Goal: Task Accomplishment & Management: Use online tool/utility

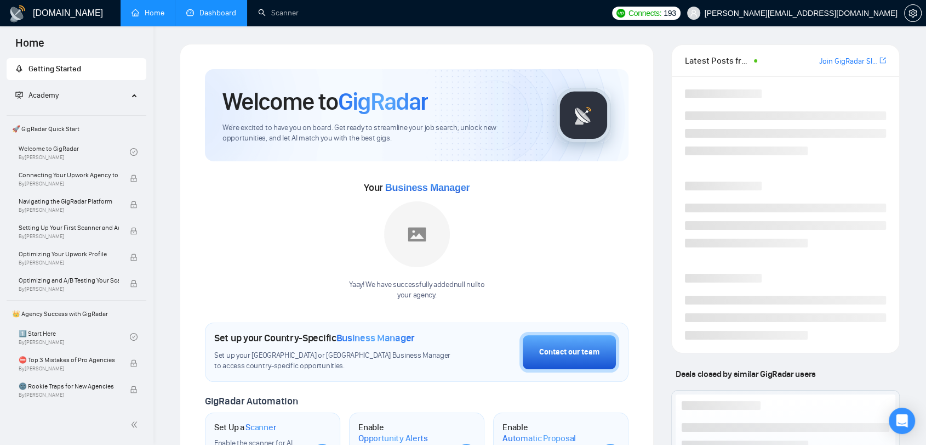
click at [207, 9] on link "Dashboard" at bounding box center [211, 12] width 50 height 9
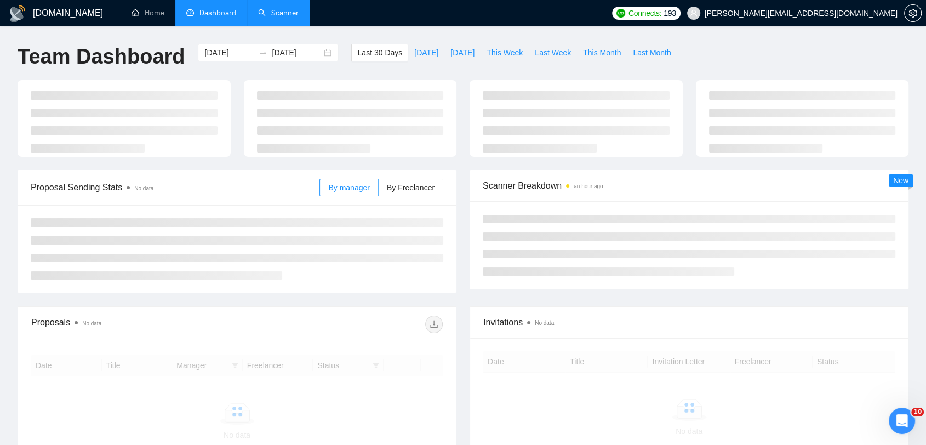
click at [272, 10] on link "Scanner" at bounding box center [278, 12] width 41 height 9
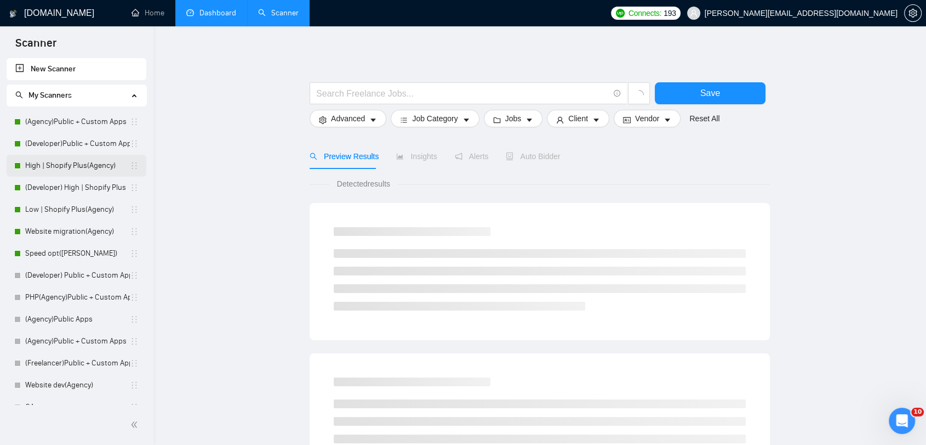
click at [77, 162] on link "High | Shopify Plus(Agency)" at bounding box center [77, 166] width 105 height 22
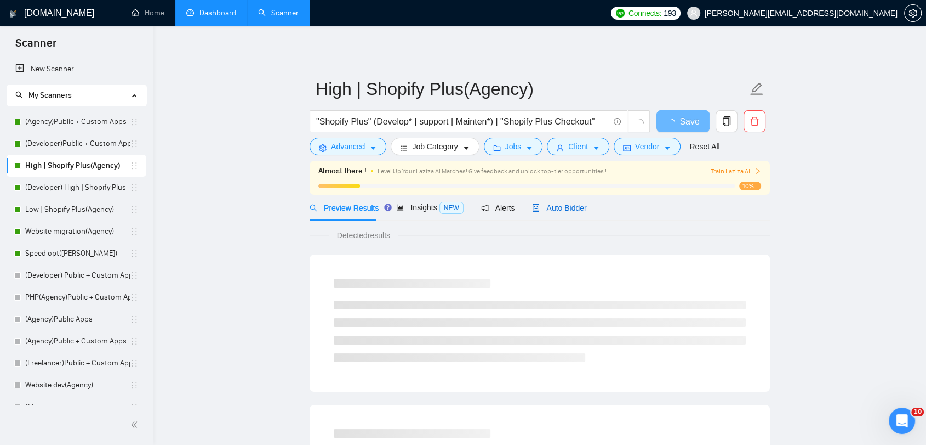
click at [562, 203] on span "Auto Bidder" at bounding box center [559, 207] width 54 height 9
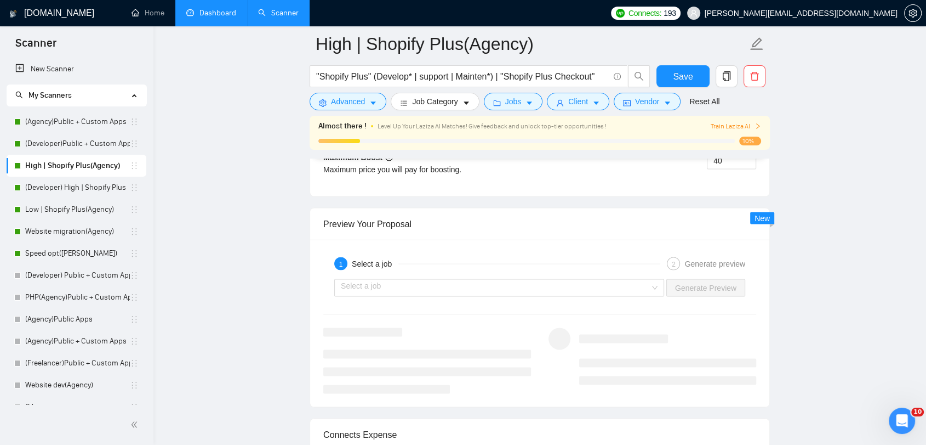
scroll to position [2071, 0]
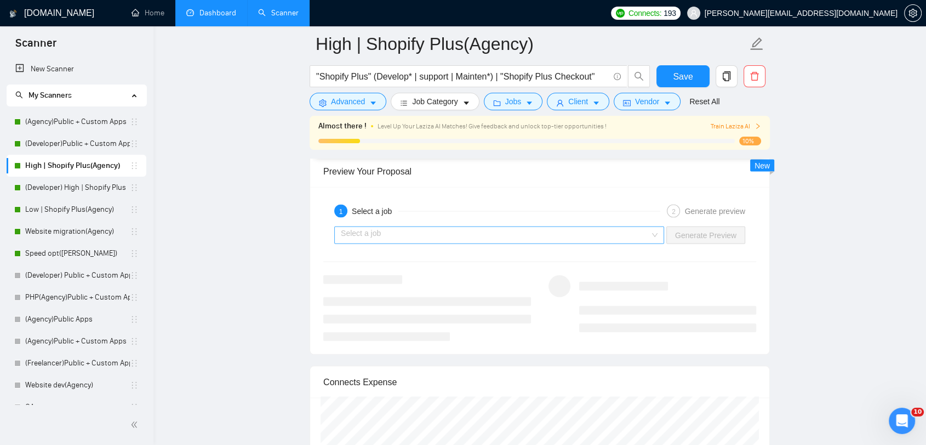
click at [613, 233] on input "search" at bounding box center [495, 234] width 309 height 16
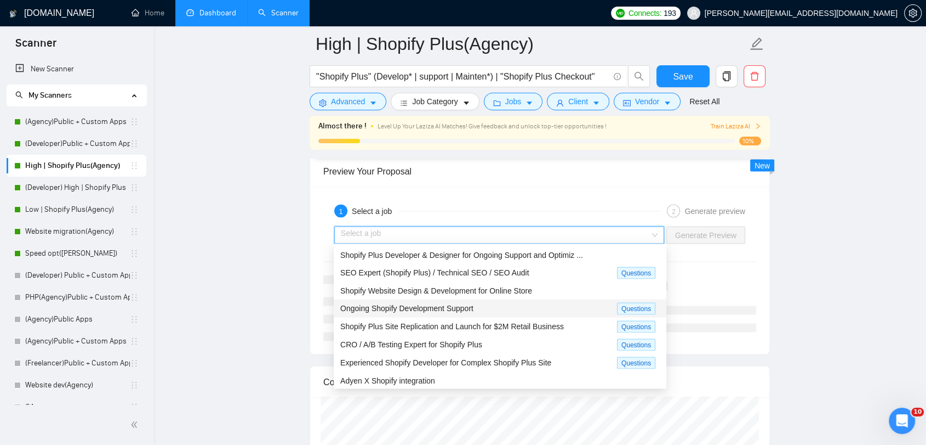
click at [601, 310] on div "Ongoing Shopify Development Support" at bounding box center [478, 308] width 277 height 13
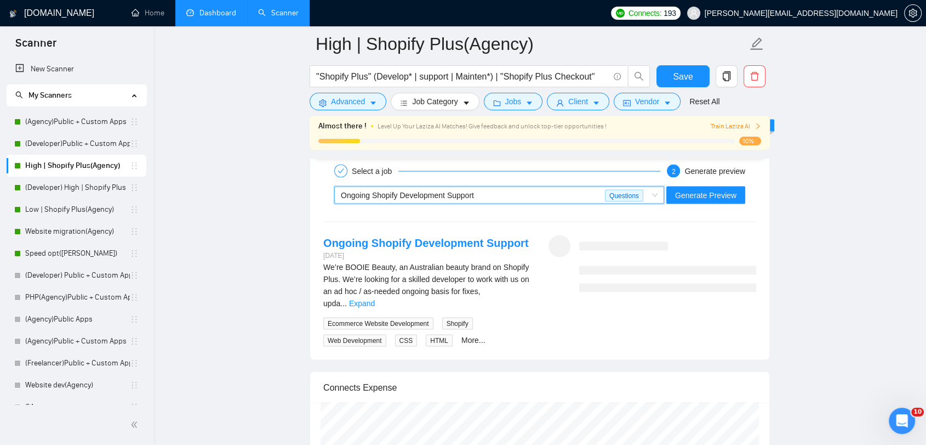
scroll to position [2131, 0]
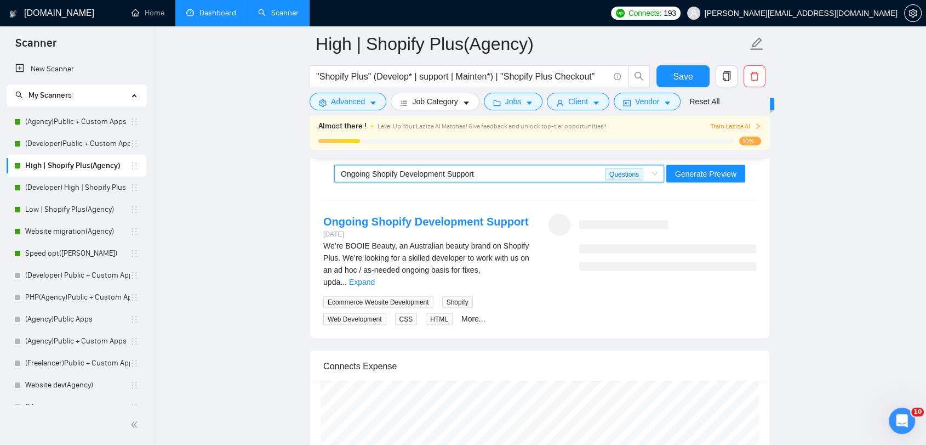
click at [516, 260] on div "We’re BOOIE Beauty, an Australian beauty brand on Shopify Plus. We’re looking f…" at bounding box center [427, 264] width 208 height 48
click at [375, 277] on link "Expand" at bounding box center [362, 281] width 26 height 9
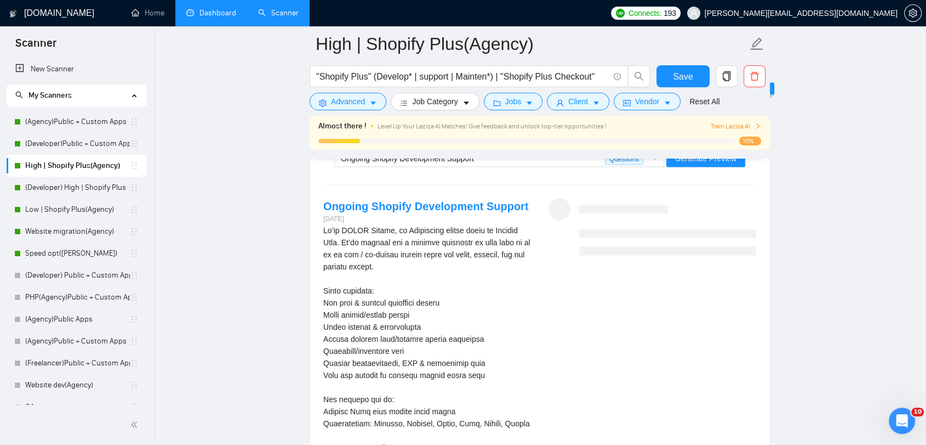
scroll to position [2071, 0]
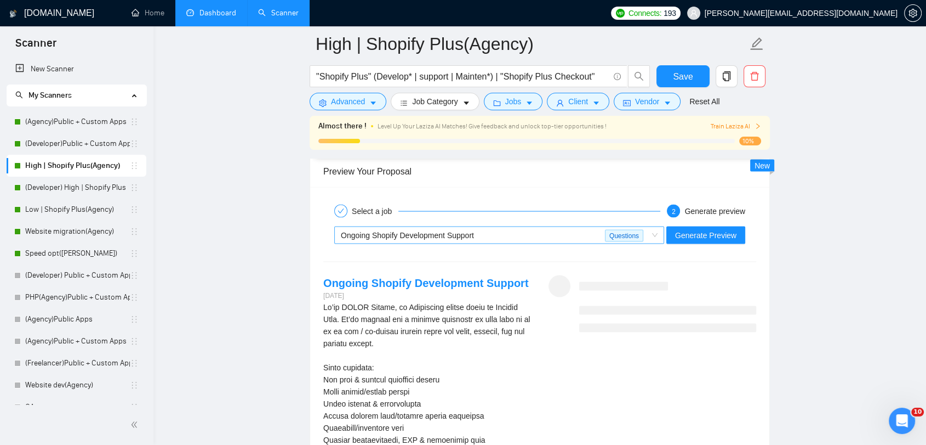
click at [550, 238] on div "Ongoing Shopify Development Support" at bounding box center [473, 234] width 264 height 16
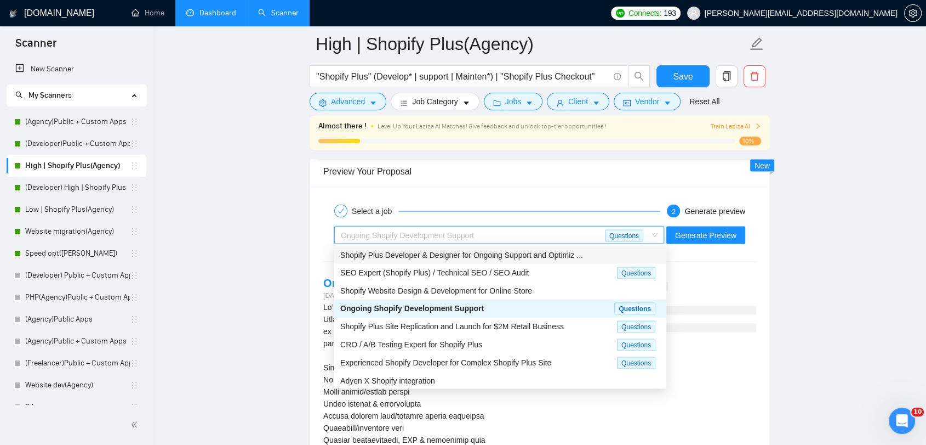
click at [528, 268] on div "SEO Expert (Shopify Plus) / Technical SEO / SEO Audit" at bounding box center [478, 272] width 277 height 13
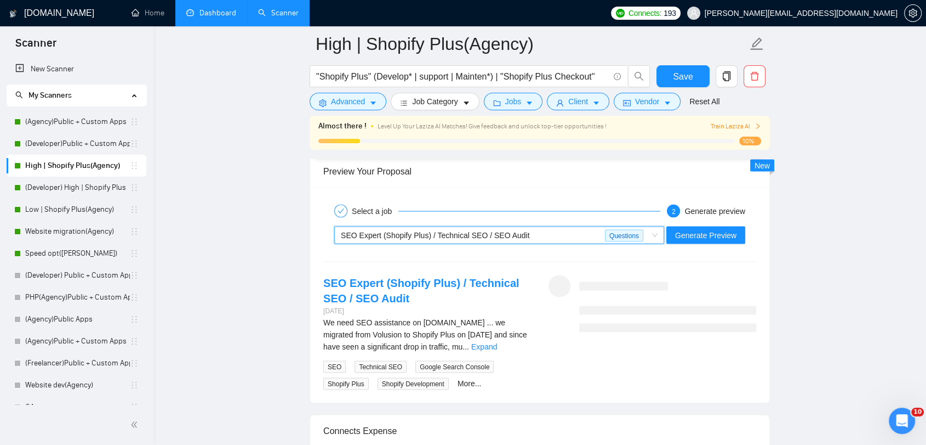
click at [512, 232] on span "SEO Expert (Shopify Plus) / Technical SEO / SEO Audit" at bounding box center [435, 234] width 189 height 9
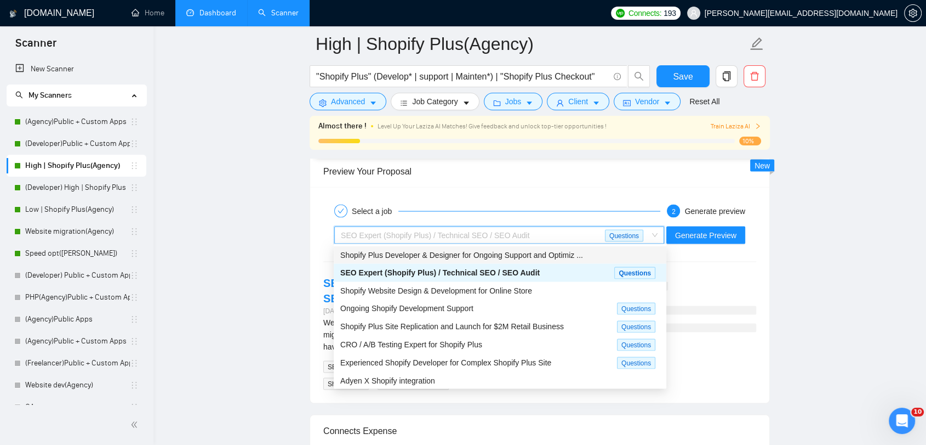
click at [516, 252] on span "Shopify Plus Developer & Designer for Ongoing Support and Optimiz ..." at bounding box center [461, 254] width 243 height 9
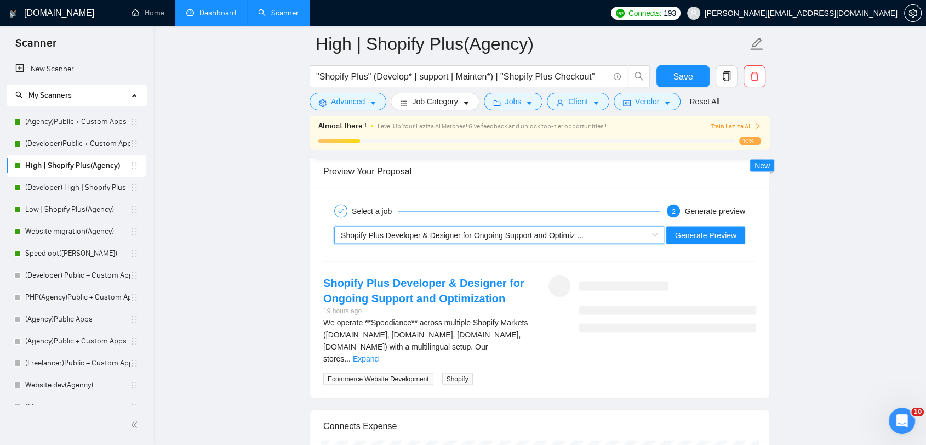
click at [379, 354] on link "Expand" at bounding box center [366, 358] width 26 height 9
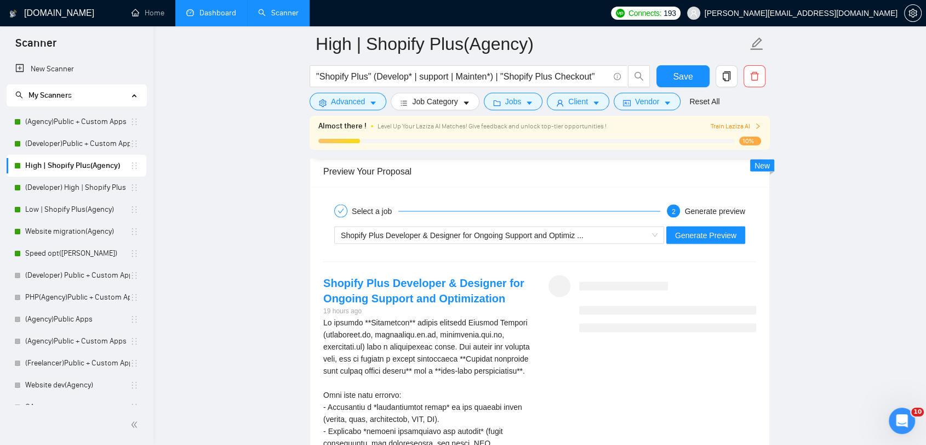
click at [538, 243] on div "Shopify Plus Developer & Designer for Ongoing Support and Optimiz ... Generate …" at bounding box center [539, 234] width 435 height 26
click at [538, 238] on div "Shopify Plus Developer & Designer for Ongoing Support and Optimiz ..." at bounding box center [494, 234] width 307 height 16
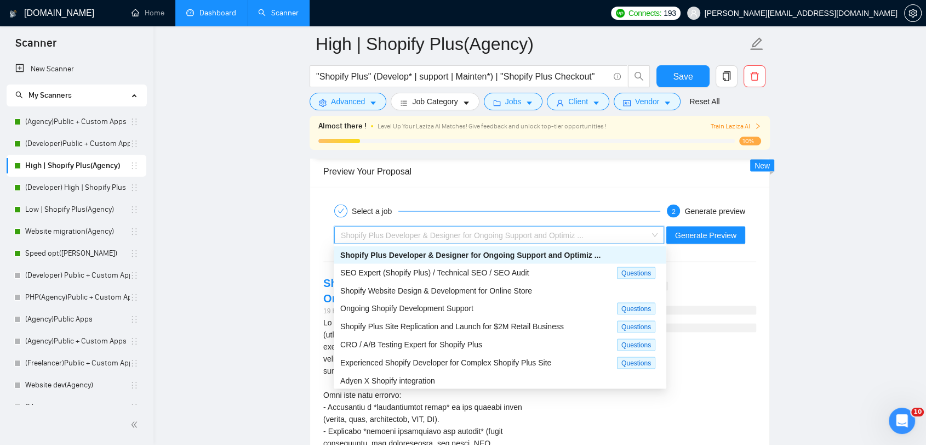
click at [541, 221] on div "Shopify Plus Developer & Designer for Ongoing Support and Optimiz ... Generate …" at bounding box center [539, 234] width 435 height 26
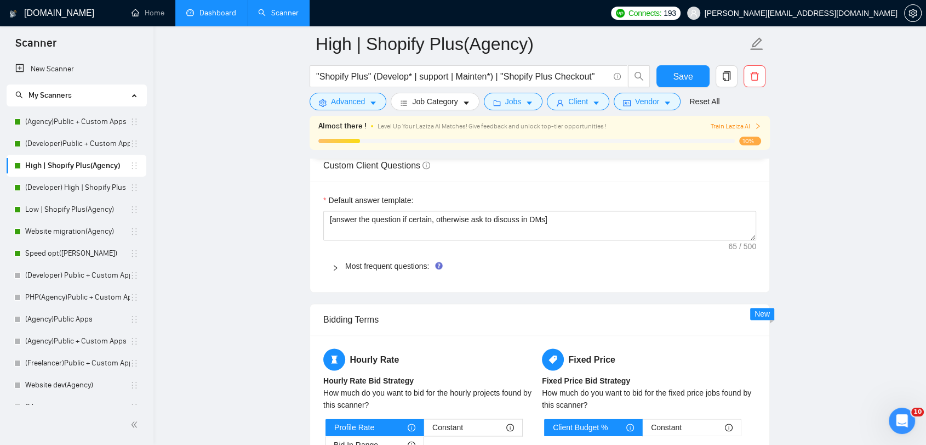
scroll to position [1522, 0]
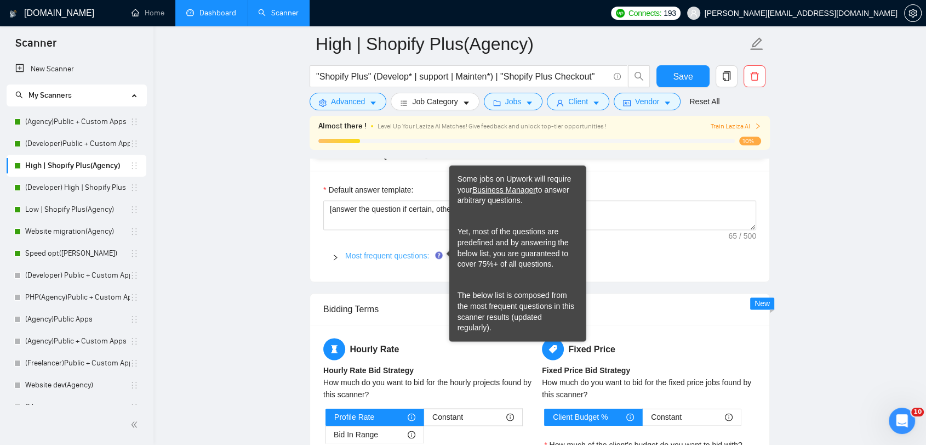
click at [386, 251] on link "Most frequent questions:" at bounding box center [387, 255] width 84 height 9
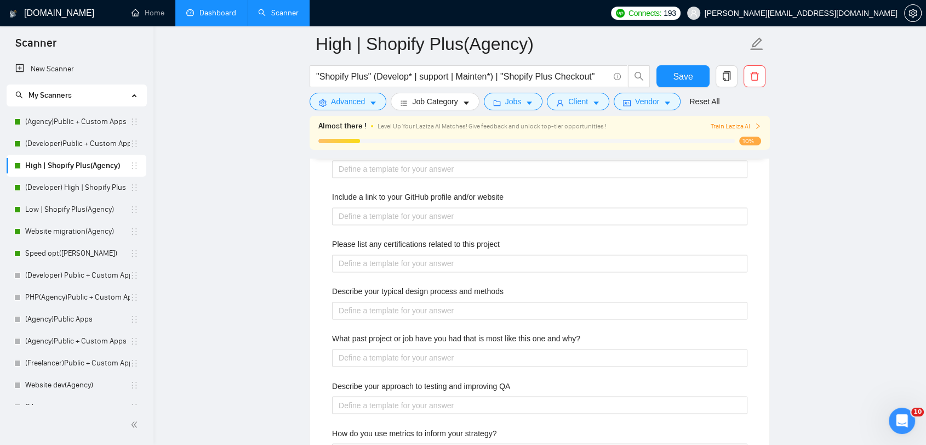
scroll to position [1705, 0]
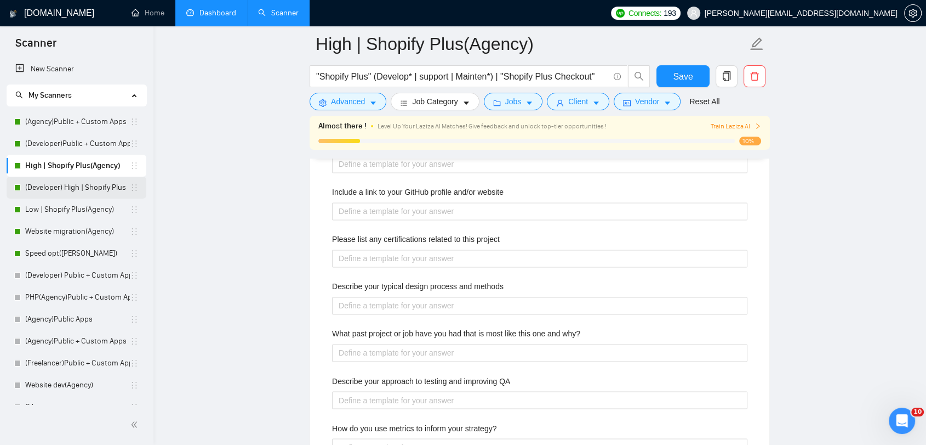
click at [66, 185] on link "(Developer) High | Shopify Plus" at bounding box center [77, 188] width 105 height 22
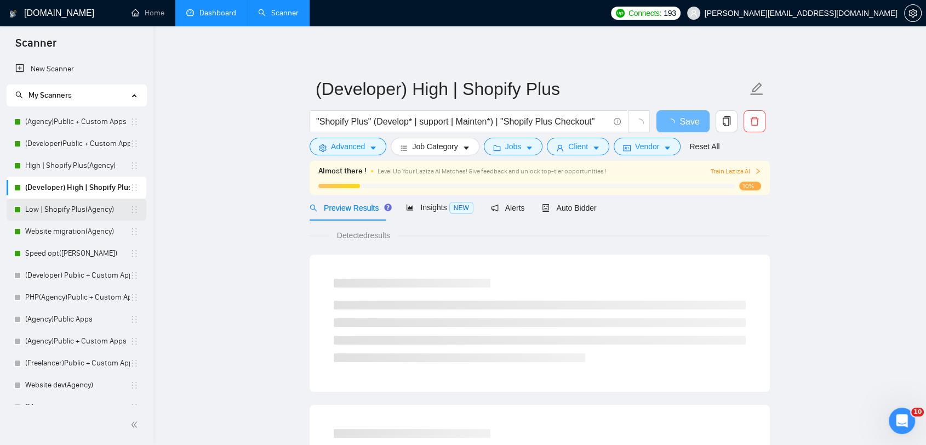
click at [103, 216] on link "Low | Shopify Plus(Agency)" at bounding box center [77, 209] width 105 height 22
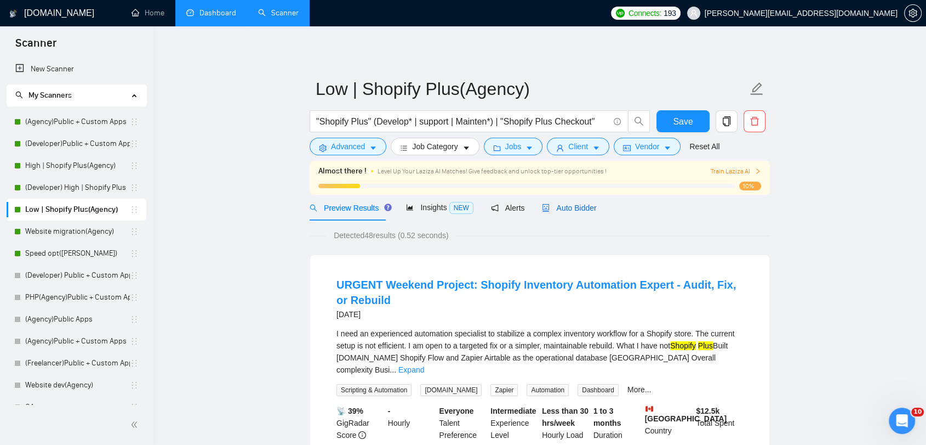
click at [577, 207] on span "Auto Bidder" at bounding box center [569, 207] width 54 height 9
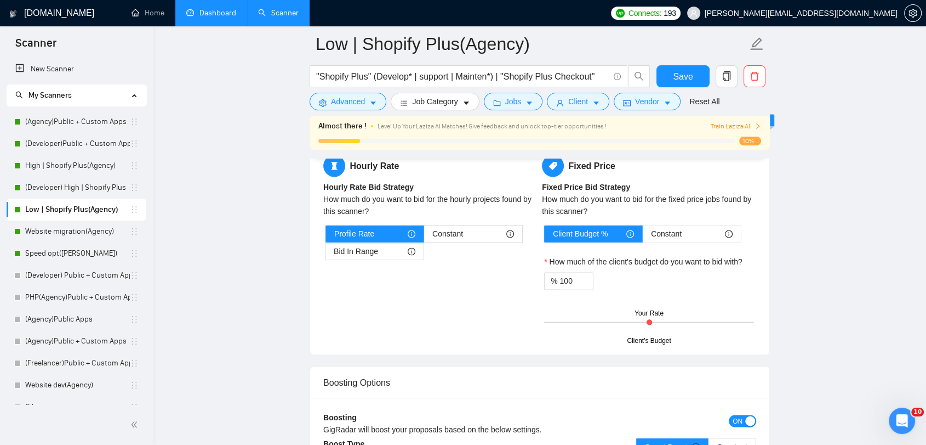
scroll to position [1583, 0]
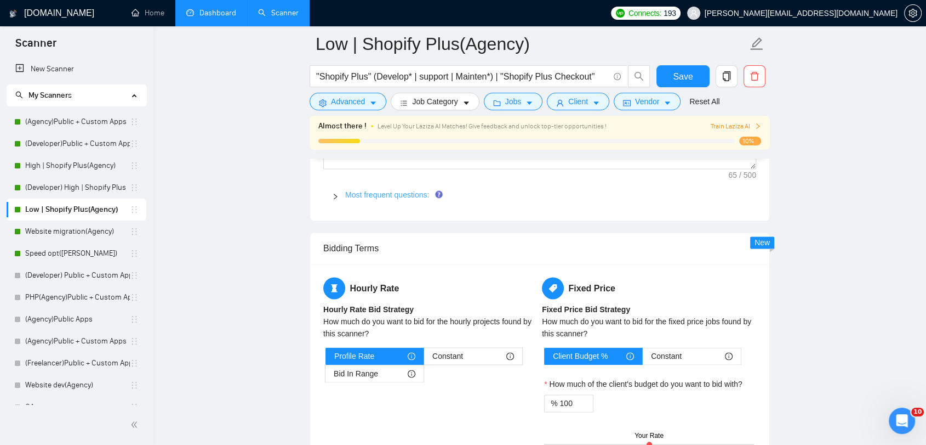
click at [356, 190] on link "Most frequent questions:" at bounding box center [387, 194] width 84 height 9
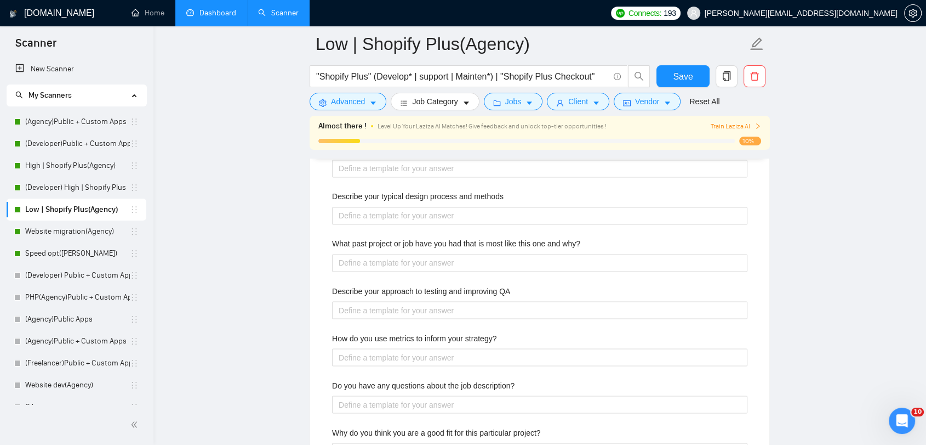
scroll to position [1827, 0]
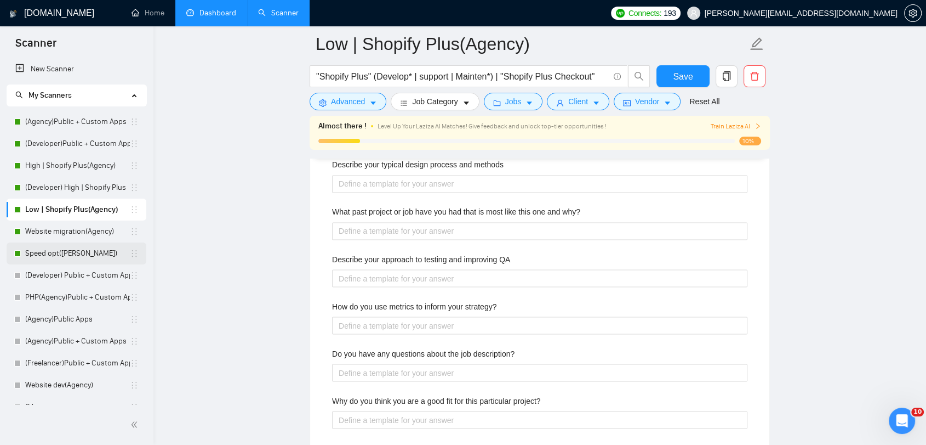
click at [67, 247] on link "Speed opt([PERSON_NAME])" at bounding box center [77, 253] width 105 height 22
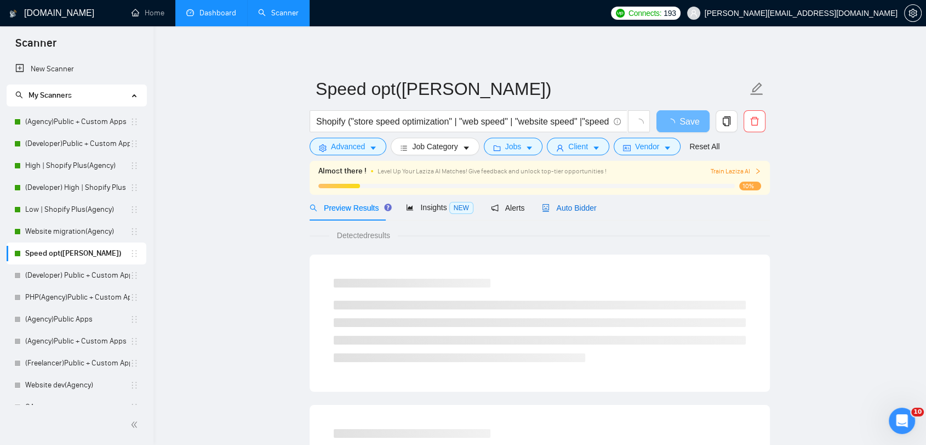
click at [573, 212] on div "Auto Bidder" at bounding box center [569, 208] width 54 height 12
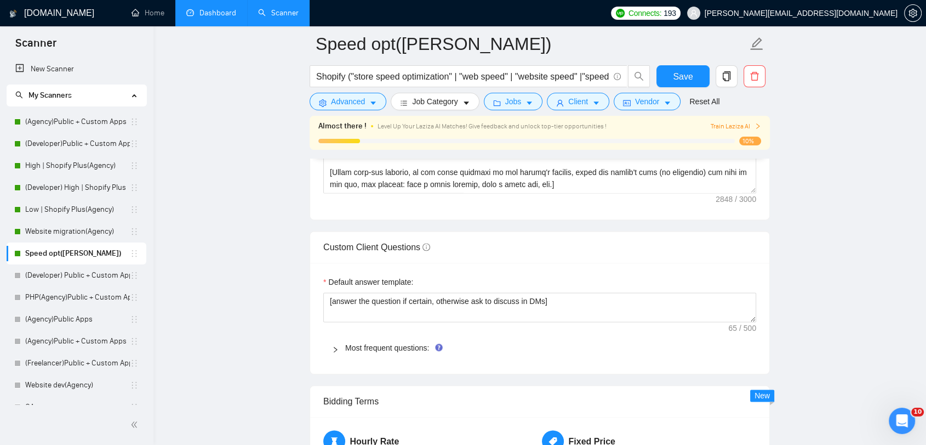
scroll to position [1522, 0]
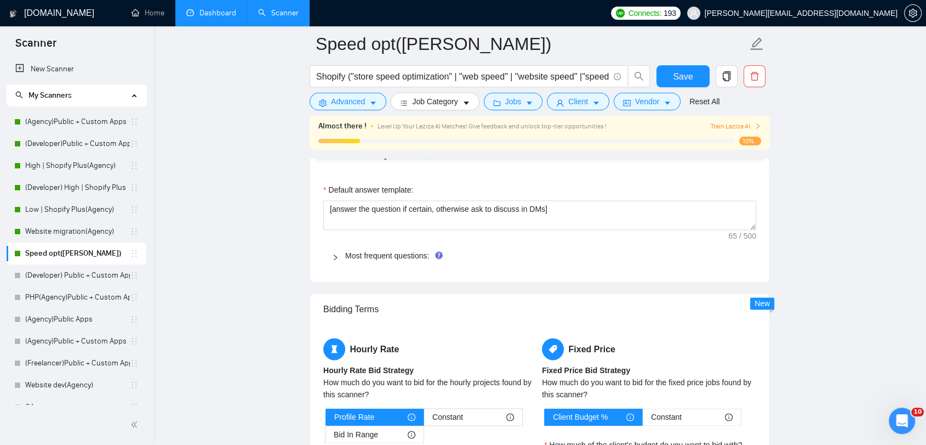
click at [371, 251] on link "Most frequent questions:" at bounding box center [387, 255] width 84 height 9
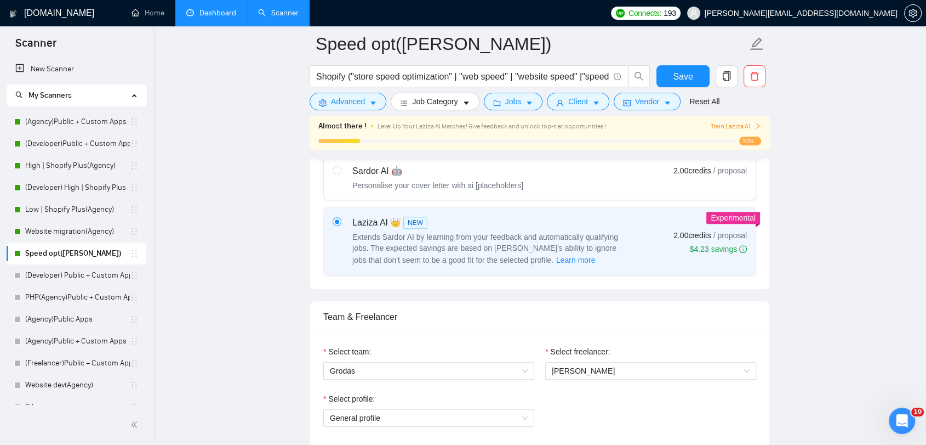
scroll to position [365, 0]
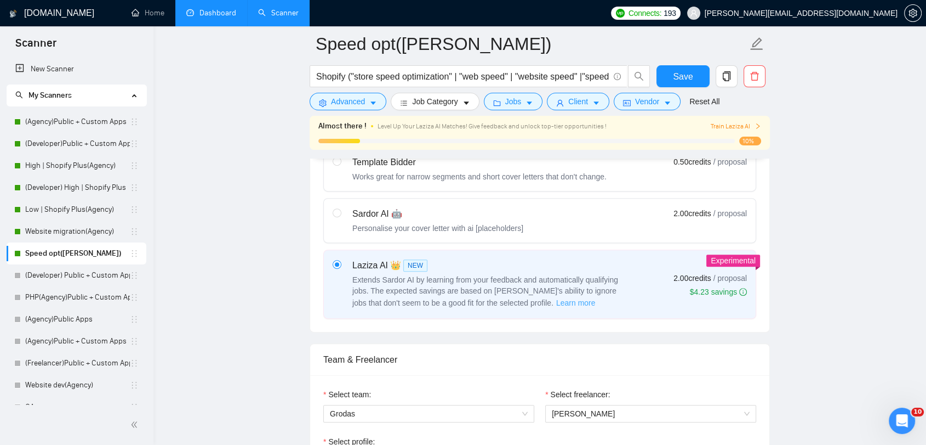
click at [556, 300] on span "Learn more" at bounding box center [575, 303] width 39 height 12
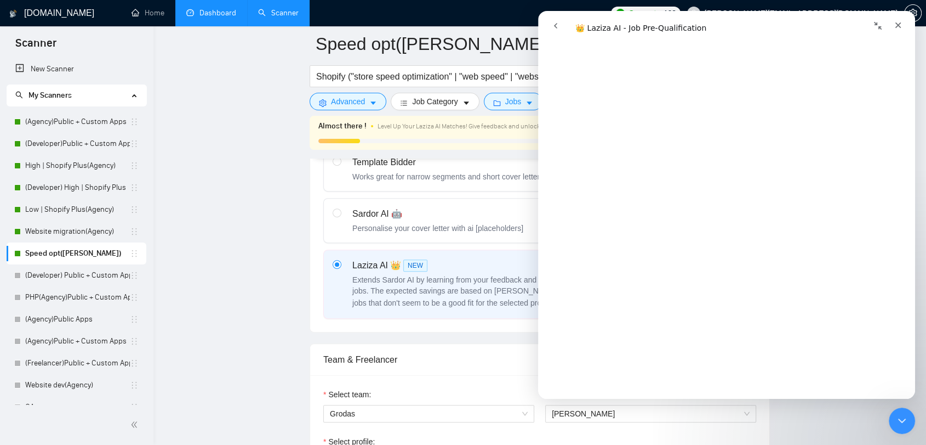
scroll to position [2131, 0]
click at [673, 32] on div "Мессенджер Intercom" at bounding box center [634, 25] width 179 height 21
click at [672, 30] on div "Мессенджер Intercom" at bounding box center [634, 25] width 179 height 21
click at [556, 26] on icon "go back" at bounding box center [556, 25] width 9 height 9
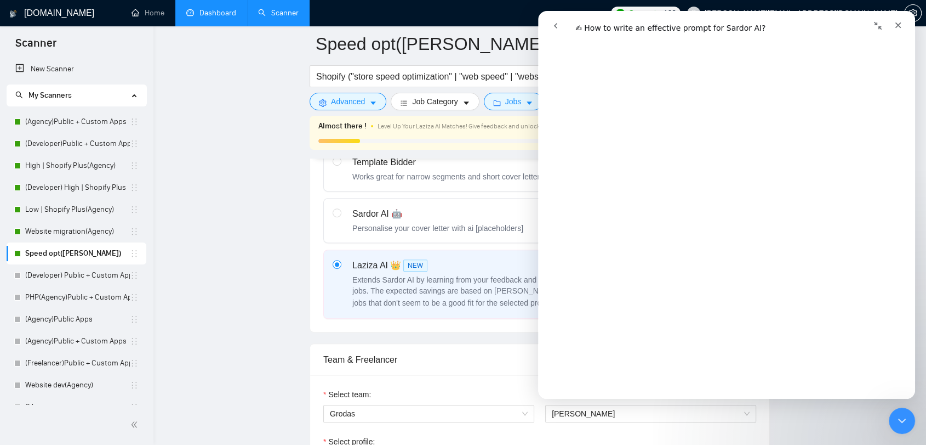
scroll to position [1096, 0]
click at [74, 162] on link "High | Shopify Plus(Agency)" at bounding box center [77, 166] width 105 height 22
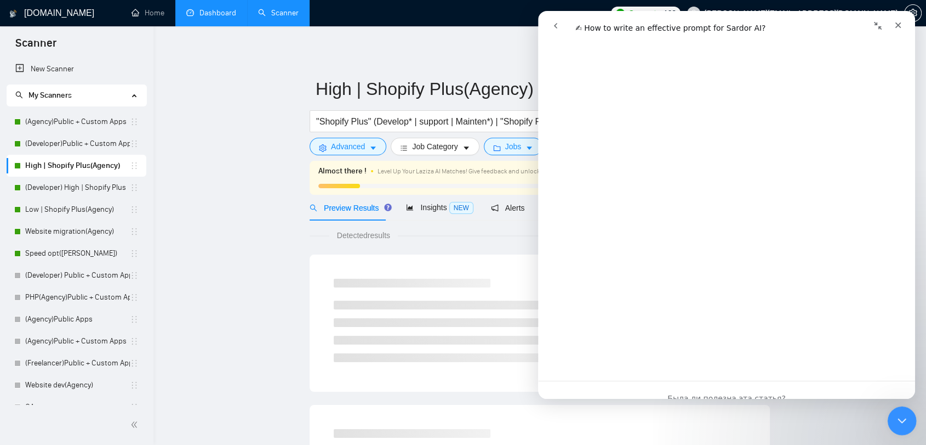
click at [895, 425] on icon "Закрыть службу сообщений Intercom" at bounding box center [900, 418] width 13 height 13
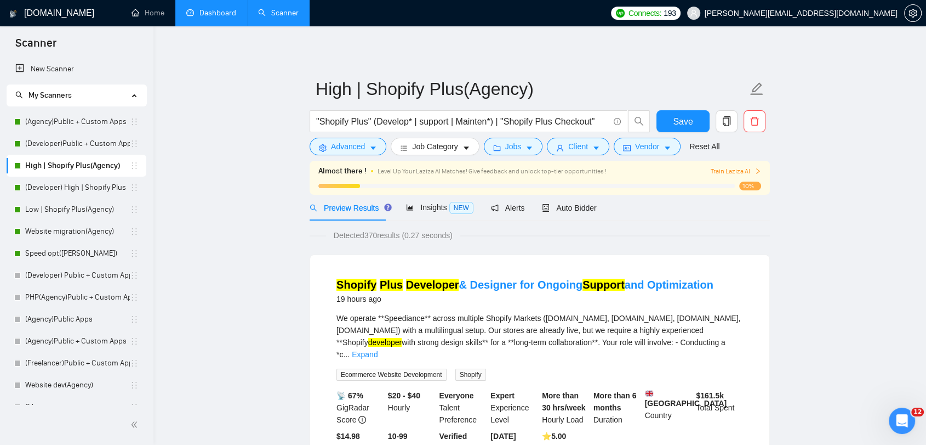
drag, startPoint x: 573, startPoint y: 215, endPoint x: 807, endPoint y: 270, distance: 240.4
click at [573, 215] on div "Auto Bidder" at bounding box center [569, 208] width 54 height 26
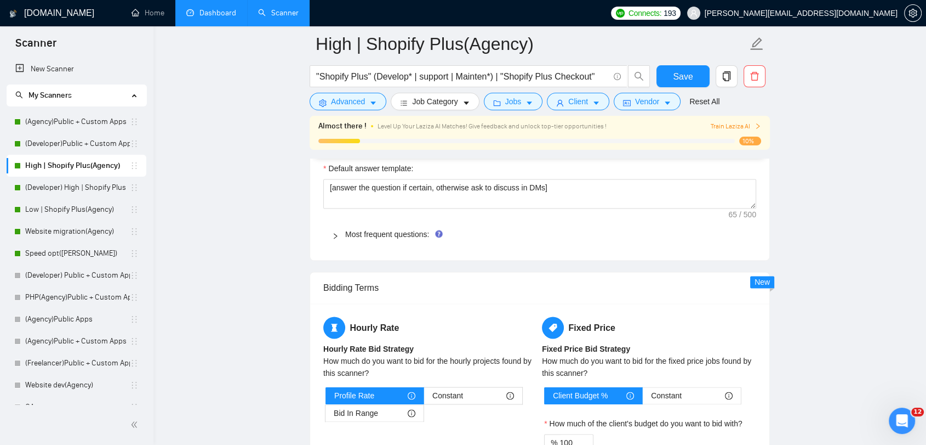
scroll to position [1522, 0]
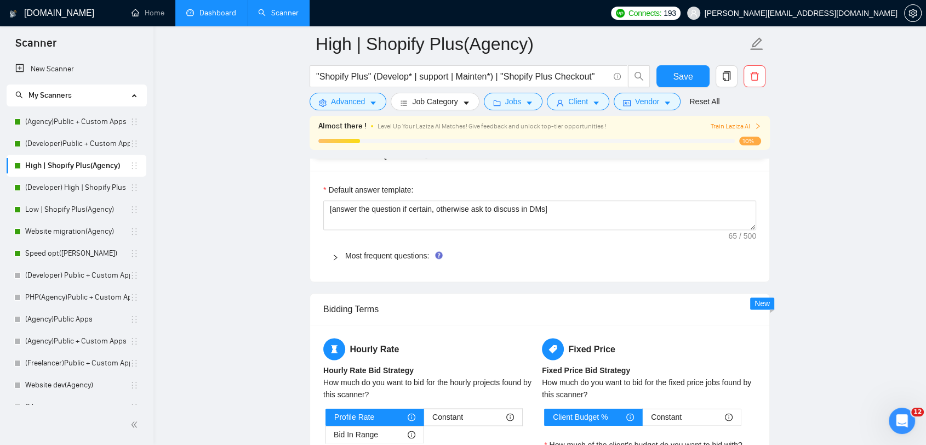
click at [343, 253] on div at bounding box center [338, 255] width 13 height 12
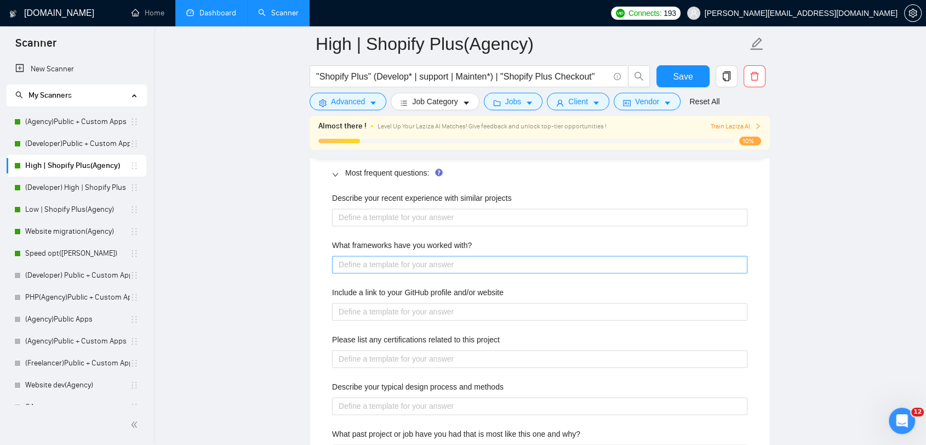
scroll to position [1583, 0]
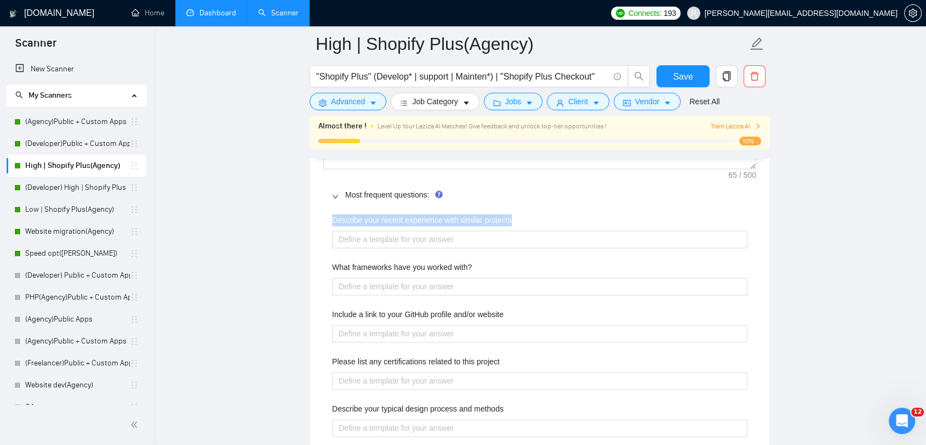
drag, startPoint x: 421, startPoint y: 219, endPoint x: 559, endPoint y: 220, distance: 138.2
click at [559, 220] on div "Describe your recent experience with similar projects What frameworks have you …" at bounding box center [539, 449] width 433 height 485
copy label "Describe your recent experience with similar projects"
drag, startPoint x: 322, startPoint y: 258, endPoint x: 513, endPoint y: 259, distance: 190.2
click at [513, 259] on div "Default answer template: [answer the question if certain, otherwise ask to disc…" at bounding box center [539, 407] width 459 height 595
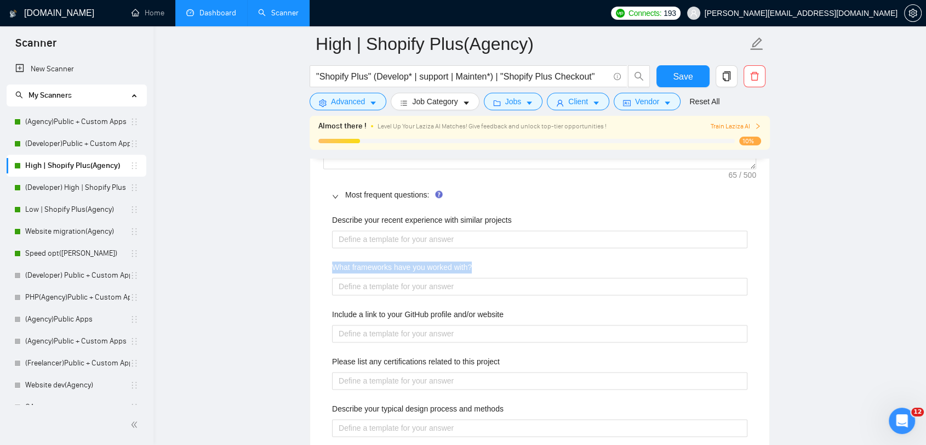
copy label "What frameworks have you worked with?"
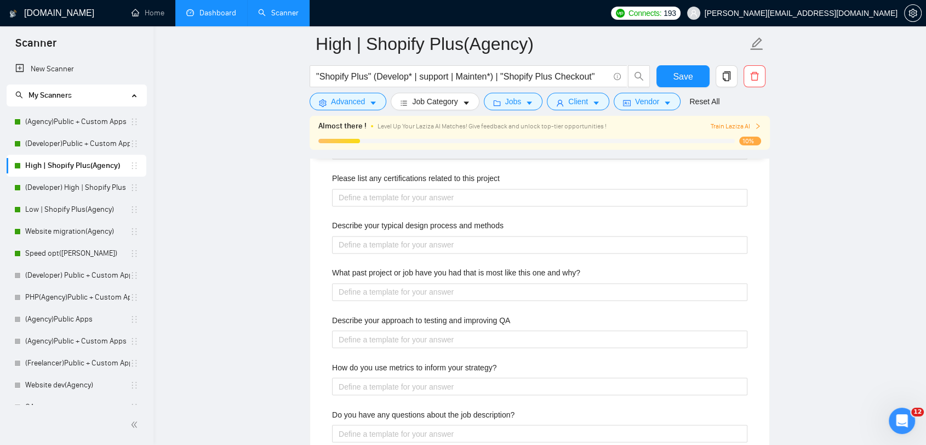
scroll to position [1705, 0]
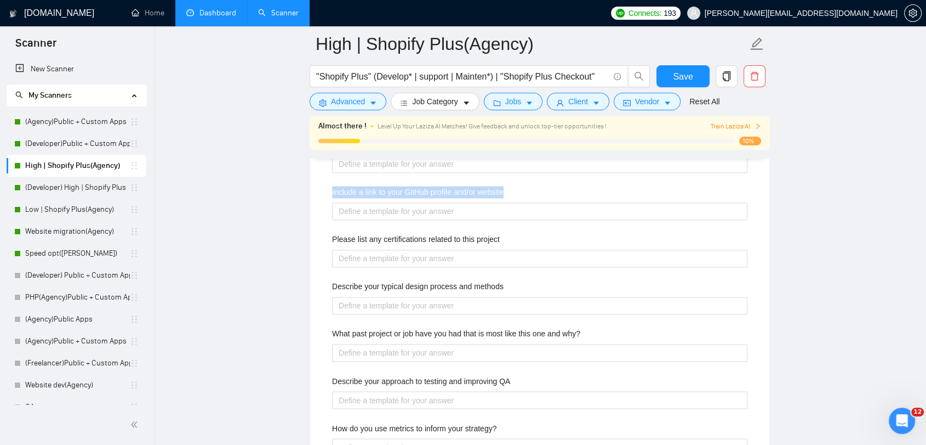
drag, startPoint x: 475, startPoint y: 188, endPoint x: 315, endPoint y: 189, distance: 160.1
click at [315, 189] on div "Default answer template: [answer the question if certain, otherwise ask to disc…" at bounding box center [539, 284] width 459 height 595
copy label "Include a link to your GitHub profile and/or website"
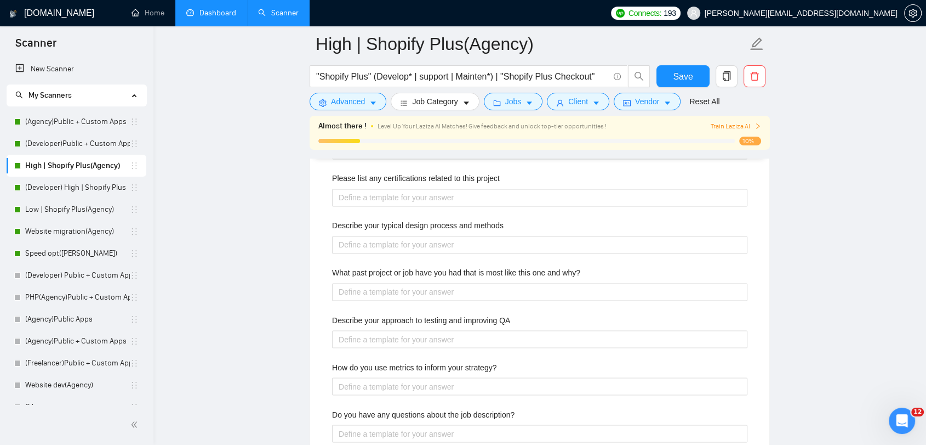
click at [510, 223] on div "Describe your typical design process and methods" at bounding box center [540, 227] width 416 height 16
drag, startPoint x: 510, startPoint y: 223, endPoint x: 304, endPoint y: 222, distance: 206.1
click at [304, 222] on main "High | Shopify Plus(Agency) "Shopify Plus" (Develop* | support | Mainten*) | "S…" at bounding box center [540, 110] width 738 height 3664
copy label "Describe your typical design process and methods"
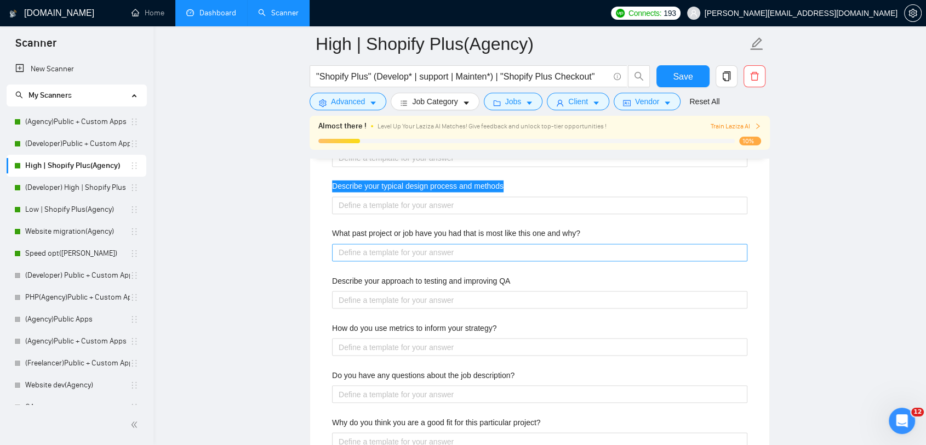
scroll to position [1827, 0]
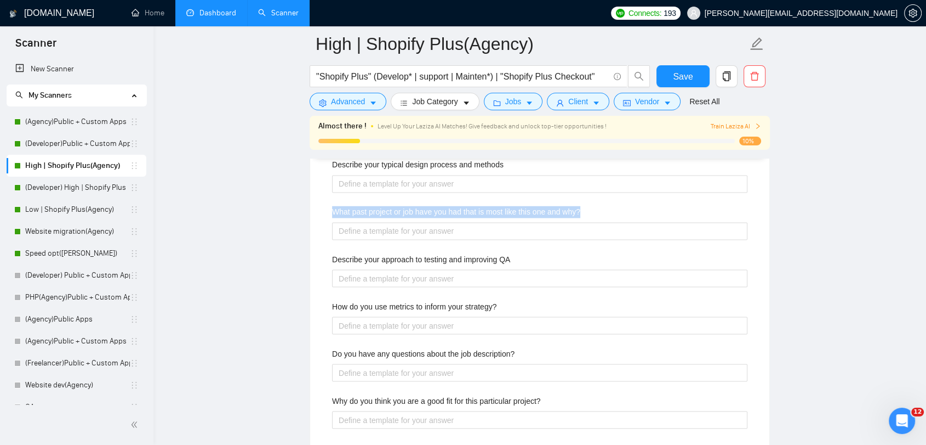
drag, startPoint x: 328, startPoint y: 210, endPoint x: 660, endPoint y: 251, distance: 334.2
click at [622, 200] on div "Describe your recent experience with similar projects What frameworks have you …" at bounding box center [539, 205] width 433 height 485
copy label "What past project or job have you had that is most like this one and why?"
click at [521, 264] on div "Describe your approach to testing and improving QA" at bounding box center [540, 261] width 416 height 16
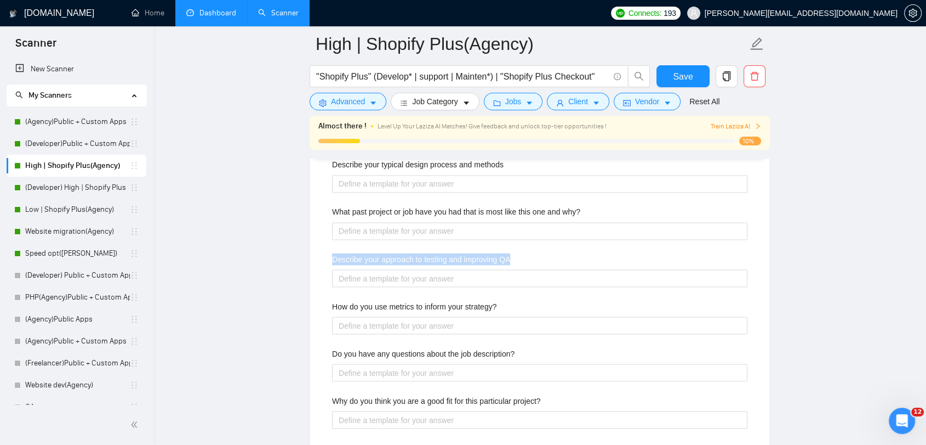
drag, startPoint x: 521, startPoint y: 257, endPoint x: 300, endPoint y: 255, distance: 221.5
click at [302, 255] on main "High | Shopify Plus(Agency) "Shopify Plus" (Develop* | support | Mainten*) | "S…" at bounding box center [540, 49] width 738 height 3664
copy label "Describe your approach to testing and improving QA"
click at [460, 289] on div "Describe your recent experience with similar projects What frameworks have you …" at bounding box center [539, 205] width 433 height 485
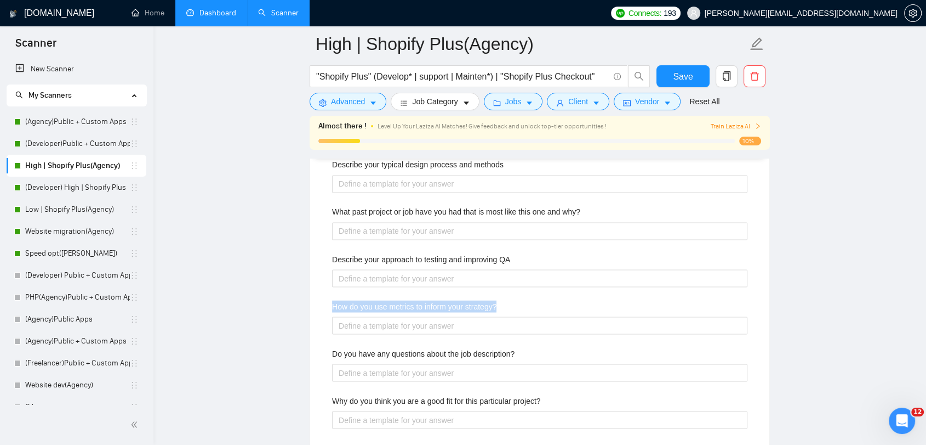
drag, startPoint x: 513, startPoint y: 301, endPoint x: 292, endPoint y: 309, distance: 221.1
click at [292, 309] on main "High | Shopify Plus(Agency) "Shopify Plus" (Develop* | support | Mainten*) | "S…" at bounding box center [540, 49] width 738 height 3664
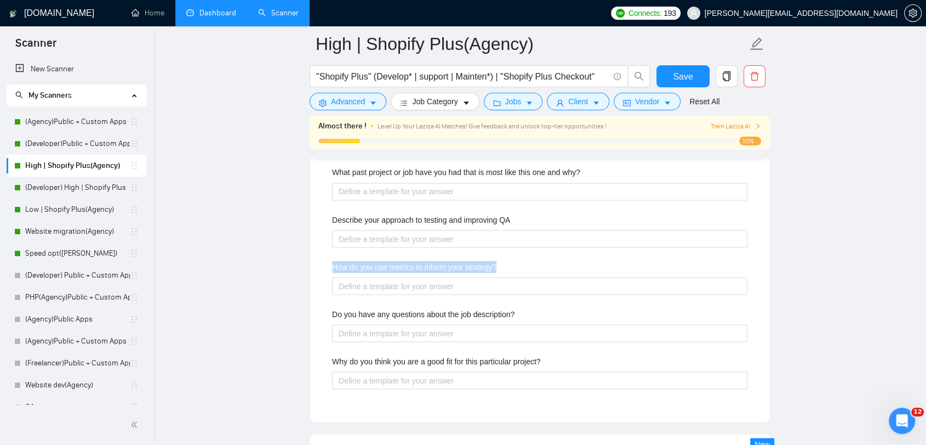
scroll to position [1888, 0]
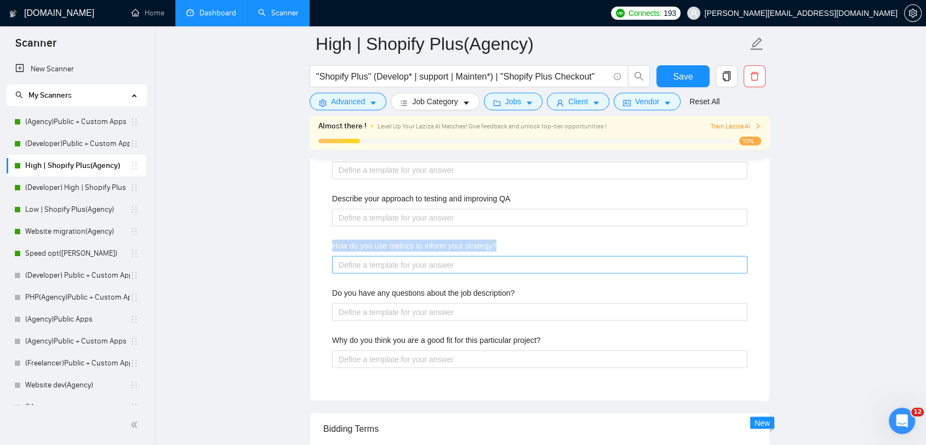
copy label "How do you use metrics to inform your strategy?"
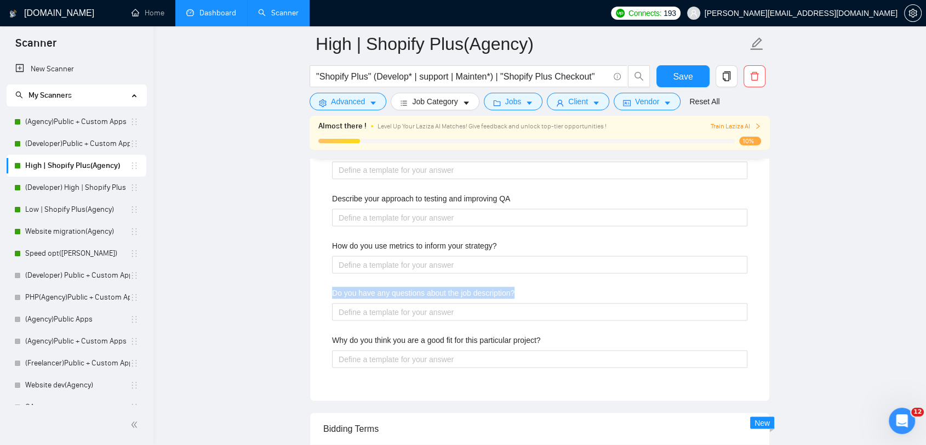
drag, startPoint x: 338, startPoint y: 286, endPoint x: 553, endPoint y: 282, distance: 214.9
click at [553, 282] on div "Describe your recent experience with similar projects What frameworks have you …" at bounding box center [539, 144] width 433 height 485
copy label "Do you have any questions about the job description?"
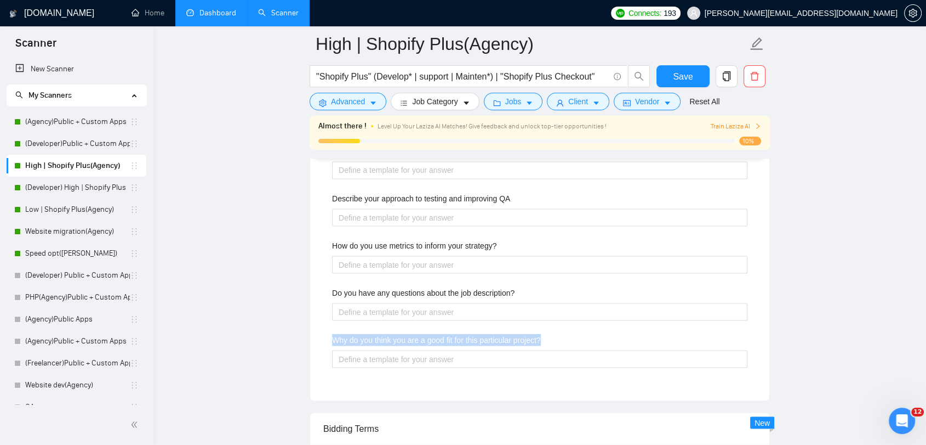
drag, startPoint x: 347, startPoint y: 336, endPoint x: 569, endPoint y: 328, distance: 222.2
click at [569, 328] on div "Default answer template: [answer the question if certain, otherwise ask to disc…" at bounding box center [539, 102] width 459 height 595
copy label "Why do you think you are a good fit for this particular project?"
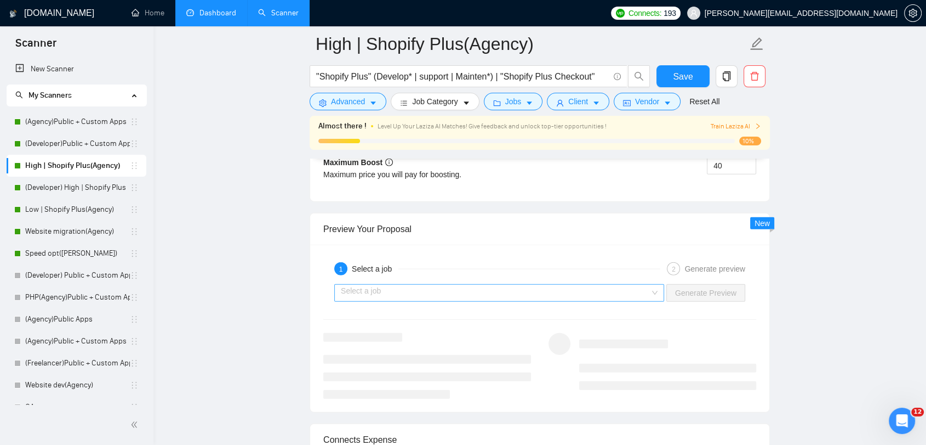
click at [553, 287] on input "search" at bounding box center [495, 293] width 309 height 16
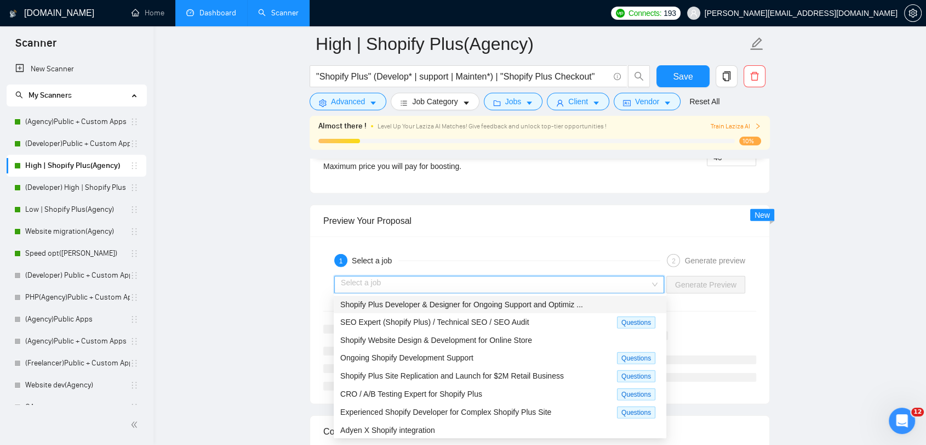
scroll to position [2619, 0]
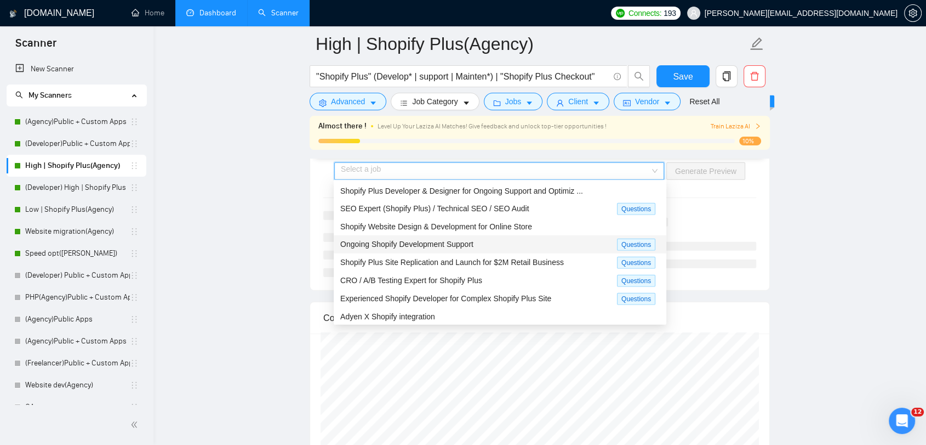
click at [592, 243] on div "Ongoing Shopify Development Support" at bounding box center [478, 244] width 277 height 13
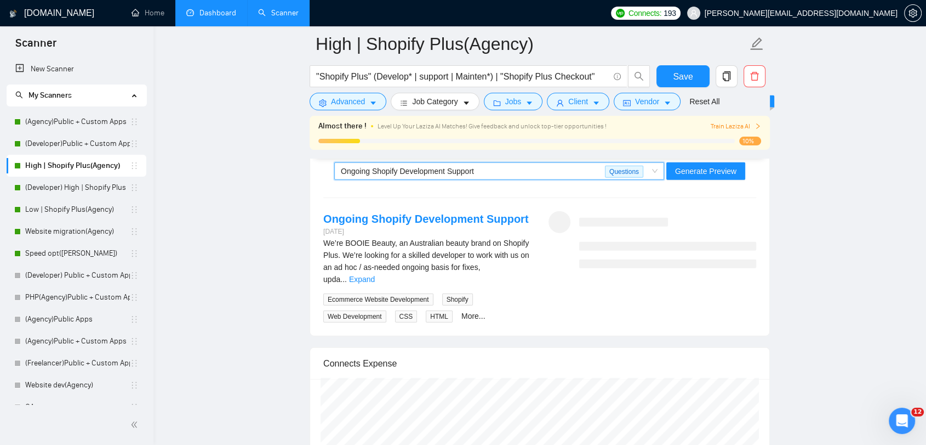
click at [537, 261] on div "Ongoing Shopify Development Support [DATE] We’re BOOIE Beauty, an Australian be…" at bounding box center [427, 266] width 225 height 111
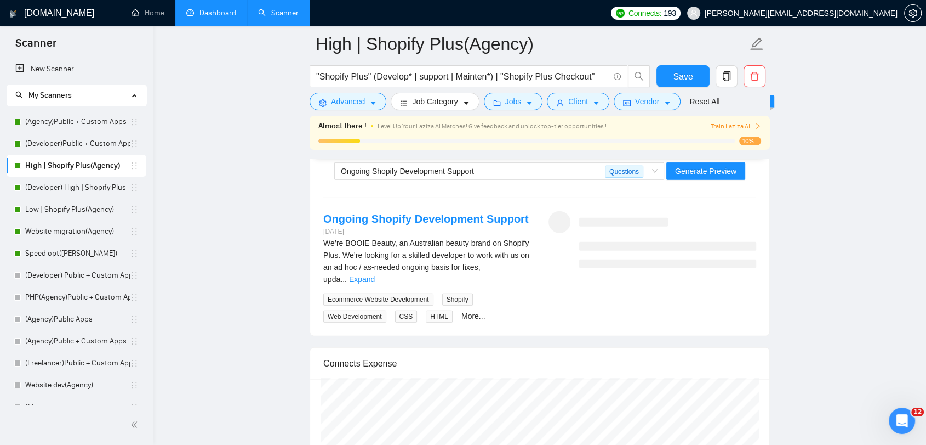
click at [375, 275] on link "Expand" at bounding box center [362, 279] width 26 height 9
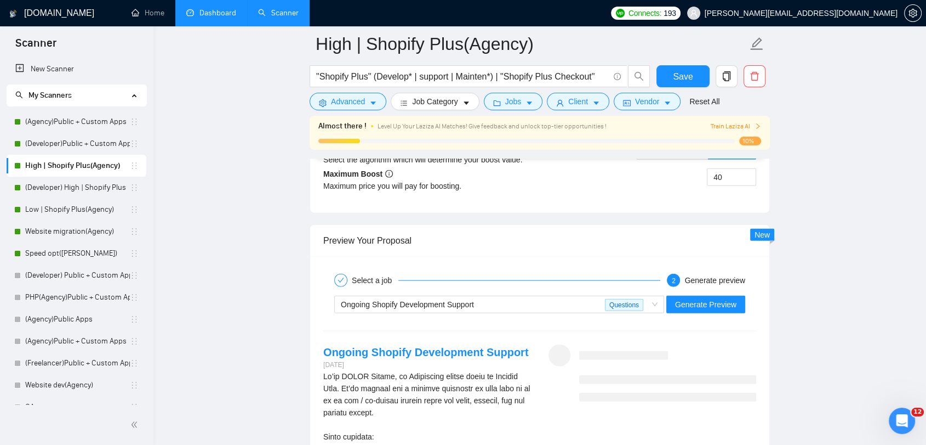
scroll to position [2558, 0]
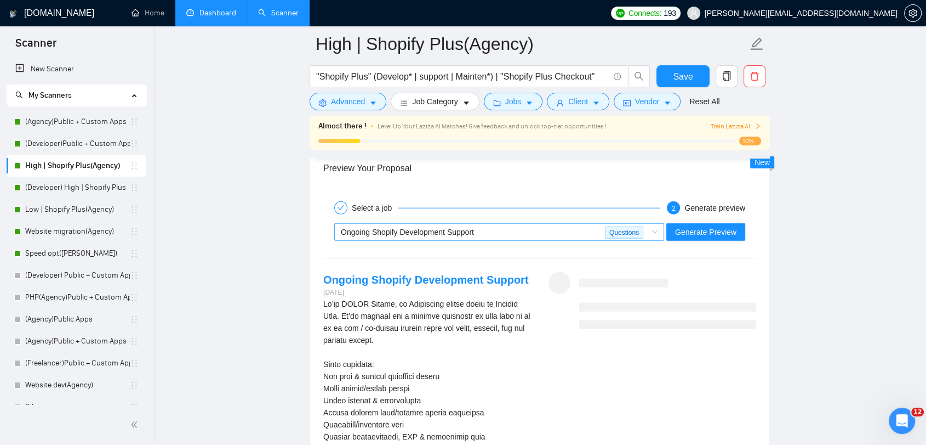
click at [595, 234] on div "Ongoing Shopify Development Support" at bounding box center [473, 232] width 264 height 16
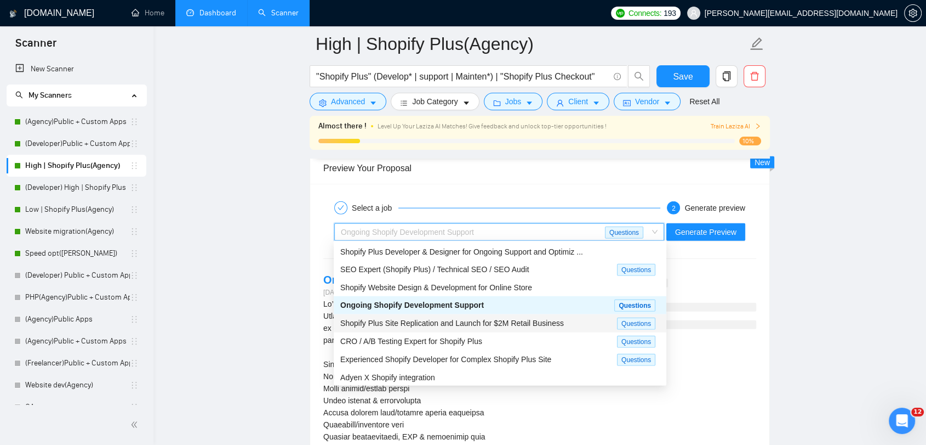
click at [467, 319] on span "Shopify Plus Site Replication and Launch for $2M Retail Business" at bounding box center [452, 323] width 224 height 9
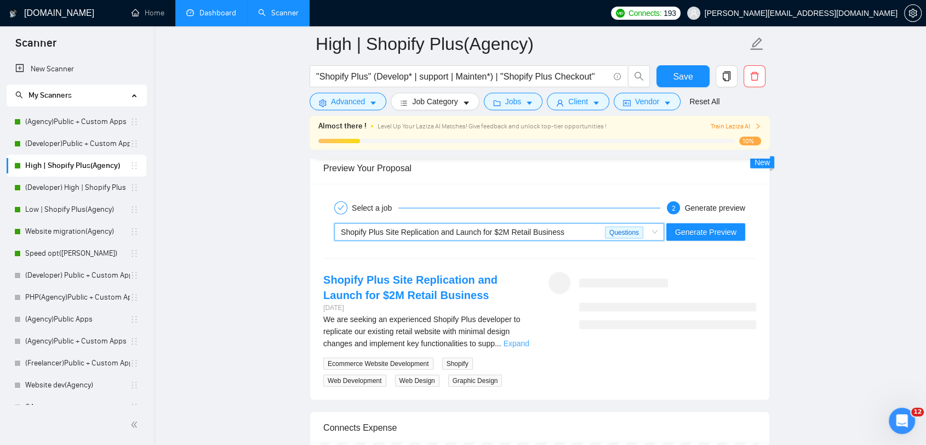
click at [514, 340] on link "Expand" at bounding box center [517, 343] width 26 height 9
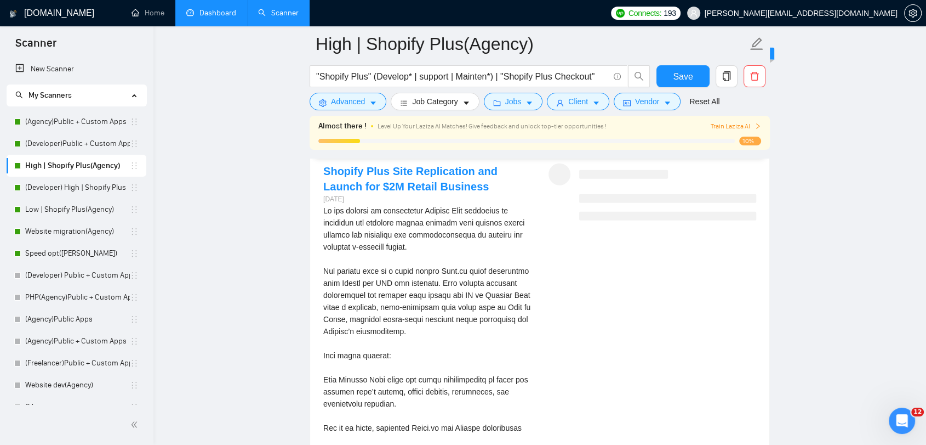
scroll to position [2436, 0]
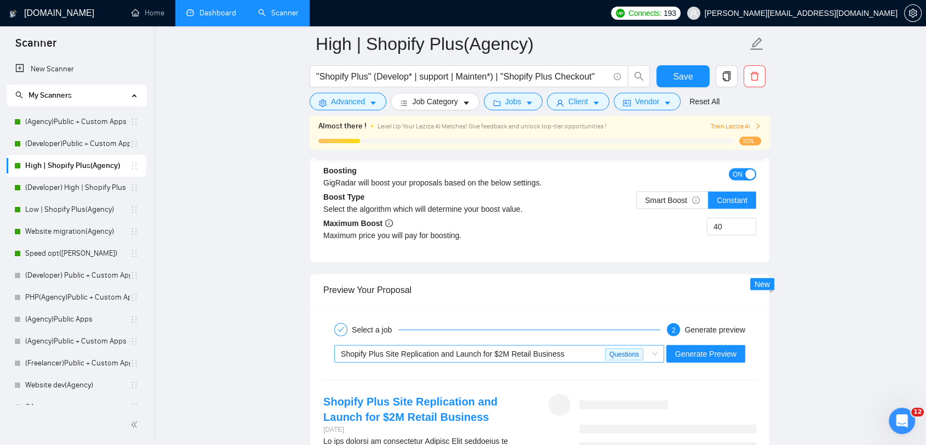
click at [609, 350] on span "Questions" at bounding box center [624, 354] width 38 height 12
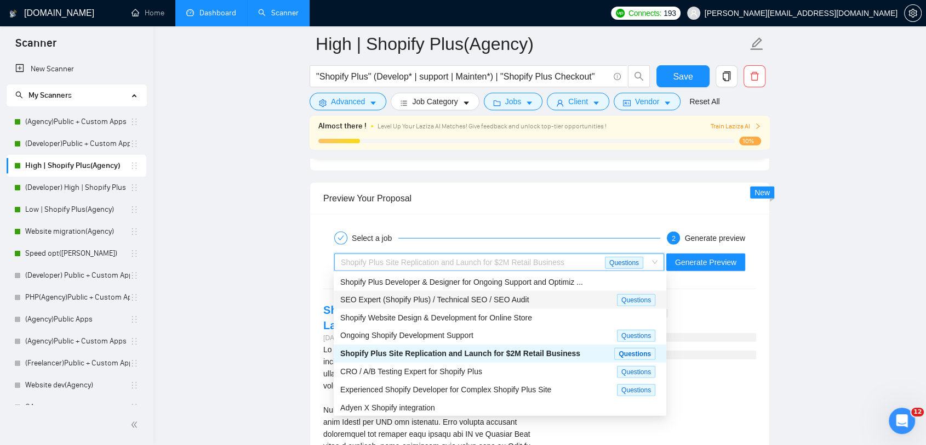
scroll to position [2619, 0]
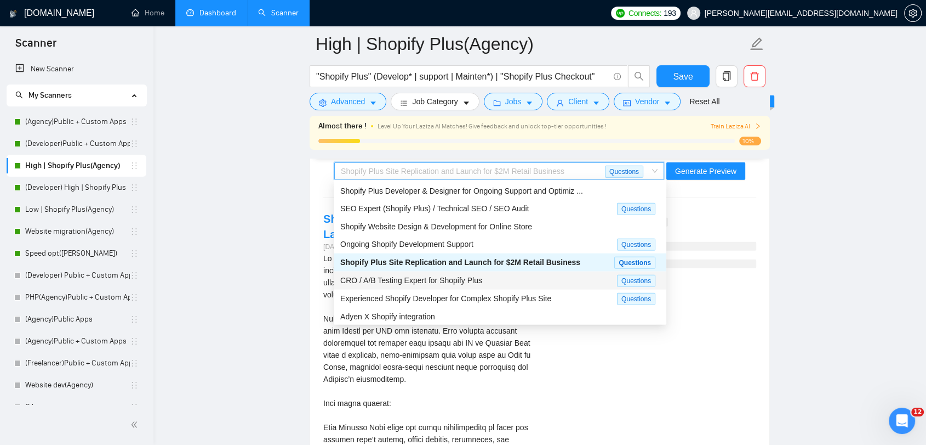
click at [458, 281] on span "CRO / A/B Testing Expert for Shopify Plus" at bounding box center [411, 280] width 142 height 9
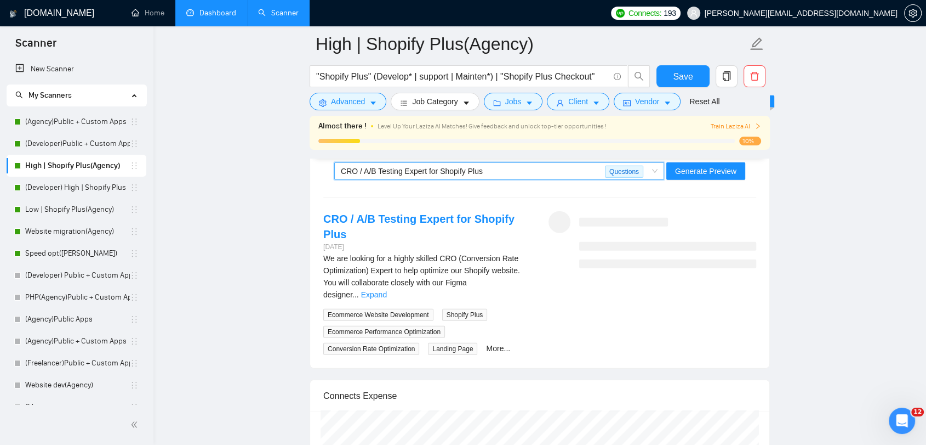
click at [496, 266] on span "We are looking for a highly skilled CRO (Conversion Rate Optimization) Expert t…" at bounding box center [421, 276] width 197 height 45
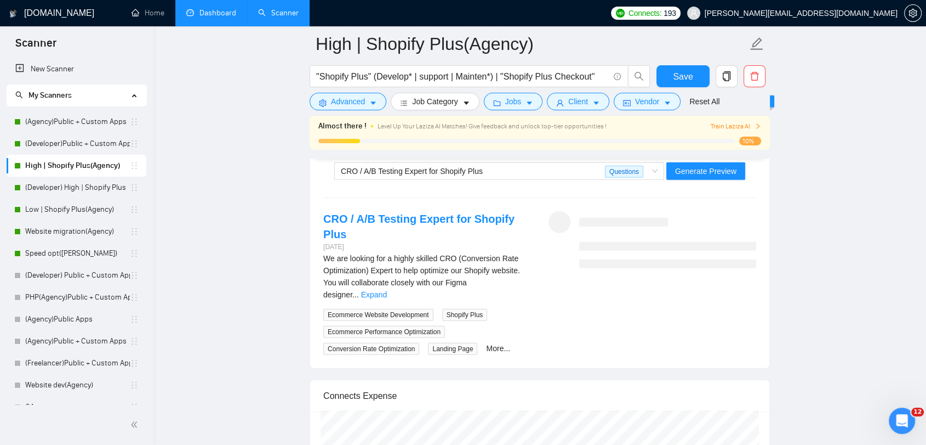
click at [387, 290] on link "Expand" at bounding box center [374, 294] width 26 height 9
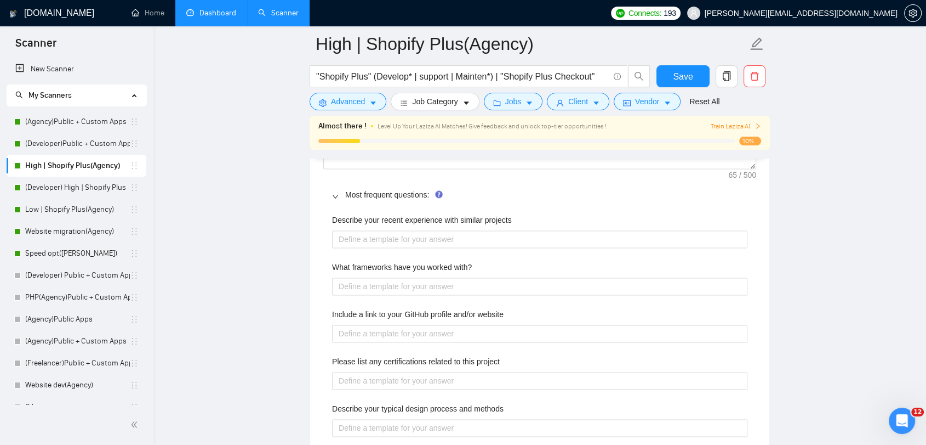
scroll to position [1522, 0]
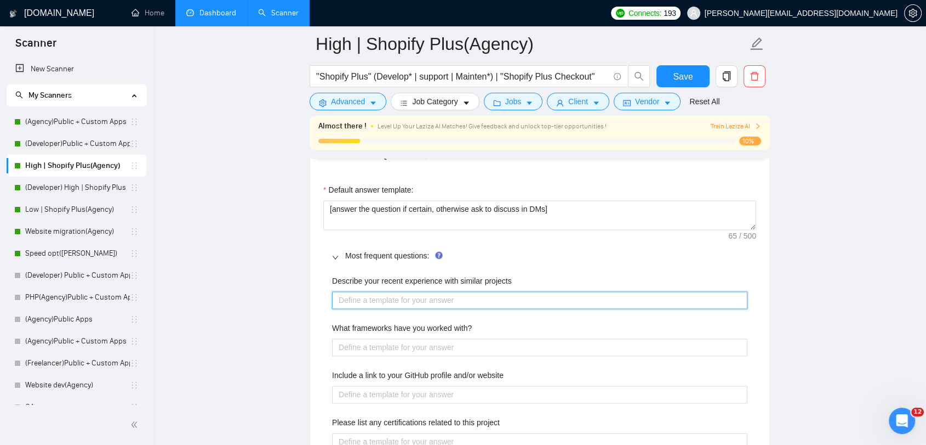
click at [416, 295] on projects "Describe your recent experience with similar projects" at bounding box center [540, 300] width 416 height 18
paste projects "Based on Grodas’ portfolio and the provided case study link, write a concise bu…"
type projects "Based on Grodas’ portfolio and the provided case study link, write a concise bu…"
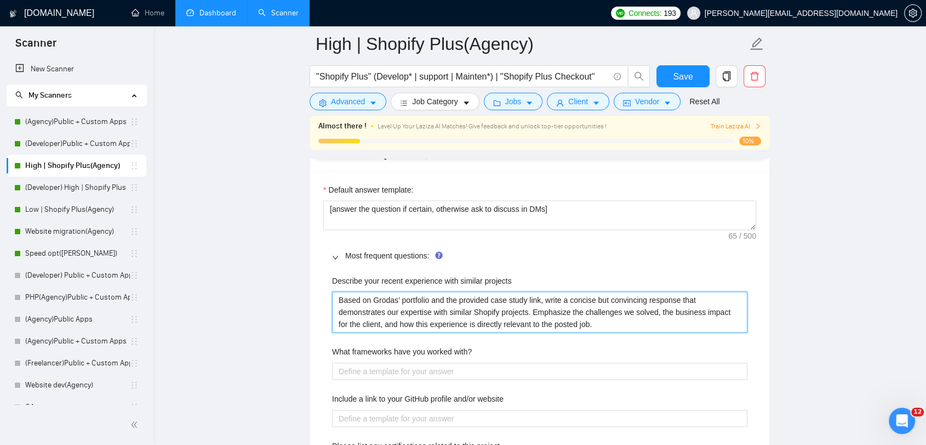
click at [340, 297] on projects "Based on Grodas’ portfolio and the provided case study link, write a concise bu…" at bounding box center [540, 312] width 416 height 42
type projects "[Based on Grodas’ portfolio and the provided case study link, write a concise b…"
click at [593, 325] on projects "[Based on Grodas’ portfolio and the provided case study link, write a concise b…" at bounding box center [540, 312] width 416 height 42
type projects "[Based on Grodas’ portfolio and the provided case study link, write a concise b…"
drag, startPoint x: 401, startPoint y: 296, endPoint x: 375, endPoint y: 297, distance: 25.8
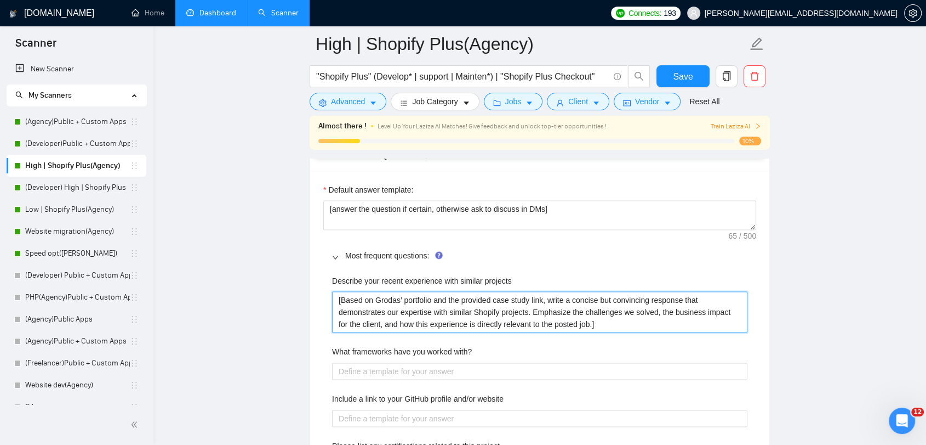
click at [375, 297] on projects "[Based on Grodas’ portfolio and the provided case study link, write a concise b…" at bounding box center [540, 312] width 416 height 42
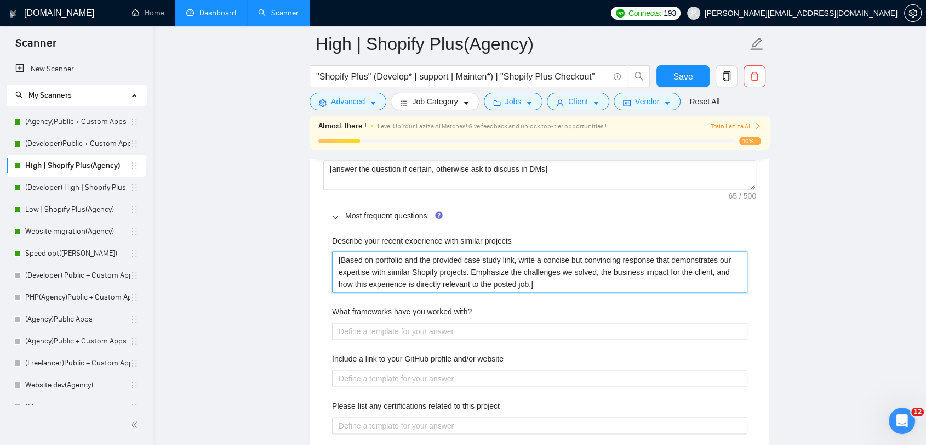
scroll to position [1583, 0]
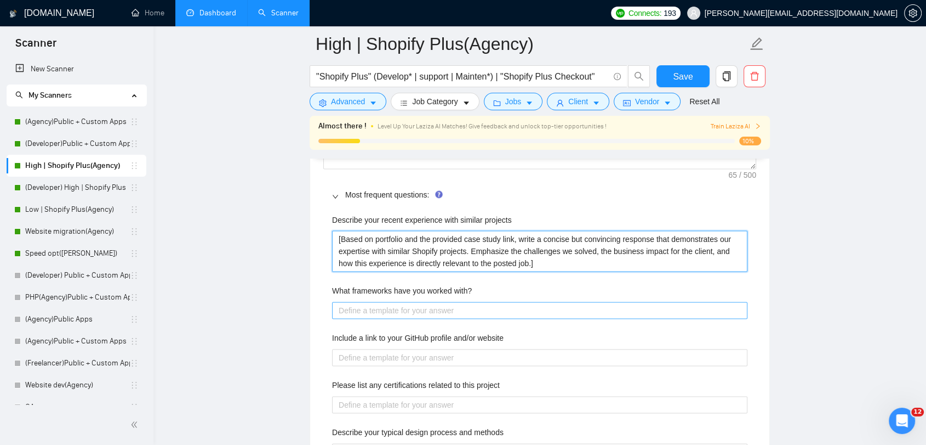
type projects "[Based on portfolio and the provided case study link, write a concise but convi…"
click at [446, 310] on with\? "What frameworks have you worked with?" at bounding box center [540, 311] width 416 height 18
paste with\? "Craft a clear response that lists Grodas’ tech stack relevant for Shopify websi…"
type with\? "Craft a clear response that lists Grodas’ tech stack relevant for Shopify websi…"
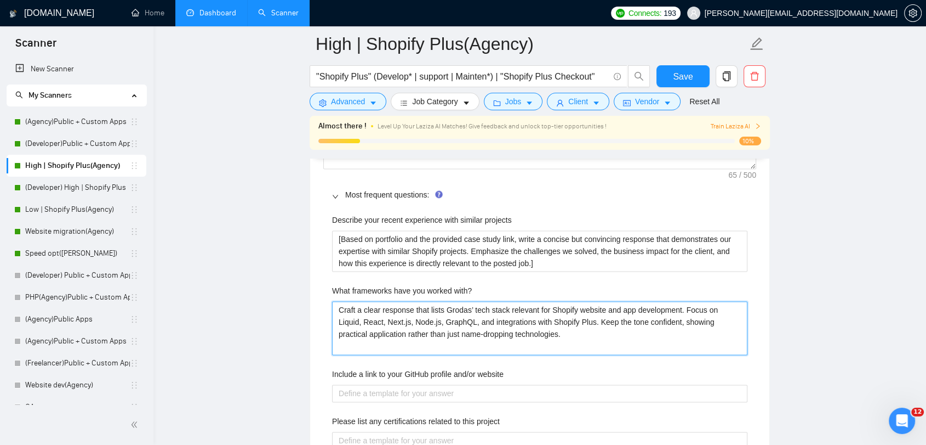
click at [336, 305] on with\? "Craft a clear response that lists Grodas’ tech stack relevant for Shopify websi…" at bounding box center [540, 328] width 416 height 54
type with\? "[Craft a clear response that lists Grodas’ tech stack relevant for Shopify webs…"
click at [567, 339] on with\? "[Craft a clear response that lists Grodas’ tech stack relevant for Shopify webs…" at bounding box center [540, 328] width 416 height 54
click at [587, 335] on with\? "[Craft a clear response that lists Grodas’ tech stack relevant for Shopify webs…" at bounding box center [540, 328] width 416 height 54
type with\? "[Craft a clear response that lists Grodas’ tech stack relevant for Shopify webs…"
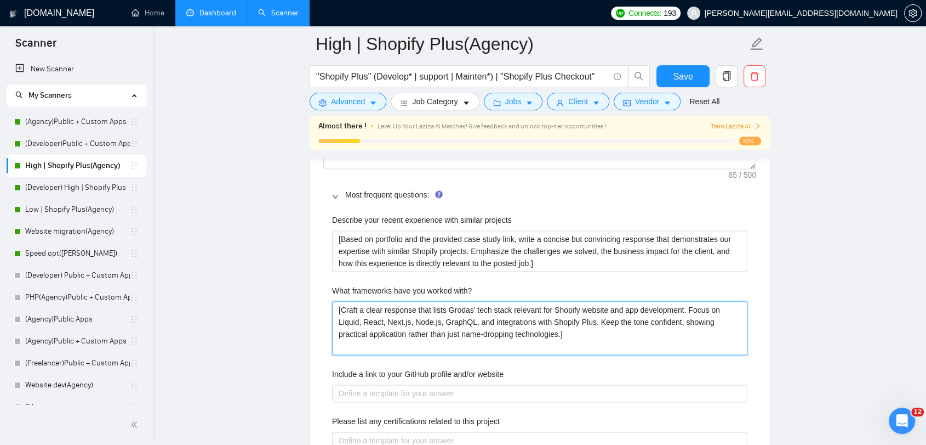
drag, startPoint x: 474, startPoint y: 308, endPoint x: 450, endPoint y: 308, distance: 24.1
click at [450, 308] on with\? "[Craft a clear response that lists Grodas’ tech stack relevant for Shopify webs…" at bounding box center [540, 328] width 416 height 54
type with\? "[Craft a clear response that lists Gtech stack relevant for Shopify website and…"
type with\? "[Craft a clear response that lists tech stack relevant for Shopify website and …"
drag, startPoint x: 655, startPoint y: 308, endPoint x: 553, endPoint y: 306, distance: 102.0
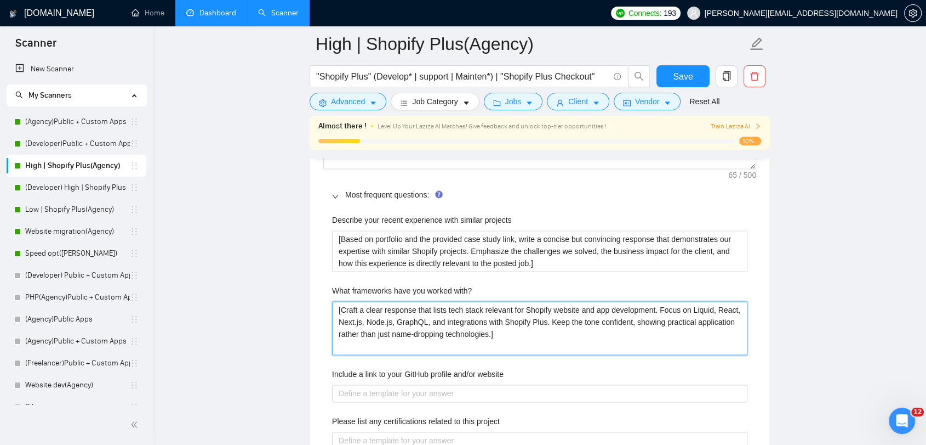
click at [553, 306] on with\? "[Craft a clear response that lists tech stack relevant for Shopify website and …" at bounding box center [540, 328] width 416 height 54
type with\? "[Craft a clear response that lists tech stack relevant for Shopify D Focus on L…"
type with\? "[Craft a clear response that lists tech stack relevant for Shopify De Focus on …"
type with\? "[Craft a clear response that lists tech stack relevant for Shopify Dev Focus on…"
type with\? "[Craft a clear response that lists tech stack relevant for Shopify Deve Focus o…"
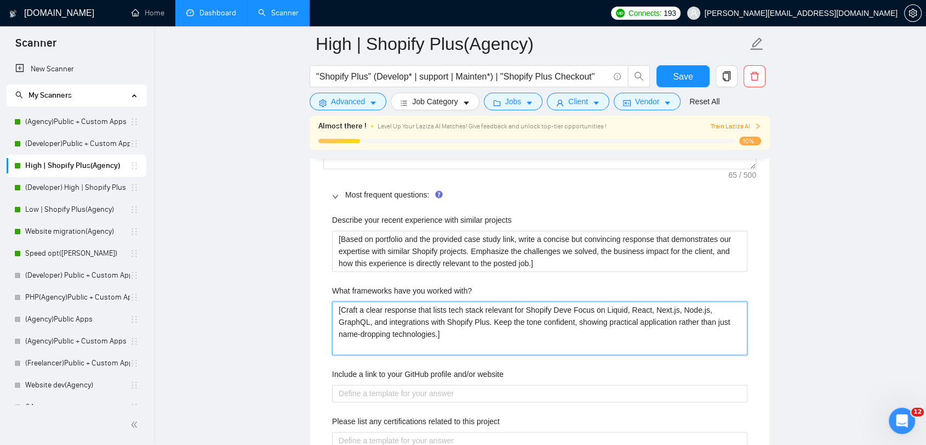
type with\? "[Craft a clear response that lists tech stack relevant for Shopify Dev Focus on…"
type with\? "[Craft a clear response that lists tech stack relevant for Shopify De Focus on …"
type with\? "[Craft a clear response that lists tech stack relevant for Shopify D Focus on L…"
type with\? "[Craft a clear response that lists tech stack relevant for Shopify Focus on Liq…"
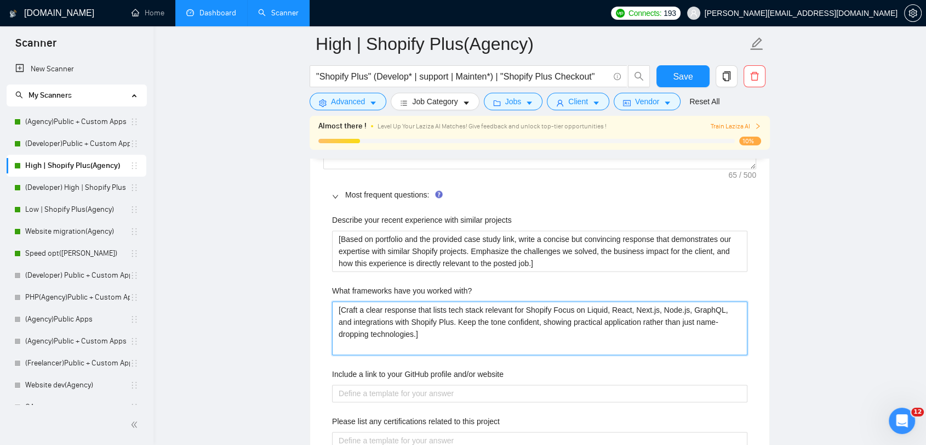
type with\? "[Craft a clear response that lists tech stack relevant for Shopif Focus on Liqu…"
type with\? "[Craft a clear response that lists tech stack relevant for Shopi Focus on Liqui…"
type with\? "[Craft a clear response that lists tech stack relevant for Shop Focus on Liquid…"
type with\? "[Craft a clear response that lists tech stack relevant for Sho Focus on Liquid,…"
type with\? "[Craft a clear response that lists tech stack relevant for Sh Focus on Liquid, …"
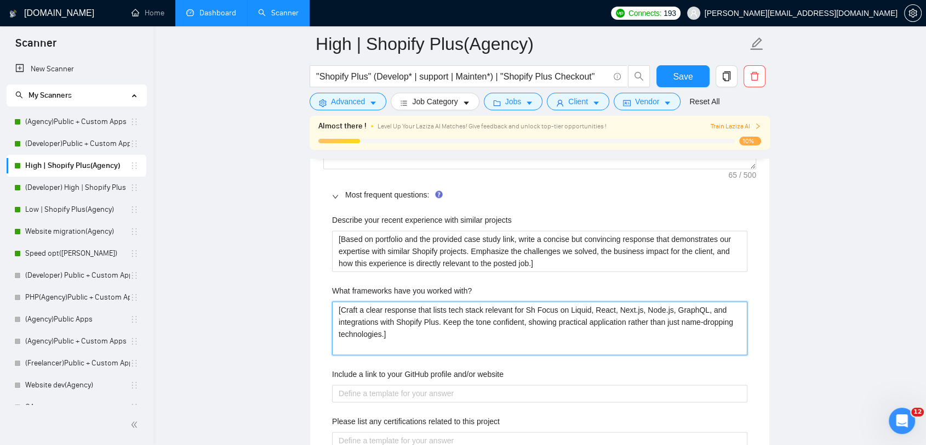
type with\? "[Craft a clear response that lists tech stack relevant for S Focus on Liquid, R…"
type with\? "[Craft a clear response that lists tech stack relevant for Focus on Liquid, Rea…"
type with\? "[Craft a clear response that lists tech stack relevant for j Focus on Liquid, R…"
type with\? "[Craft a clear response that lists tech stack relevant for jo Focus on Liquid, …"
type with\? "[Craft a clear response that lists tech stack relevant for job Focus on Liquid,…"
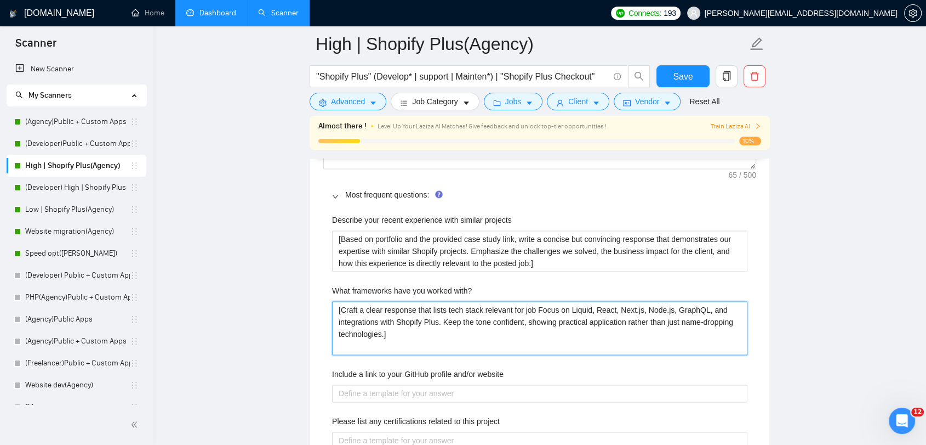
type with\? "[Craft a clear response that lists tech stack relevant for job Focus on Liquid,…"
type with\? "[Craft a clear response that lists tech stack relevant for job p Focus on Liqui…"
type with\? "[Craft a clear response that lists tech stack relevant for job po Focus on Liqu…"
type with\? "[Craft a clear response that lists tech stack relevant for job pos Focus on Liq…"
type with\? "[Craft a clear response that lists tech stack relevant for job post Focus on Li…"
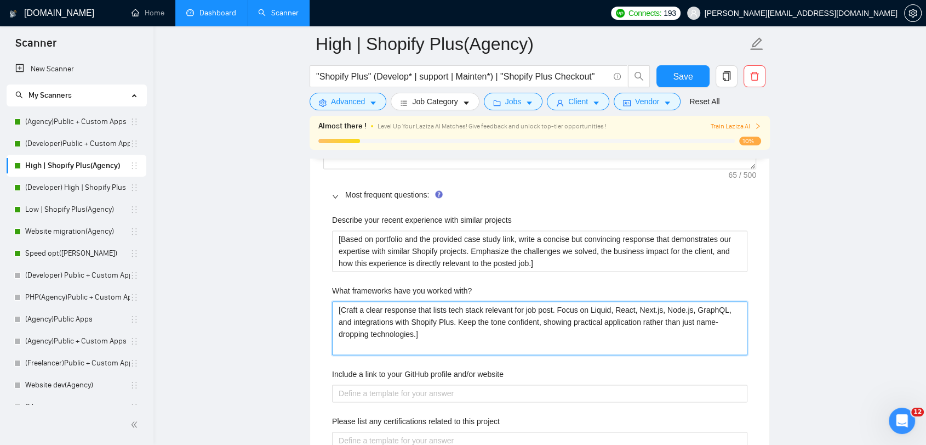
click at [568, 343] on with\? "[Craft a clear response that lists tech stack relevant for job post. Focus on L…" at bounding box center [540, 328] width 416 height 54
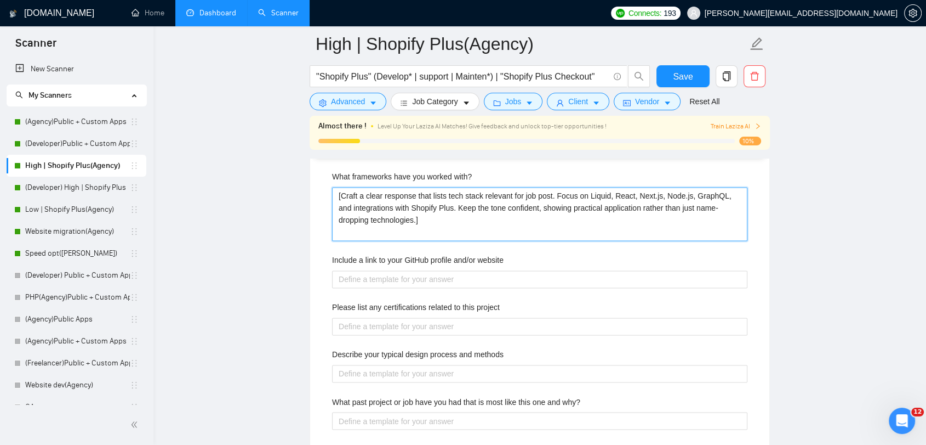
scroll to position [1705, 0]
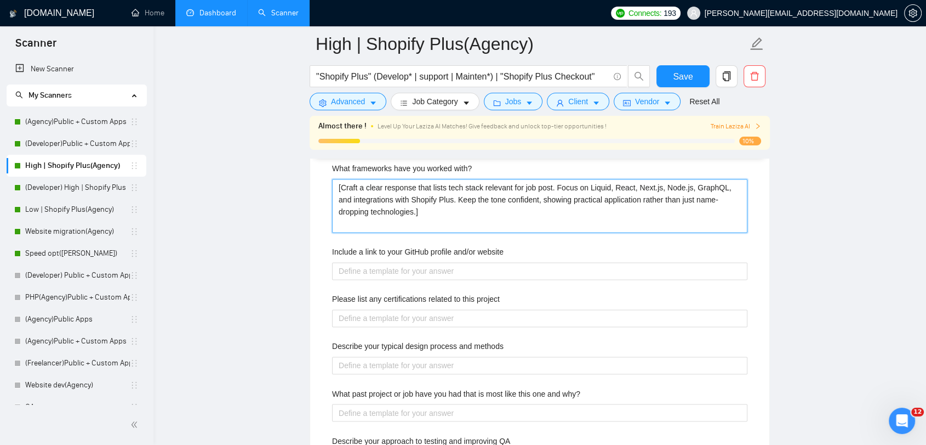
type with\? "[Craft a clear response that lists tech stack relevant for job post. Focus on L…"
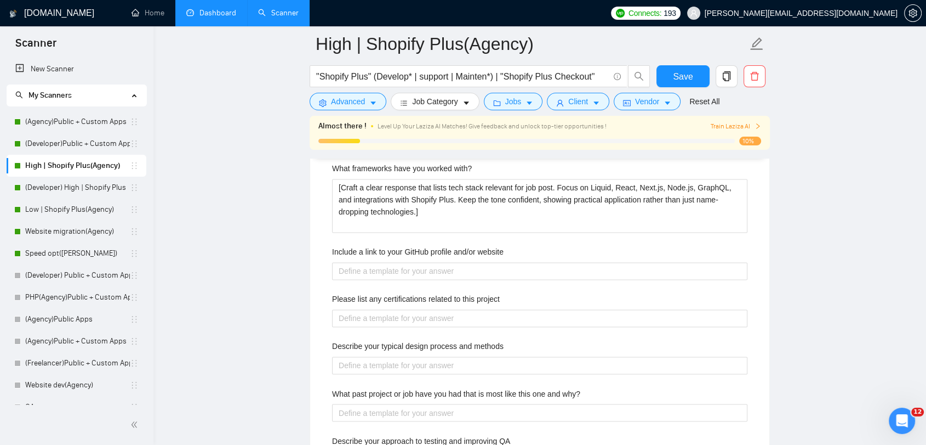
click at [428, 272] on website "Include a link to your GitHub profile and/or website" at bounding box center [540, 271] width 416 height 18
type website "["
type website "[]"
paste website "Write a professional response that points to Grodas’ official website ([URL][DO…"
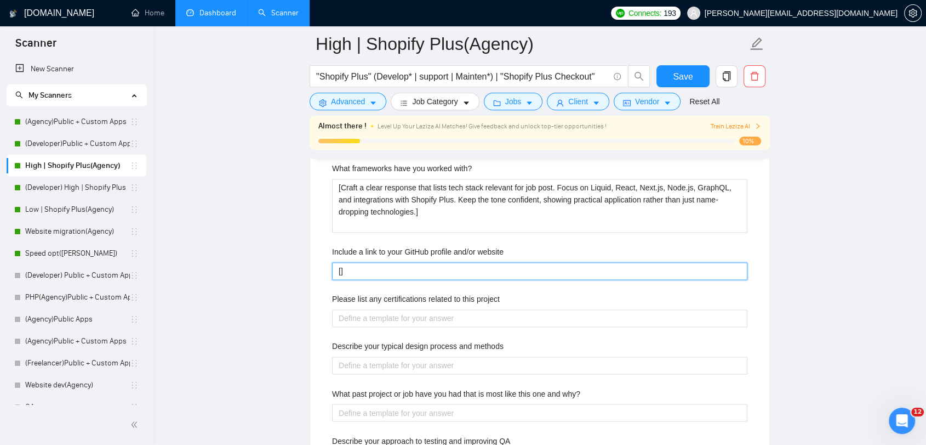
type website "[Write a professional response that points to Grodas’ official website ([URL][D…"
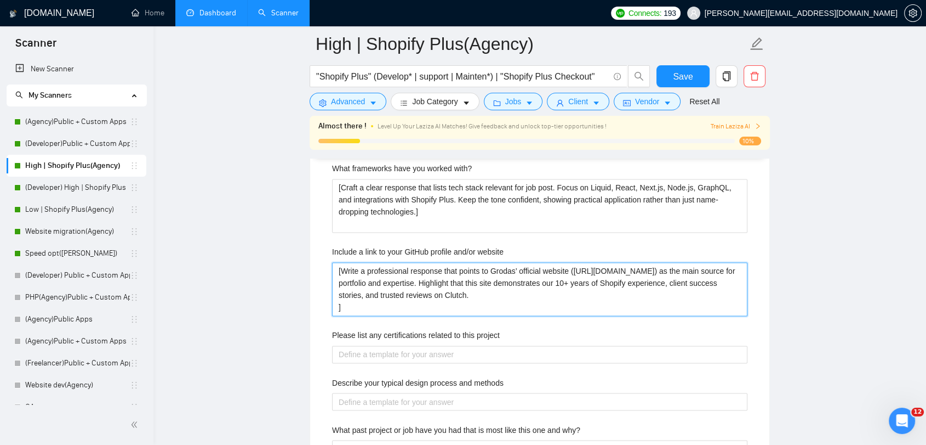
drag, startPoint x: 473, startPoint y: 293, endPoint x: 410, endPoint y: 282, distance: 64.0
click at [410, 282] on website "[Write a professional response that points to Grodas’ official website ([URL][D…" at bounding box center [540, 289] width 416 height 54
type website "[Write a professional response that points to Grodas’ official website ([URL][D…"
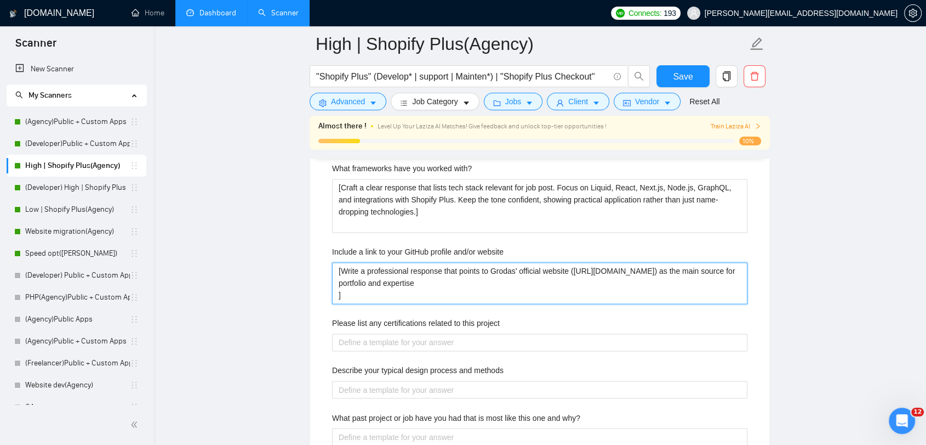
type website "[Write a professional response that points to Grodas’ official website ([URL][D…"
click at [337, 294] on website "[Write a professional response that points to Grodas’ official website ([URL][D…" at bounding box center [540, 283] width 416 height 42
type website "[Write a professional response that points to Grodas’ official website ([URL][D…"
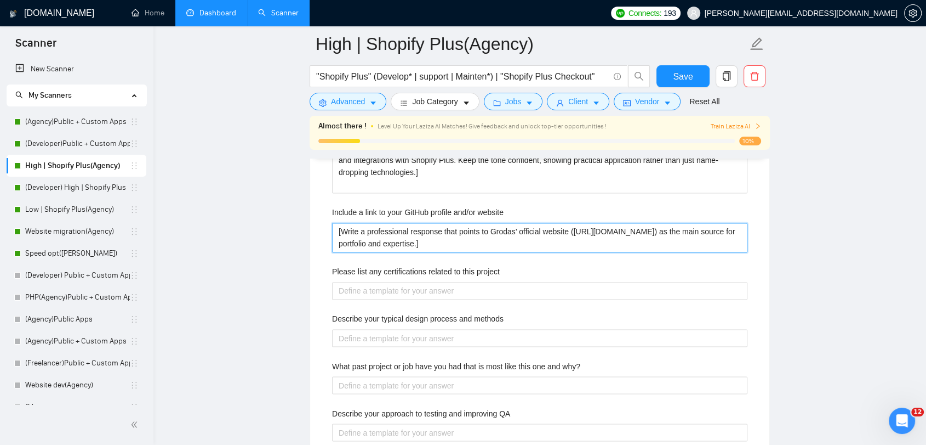
scroll to position [1766, 0]
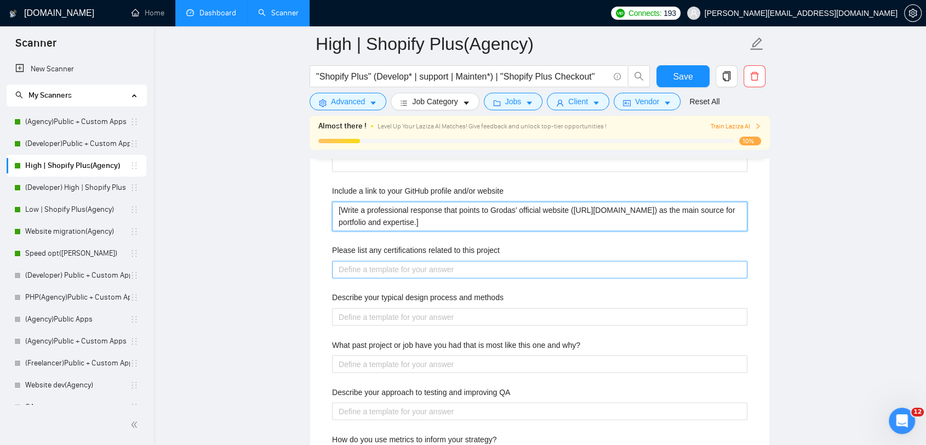
type website "[Write a professional response that points to Grodas’ official website ([URL][D…"
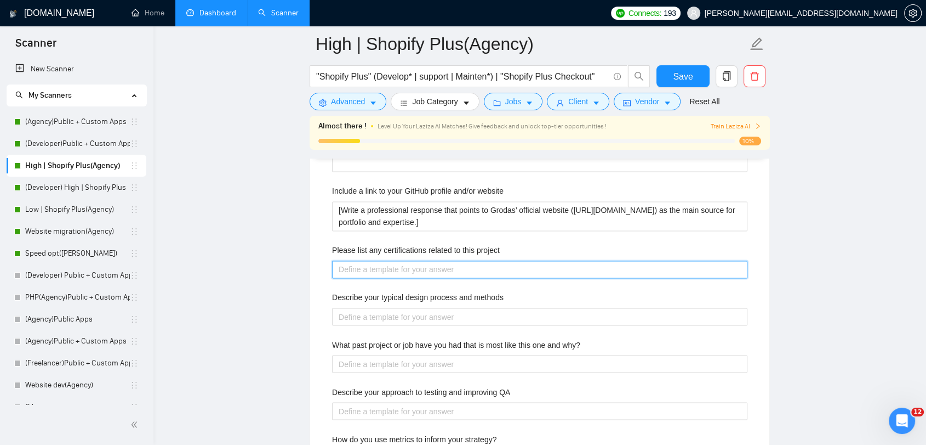
click at [494, 269] on project "Please list any certifications related to this project" at bounding box center [540, 269] width 416 height 18
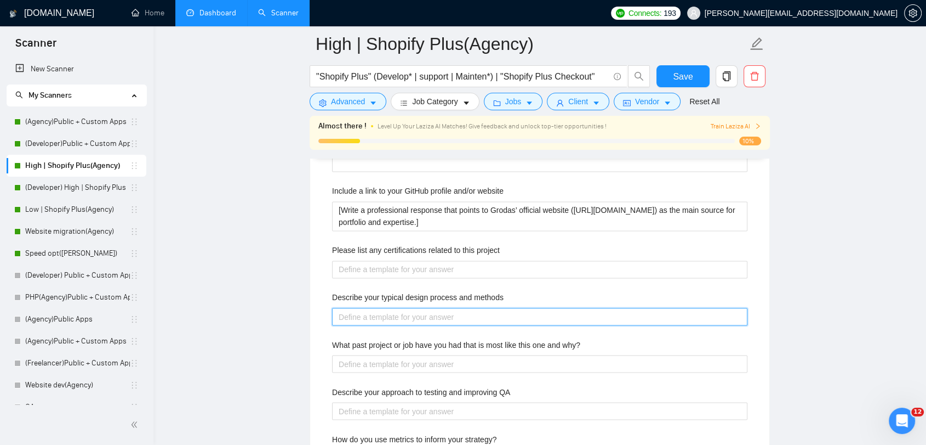
click at [468, 316] on methods "Describe your typical design process and methods" at bounding box center [540, 317] width 416 height 18
type methods "["
type methods "[]"
paste methods "Explain Grodas’ design process for Shopify stores in a structured way. Include:…"
type methods "[Explain Grodas’ design process for Shopify stores in a structured way. Include…"
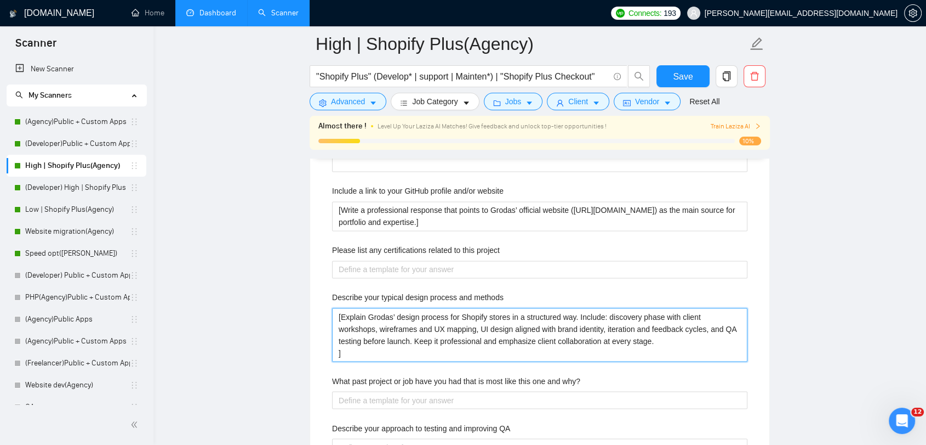
type methods "[Explain Grodas’ design process for Shopify stores in a structured way. Include…"
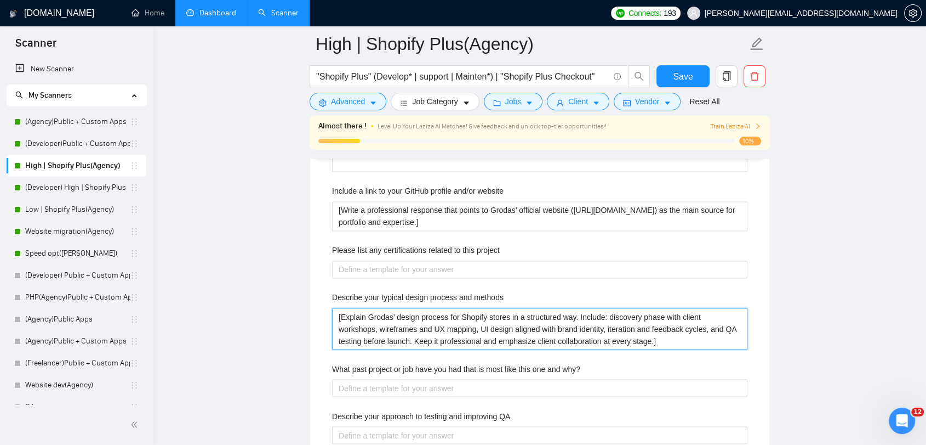
click at [674, 338] on methods "[Explain Grodas’ design process for Shopify stores in a structured way. Include…" at bounding box center [540, 329] width 416 height 42
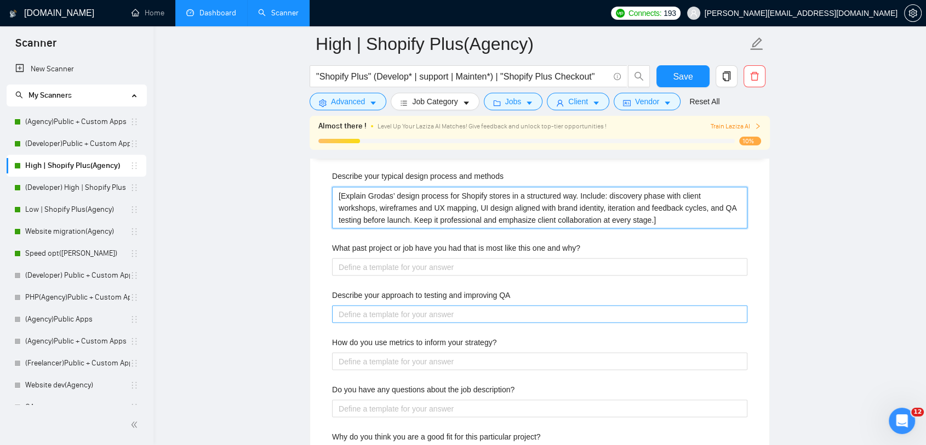
scroll to position [1888, 0]
type methods "[Explain Grodas’ design process for Shopify stores in a structured way. Include…"
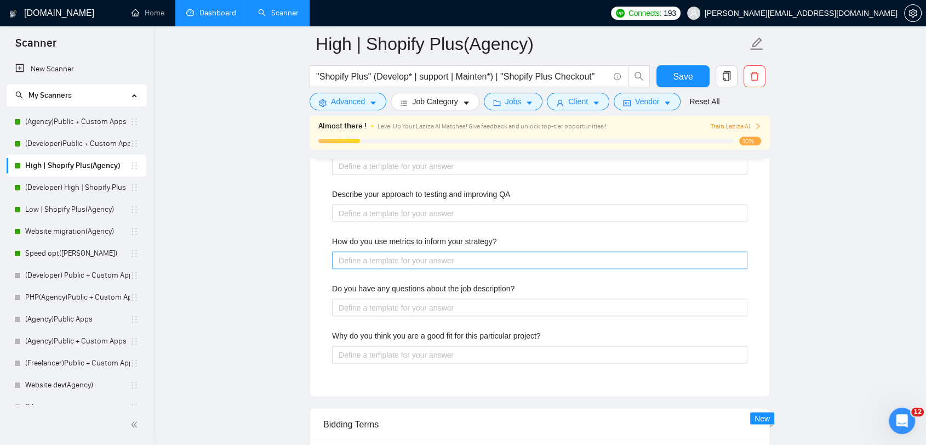
scroll to position [2010, 0]
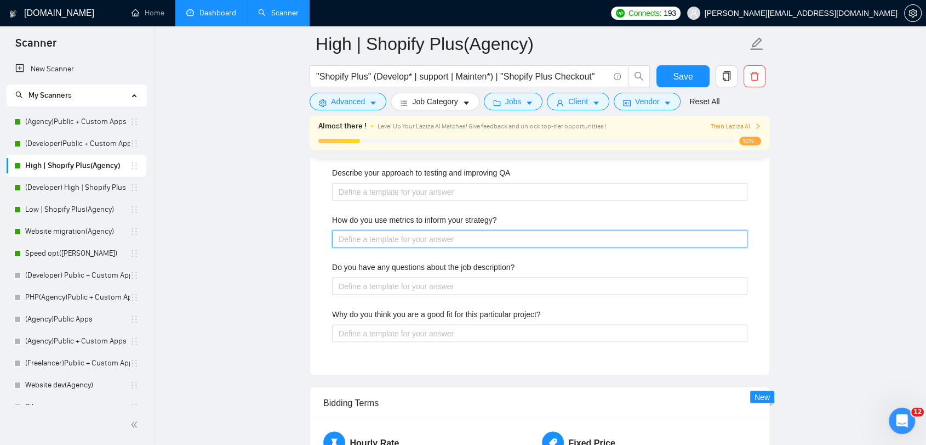
click at [507, 242] on strategy\? "How do you use metrics to inform your strategy?" at bounding box center [540, 239] width 416 height 18
paste strategy\? "Write a response explaining how Grodas uses metrics in Shopify projects. Mentio…"
type strategy\? "Write a response explaining how Grodas uses metrics in Shopify projects. Mentio…"
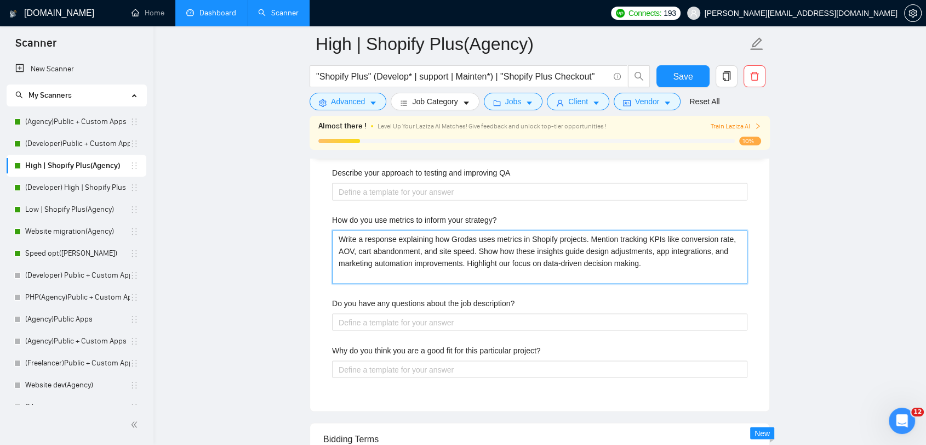
click at [337, 236] on strategy\? "Write a response explaining how Grodas uses metrics in Shopify projects. Mentio…" at bounding box center [540, 257] width 416 height 54
type strategy\? "[Write a response explaining how [PERSON_NAME] uses metrics in Shopify projects…"
click at [674, 260] on strategy\? "[Write a response explaining how [PERSON_NAME] uses metrics in Shopify projects…" at bounding box center [540, 257] width 416 height 54
type strategy\? "[Write a response explaining how [PERSON_NAME] uses metrics in Shopify projects…"
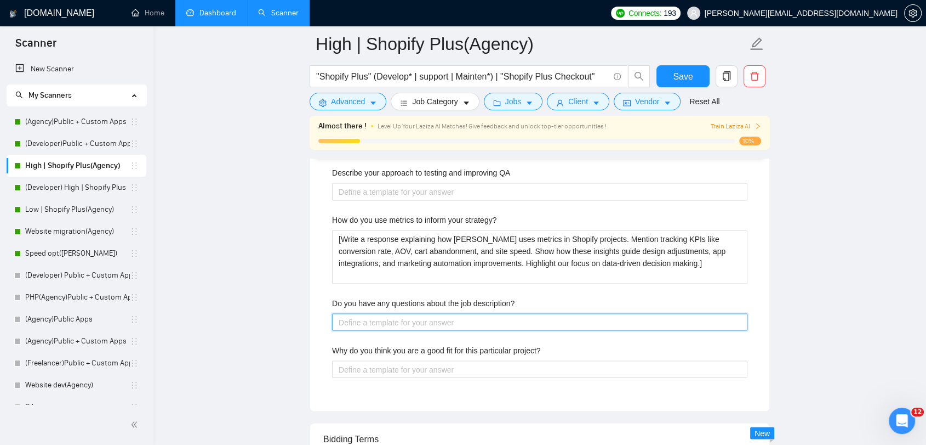
click at [410, 313] on description\? "Do you have any questions about the job description?" at bounding box center [540, 322] width 416 height 18
type description\? "["
type description\? "[]"
paste description\? "Generate a thoughtful question based on the provided job description. The quest…"
type description\? "[Generate a thoughtful question based on the provided job description. The ques…"
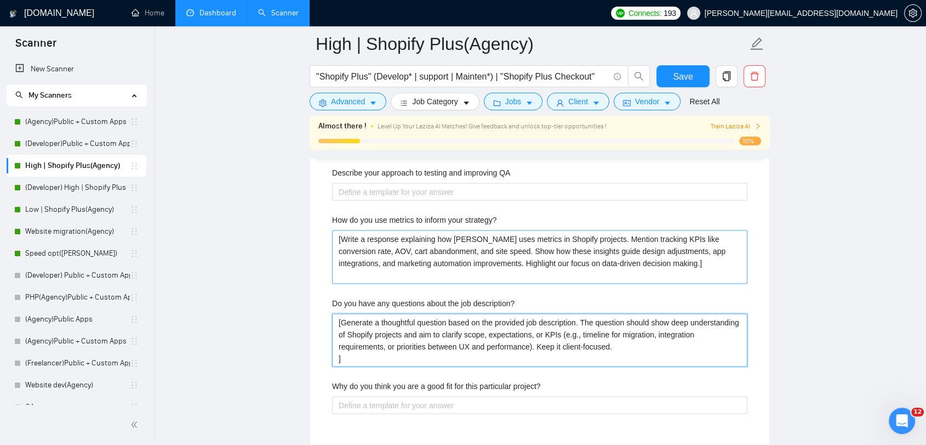
type description\? "[Generate a thoughtful question based on the provided job description. The ques…"
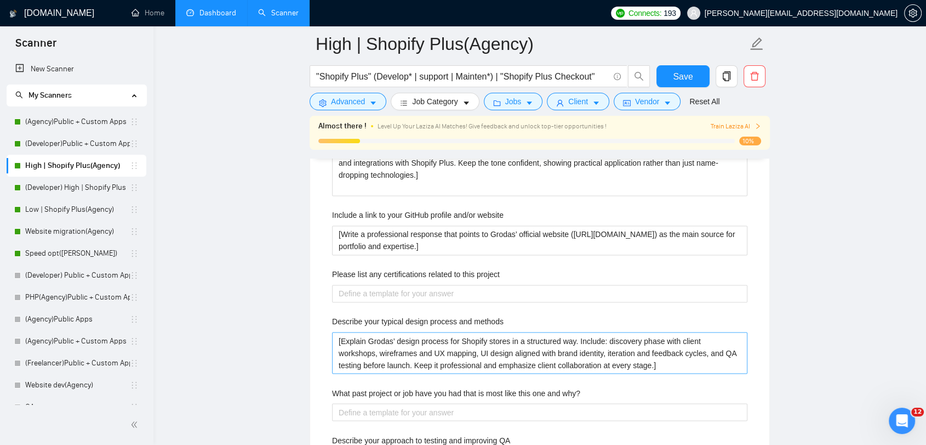
scroll to position [1645, 0]
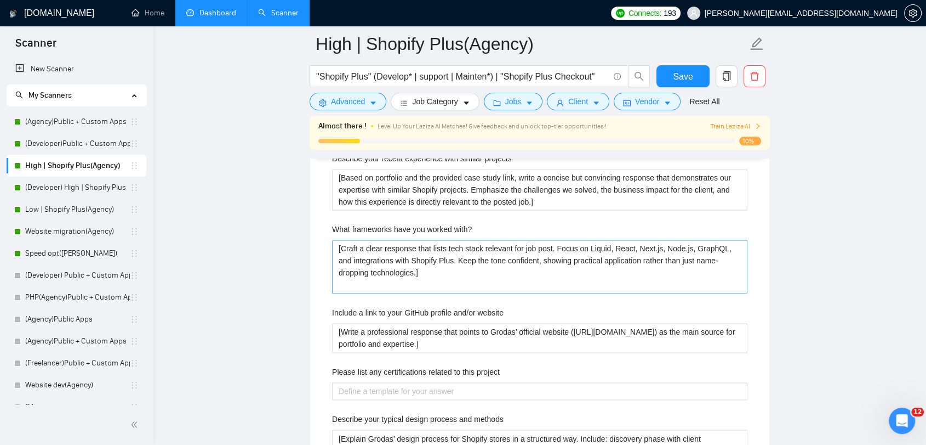
type description\? "[Generate a thoughtful question based on the provided job description. The ques…"
click at [522, 246] on with\? "[Craft a clear response that lists tech stack relevant for job post. Focus on L…" at bounding box center [540, 267] width 416 height 54
type with\? "[Craft a clear response that lists tech stack relevant for t job post. Focus on…"
type with\? "[Craft a clear response that lists tech stack relevant for th job post. Focus o…"
type with\? "[Craft a clear response that lists tech stack relevant for the job post. Focus …"
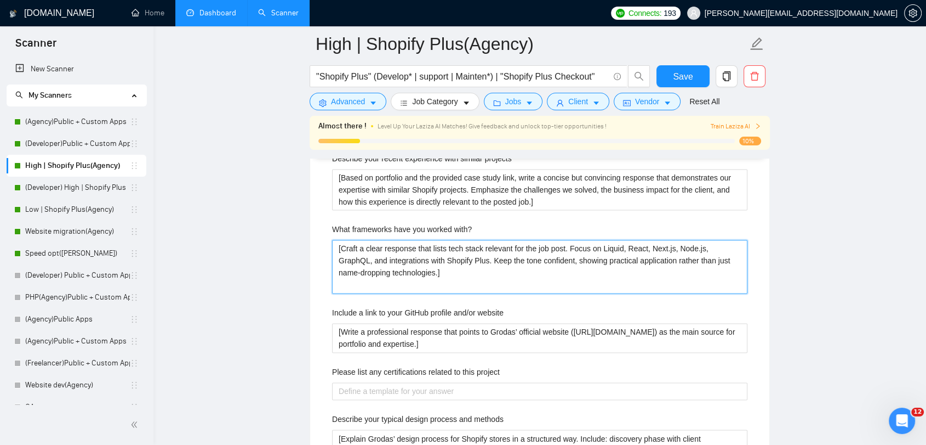
type with\? "[Craft a clear response that lists tech stack relevant for the job post. Focus …"
type with\? "[Craft a clear response that lists tech stack relevant for the p job post. Focu…"
type with\? "[Craft a clear response that lists tech stack relevant for the pr job post. Foc…"
type with\? "[Craft a clear response that lists tech stack relevant for the pro job post. Fo…"
type with\? "[Craft a clear response that lists tech stack relevant for the prov job post. F…"
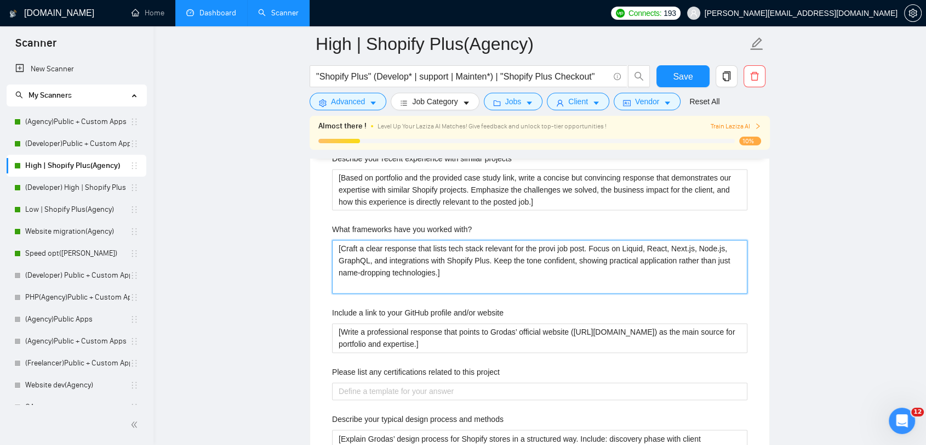
type with\? "[Craft a clear response that lists tech stack relevant for the provid job post.…"
type with\? "[Craft a clear response that lists tech stack relevant for the provide job post…"
type with\? "[Craft a clear response that lists tech stack relevant for the provided job pos…"
click at [598, 245] on with\? "[Craft a clear response that lists tech stack relevant for the provided job pos…" at bounding box center [540, 267] width 416 height 54
type with\? "[Craft a clear response that lists tech stack relevant for the provided job pos…"
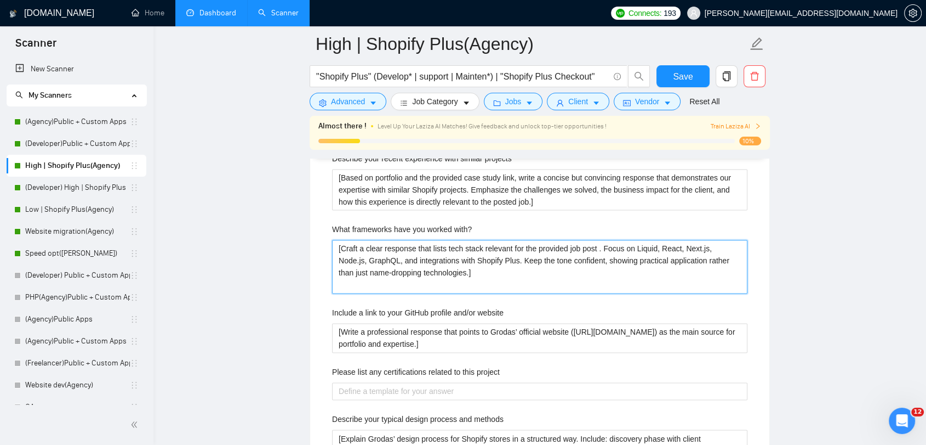
type with\? "[Craft a clear response that lists tech stack relevant for the provided job pos…"
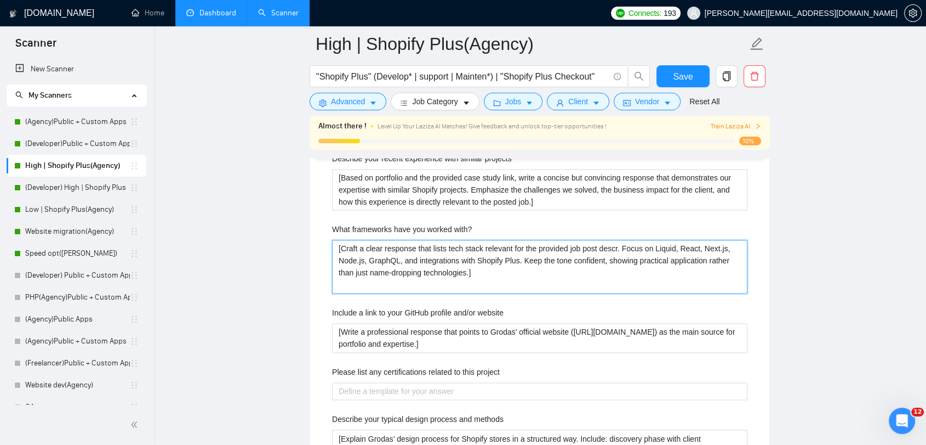
type with\? "[Craft a clear response that lists tech stack relevant for the provided job pos…"
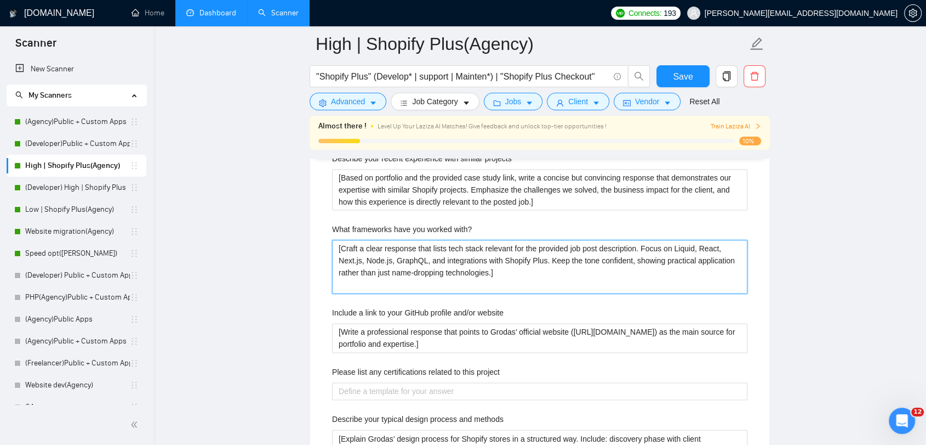
type with\? "[Craft a clear response that lists tech stack relevant for the provided job pos…"
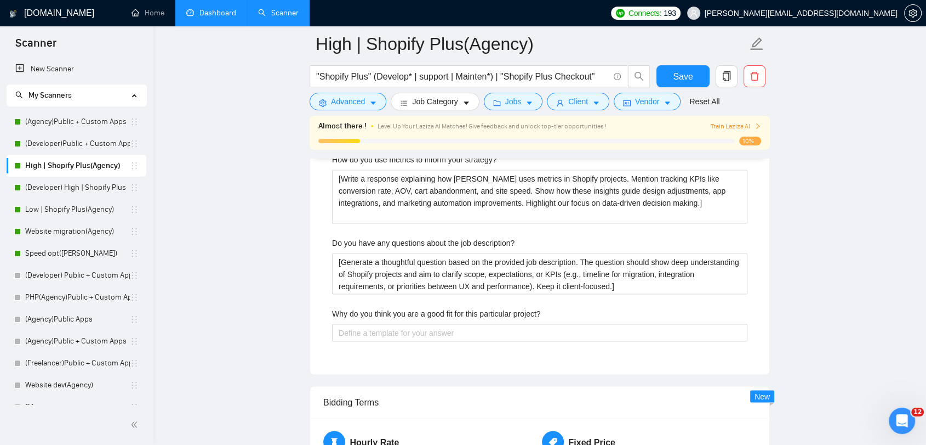
scroll to position [2071, 0]
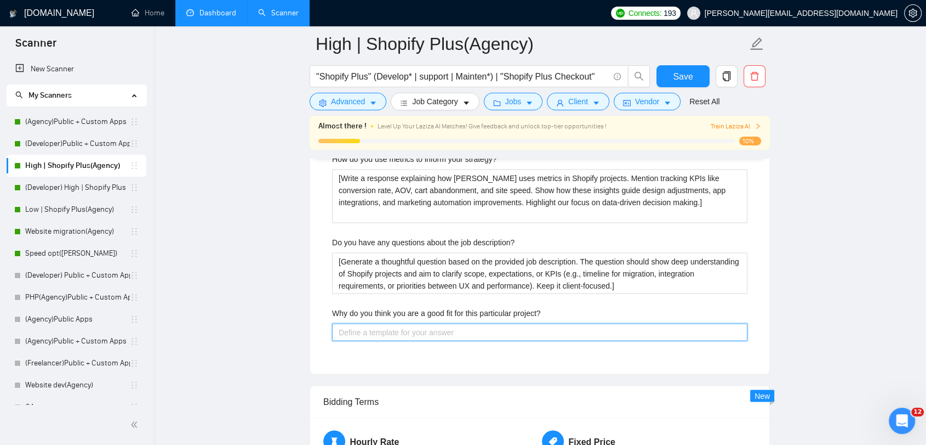
click at [447, 324] on project\? "Why do you think you are a good fit for this particular project?" at bounding box center [540, 332] width 416 height 18
type project\? "["
type project\? "[]"
paste project\? "Write a compelling answer positioning Grodas as the ideal partner. Emphasize 10…"
type project\? "[Write a compelling answer positioning Grodas as the ideal partner. Emphasize 1…"
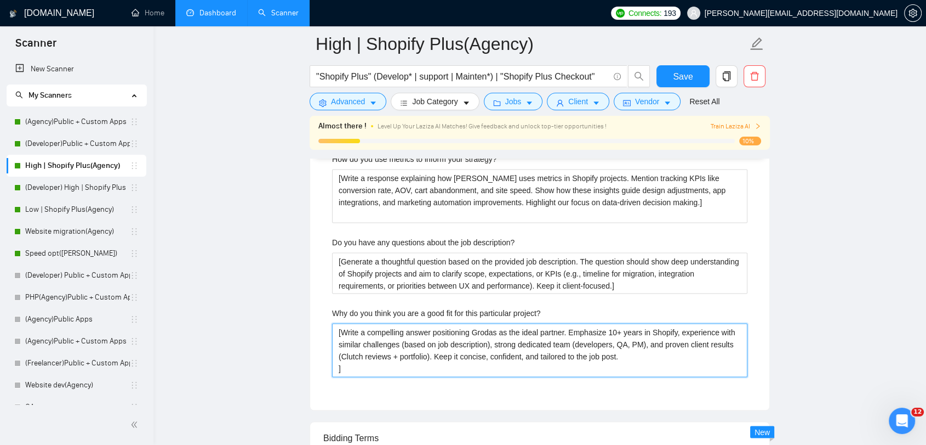
type project\? "[Write a compelling answer positioning Grodas as the ideal partner. Emphasize 1…"
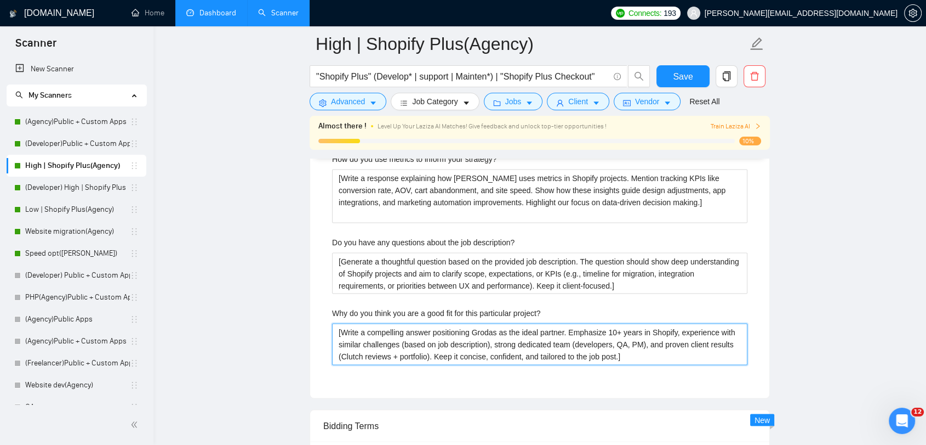
type project\? "[Write a compelling answer positioning Grodas as the ideal partner. Emphasize 1…"
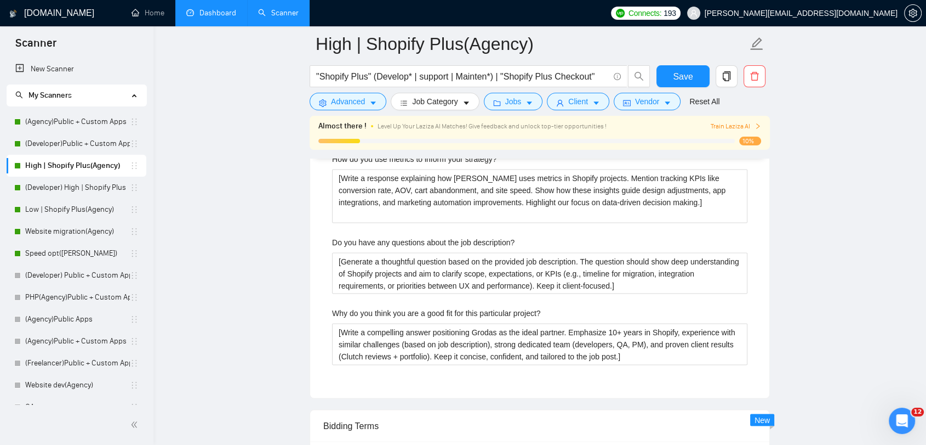
click at [784, 321] on main "High | Shopify Plus(Agency) "Shopify Plus" (Develop* | support | Mainten*) | "S…" at bounding box center [540, 161] width 738 height 4376
click at [666, 81] on button "Save" at bounding box center [683, 76] width 53 height 22
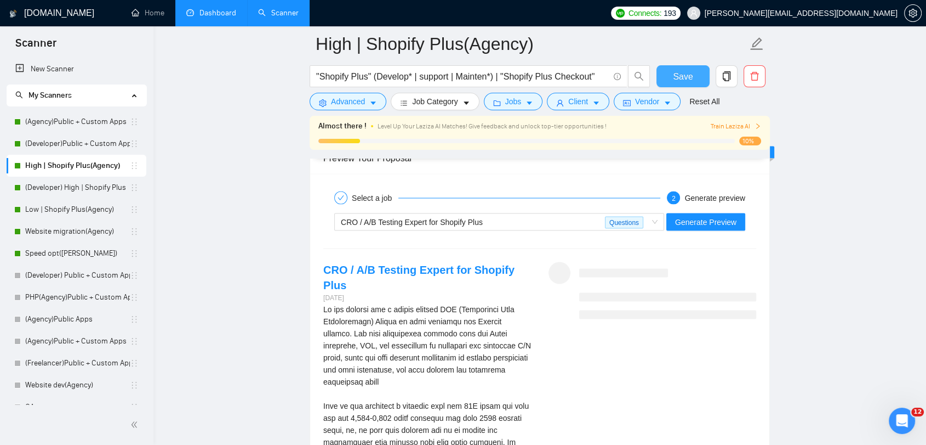
scroll to position [2010, 0]
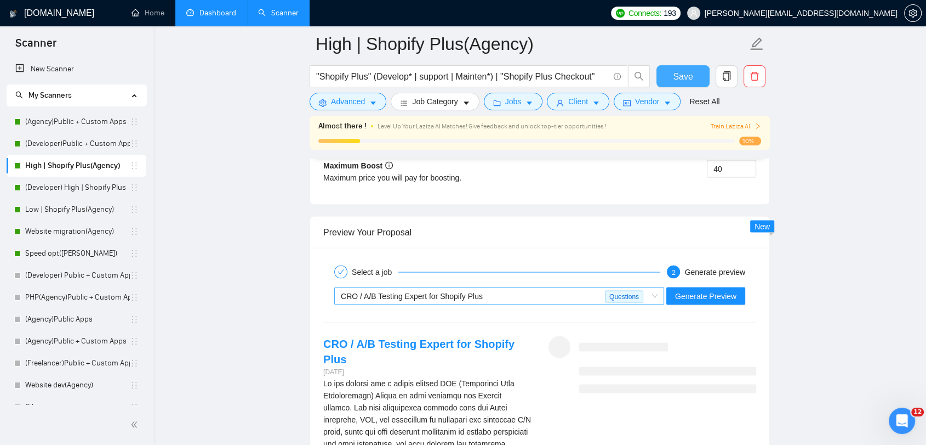
click at [613, 293] on span "Questions" at bounding box center [624, 296] width 38 height 12
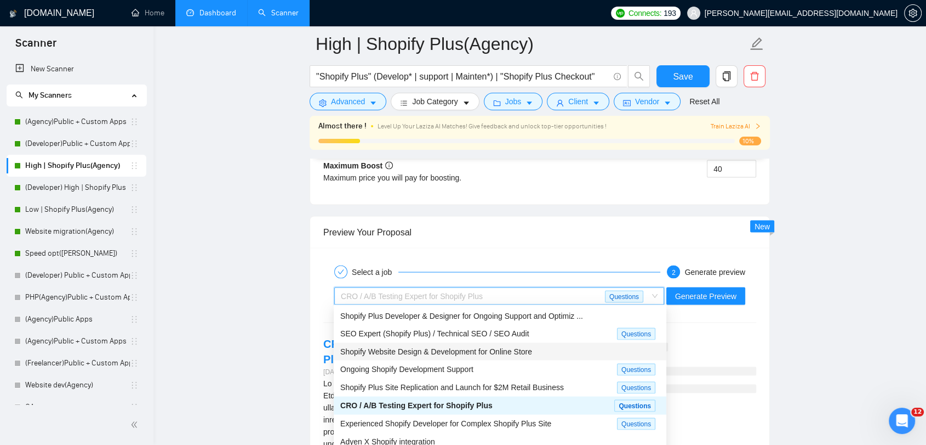
scroll to position [35, 0]
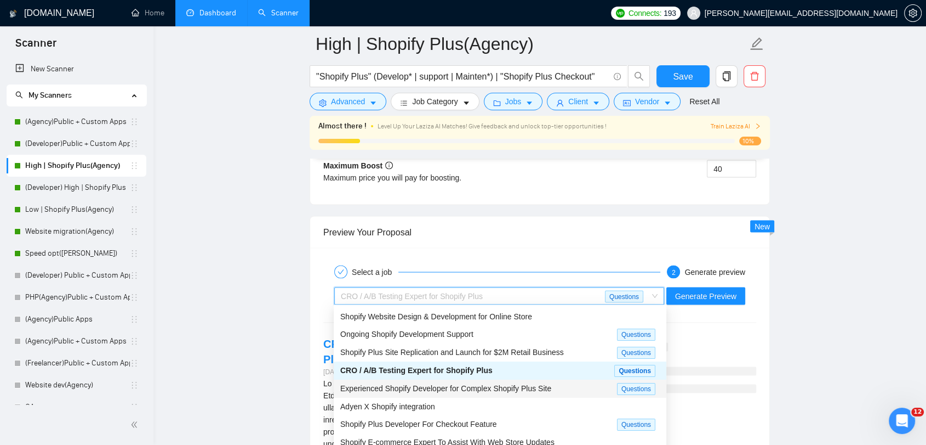
click at [607, 388] on div "Experienced Shopify Developer for Complex Shopify Plus Site" at bounding box center [478, 388] width 277 height 13
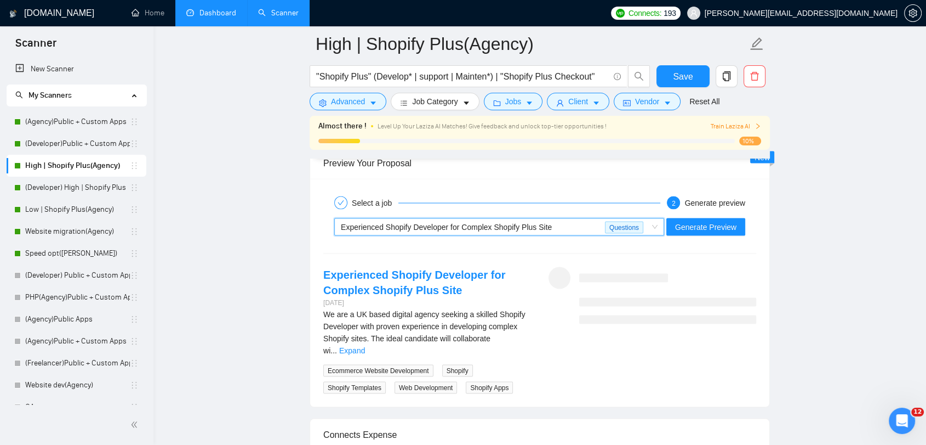
scroll to position [2131, 0]
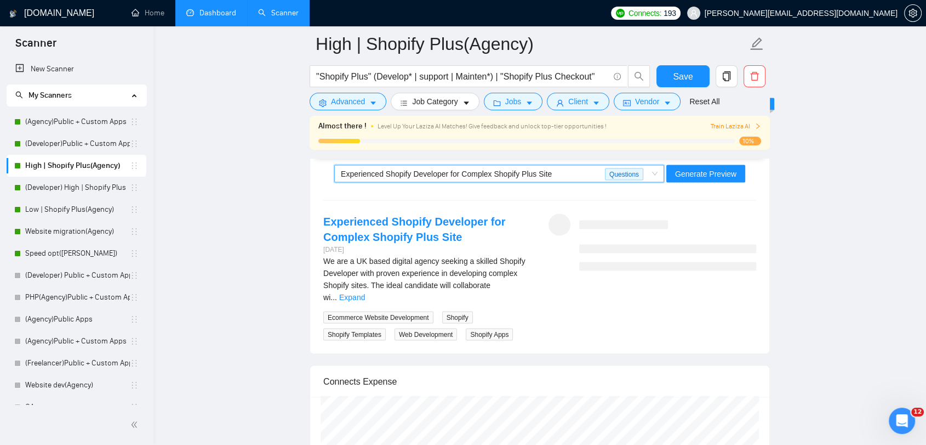
click at [365, 293] on link "Expand" at bounding box center [352, 297] width 26 height 9
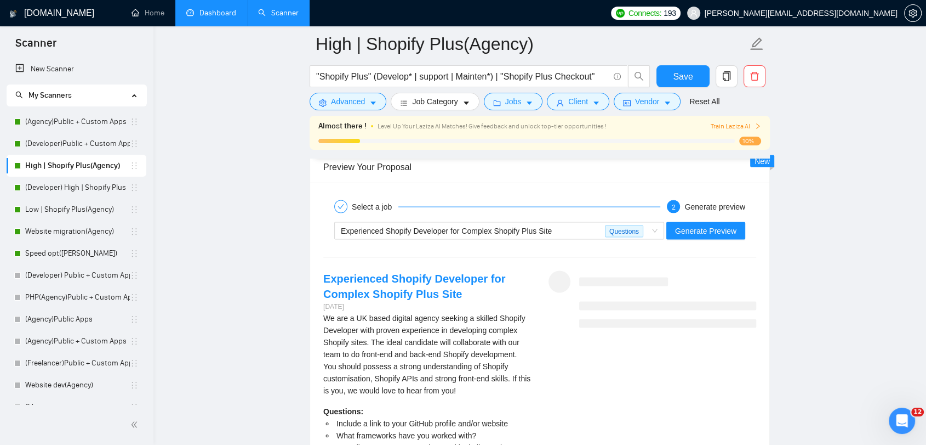
scroll to position [2071, 0]
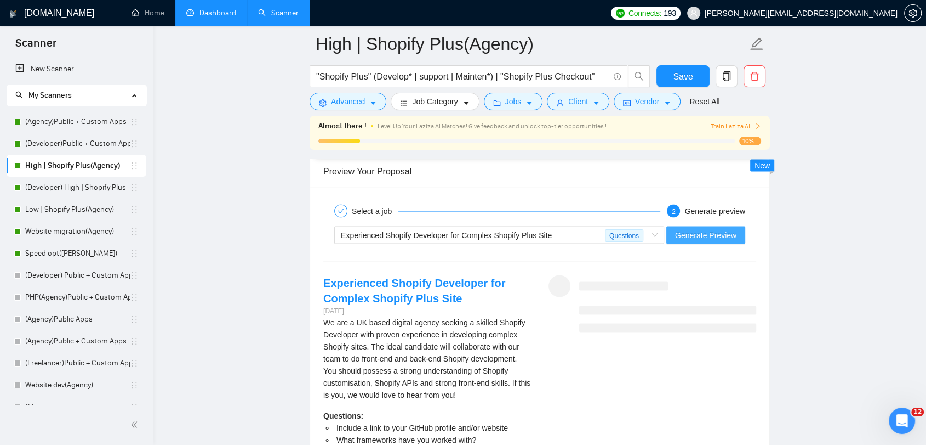
click at [693, 239] on button "Generate Preview" at bounding box center [706, 235] width 79 height 18
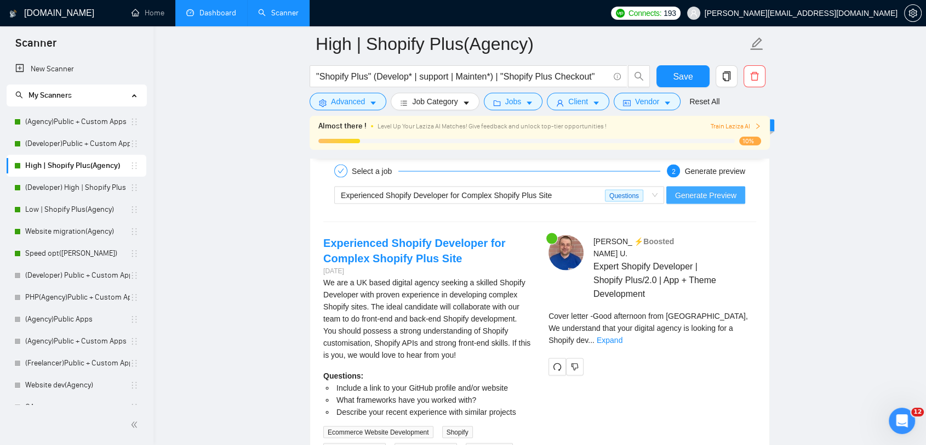
scroll to position [2131, 0]
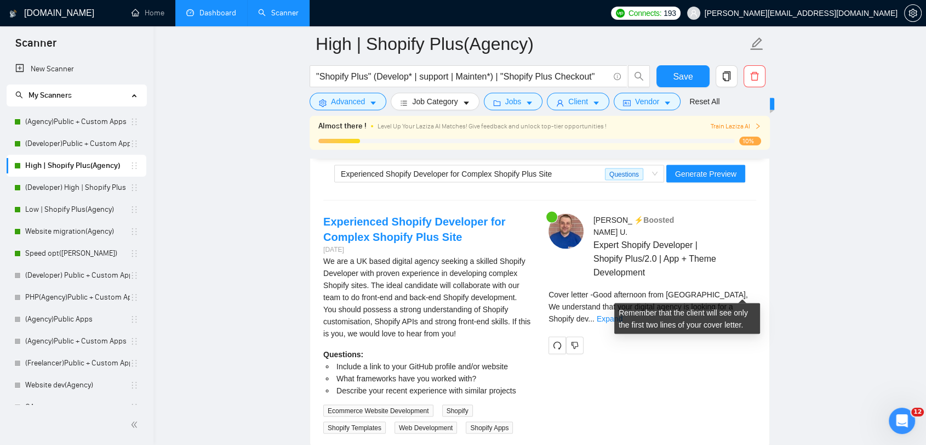
click at [623, 314] on link "Expand" at bounding box center [610, 318] width 26 height 9
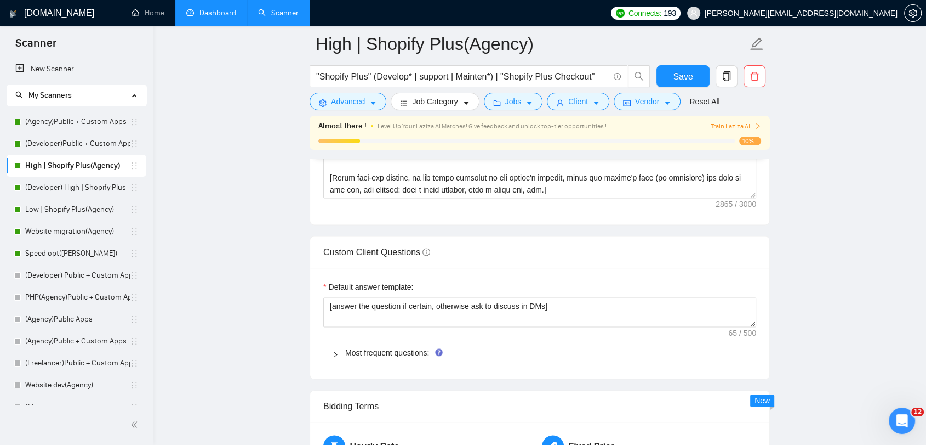
scroll to position [1462, 0]
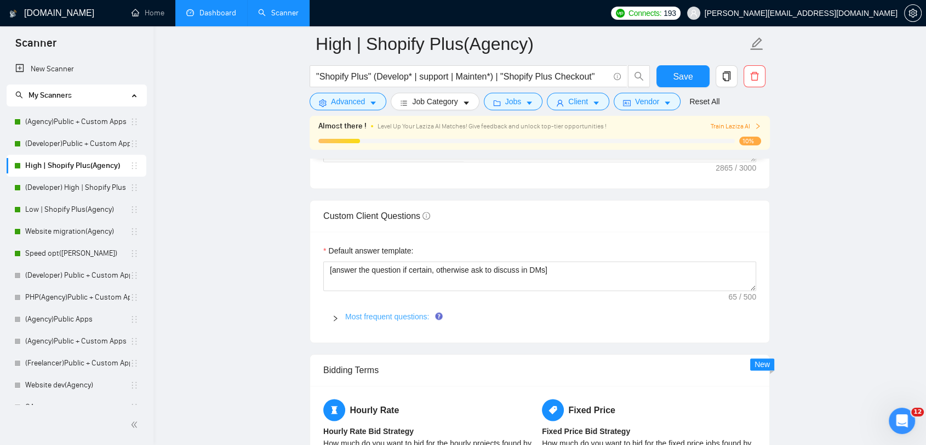
click at [355, 312] on link "Most frequent questions:" at bounding box center [387, 316] width 84 height 9
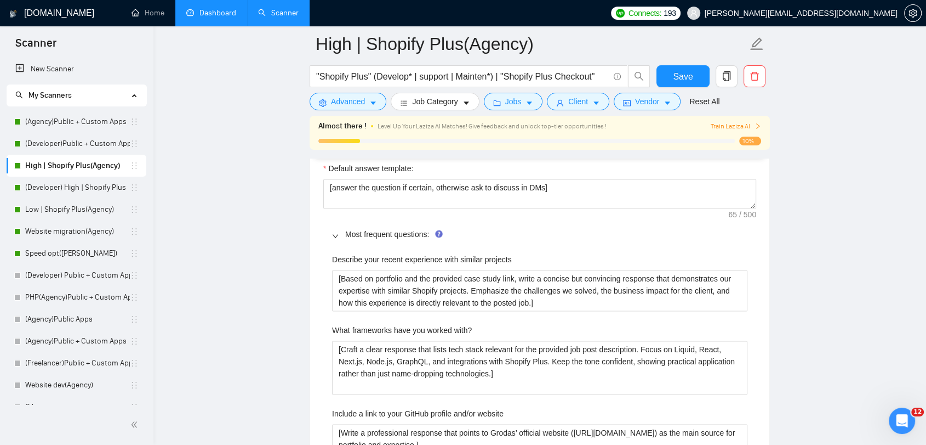
scroll to position [1522, 0]
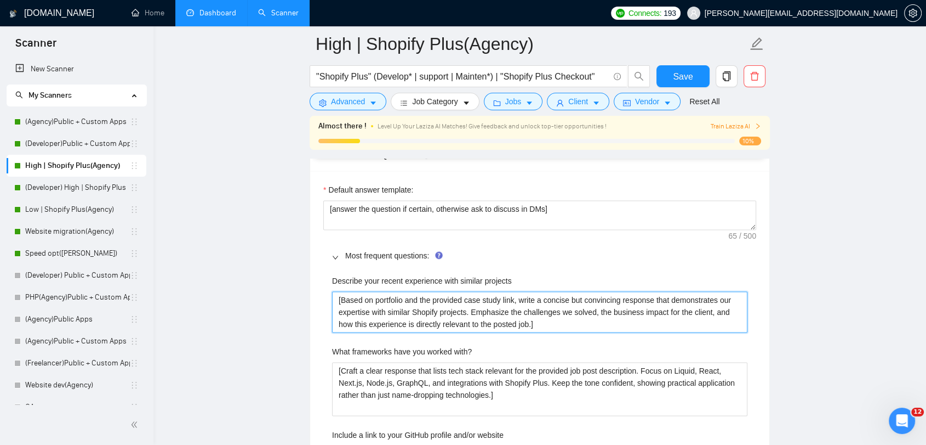
click at [514, 320] on projects "[Based on portfolio and the provided case study link, write a concise but convi…" at bounding box center [540, 312] width 416 height 42
type projects "[Based on portfolio and the provided case study link, write a concise but convi…"
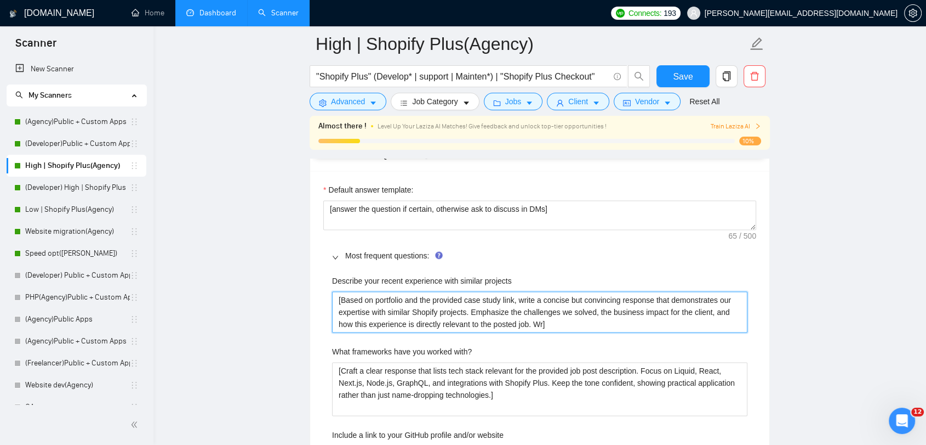
type projects "[Based on portfolio and the provided case study link, write a concise but convi…"
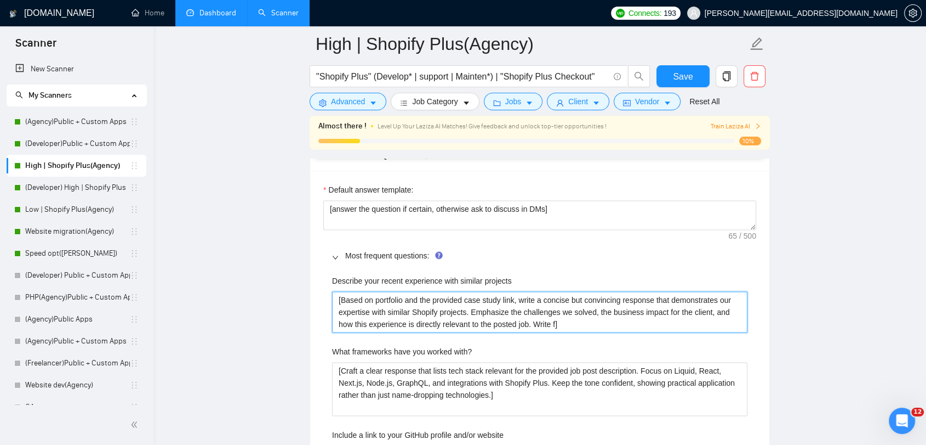
type projects "[Based on portfolio and the provided case study link, write a concise but convi…"
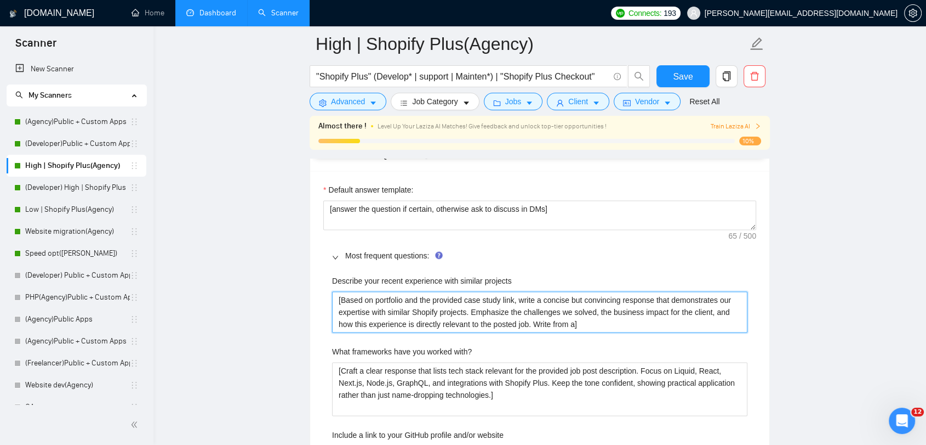
type projects "[Based on portfolio and the provided case study link, write a concise but convi…"
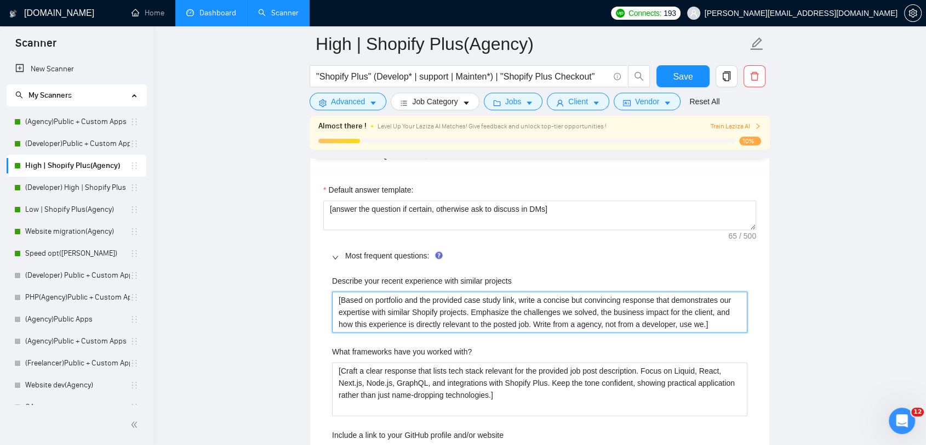
click at [559, 322] on projects "[Based on portfolio and the provided case study link, write a concise but convi…" at bounding box center [540, 312] width 416 height 42
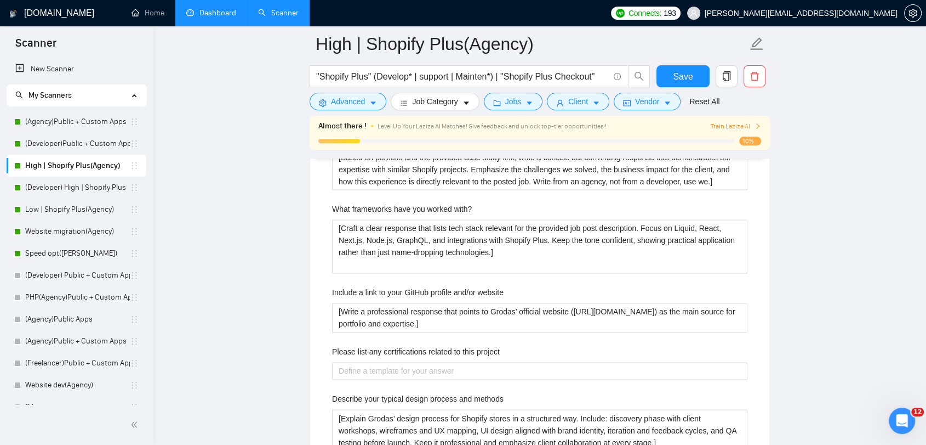
scroll to position [1645, 0]
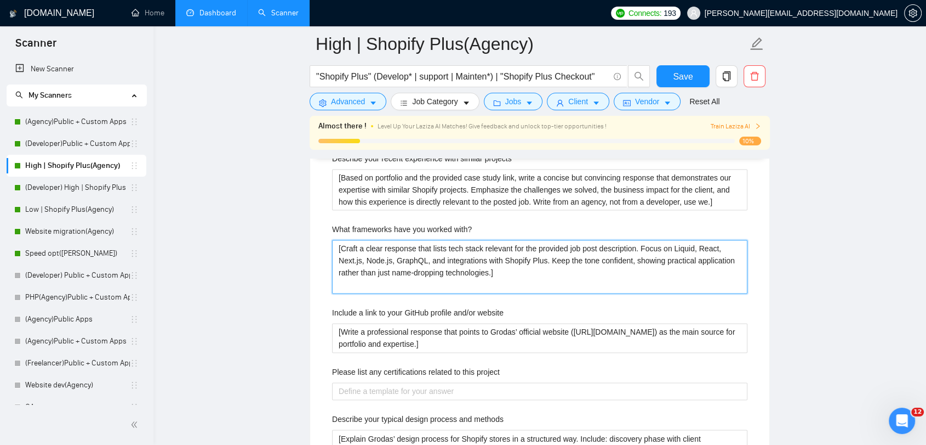
click at [493, 271] on with\? "[Craft a clear response that lists tech stack relevant for the provided job pos…" at bounding box center [540, 267] width 416 height 54
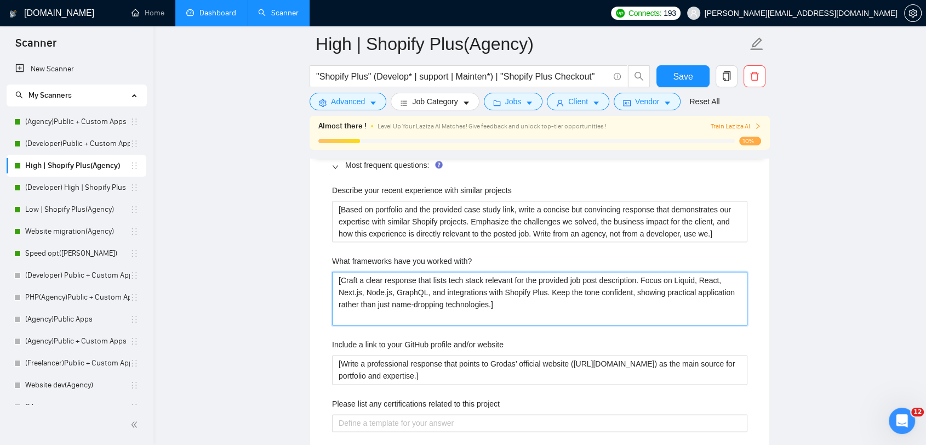
scroll to position [1583, 0]
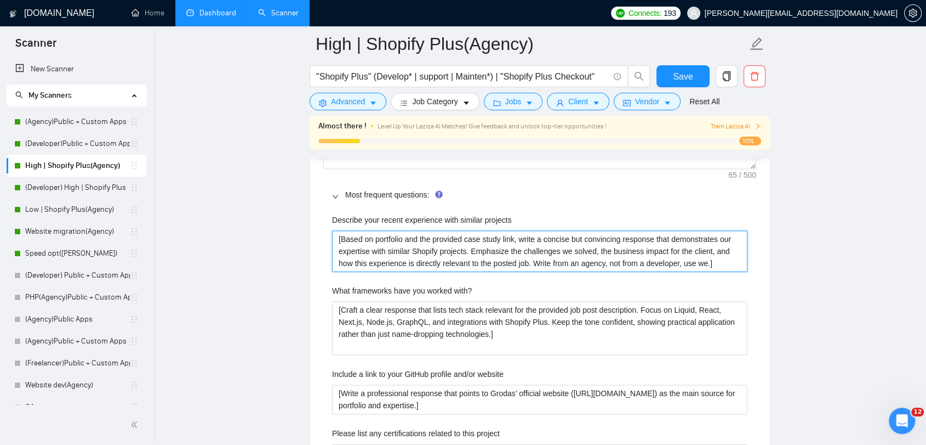
drag, startPoint x: 517, startPoint y: 264, endPoint x: 678, endPoint y: 294, distance: 163.5
click at [692, 265] on projects "[Based on portfolio and the provided case study link, write a concise but convi…" at bounding box center [540, 251] width 416 height 42
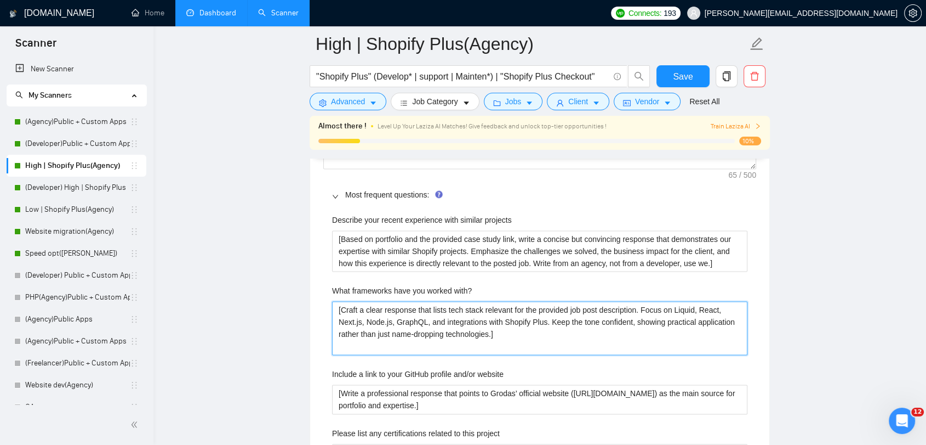
click at [492, 332] on with\? "[Craft a clear response that lists tech stack relevant for the provided job pos…" at bounding box center [540, 328] width 416 height 54
paste with\? "Write from an agency, not from a developer, use we"
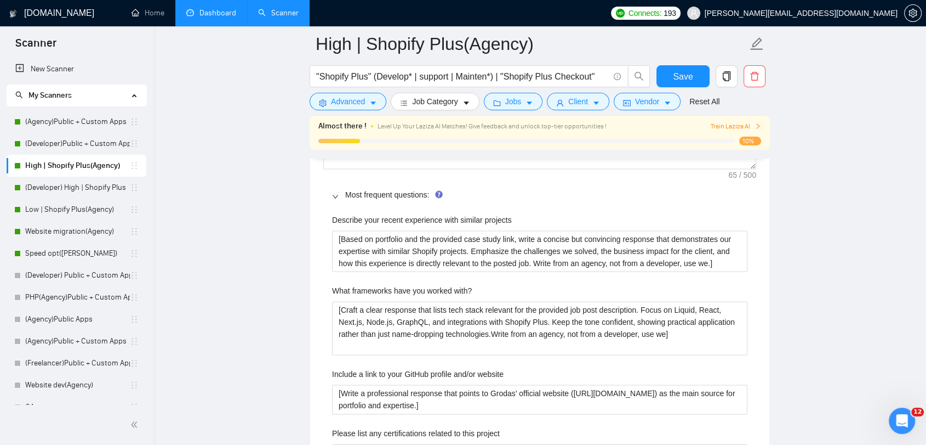
drag, startPoint x: 663, startPoint y: 336, endPoint x: 669, endPoint y: 334, distance: 5.6
click at [664, 334] on with\? "[Craft a clear response that lists tech stack relevant for the provided job pos…" at bounding box center [540, 328] width 416 height 54
click at [669, 334] on with\? "[Craft a clear response that lists tech stack relevant for the provided job pos…" at bounding box center [540, 328] width 416 height 54
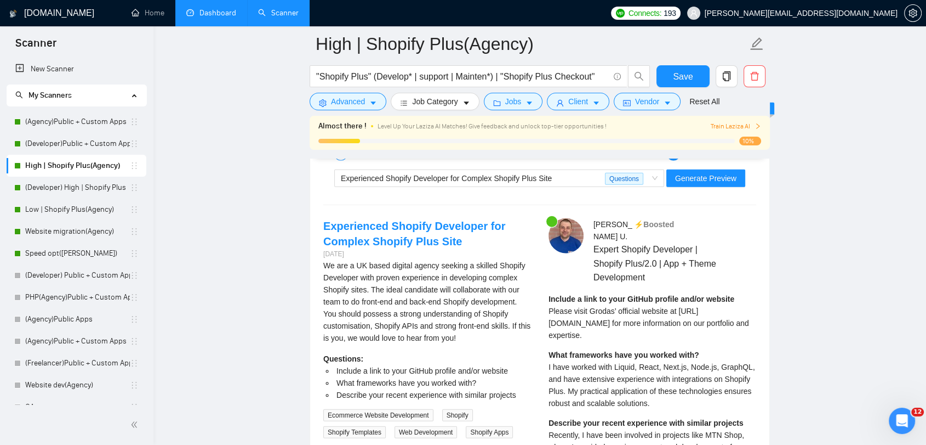
scroll to position [2741, 0]
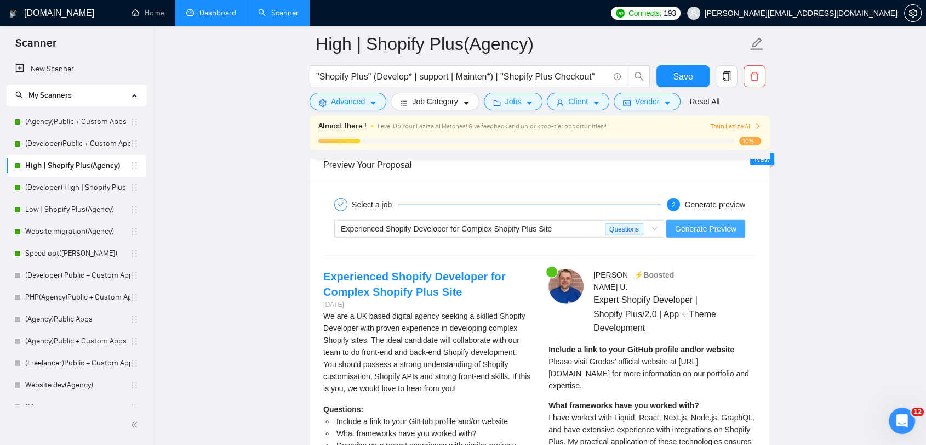
click at [716, 225] on span "Generate Preview" at bounding box center [705, 229] width 61 height 12
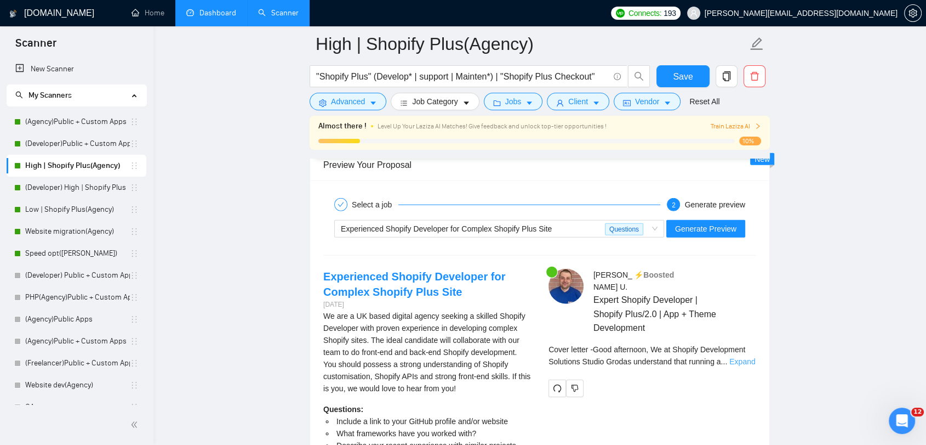
click at [741, 357] on link "Expand" at bounding box center [743, 361] width 26 height 9
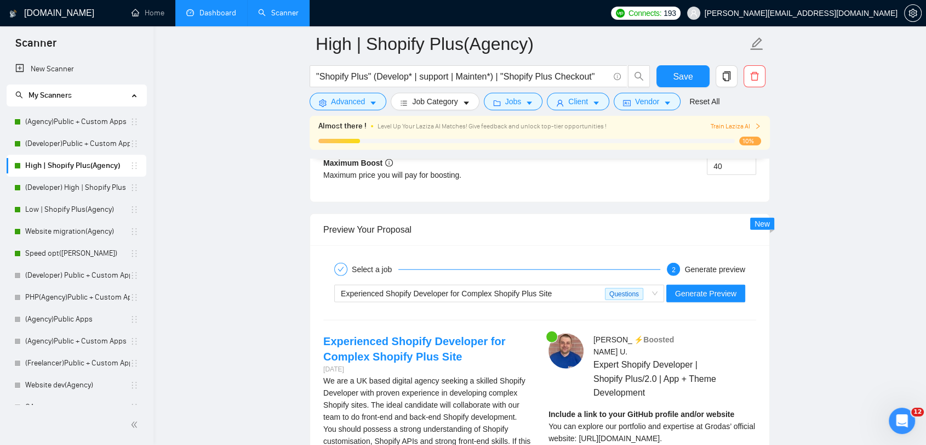
scroll to position [2619, 0]
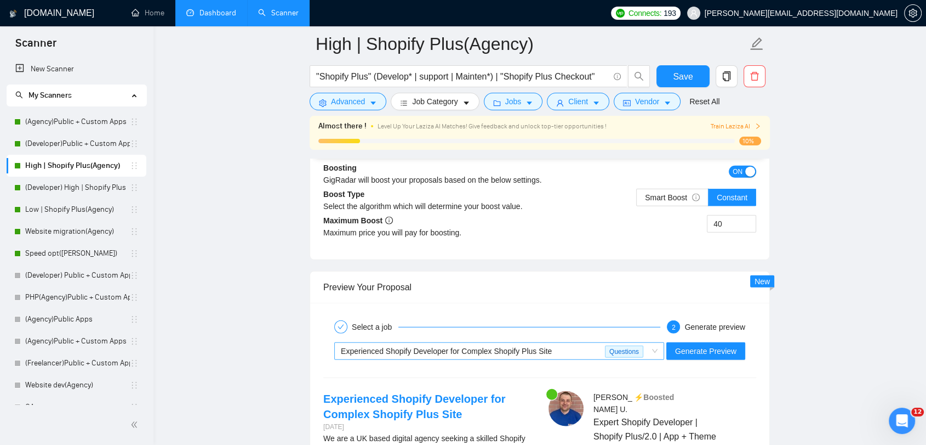
click at [575, 356] on div "Experienced Shopify Developer for Complex Shopify Plus Site" at bounding box center [473, 351] width 264 height 16
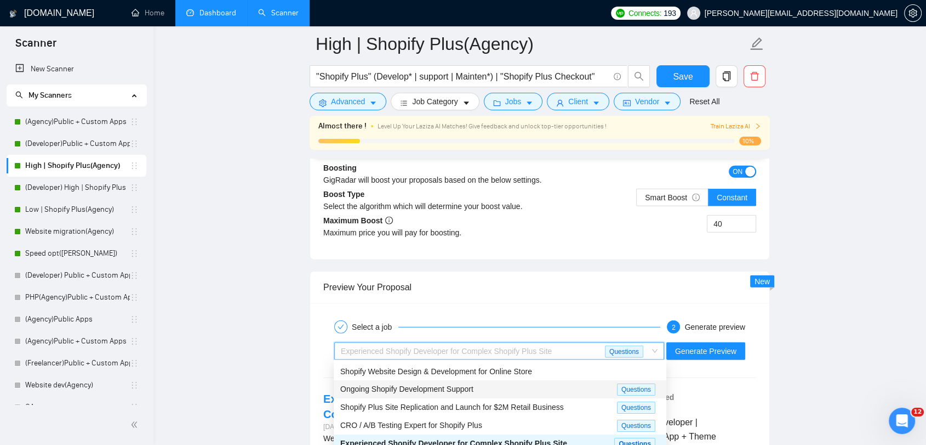
click at [538, 394] on div "Ongoing Shopify Development Support Questions" at bounding box center [500, 389] width 333 height 18
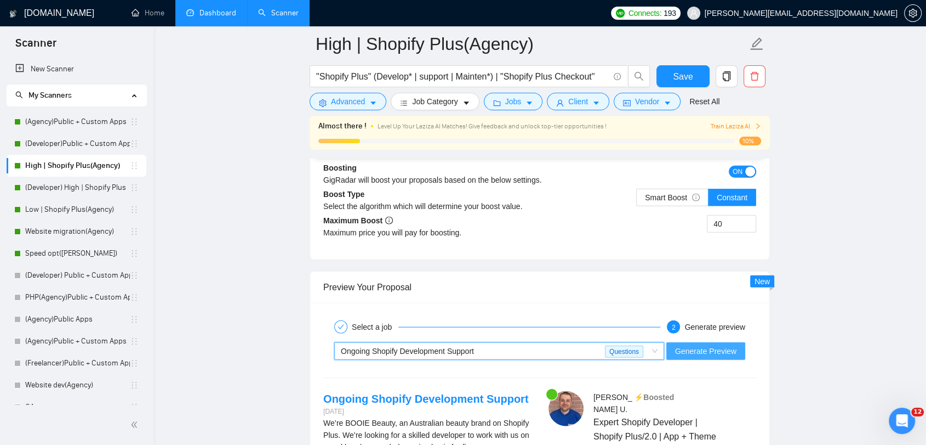
click at [696, 351] on span "Generate Preview" at bounding box center [705, 351] width 61 height 12
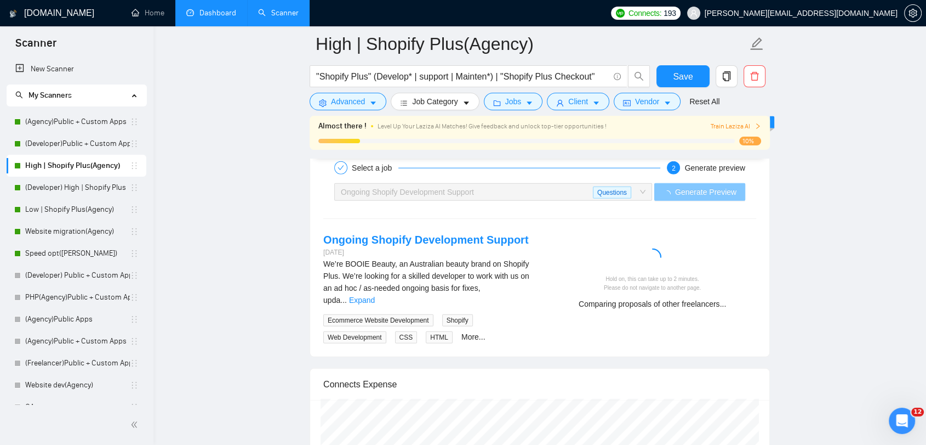
scroll to position [2802, 0]
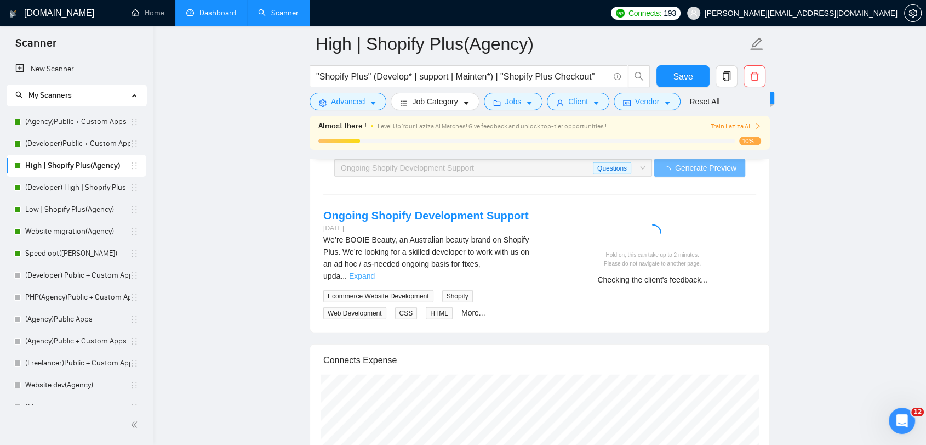
click at [375, 271] on link "Expand" at bounding box center [362, 275] width 26 height 9
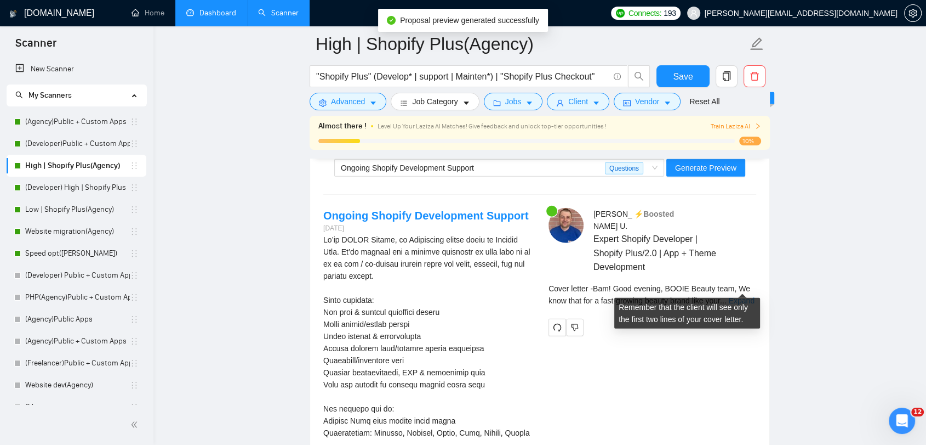
click at [740, 296] on link "Expand" at bounding box center [742, 300] width 26 height 9
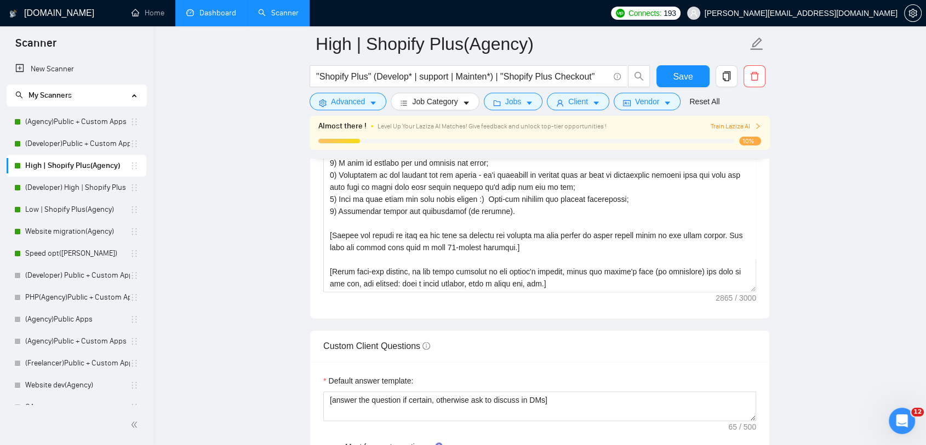
scroll to position [1462, 0]
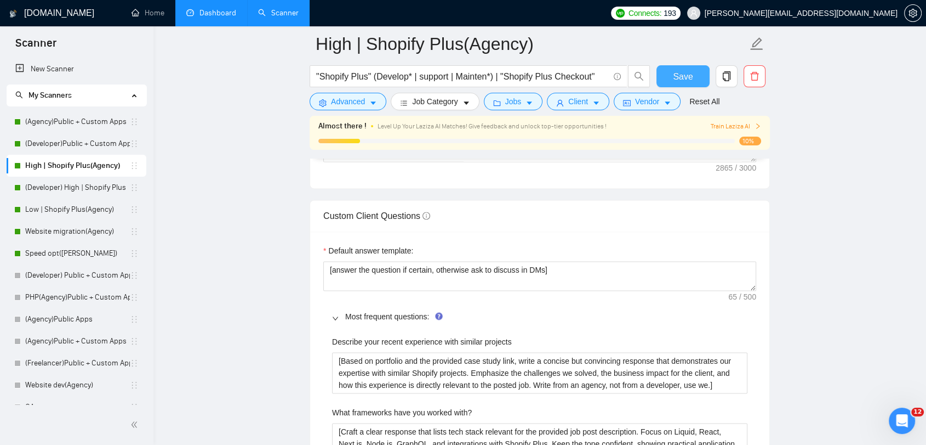
click at [697, 73] on button "Save" at bounding box center [683, 76] width 53 height 22
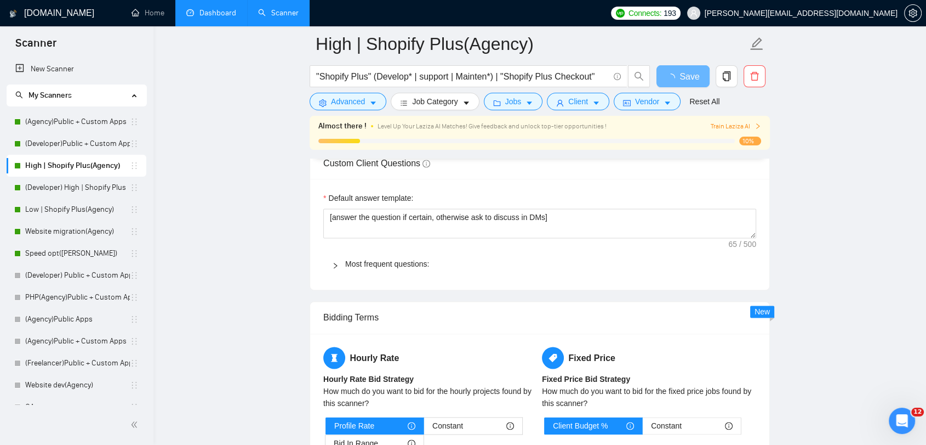
click at [360, 204] on label "Default answer template:" at bounding box center [368, 198] width 90 height 12
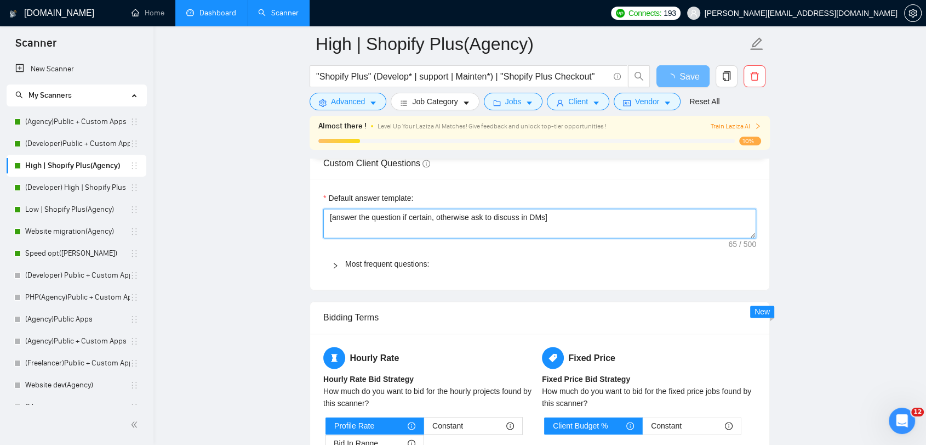
click at [360, 238] on textarea "[answer the question if certain, otherwise ask to discuss in DMs]" at bounding box center [539, 223] width 433 height 30
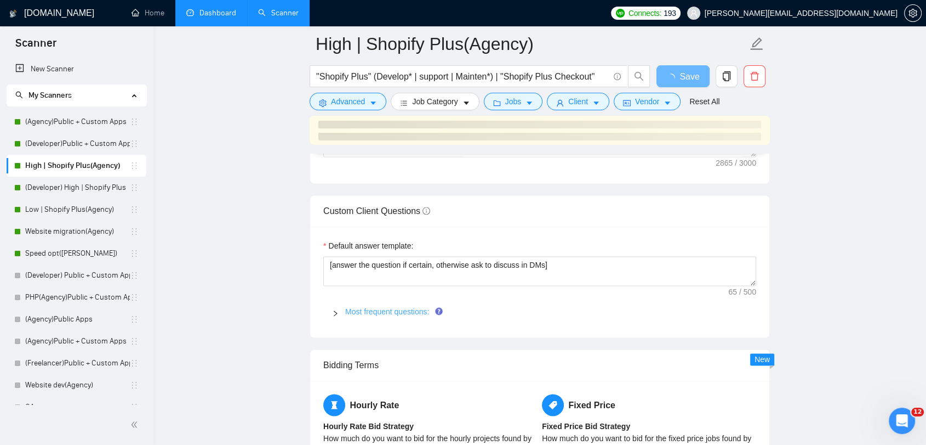
click at [368, 310] on link "Most frequent questions:" at bounding box center [387, 311] width 84 height 9
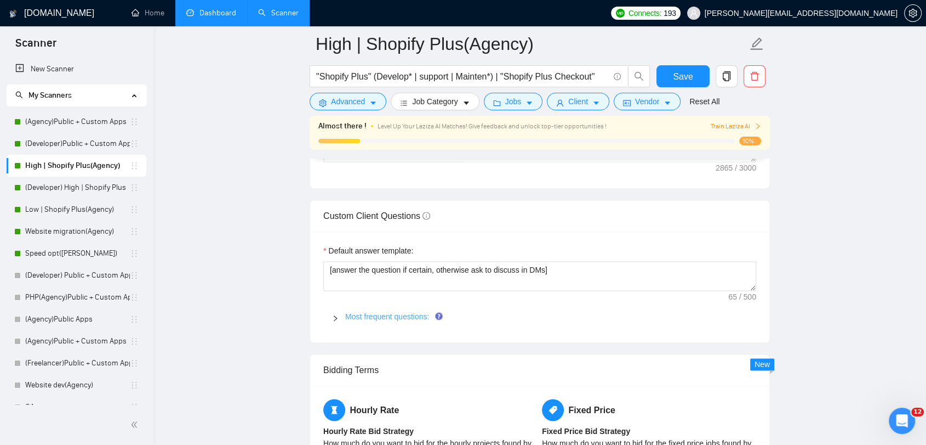
click at [346, 312] on link "Most frequent questions:" at bounding box center [387, 316] width 84 height 9
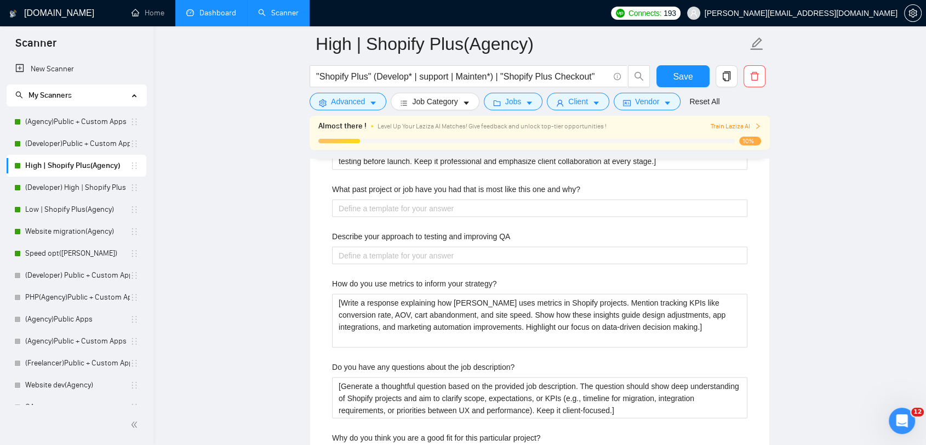
scroll to position [1888, 0]
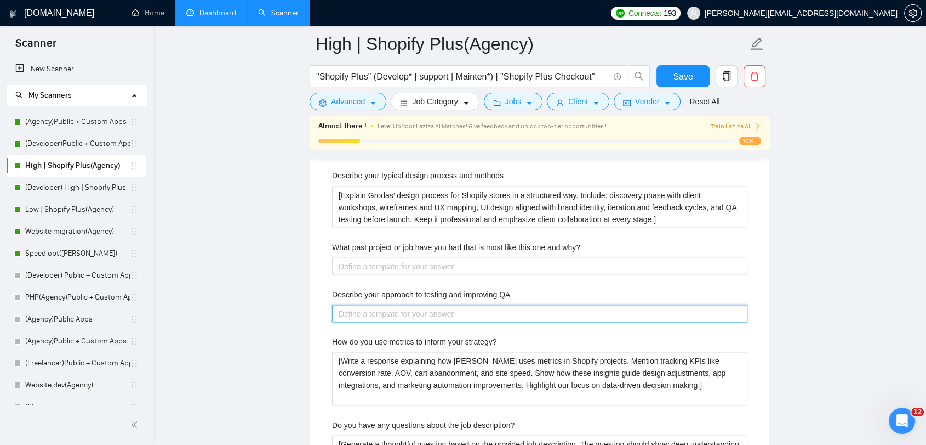
click at [457, 312] on QA "Describe your approach to testing and improving QA" at bounding box center [540, 313] width 416 height 18
paste QA "[Use one of the following messages: - Our QA process combines both manual and a…"
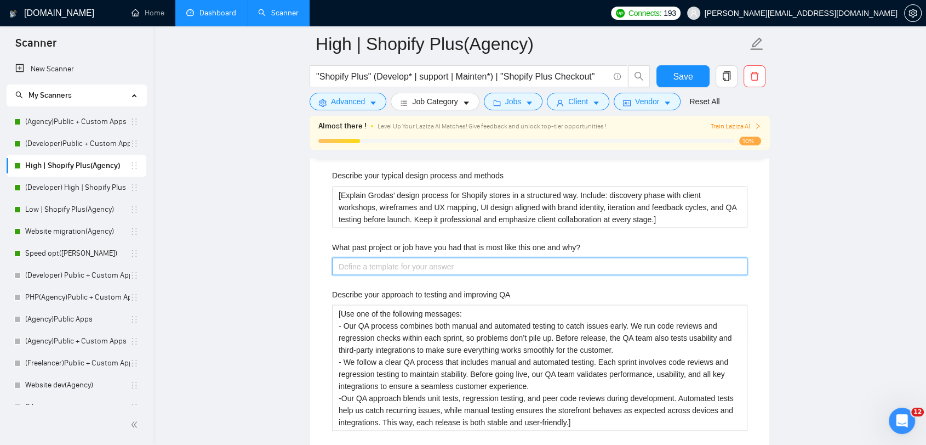
click at [544, 260] on why\? "What past project or job have you had that is most like this one and why?" at bounding box center [540, 266] width 416 height 18
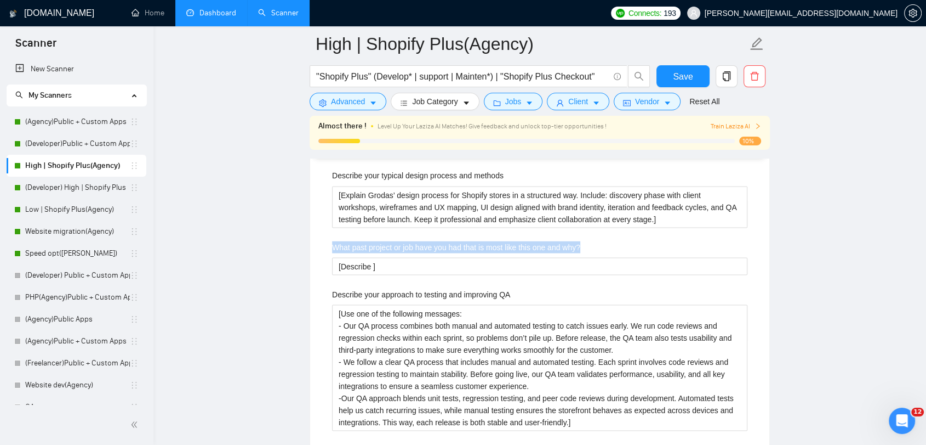
drag, startPoint x: 585, startPoint y: 238, endPoint x: 300, endPoint y: 241, distance: 284.5
copy label "What past project or job have you had that is most like this one and why?"
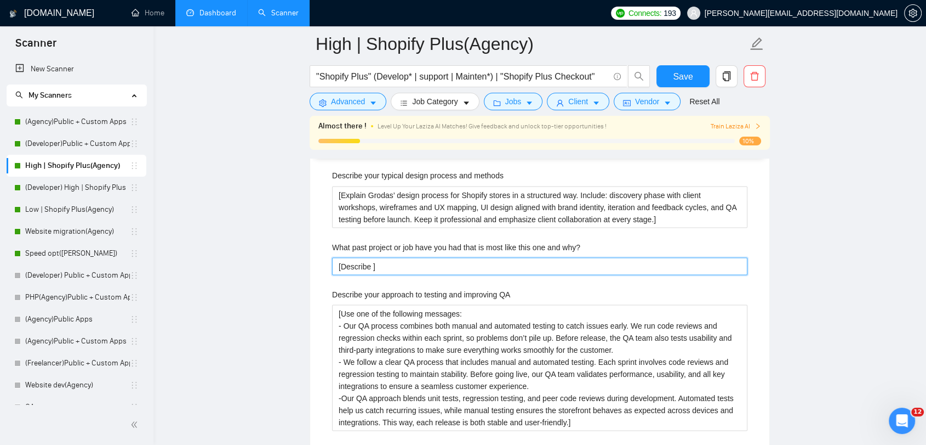
click at [368, 264] on why\? "[Describe ]" at bounding box center [540, 266] width 416 height 18
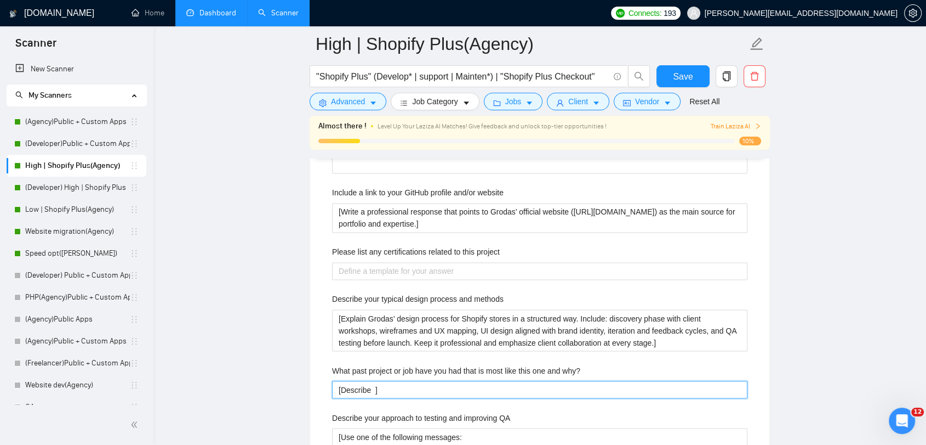
scroll to position [1766, 0]
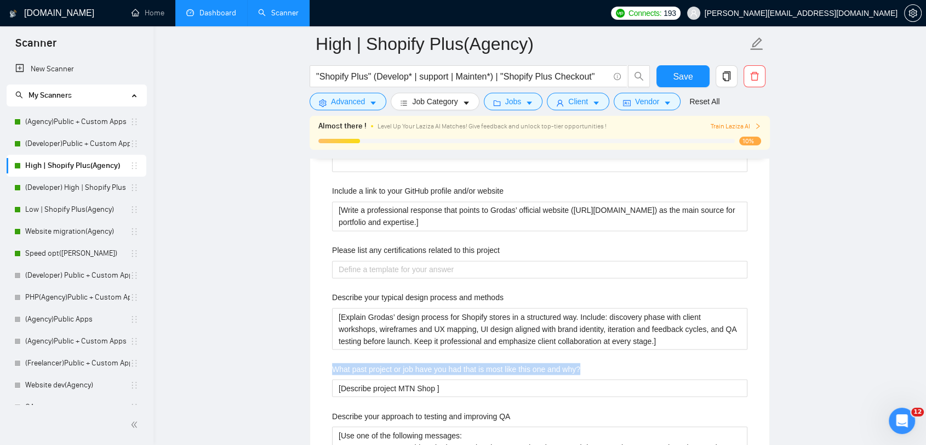
drag, startPoint x: 554, startPoint y: 364, endPoint x: 333, endPoint y: 357, distance: 220.5
click at [333, 357] on div "Describe your recent experience with similar projects [Based on portfolio and t…" at bounding box center [539, 410] width 433 height 773
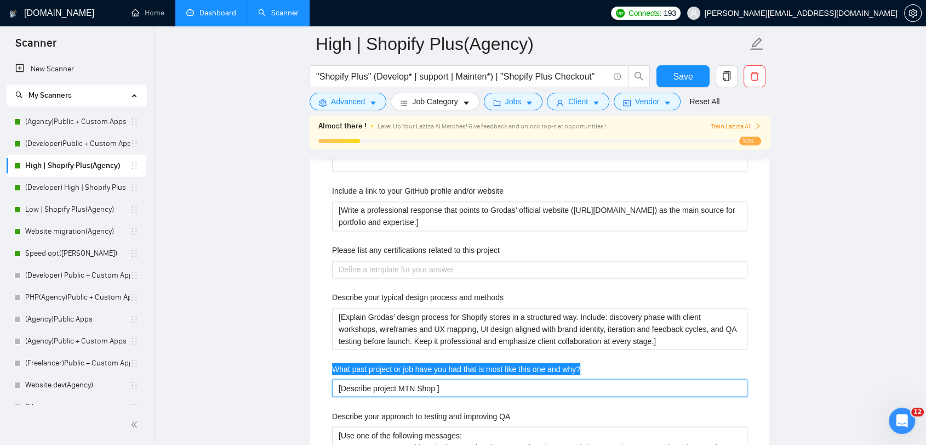
click at [552, 383] on why\? "[Describe project MTN Shop ]" at bounding box center [540, 388] width 416 height 18
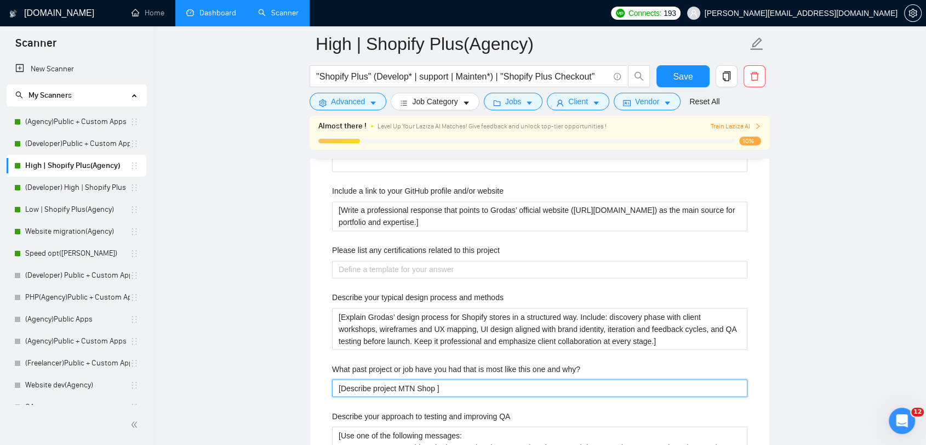
drag, startPoint x: 435, startPoint y: 387, endPoint x: 341, endPoint y: 387, distance: 94.3
click at [341, 387] on why\? "[Describe project MTN Shop ]" at bounding box center [540, 388] width 416 height 18
paste why\? "Lorem ips DOL Sita cons adipi elit Seddoe’ temporinc, utlab e doloremagnaa enim…"
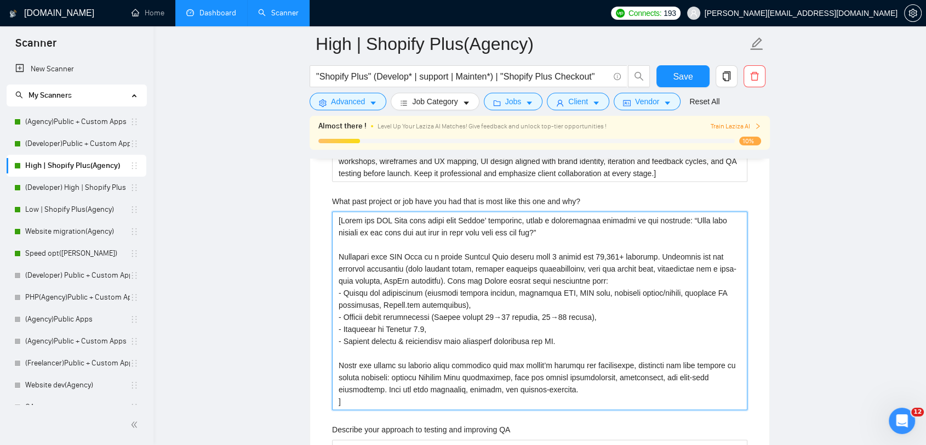
scroll to position [1954, 0]
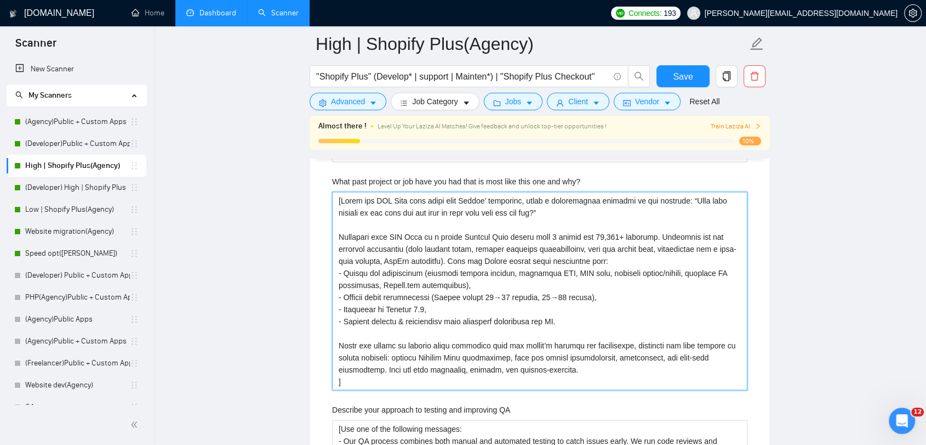
drag, startPoint x: 548, startPoint y: 211, endPoint x: 680, endPoint y: 198, distance: 133.3
click at [680, 198] on why\? "What past project or job have you had that is most like this one and why?" at bounding box center [540, 290] width 416 height 198
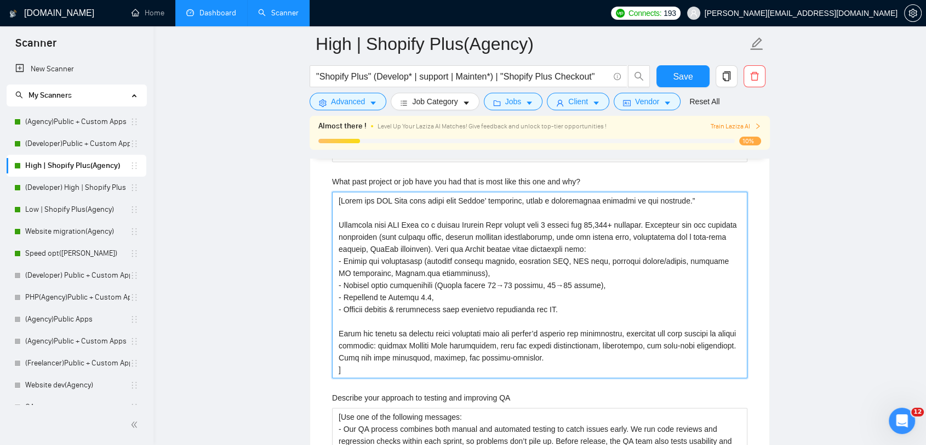
click at [641, 201] on why\? "What past project or job have you had that is most like this one and why?" at bounding box center [540, 284] width 416 height 186
click at [644, 202] on why\? "What past project or job have you had that is most like this one and why?" at bounding box center [540, 284] width 416 height 186
click at [697, 203] on why\? "What past project or job have you had that is most like this one and why?" at bounding box center [540, 284] width 416 height 186
click at [340, 367] on why\? "What past project or job have you had that is most like this one and why?" at bounding box center [540, 284] width 416 height 186
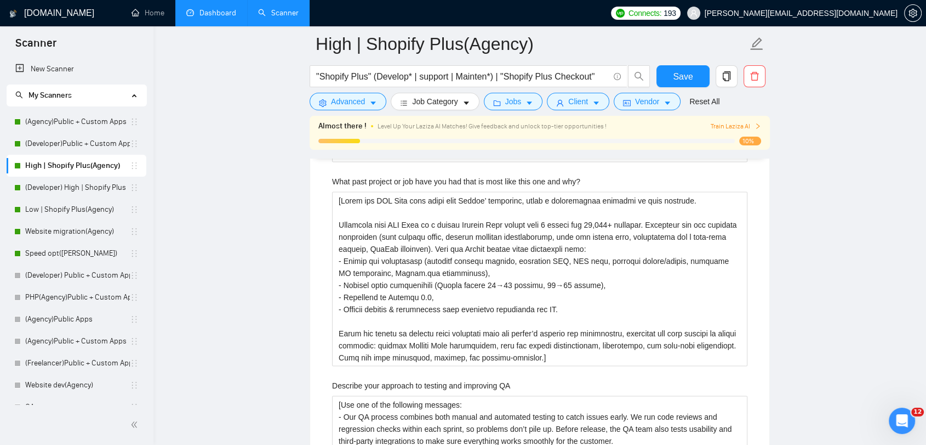
drag, startPoint x: 902, startPoint y: 209, endPoint x: 879, endPoint y: 200, distance: 25.3
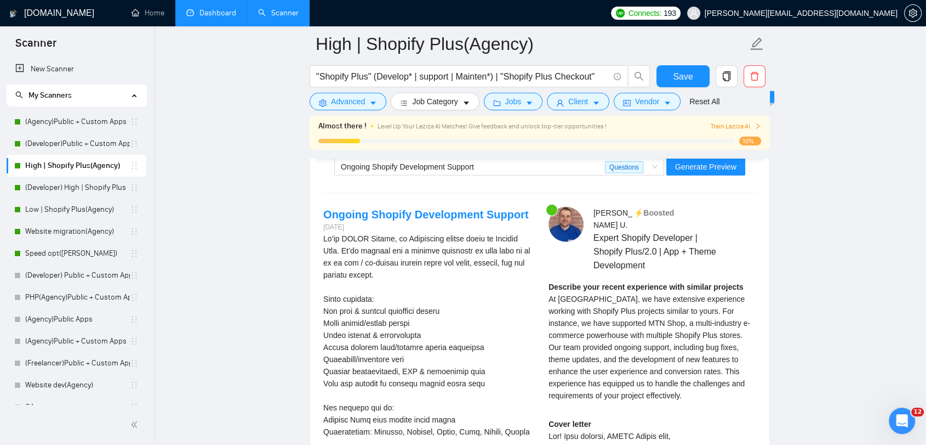
scroll to position [3050, 0]
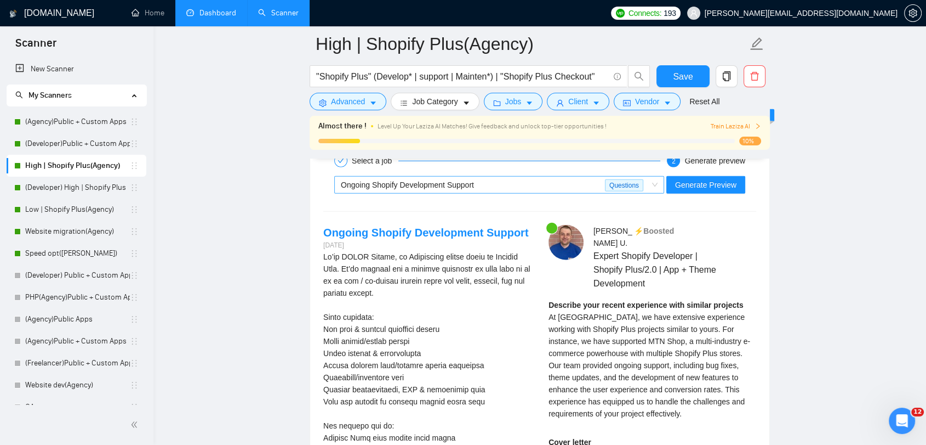
click at [573, 187] on div "Ongoing Shopify Development Support" at bounding box center [473, 185] width 264 height 16
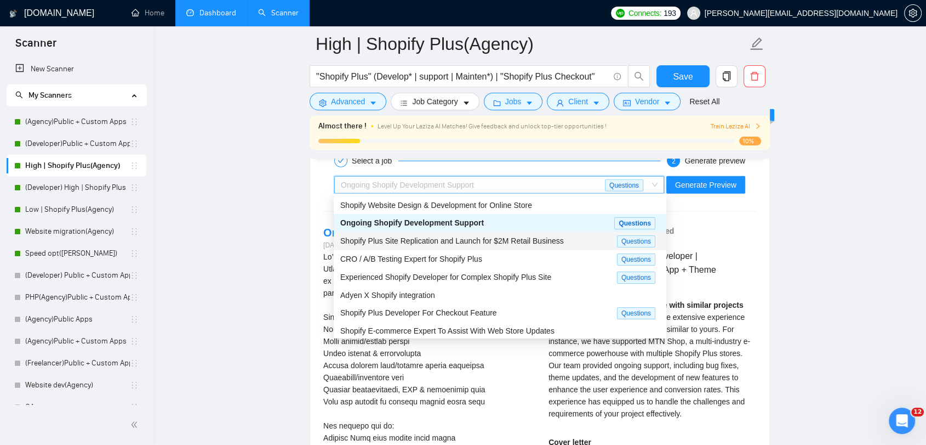
click at [553, 236] on span "Shopify Plus Site Replication and Launch for $2M Retail Business" at bounding box center [452, 240] width 224 height 9
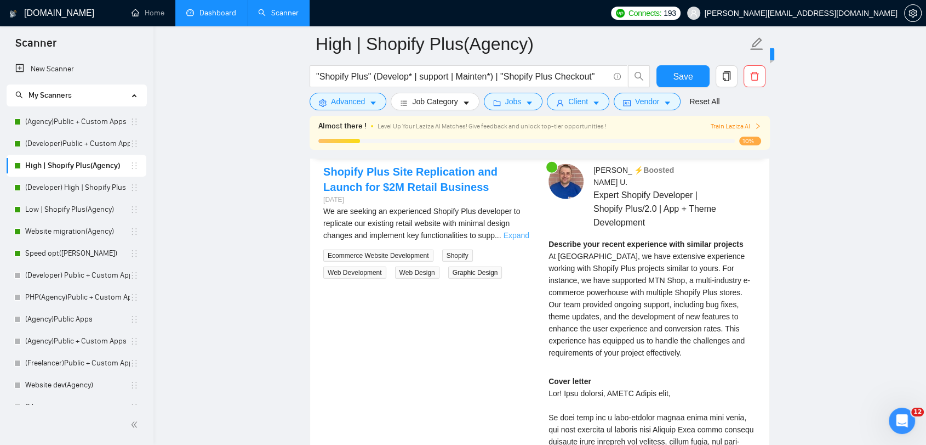
click at [521, 234] on link "Expand" at bounding box center [517, 235] width 26 height 9
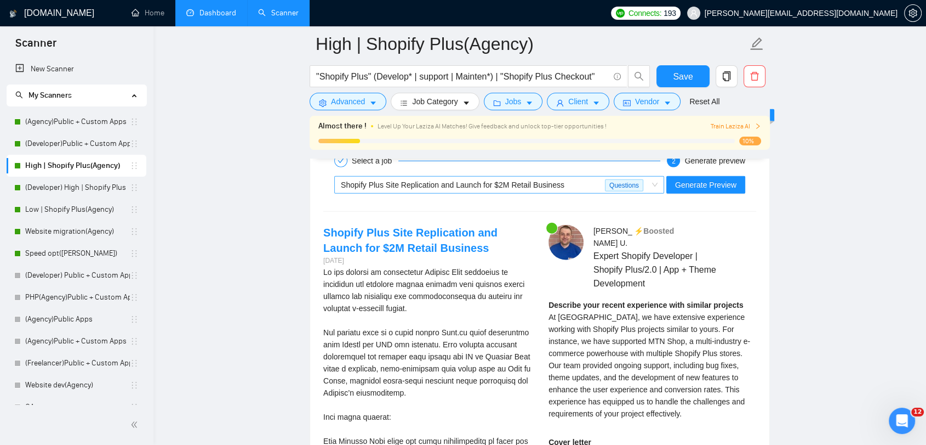
click at [555, 187] on div "Shopify Plus Site Replication and Launch for $2M Retail Business" at bounding box center [473, 185] width 264 height 16
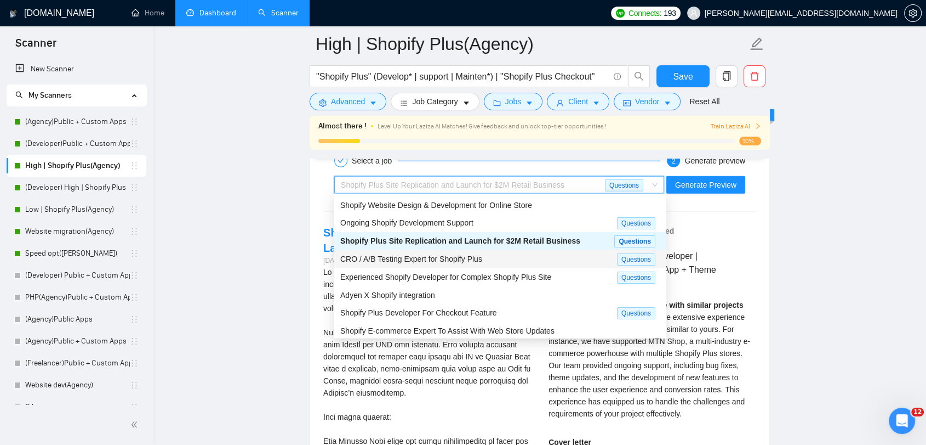
click at [460, 260] on span "CRO / A/B Testing Expert for Shopify Plus" at bounding box center [411, 258] width 142 height 9
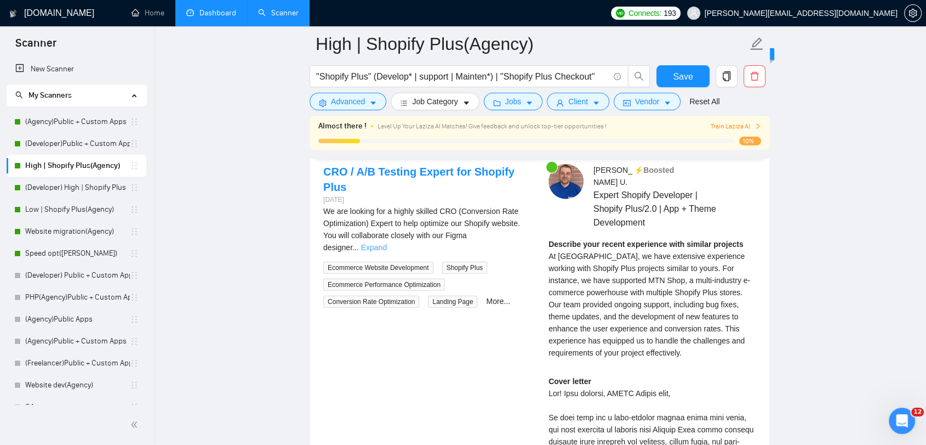
click at [387, 243] on link "Expand" at bounding box center [374, 247] width 26 height 9
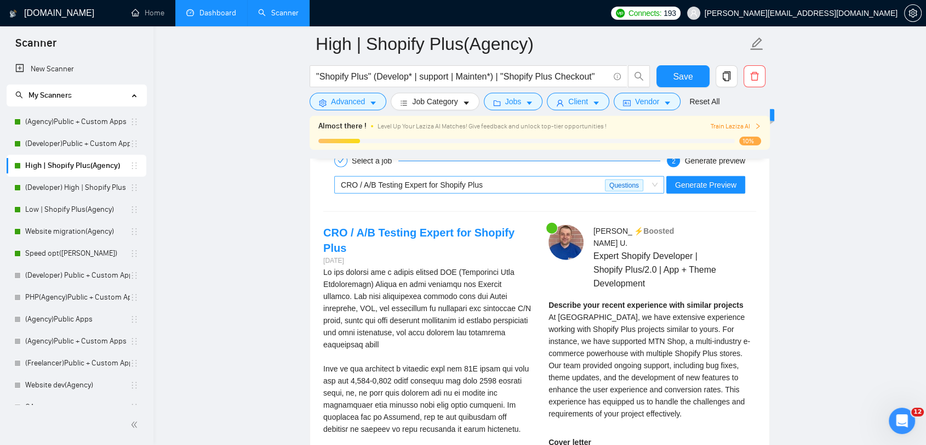
click at [502, 178] on div "CRO / A/B Testing Expert for Shopify Plus" at bounding box center [473, 185] width 264 height 16
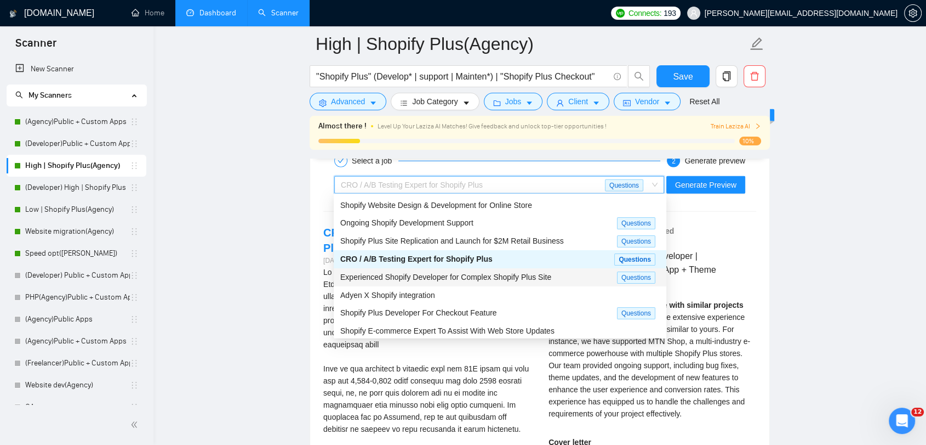
click at [539, 277] on span "Experienced Shopify Developer for Complex Shopify Plus Site" at bounding box center [445, 276] width 211 height 9
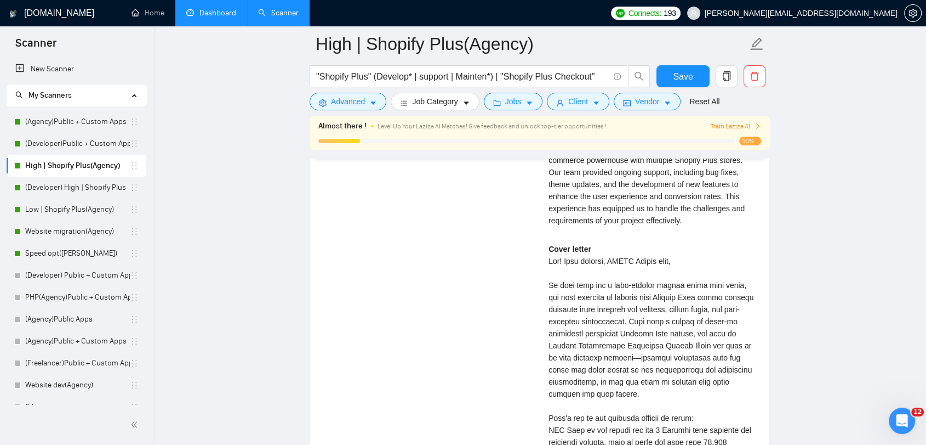
scroll to position [3172, 0]
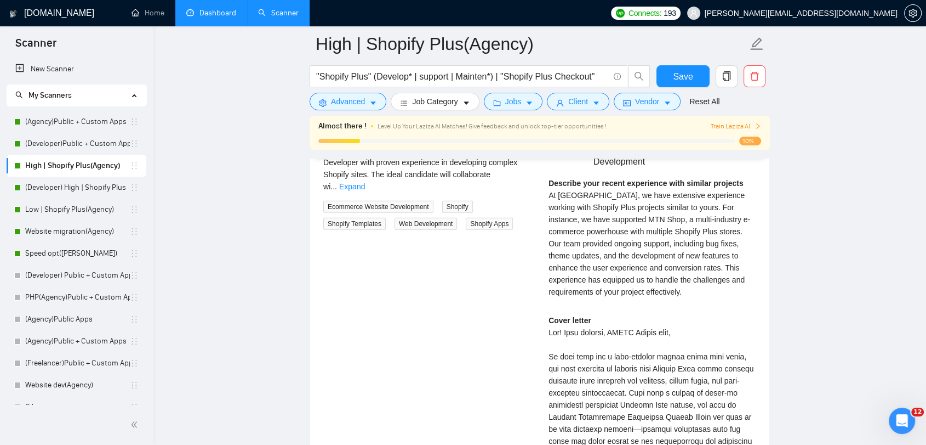
click at [515, 177] on div "We are a UK based digital agency seeking a skilled Shopify Developer with prove…" at bounding box center [427, 168] width 208 height 48
click at [365, 182] on link "Expand" at bounding box center [352, 186] width 26 height 9
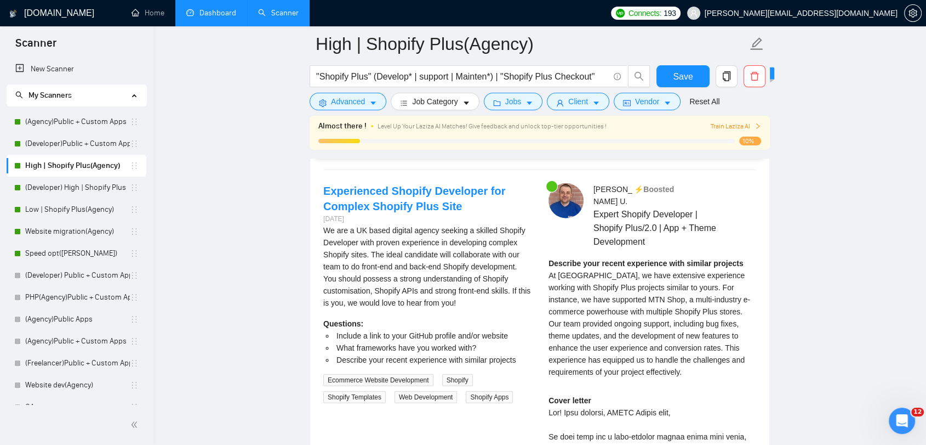
scroll to position [3050, 0]
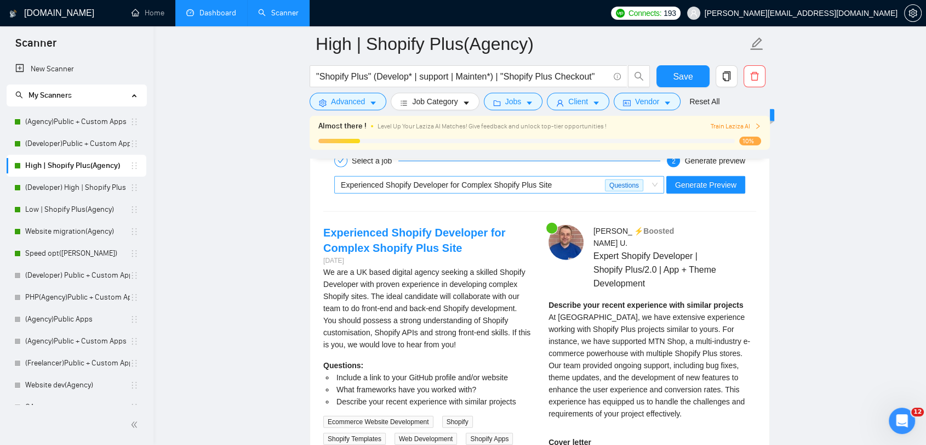
drag, startPoint x: 575, startPoint y: 181, endPoint x: 575, endPoint y: 189, distance: 8.2
click at [575, 181] on div "Experienced Shopify Developer for Complex Shopify Plus Site" at bounding box center [473, 185] width 264 height 16
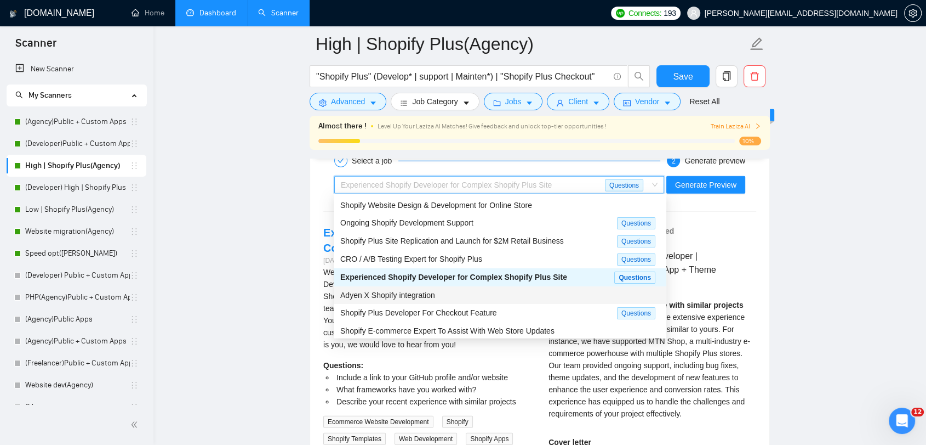
click at [458, 297] on div "Adyen X Shopify integration" at bounding box center [500, 295] width 320 height 12
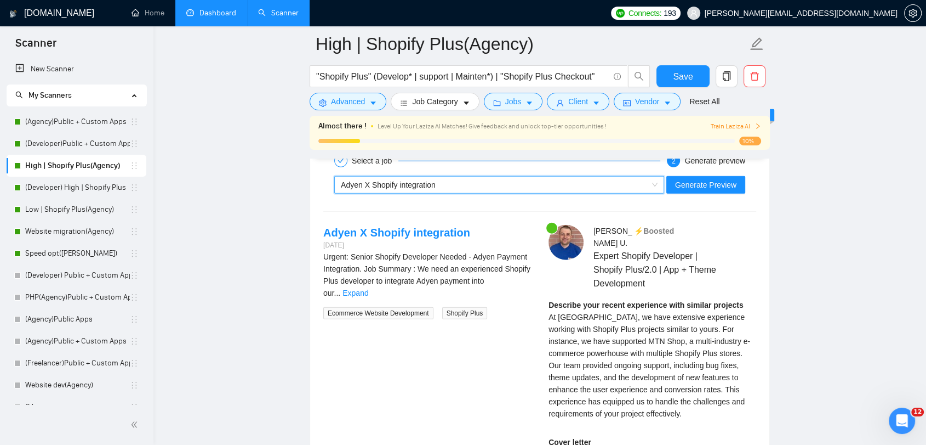
click at [521, 185] on div "Adyen X Shopify integration" at bounding box center [494, 185] width 307 height 16
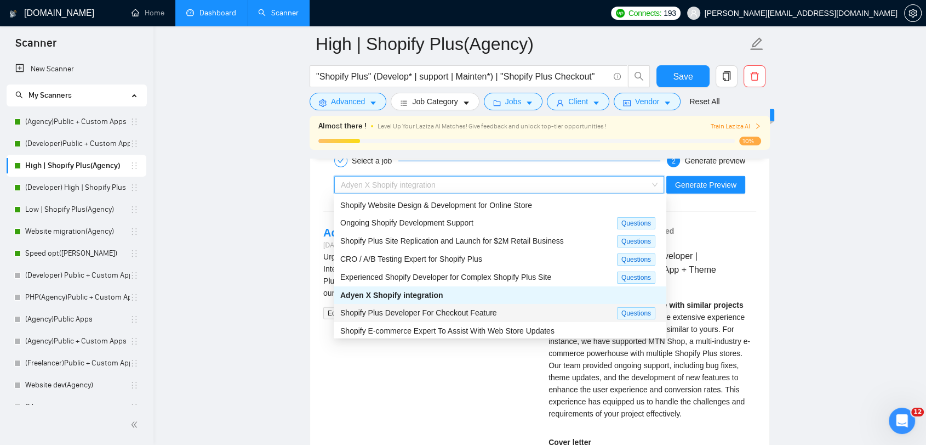
click at [476, 308] on span "Shopify Plus Developer For Checkout Feature" at bounding box center [418, 312] width 157 height 9
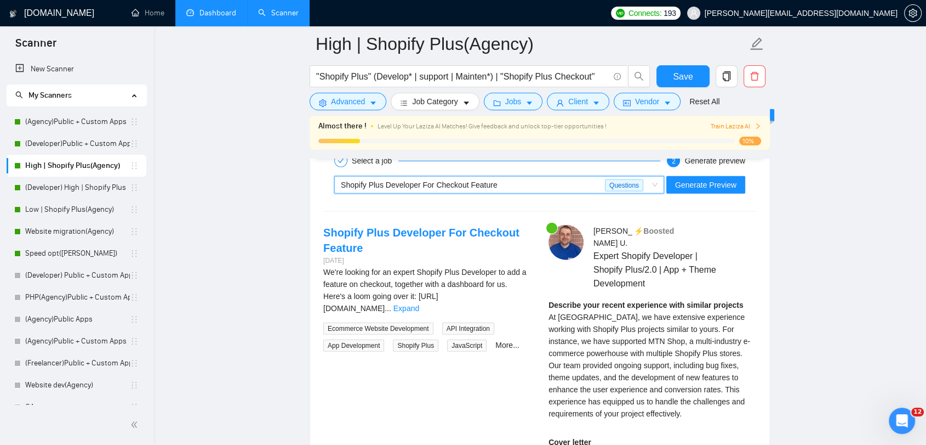
click at [497, 293] on div "We're looking for an expert Shopify Plus Developer to add a feature on checkout…" at bounding box center [427, 290] width 208 height 48
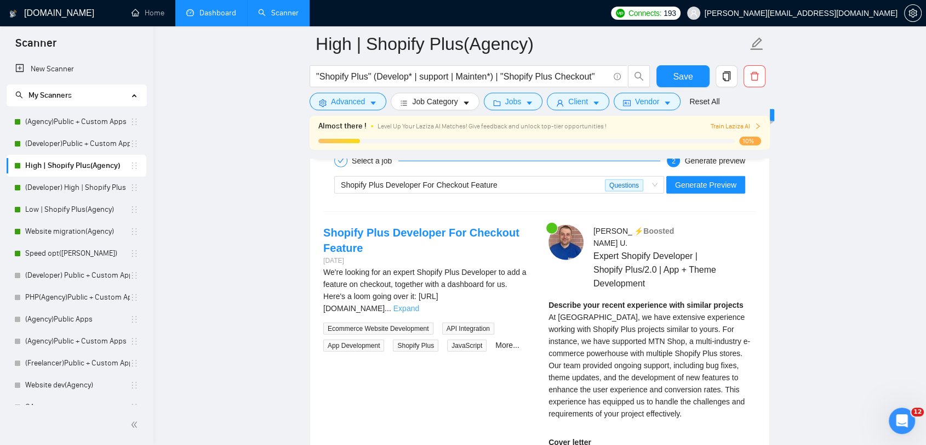
click at [419, 304] on link "Expand" at bounding box center [407, 308] width 26 height 9
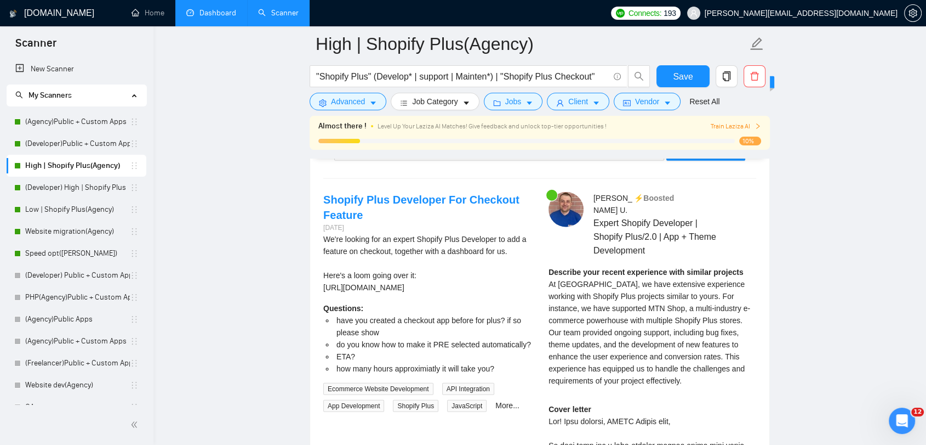
scroll to position [2989, 0]
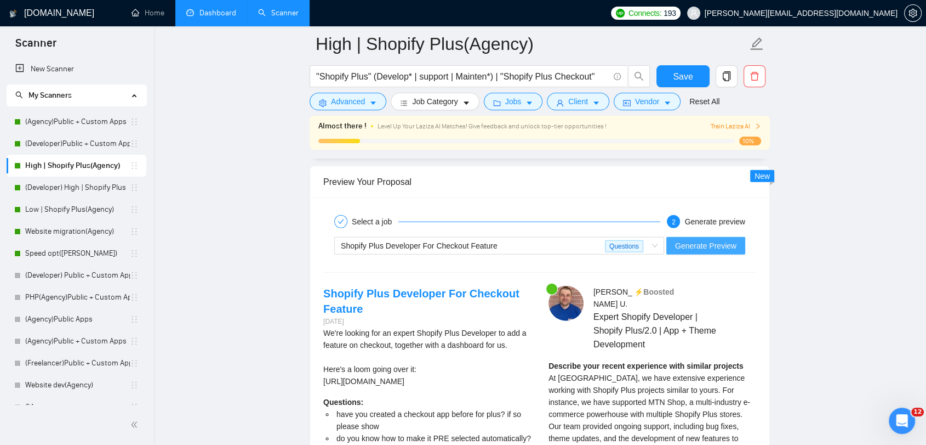
click at [687, 248] on span "Generate Preview" at bounding box center [705, 246] width 61 height 12
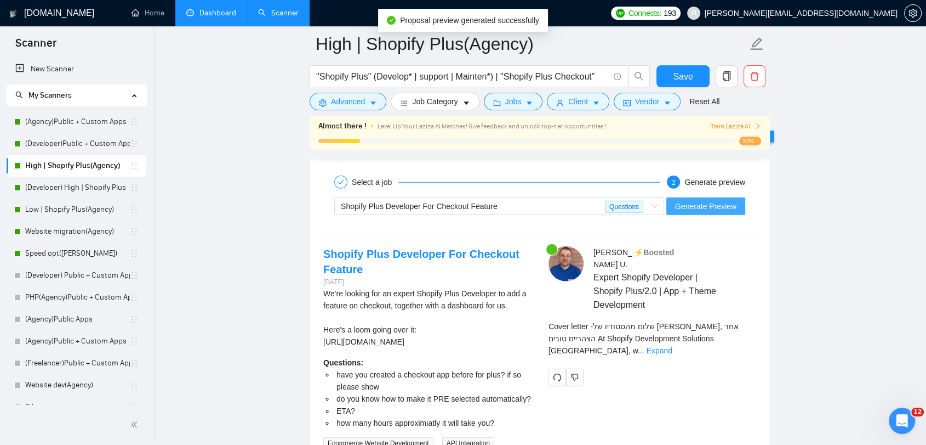
scroll to position [3050, 0]
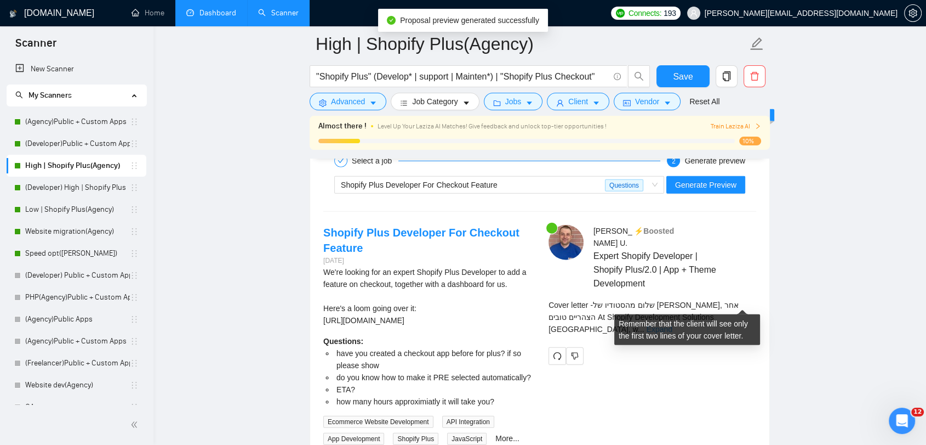
click at [673, 325] on link "Expand" at bounding box center [660, 329] width 26 height 9
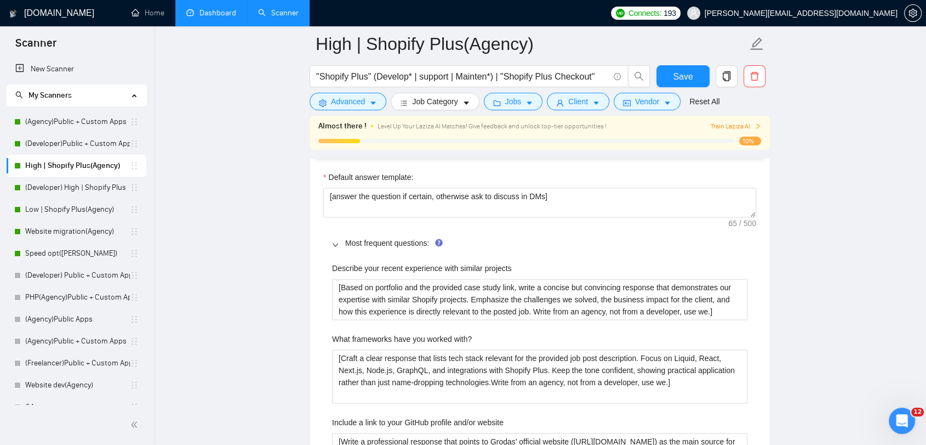
scroll to position [1406, 0]
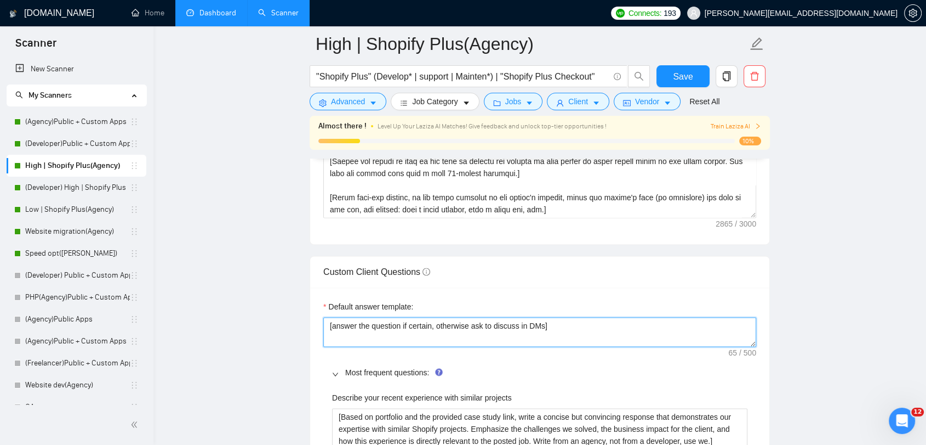
click at [541, 326] on textarea "[answer the question if certain, otherwise ask to discuss in DMs]" at bounding box center [539, 332] width 433 height 30
click at [544, 324] on textarea "[answer the question if certain, otherwise ask to discuss in DMs]" at bounding box center [539, 332] width 433 height 30
click at [544, 325] on textarea "[answer the question if certain, otherwise ask to discuss in DMs]" at bounding box center [539, 332] width 433 height 30
click at [541, 326] on textarea "[answer the question if certain, otherwise ask to discuss in DMs]" at bounding box center [539, 332] width 433 height 30
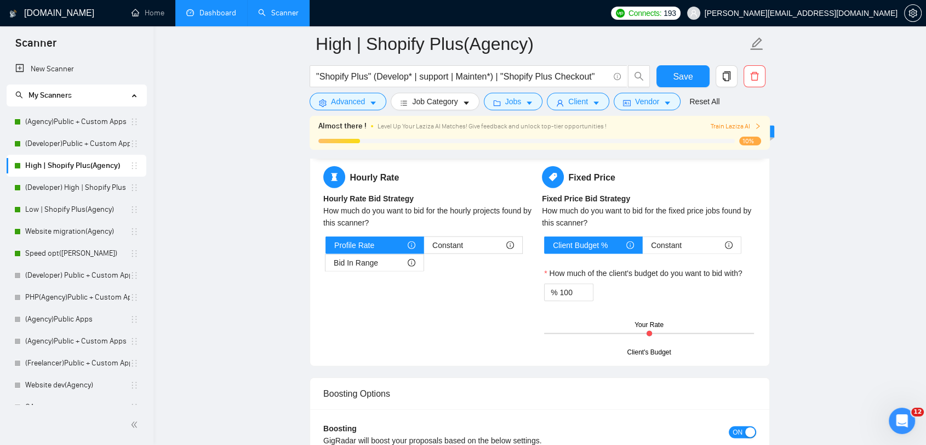
scroll to position [2929, 0]
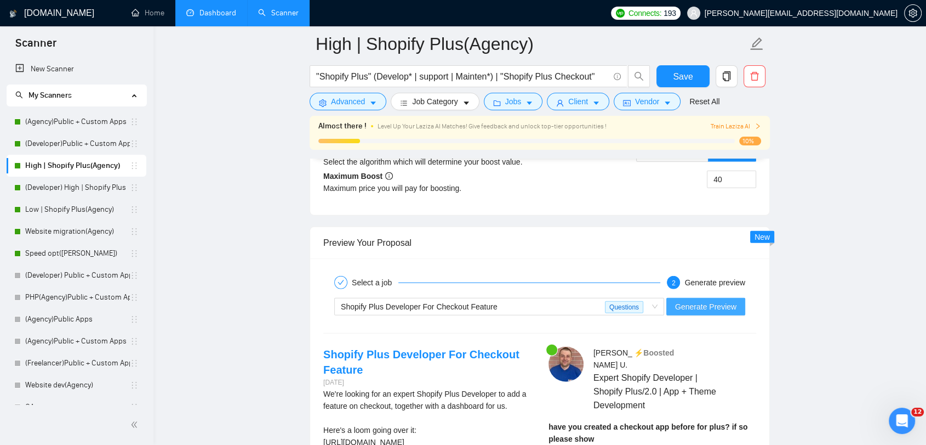
click at [727, 302] on span "Generate Preview" at bounding box center [705, 306] width 61 height 12
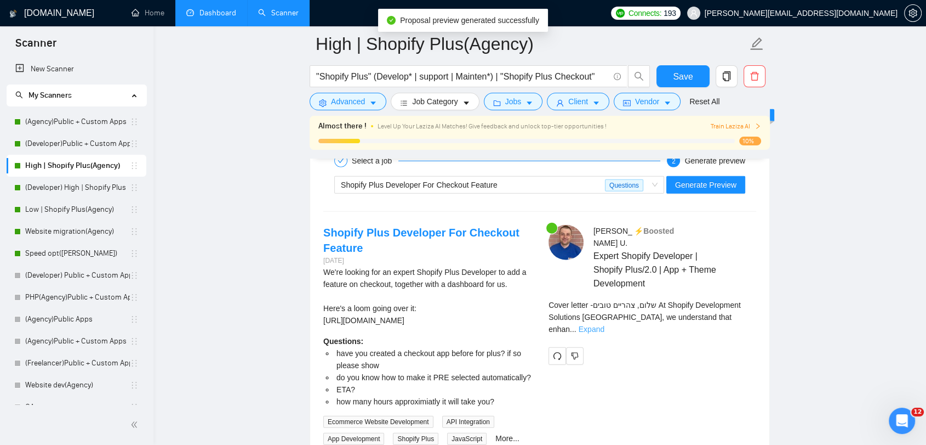
click at [605, 325] on link "Expand" at bounding box center [592, 329] width 26 height 9
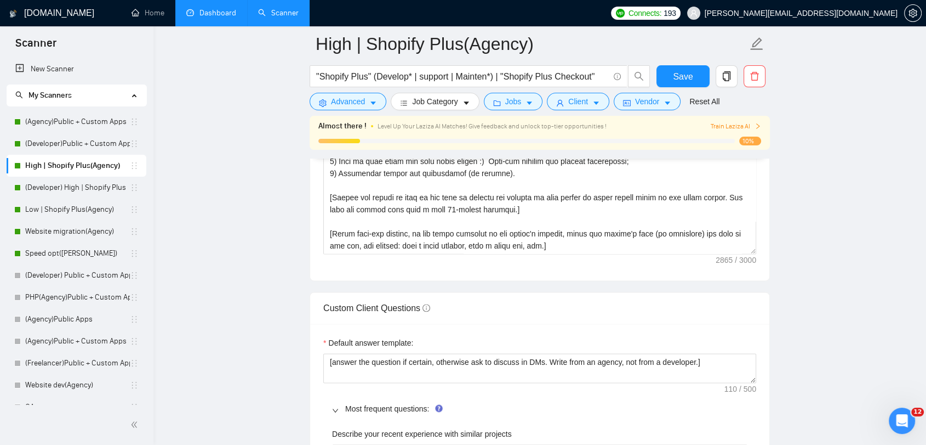
scroll to position [1406, 0]
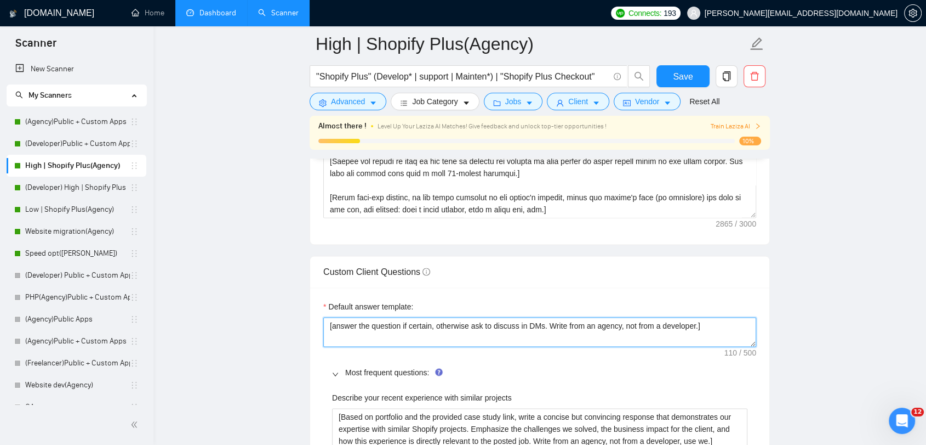
click at [696, 324] on textarea "[answer the question if certain, otherwise ask to discuss in DMs. Write from an…" at bounding box center [539, 332] width 433 height 30
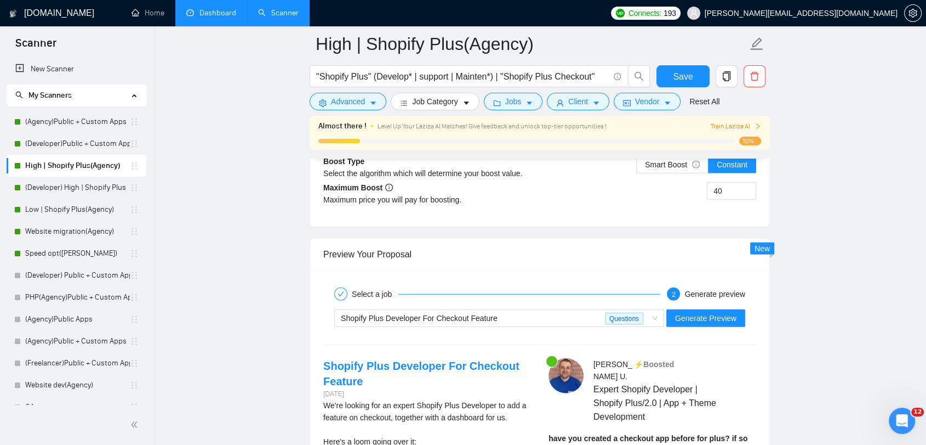
scroll to position [2989, 0]
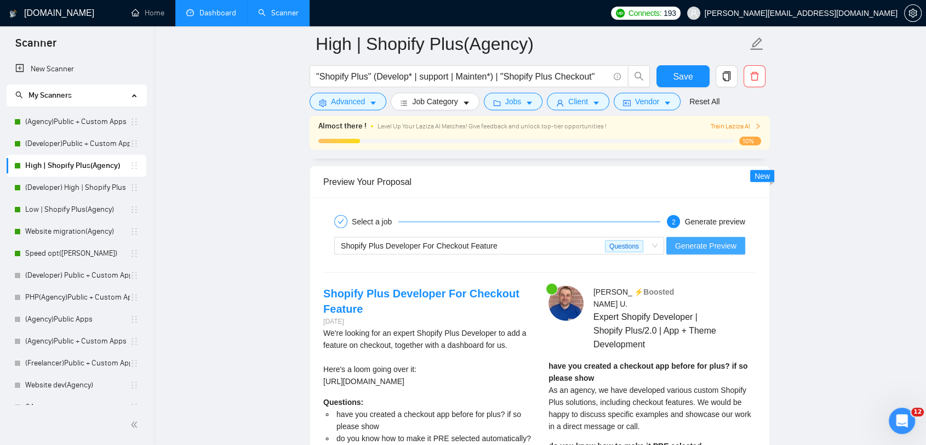
click at [689, 247] on span "Generate Preview" at bounding box center [705, 246] width 61 height 12
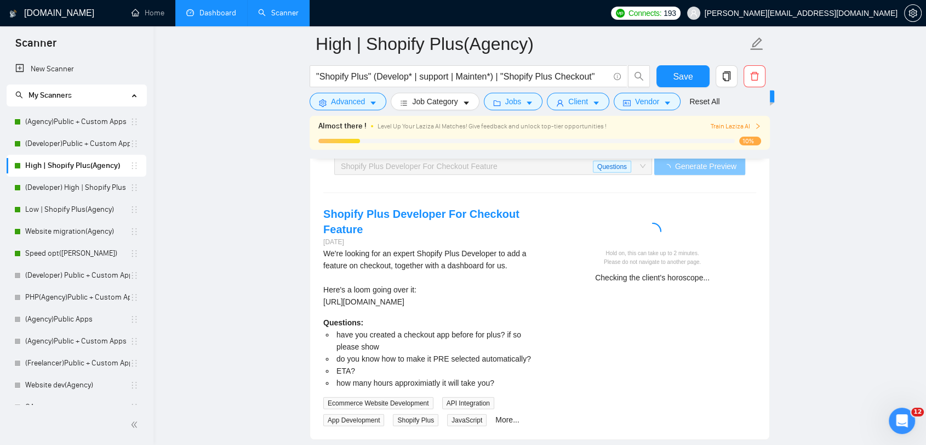
scroll to position [3050, 0]
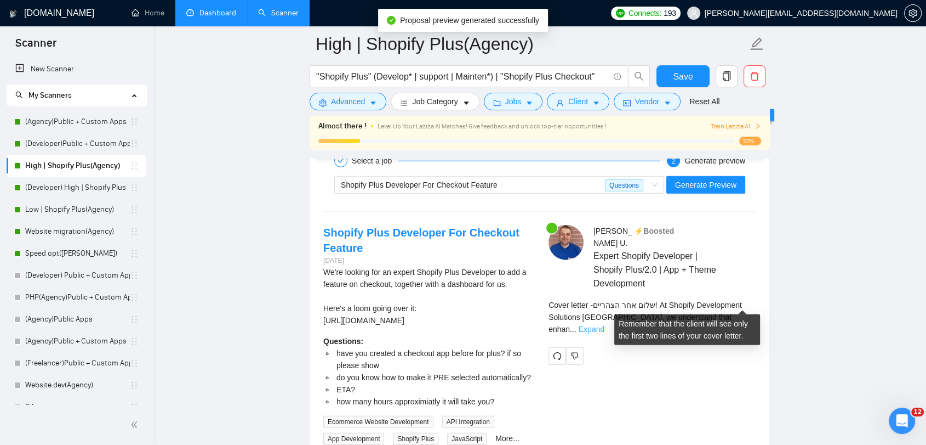
click at [605, 325] on link "Expand" at bounding box center [592, 329] width 26 height 9
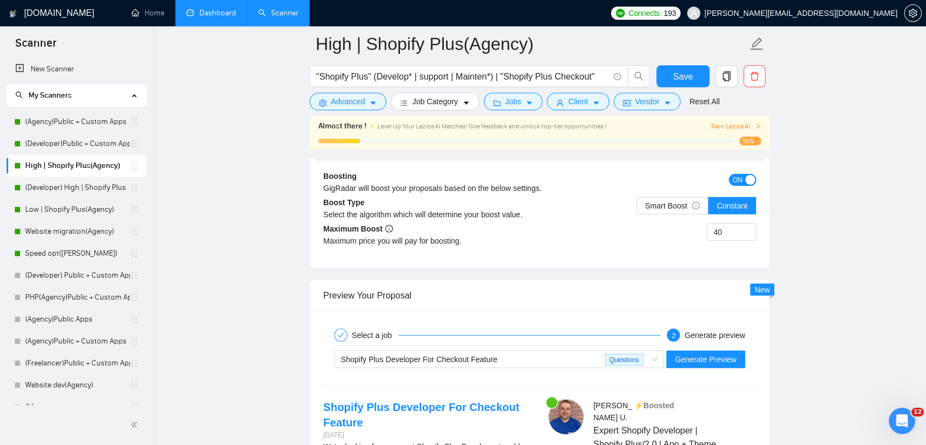
scroll to position [2929, 0]
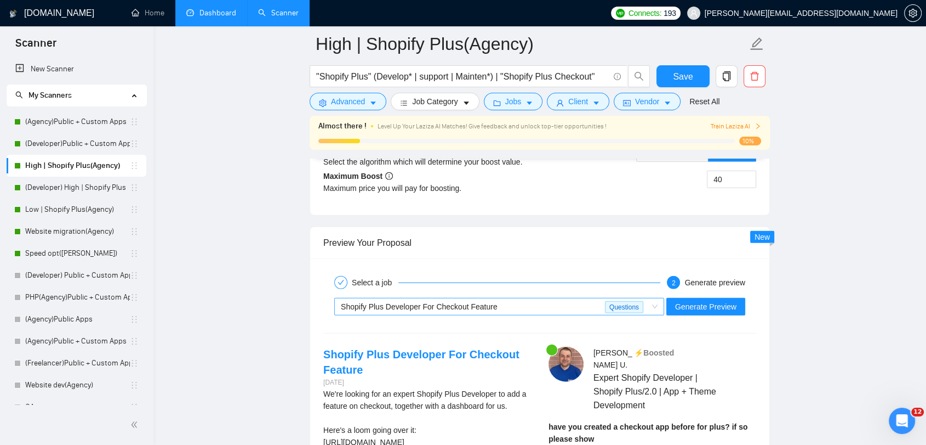
click at [577, 304] on div "Shopify Plus Developer For Checkout Feature" at bounding box center [473, 306] width 264 height 16
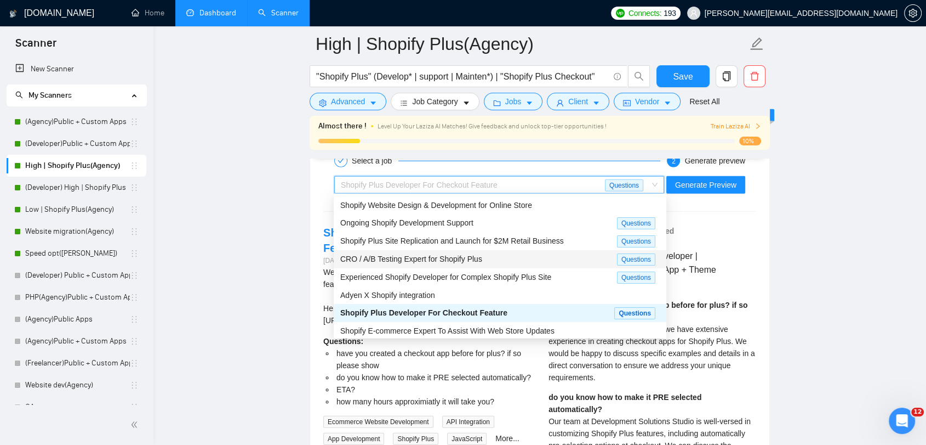
scroll to position [0, 0]
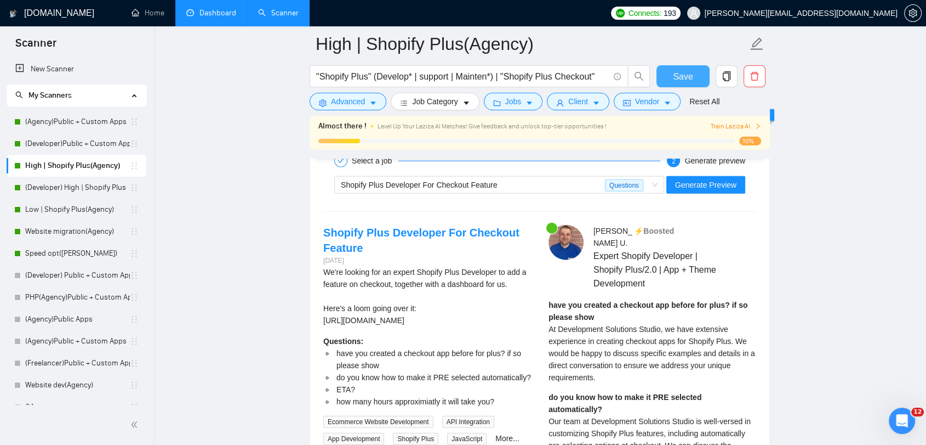
drag, startPoint x: 679, startPoint y: 67, endPoint x: 768, endPoint y: 178, distance: 142.0
click at [679, 67] on button "Save" at bounding box center [683, 76] width 53 height 22
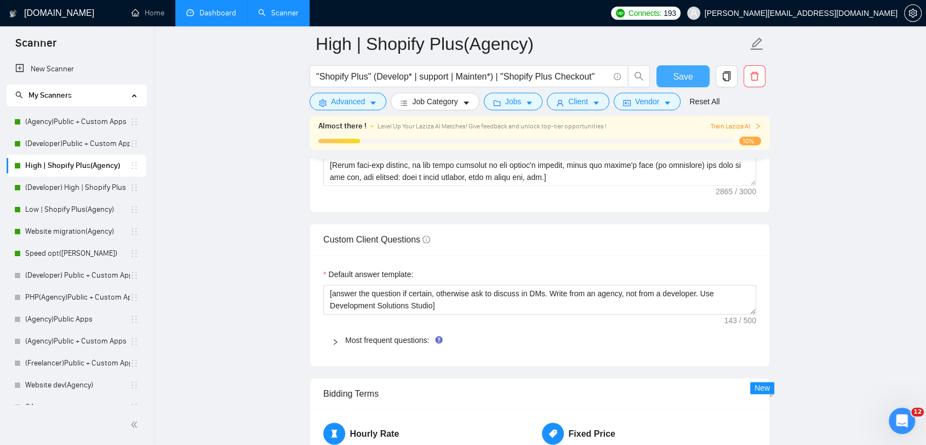
scroll to position [1466, 0]
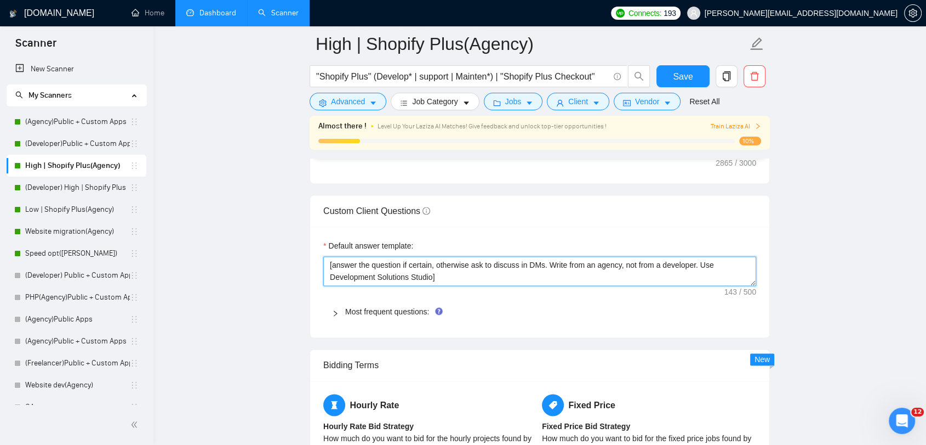
drag, startPoint x: 442, startPoint y: 276, endPoint x: 308, endPoint y: 262, distance: 135.6
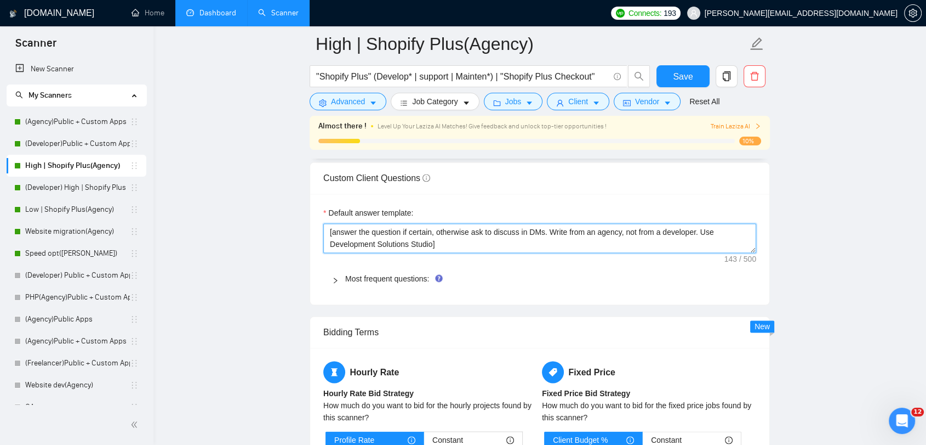
scroll to position [1527, 0]
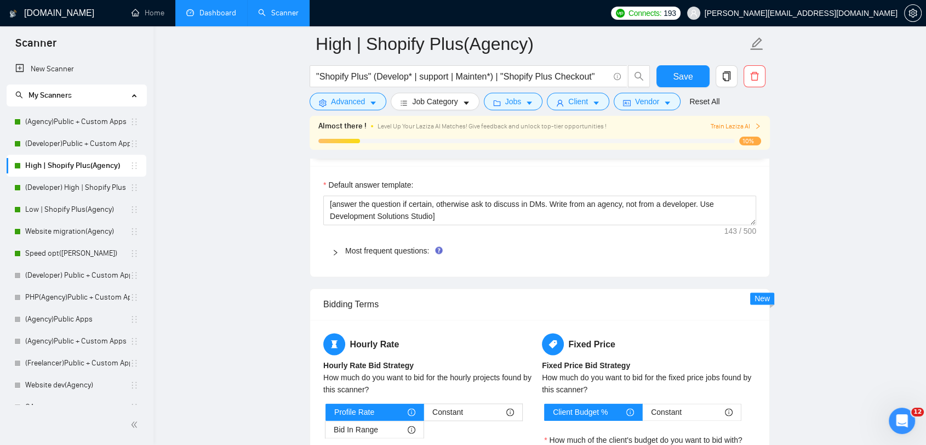
click at [340, 257] on div "Most frequent questions:" at bounding box center [539, 250] width 433 height 25
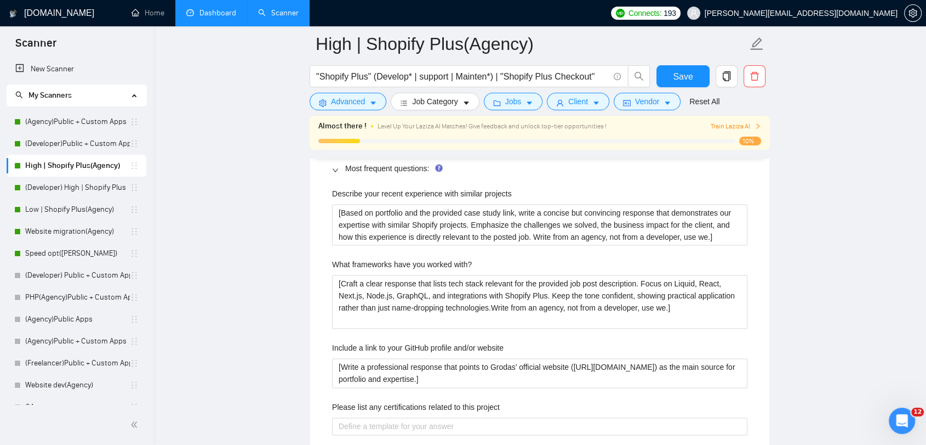
scroll to position [1588, 0]
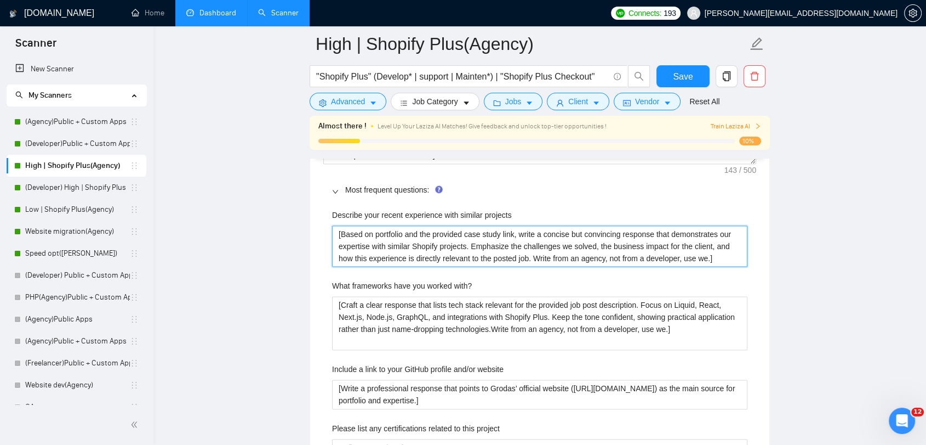
drag, startPoint x: 713, startPoint y: 260, endPoint x: 298, endPoint y: 226, distance: 417.0
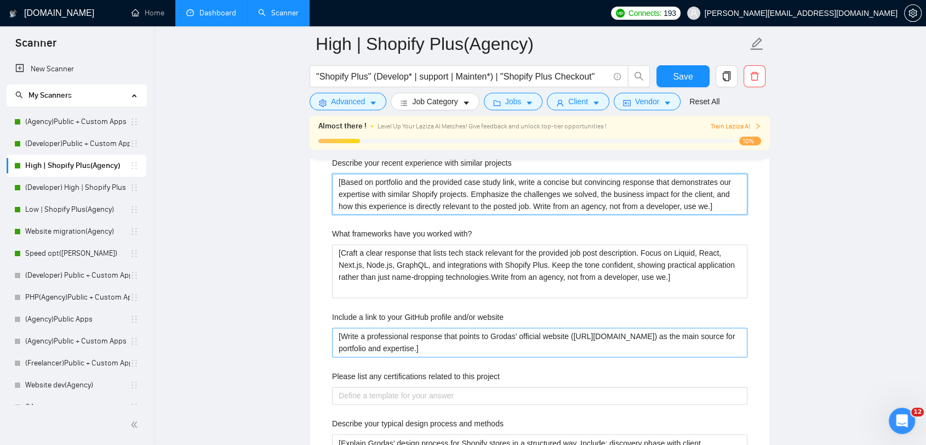
scroll to position [1710, 0]
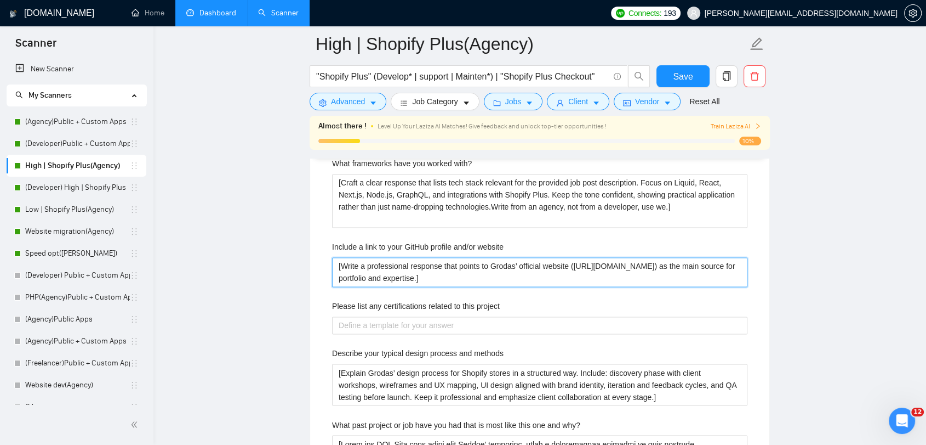
drag, startPoint x: 444, startPoint y: 278, endPoint x: 291, endPoint y: 266, distance: 154.0
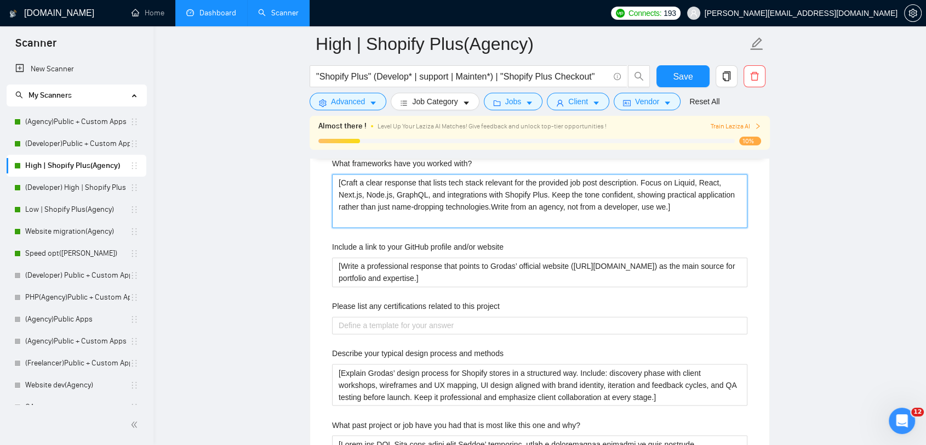
drag, startPoint x: 333, startPoint y: 177, endPoint x: 702, endPoint y: 212, distance: 370.6
click at [702, 212] on with\? "[Craft a clear response that lists tech stack relevant for the provided job pos…" at bounding box center [540, 201] width 416 height 54
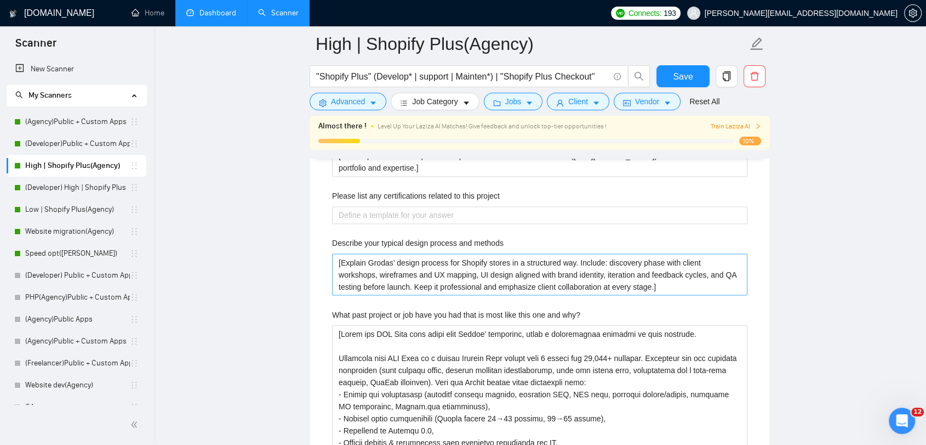
scroll to position [1832, 0]
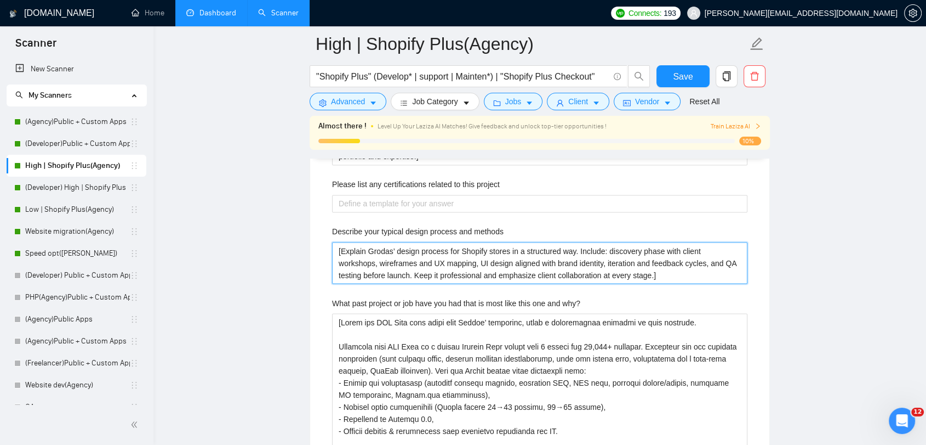
drag, startPoint x: 336, startPoint y: 249, endPoint x: 710, endPoint y: 272, distance: 375.7
click at [714, 272] on methods "[Explain Grodas’ design process for Shopify stores in a structured way. Include…" at bounding box center [540, 263] width 416 height 42
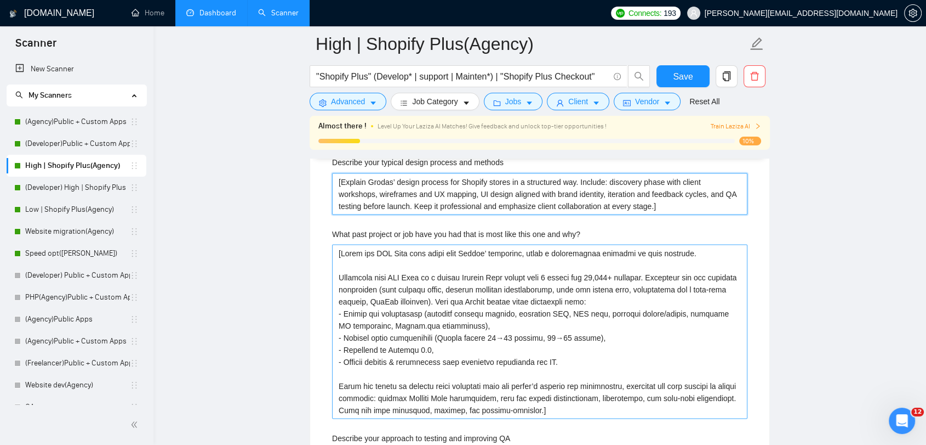
scroll to position [1954, 0]
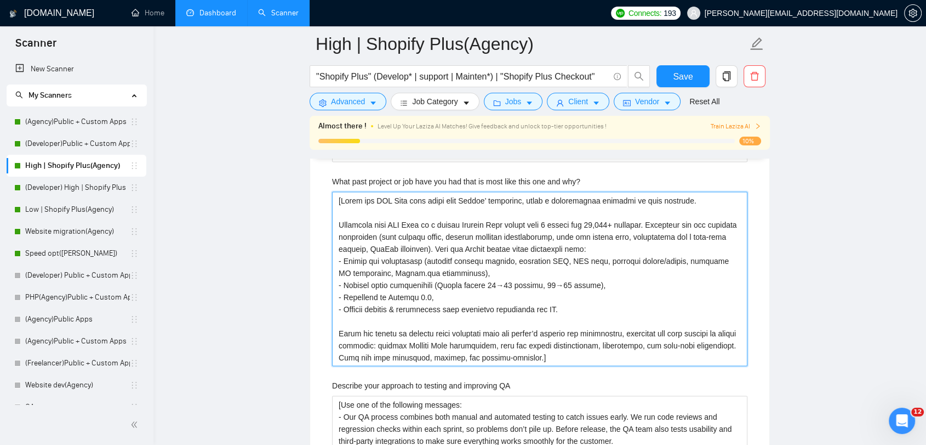
drag, startPoint x: 350, startPoint y: 200, endPoint x: 659, endPoint y: 365, distance: 350.2
click at [659, 365] on div "Describe your recent experience with similar projects [Based on portfolio and t…" at bounding box center [539, 302] width 433 height 930
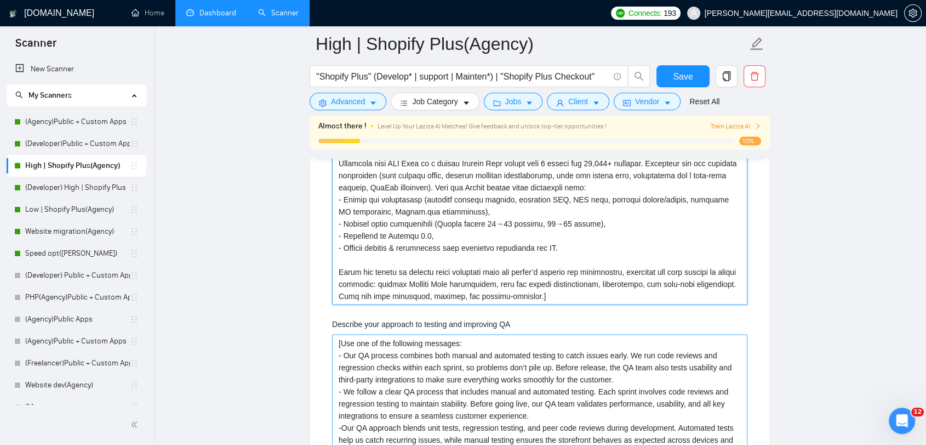
scroll to position [2136, 0]
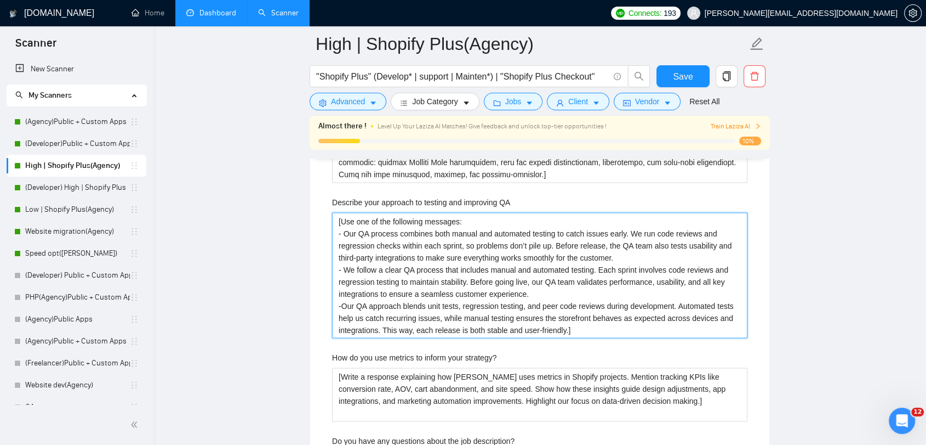
drag, startPoint x: 339, startPoint y: 220, endPoint x: 604, endPoint y: 329, distance: 286.2
click at [604, 329] on QA "[Use one of the following messages: - Our QA process combines both manual and a…" at bounding box center [540, 276] width 416 height 126
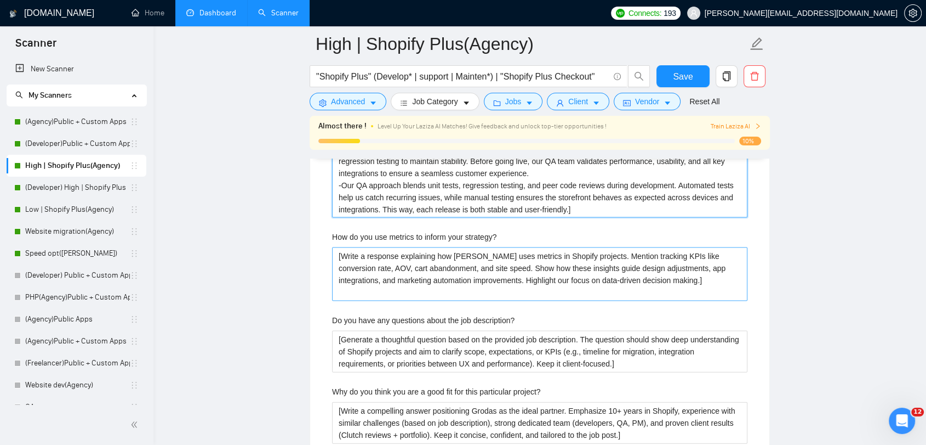
scroll to position [2259, 0]
drag, startPoint x: 339, startPoint y: 251, endPoint x: 685, endPoint y: 276, distance: 347.4
click at [685, 276] on strategy\? "[Write a response explaining how [PERSON_NAME] uses metrics in Shopify projects…" at bounding box center [540, 273] width 416 height 54
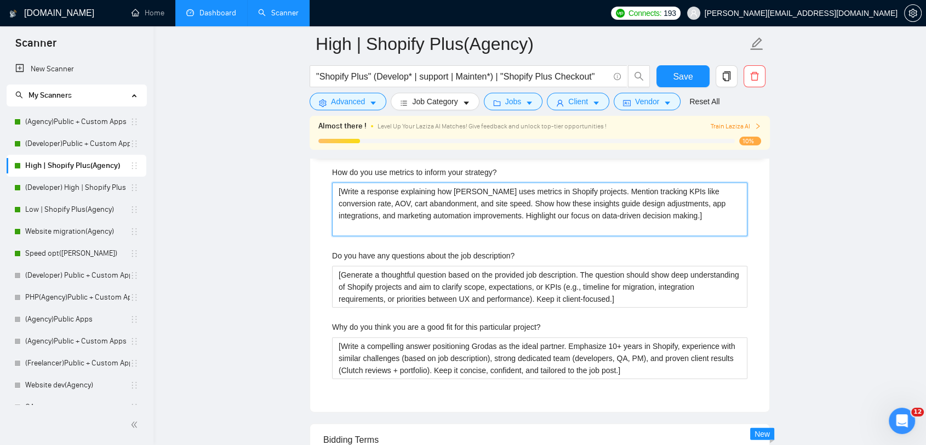
scroll to position [2380, 0]
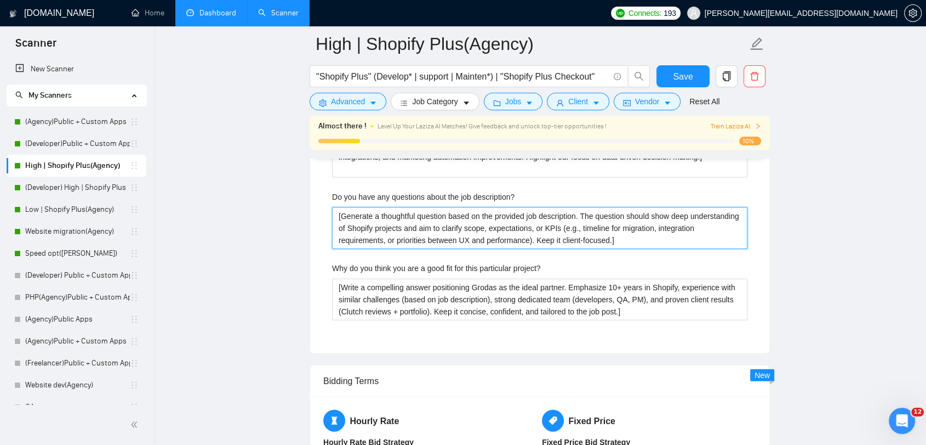
drag, startPoint x: 337, startPoint y: 217, endPoint x: 687, endPoint y: 237, distance: 351.5
click at [689, 238] on description\? "[Generate a thoughtful question based on the provided job description. The ques…" at bounding box center [540, 228] width 416 height 42
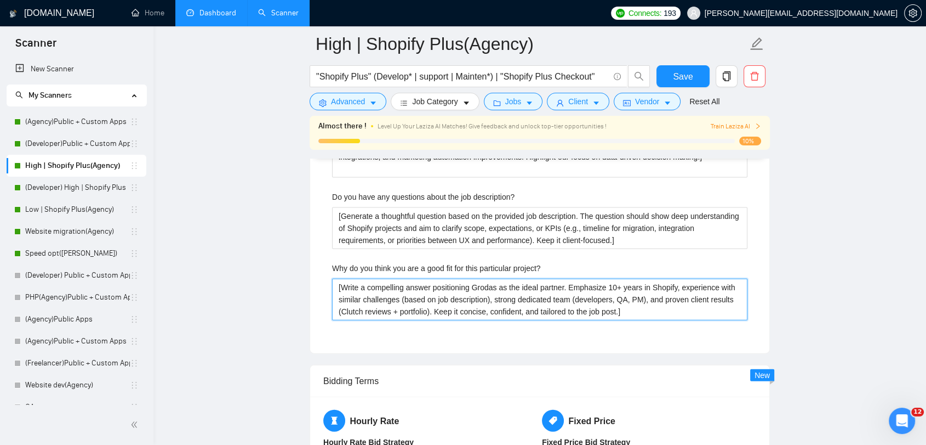
drag, startPoint x: 338, startPoint y: 285, endPoint x: 684, endPoint y: 309, distance: 347.3
click at [684, 309] on project\? "[Write a compelling answer positioning Grodas as the ideal partner. Emphasize 1…" at bounding box center [540, 299] width 416 height 42
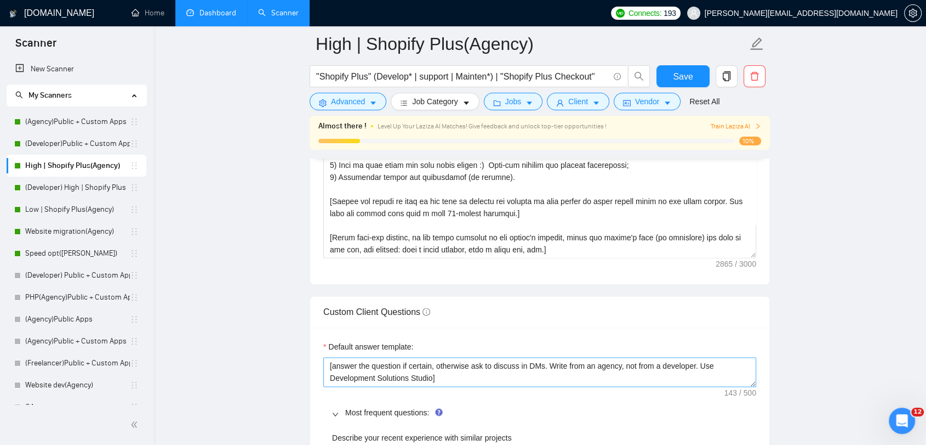
scroll to position [1466, 0]
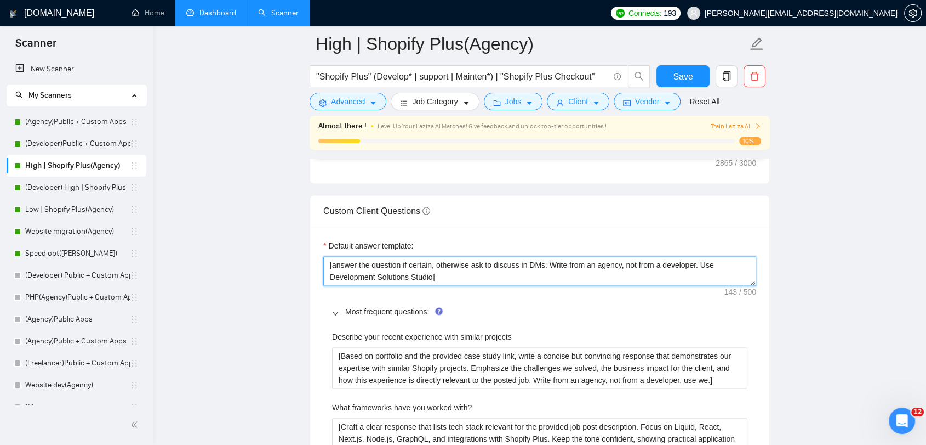
drag, startPoint x: 440, startPoint y: 277, endPoint x: 302, endPoint y: 263, distance: 139.5
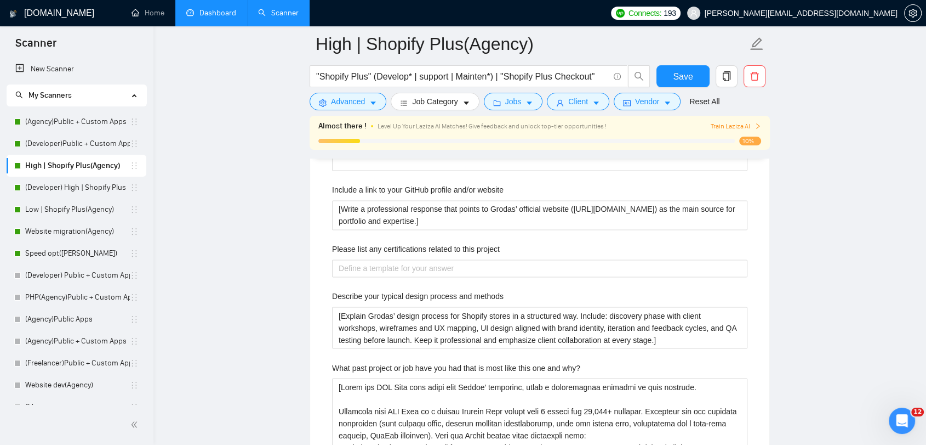
scroll to position [1771, 0]
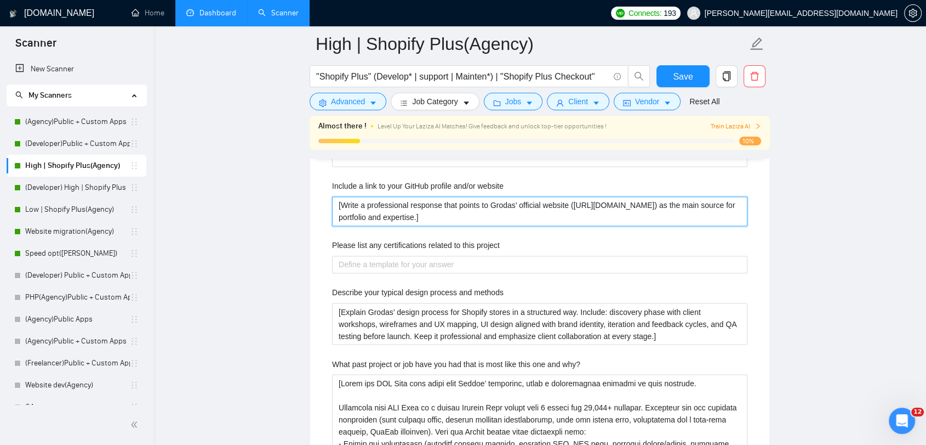
drag, startPoint x: 441, startPoint y: 220, endPoint x: 315, endPoint y: 197, distance: 128.7
click at [315, 197] on div "Default answer template: [answer the question if certain, otherwise ask to disc…" at bounding box center [539, 442] width 459 height 1041
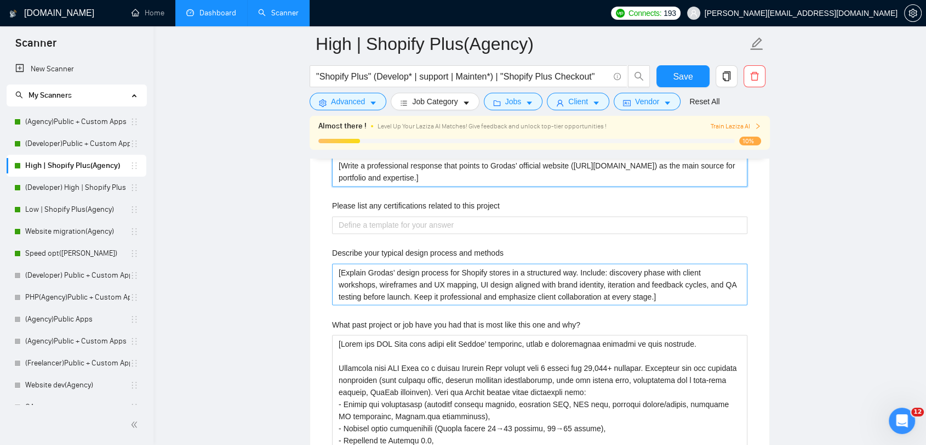
scroll to position [1832, 0]
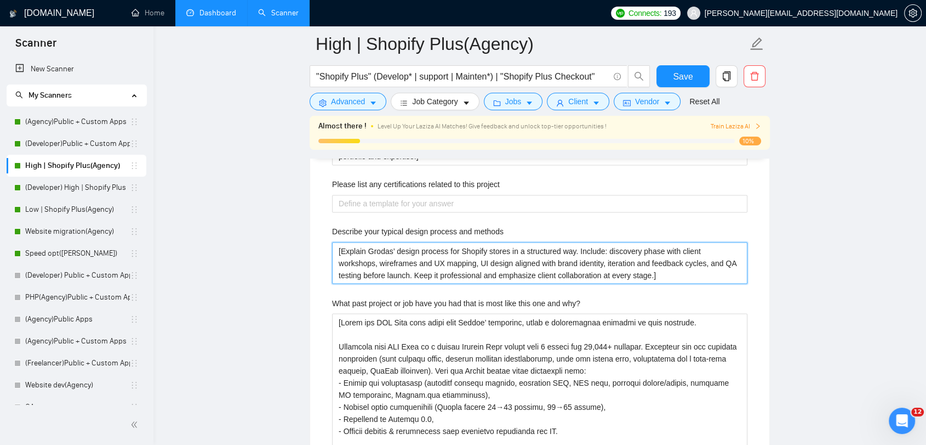
drag, startPoint x: 342, startPoint y: 247, endPoint x: 671, endPoint y: 271, distance: 330.3
click at [671, 271] on methods "[Explain Grodas’ design process for Shopify stores in a structured way. Include…" at bounding box center [540, 263] width 416 height 42
drag, startPoint x: 333, startPoint y: 249, endPoint x: 665, endPoint y: 271, distance: 332.4
click at [665, 271] on methods "[Explain Grodas’ design process for Shopify stores in a structured way. Include…" at bounding box center [540, 263] width 416 height 42
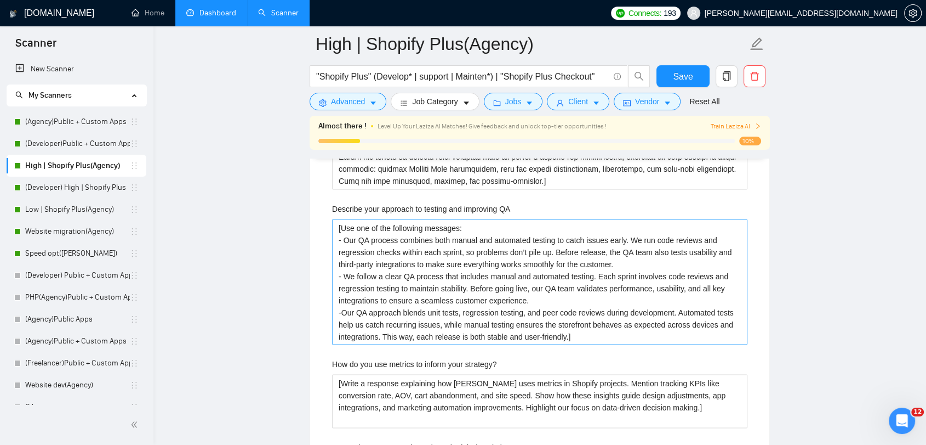
scroll to position [2136, 0]
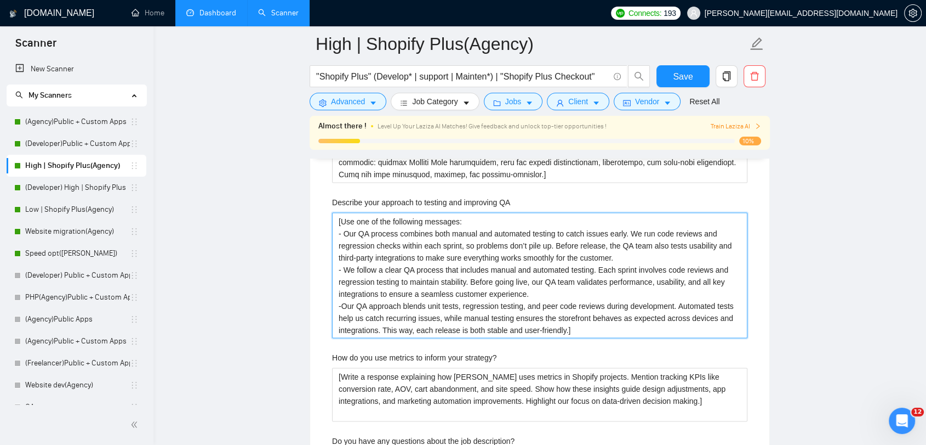
drag, startPoint x: 334, startPoint y: 219, endPoint x: 616, endPoint y: 325, distance: 300.7
click at [616, 325] on QA "[Use one of the following messages: - Our QA process combines both manual and a…" at bounding box center [540, 276] width 416 height 126
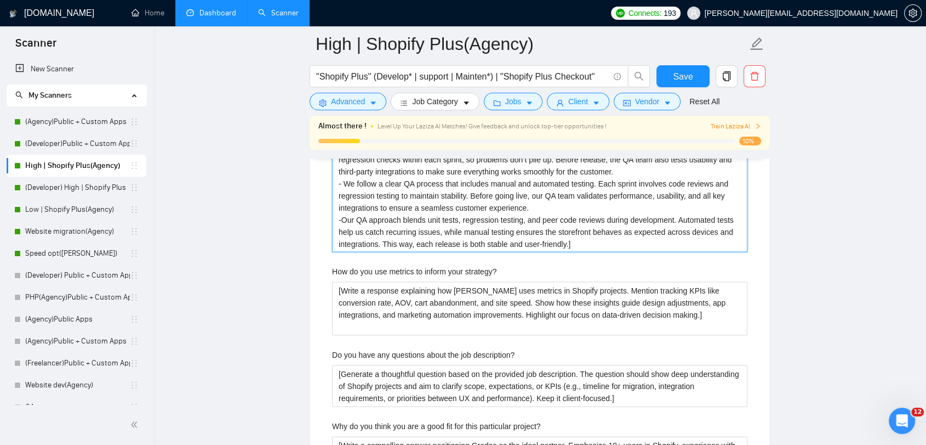
scroll to position [2259, 0]
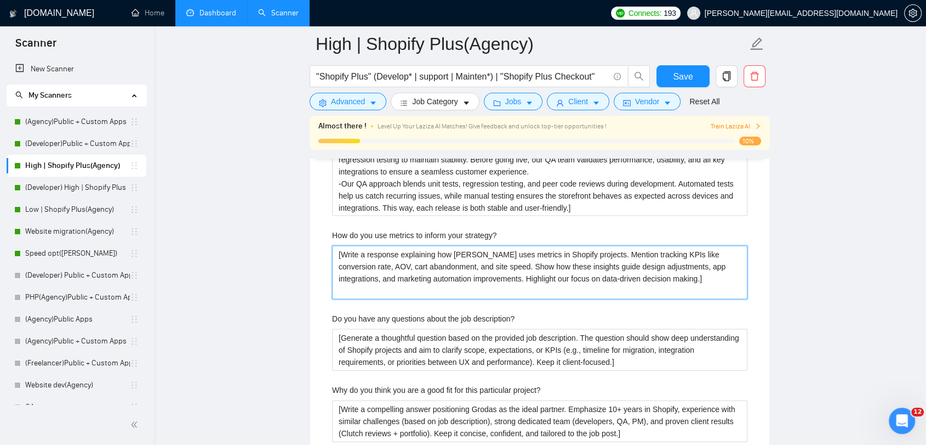
drag, startPoint x: 338, startPoint y: 255, endPoint x: 702, endPoint y: 295, distance: 366.3
click at [703, 295] on strategy\? "[Write a response explaining how [PERSON_NAME] uses metrics in Shopify projects…" at bounding box center [540, 273] width 416 height 54
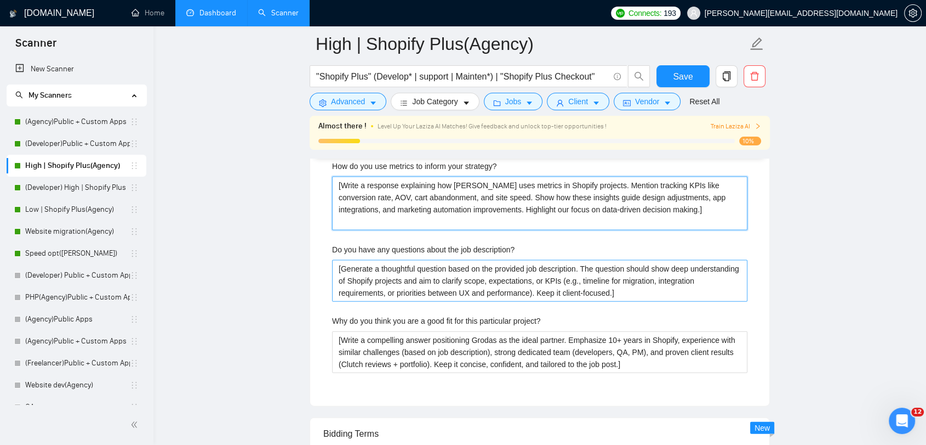
scroll to position [2380, 0]
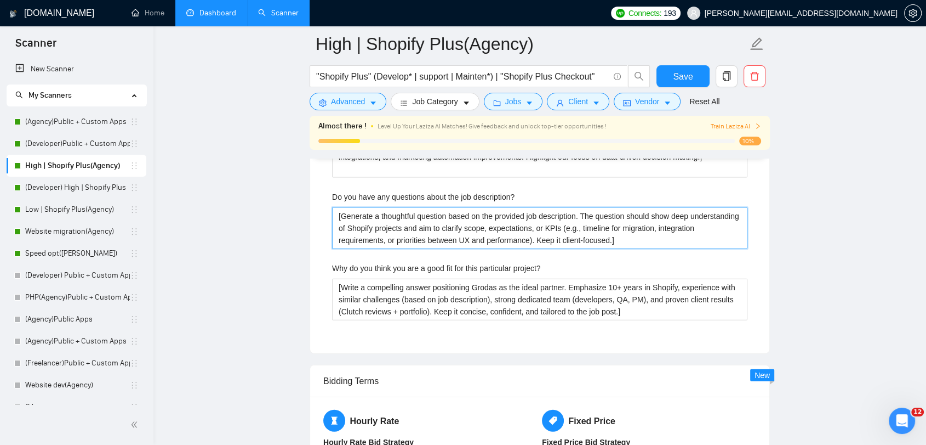
drag, startPoint x: 338, startPoint y: 212, endPoint x: 688, endPoint y: 234, distance: 351.0
click at [688, 234] on description\? "[Generate a thoughtful question based on the provided job description. The ques…" at bounding box center [540, 228] width 416 height 42
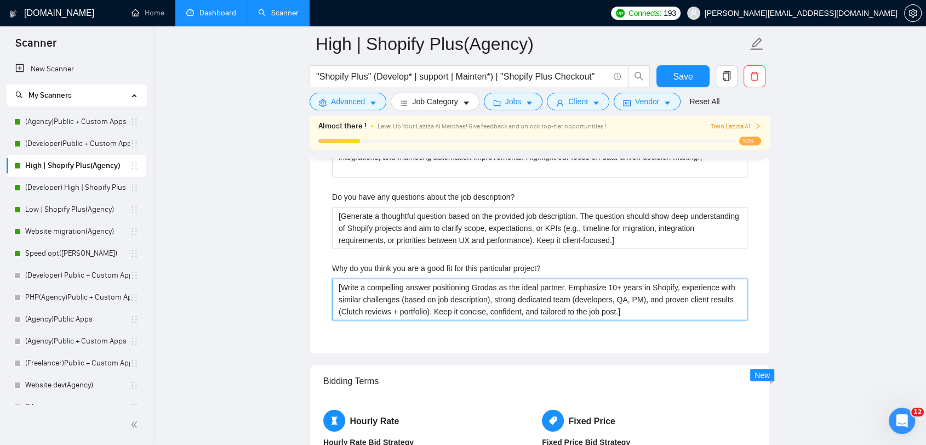
drag, startPoint x: 334, startPoint y: 286, endPoint x: 672, endPoint y: 310, distance: 339.1
click at [672, 310] on project\? "[Write a compelling answer positioning Grodas as the ideal partner. Emphasize 1…" at bounding box center [540, 299] width 416 height 42
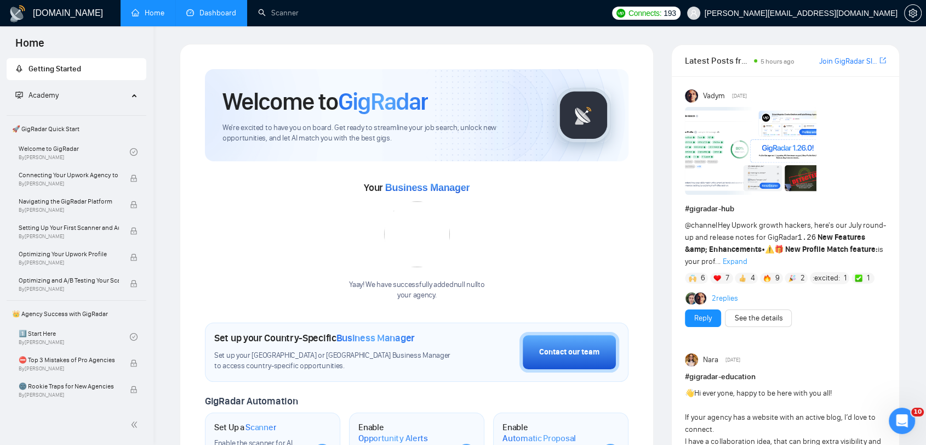
click at [215, 12] on link "Dashboard" at bounding box center [211, 12] width 50 height 9
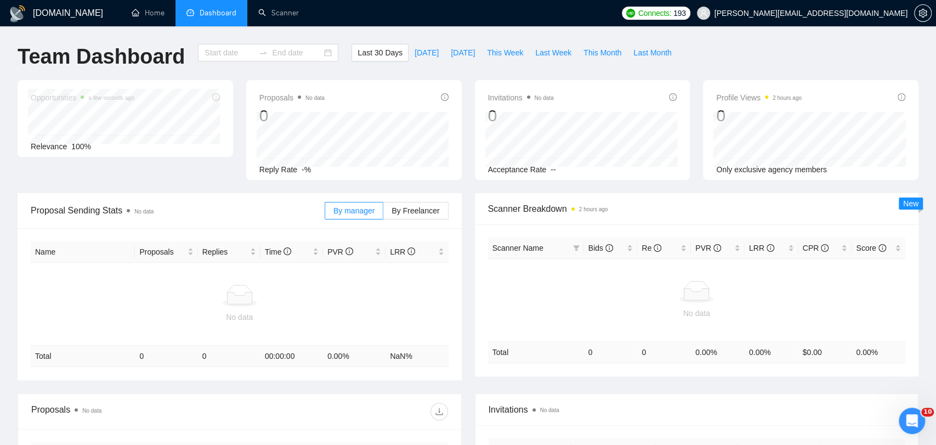
type input "[DATE]"
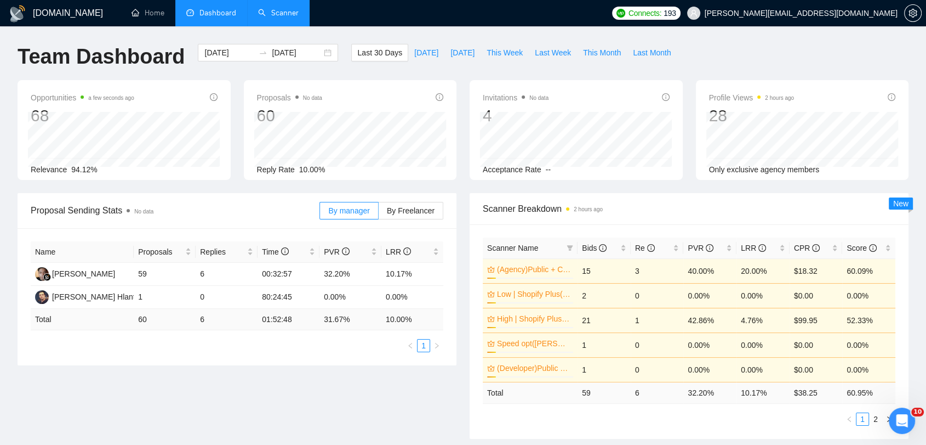
click at [294, 13] on link "Scanner" at bounding box center [278, 12] width 41 height 9
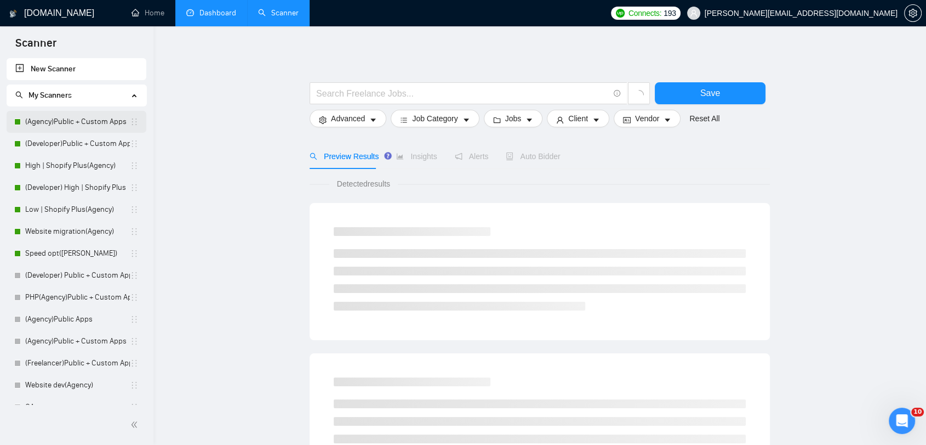
click at [64, 128] on link "(Agency)Public + Custom Apps" at bounding box center [77, 122] width 105 height 22
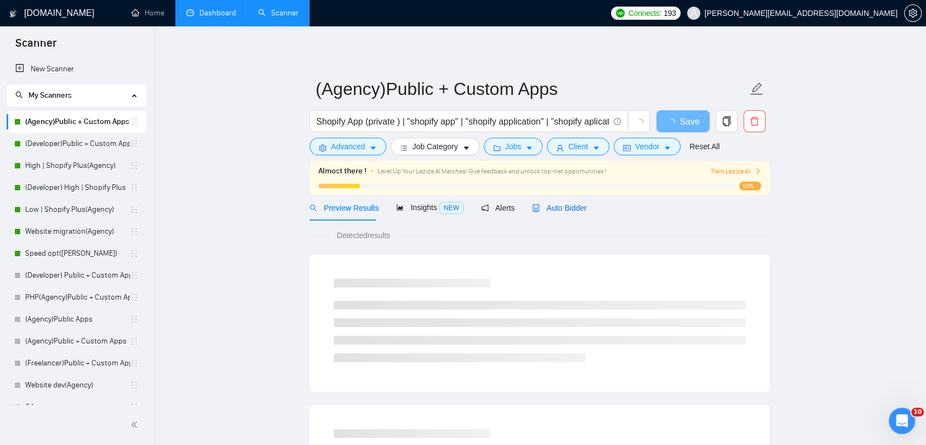
click at [554, 212] on span "Auto Bidder" at bounding box center [559, 207] width 54 height 9
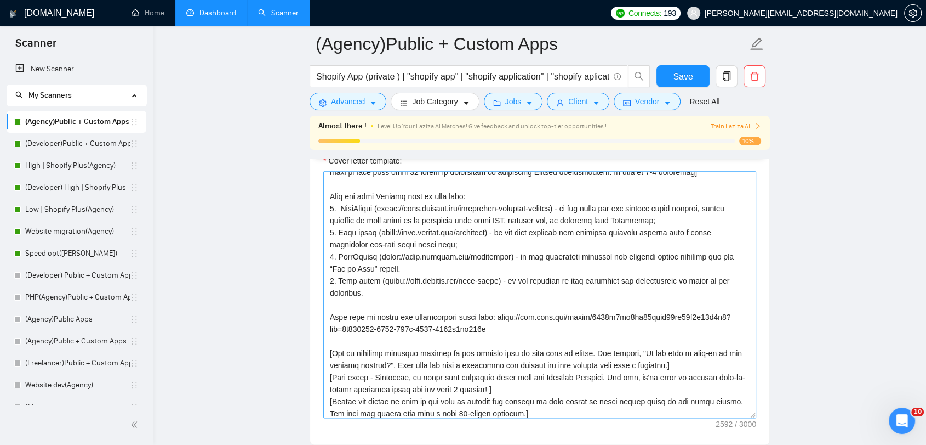
scroll to position [157, 0]
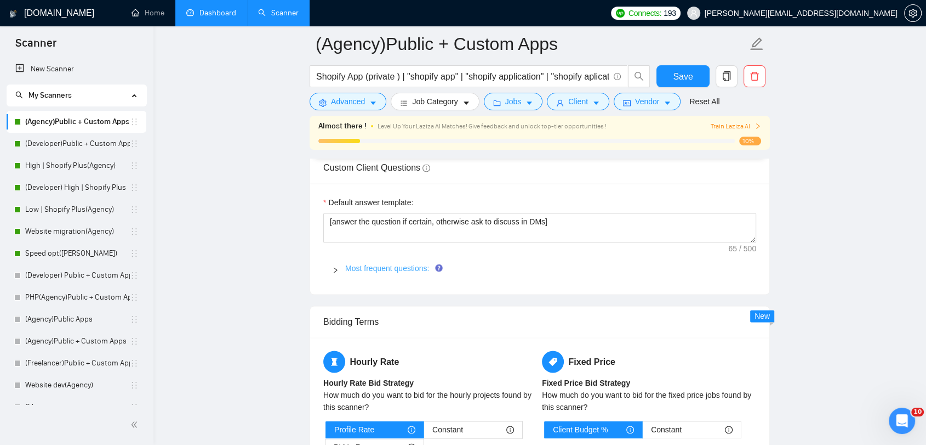
click at [375, 265] on link "Most frequent questions:" at bounding box center [387, 268] width 84 height 9
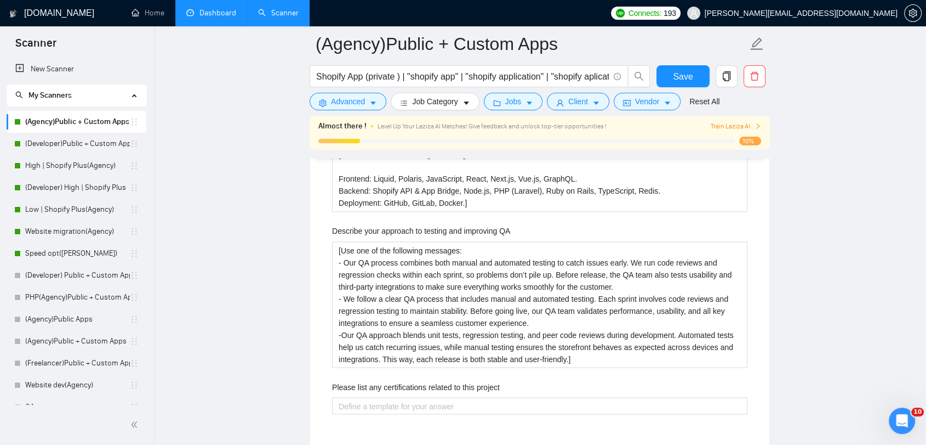
scroll to position [1888, 0]
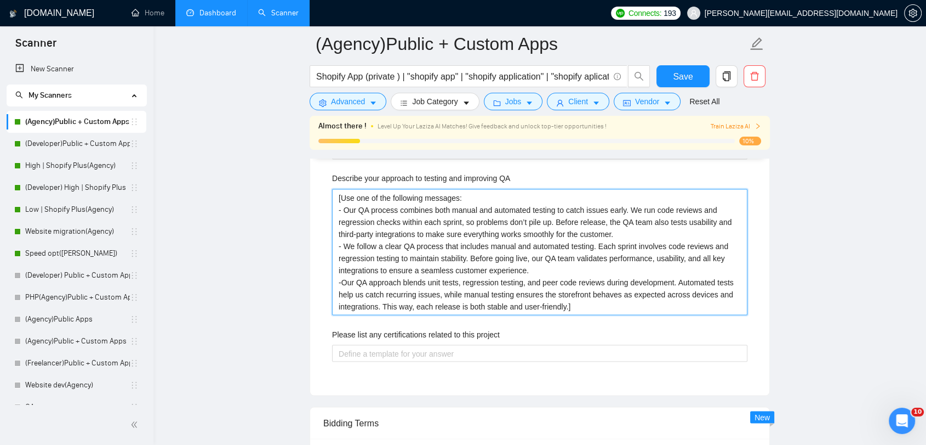
drag, startPoint x: 491, startPoint y: 225, endPoint x: 582, endPoint y: 312, distance: 125.6
click at [582, 312] on QA "[Use one of the following messages: - Our QA process combines both manual and a…" at bounding box center [540, 252] width 416 height 126
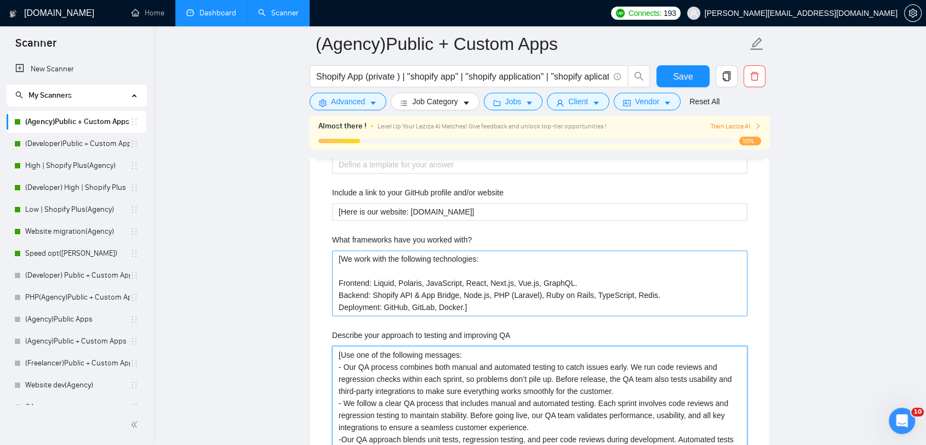
scroll to position [1705, 0]
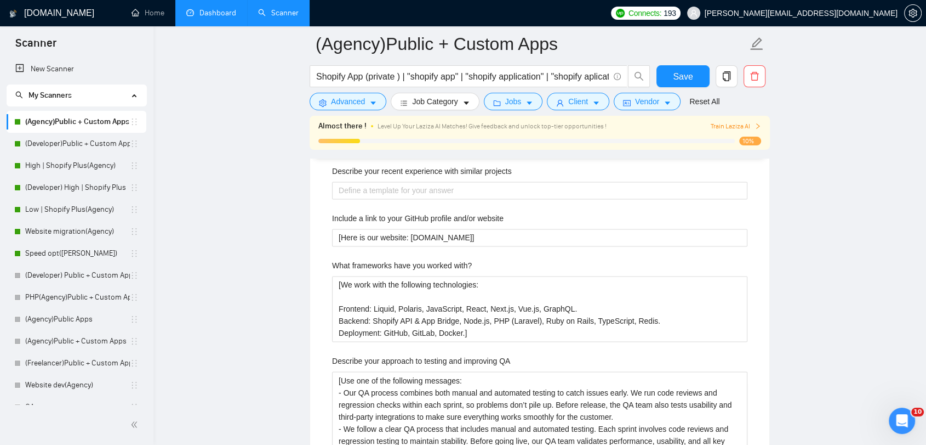
drag, startPoint x: 78, startPoint y: 210, endPoint x: 251, endPoint y: 236, distance: 174.6
click at [78, 210] on link "Low | Shopify Plus(Agency)" at bounding box center [77, 209] width 105 height 22
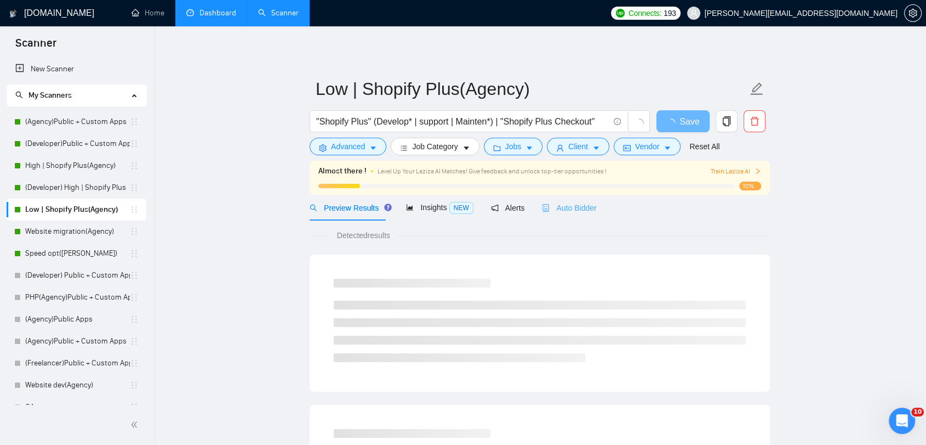
click at [547, 200] on div "Auto Bidder" at bounding box center [569, 208] width 54 height 26
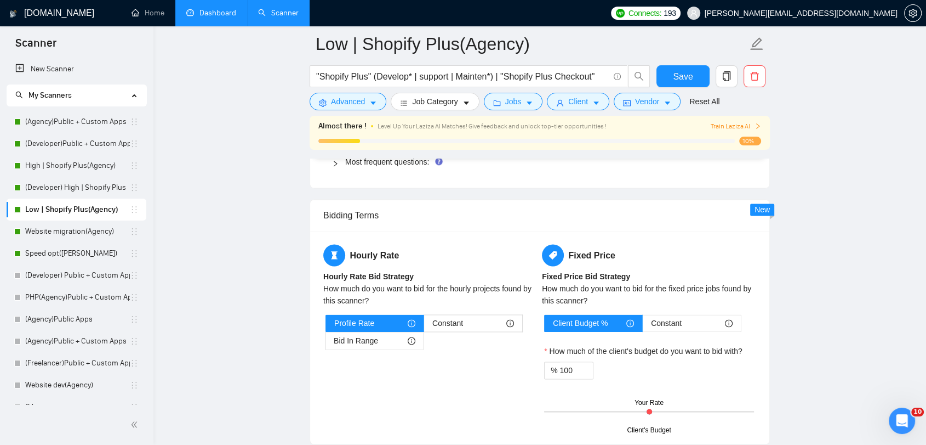
scroll to position [1522, 0]
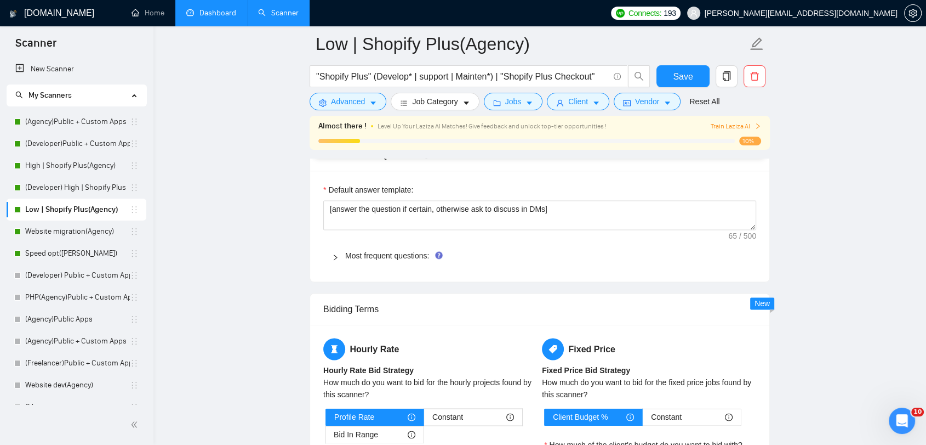
click at [337, 257] on icon "right" at bounding box center [335, 257] width 7 height 7
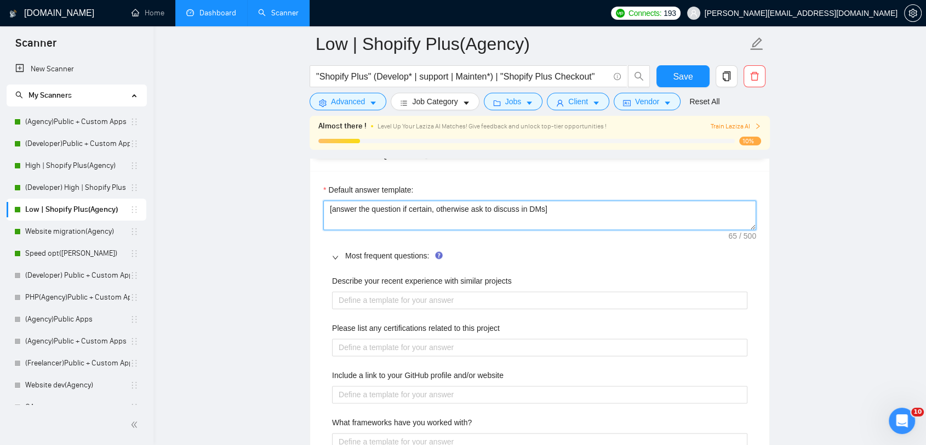
drag, startPoint x: 548, startPoint y: 206, endPoint x: 276, endPoint y: 216, distance: 272.1
click at [276, 216] on main "Low | Shopify Plus(Agency) "Shopify Plus" (Develop* | support | Mainten*) | "Sh…" at bounding box center [540, 292] width 738 height 3543
paste textarea ". Write from an agency, not from a developer. Use Development Solutions Studio"
type textarea "[answer the question if certain, otherwise ask to discuss in DMs. Write from an…"
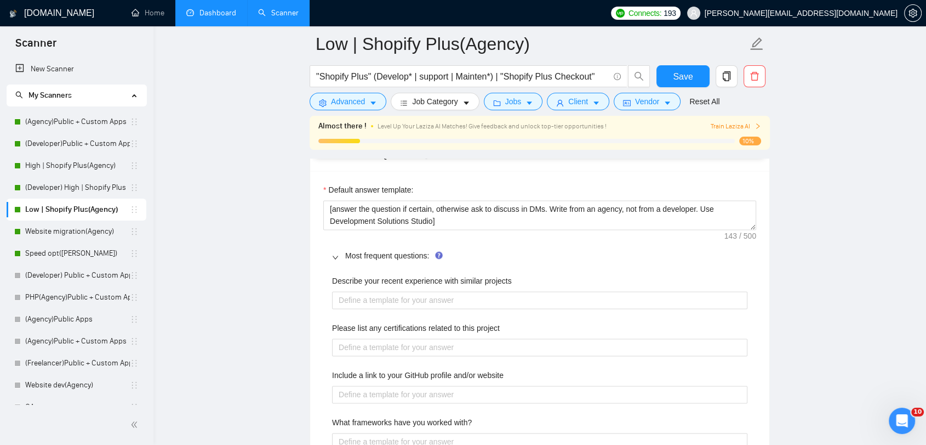
click at [835, 243] on main "Low | Shopify Plus(Agency) "Shopify Plus" (Develop* | support | Mainten*) | "Sh…" at bounding box center [540, 292] width 738 height 3543
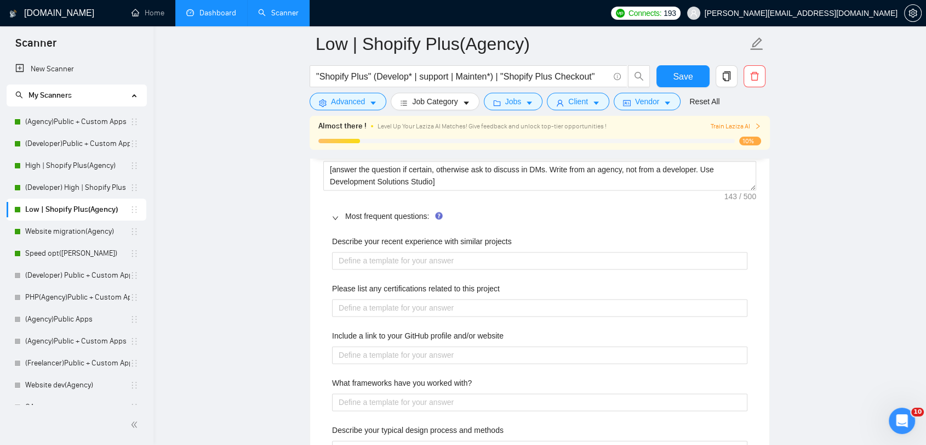
scroll to position [1583, 0]
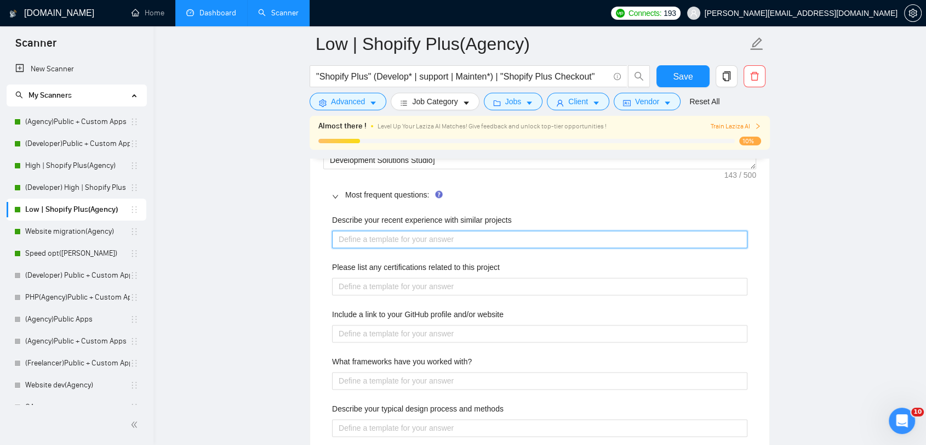
click at [433, 232] on projects "Describe your recent experience with similar projects" at bounding box center [540, 239] width 416 height 18
paste projects "[Based on portfolio and the provided case study link, write a concise but convi…"
type projects "[Based on portfolio and the provided case study link, write a concise but convi…"
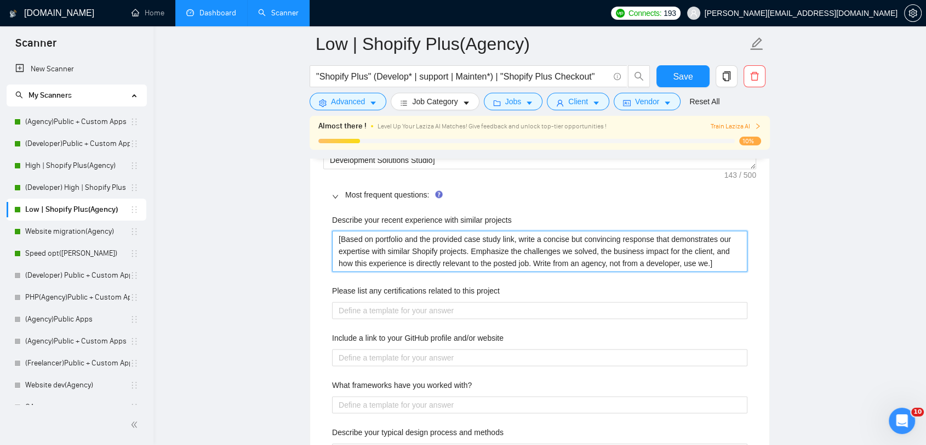
type projects "[Based on portfolio and the provided case study link, write a concise but convi…"
click at [806, 285] on main "Low | Shopify Plus(Agency) "Shopify Plus" (Develop* | support | Mainten*) | "Sh…" at bounding box center [540, 244] width 738 height 3567
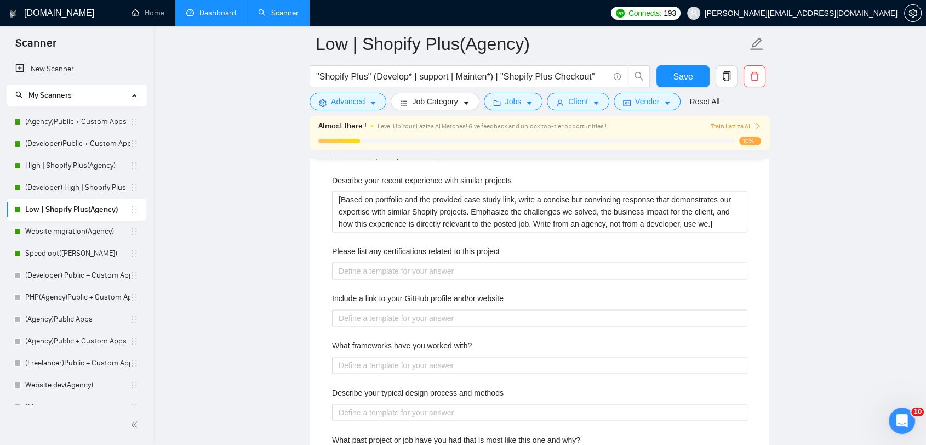
scroll to position [1645, 0]
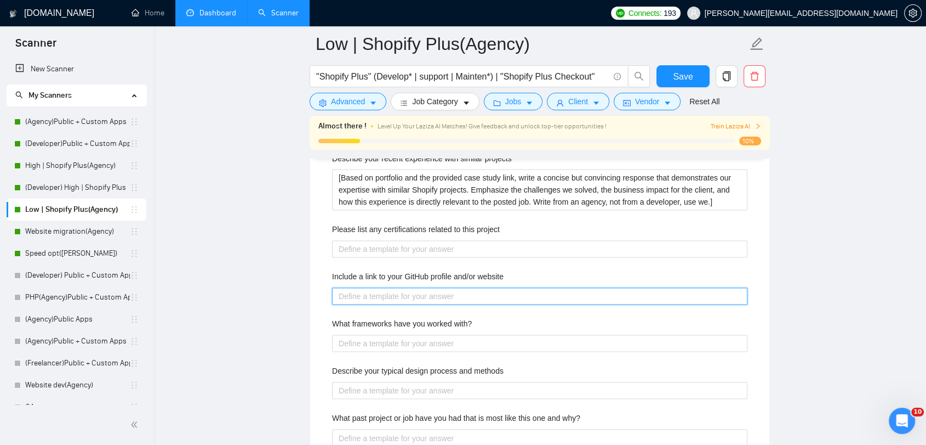
click at [397, 289] on website "Include a link to your GitHub profile and/or website" at bounding box center [540, 296] width 416 height 18
paste website "[Write a professional response that points to Grodas’ official website ([URL][D…"
type website "[Write a professional response that points to Grodas’ official website ([URL][D…"
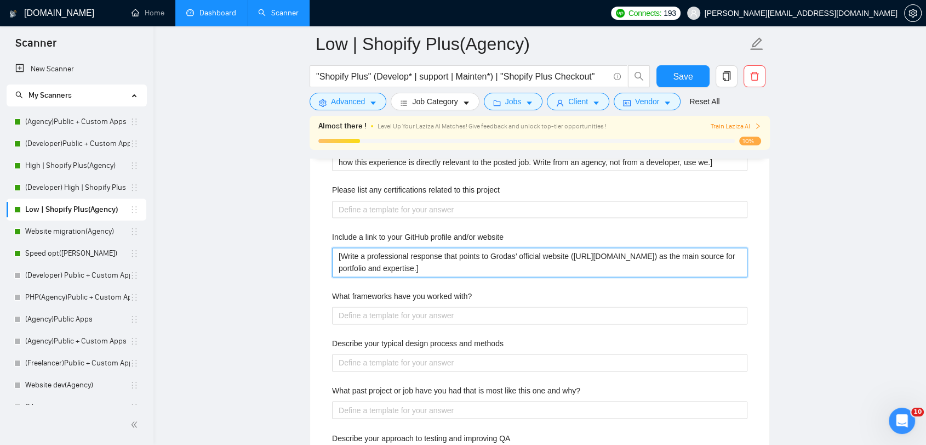
scroll to position [1705, 0]
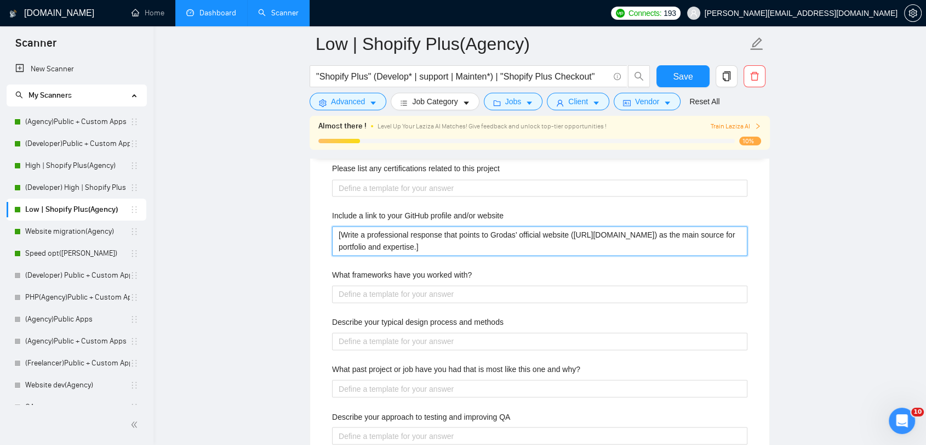
type website "[Write a professional response that points to Grodas’ official website ([URL][D…"
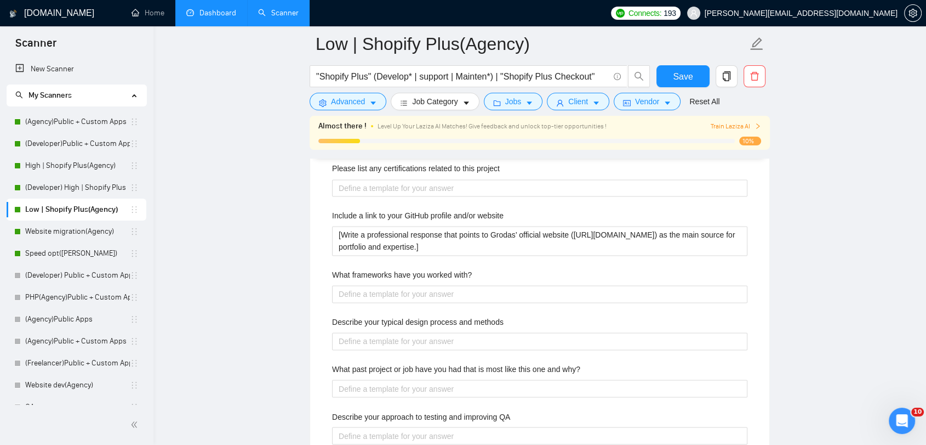
click at [255, 249] on main "Low | Shopify Plus(Agency) "Shopify Plus" (Develop* | support | Mainten*) | "Sh…" at bounding box center [540, 127] width 738 height 3579
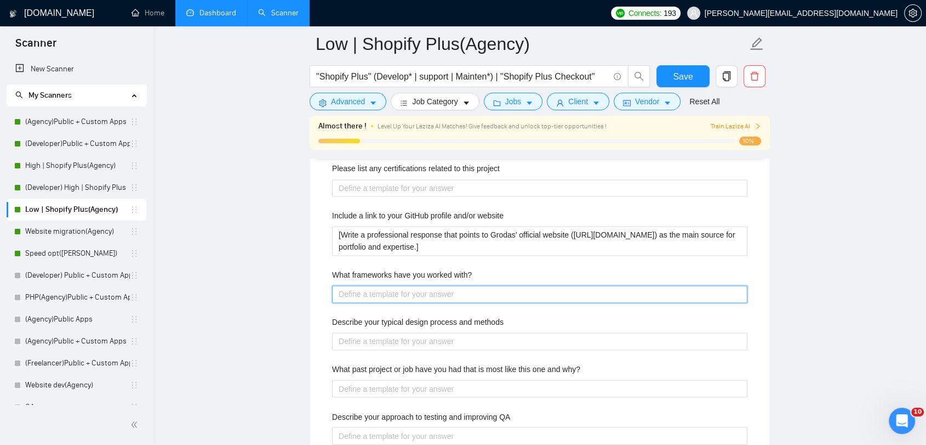
click at [449, 298] on with\? "What frameworks have you worked with?" at bounding box center [540, 294] width 416 height 18
paste with\? "[Craft a clear response that lists tech stack relevant for the provided job pos…"
type with\? "[Craft a clear response that lists tech stack relevant for the provided job pos…"
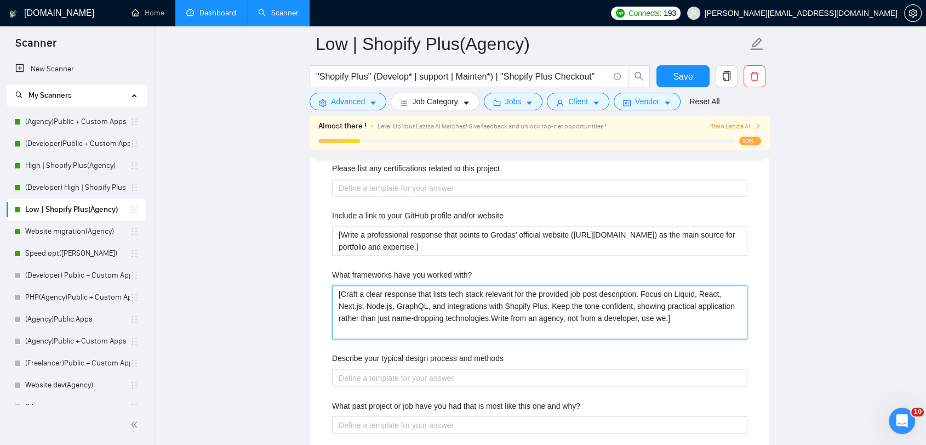
type with\? "[Craft a clear response that lists tech stack relevant for the provided job pos…"
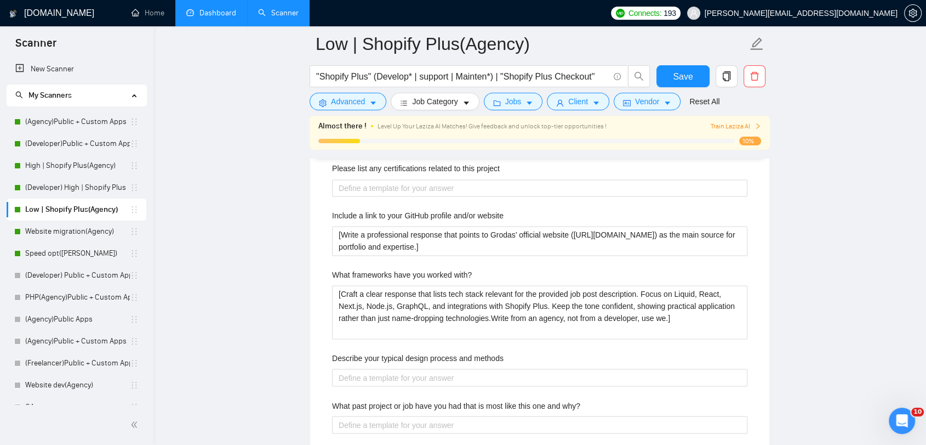
click at [237, 286] on main "Low | Shopify Plus(Agency) "Shopify Plus" (Develop* | support | Mainten*) | "Sh…" at bounding box center [540, 145] width 738 height 3615
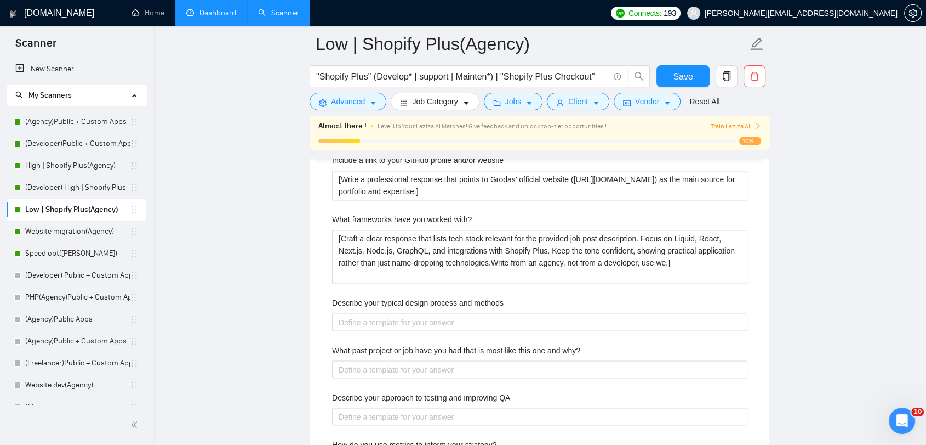
scroll to position [1827, 0]
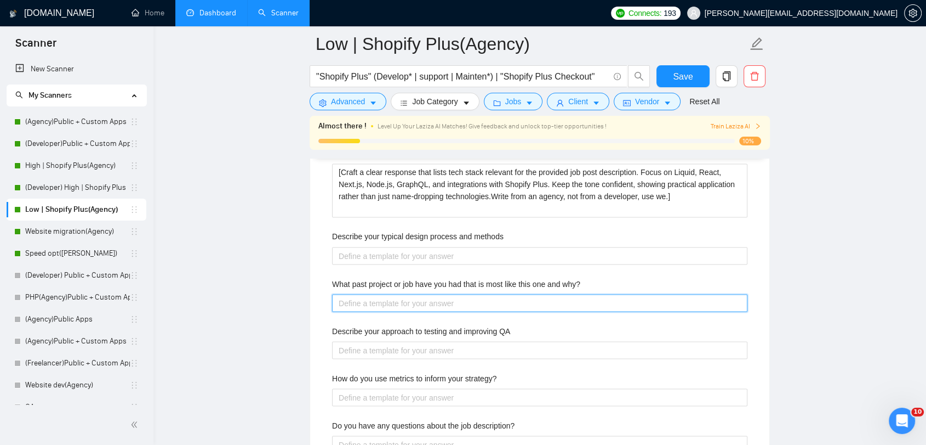
click at [405, 299] on why\? "What past project or job have you had that is most like this one and why?" at bounding box center [540, 303] width 416 height 18
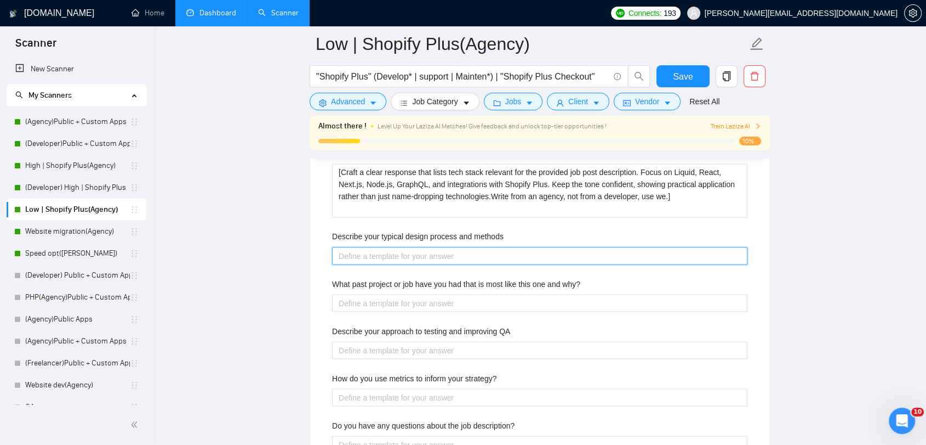
click at [373, 249] on methods "Describe your typical design process and methods" at bounding box center [540, 256] width 416 height 18
paste methods "[Explain Grodas’ design process for Shopify stores in a structured way. Include…"
type methods "[Explain Grodas’ design process for Shopify stores in a structured way. Include…"
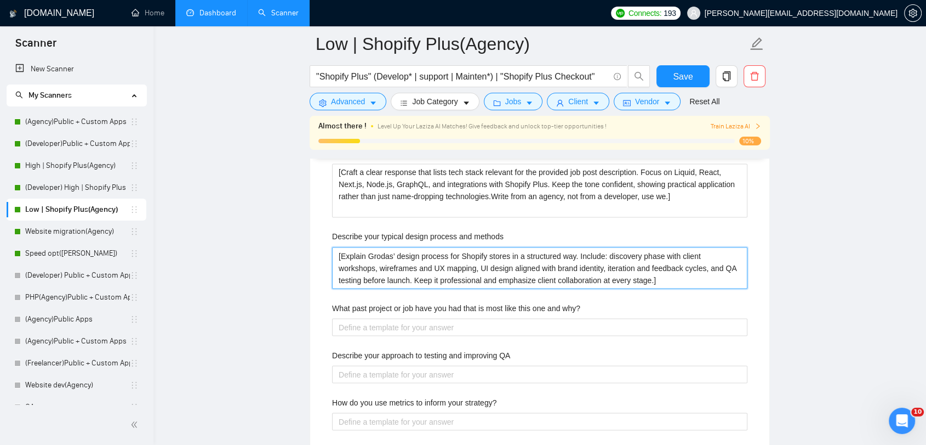
type methods "[Explain Grodas’ design process for Shopify stores in a structured way. Include…"
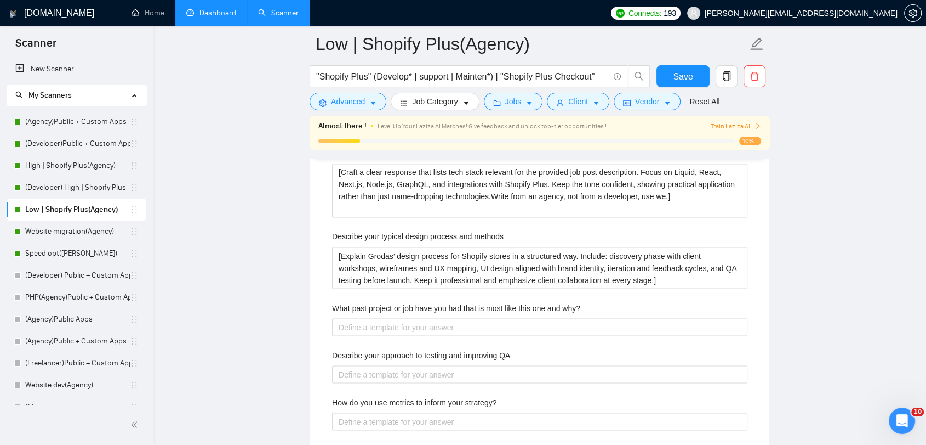
click at [272, 242] on main "Low | Shopify Plus(Agency) "Shopify Plus" (Develop* | support | Mainten*) | "Sh…" at bounding box center [540, 36] width 738 height 3639
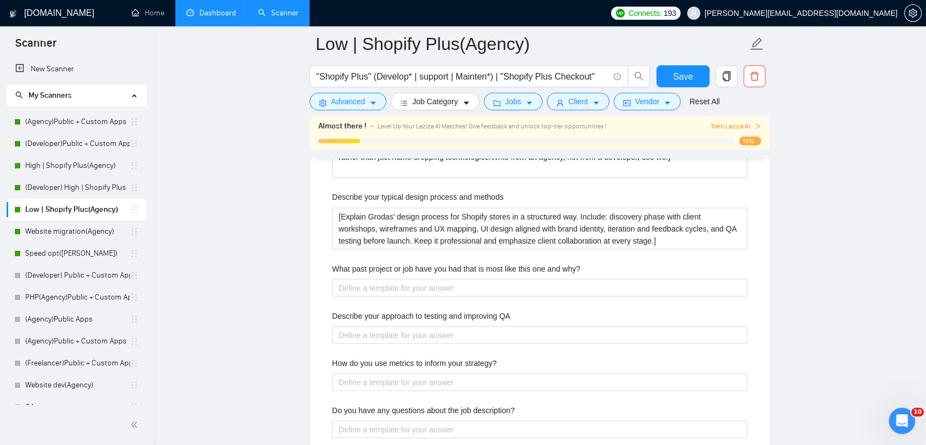
scroll to position [1888, 0]
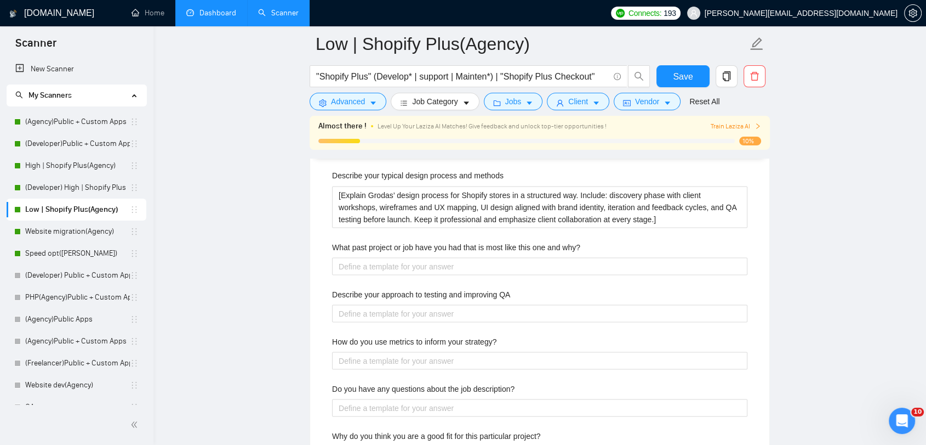
click at [473, 274] on div "Describe your recent experience with similar projects [Based on portfolio and t…" at bounding box center [539, 192] width 433 height 581
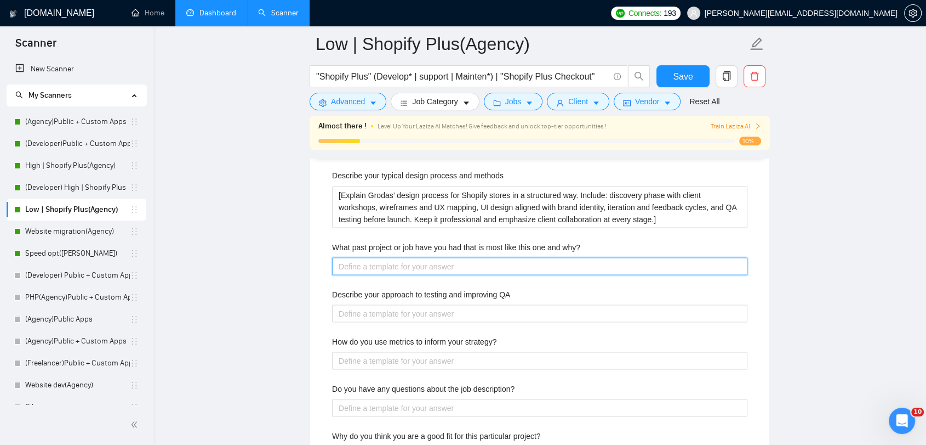
click at [473, 269] on why\? "What past project or job have you had that is most like this one and why?" at bounding box center [540, 266] width 416 height 18
paste why\? "[Lorem ips DOL Sita cons adipi elit Seddoe’ temporinc, utlab e doloremagnaa eni…"
type why\? "[Lorem ips DOL Sita cons adipi elit Seddoe’ temporinc, utlab e doloremagnaa eni…"
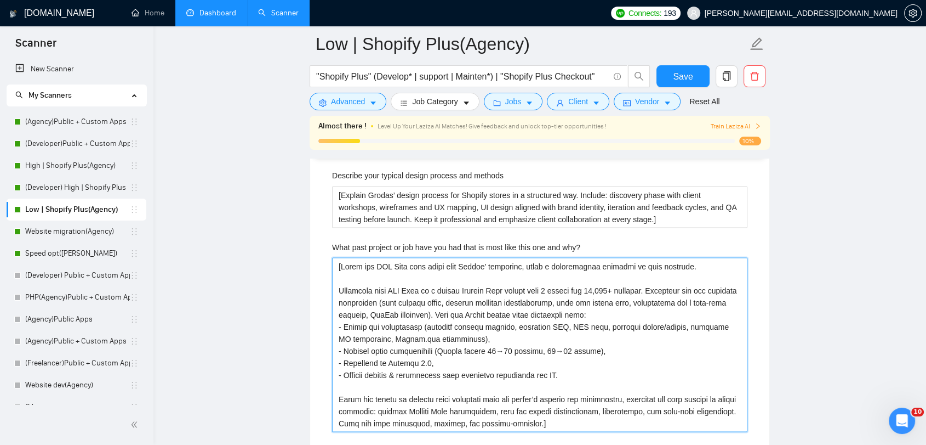
type why\? "[Lorem ips DOL Sita cons adipi elit Seddoe’ temporinc, utlab e doloremagnaa eni…"
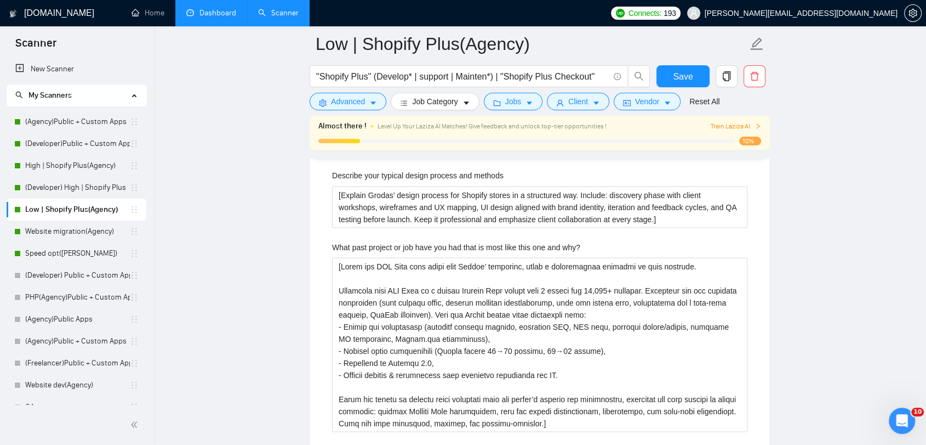
click at [219, 249] on main "Low | Shopify Plus(Agency) "Shopify Plus" (Develop* | support | Mainten*) | "Sh…" at bounding box center [540, 54] width 738 height 3796
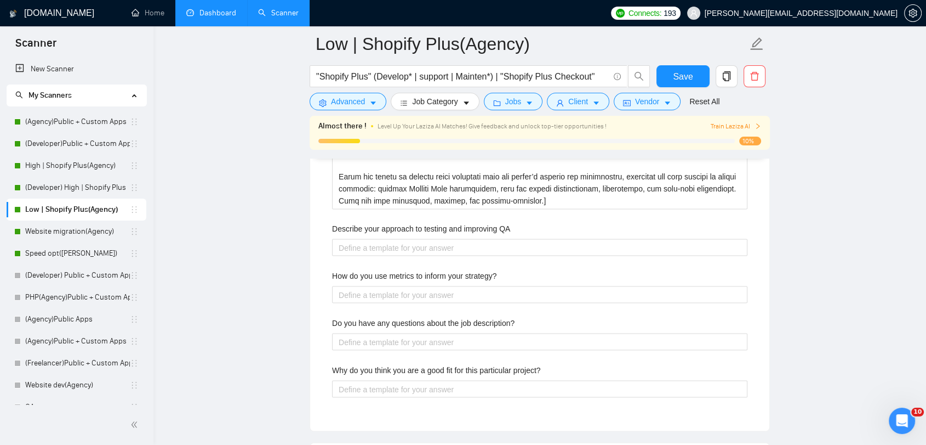
scroll to position [2131, 0]
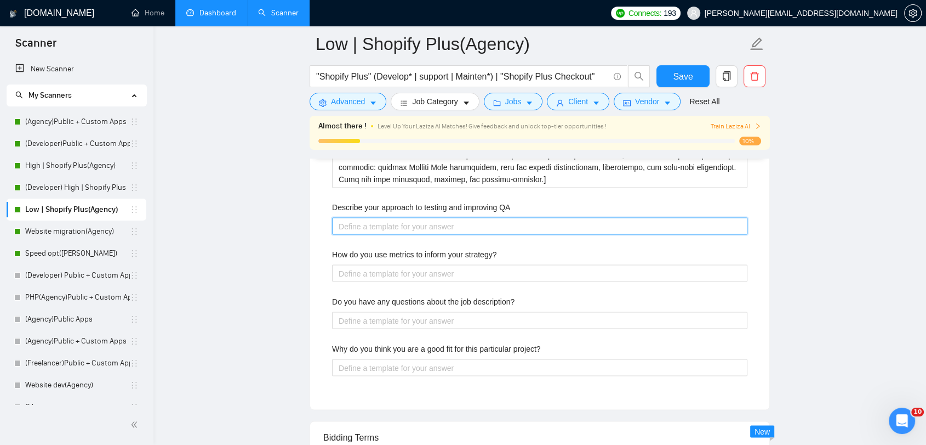
click at [446, 226] on QA "Describe your approach to testing and improving QA" at bounding box center [540, 227] width 416 height 18
paste QA "[Use one of the following messages: - Our QA process combines both manual and a…"
type QA "[Use one of the following messages: - Our QA process combines both manual and a…"
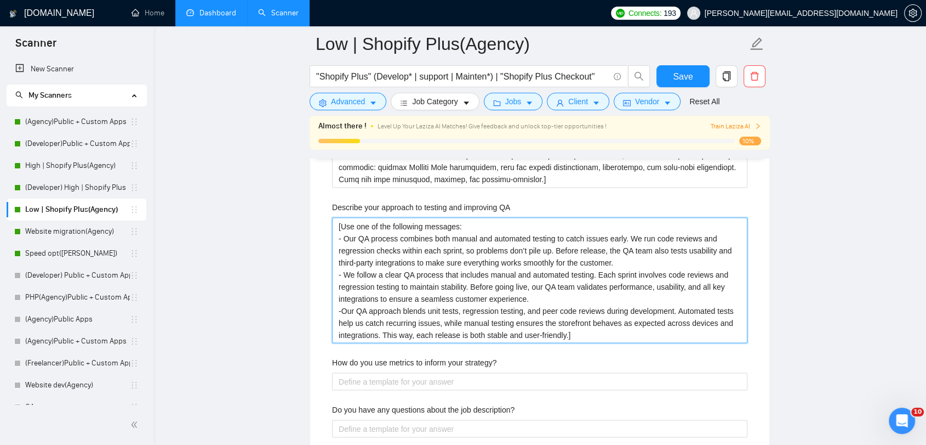
type QA "[Use one of the following messages: - Our QA process combines both manual and a…"
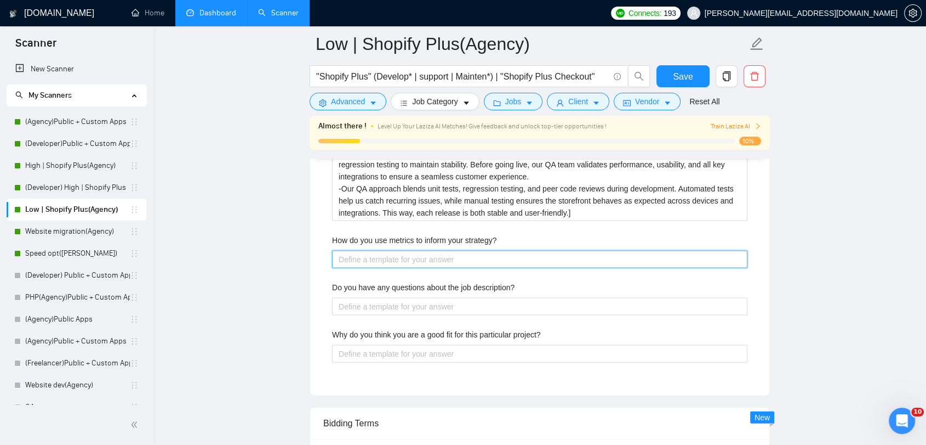
click at [421, 261] on strategy\? "How do you use metrics to inform your strategy?" at bounding box center [540, 260] width 416 height 18
paste strategy\? "[Write a response explaining how [PERSON_NAME] uses metrics in Shopify projects…"
type strategy\? "[Write a response explaining how [PERSON_NAME] uses metrics in Shopify projects…"
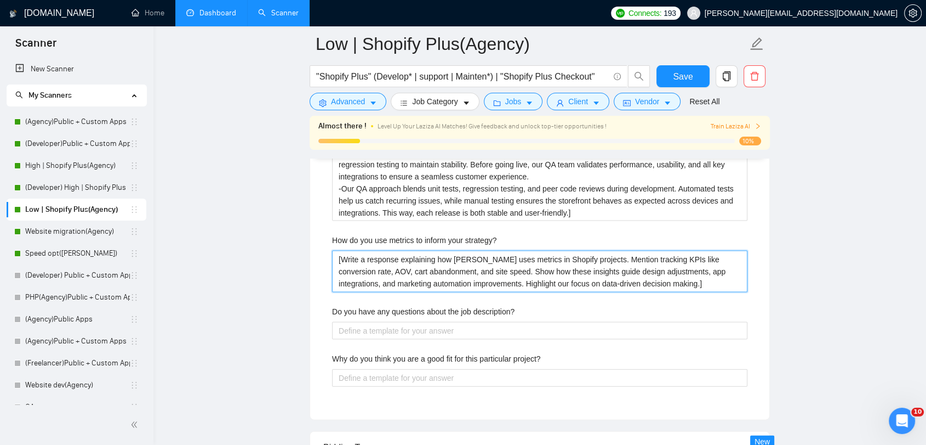
type strategy\? "[Write a response explaining how [PERSON_NAME] uses metrics in Shopify projects…"
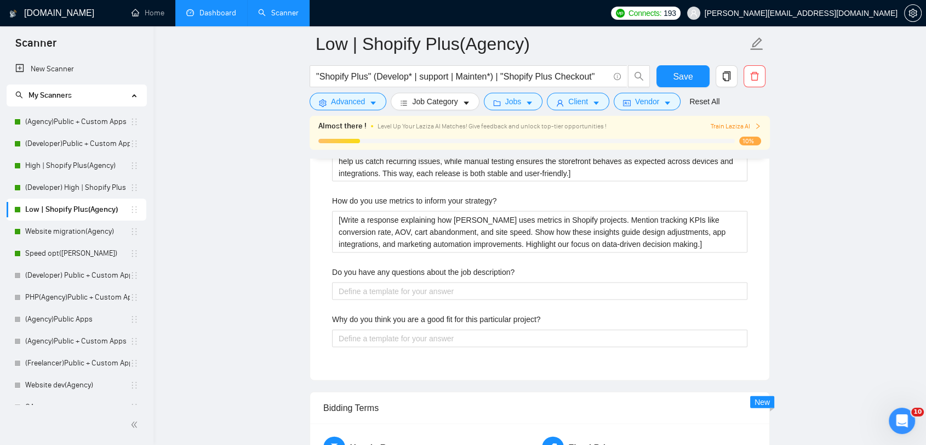
scroll to position [2315, 0]
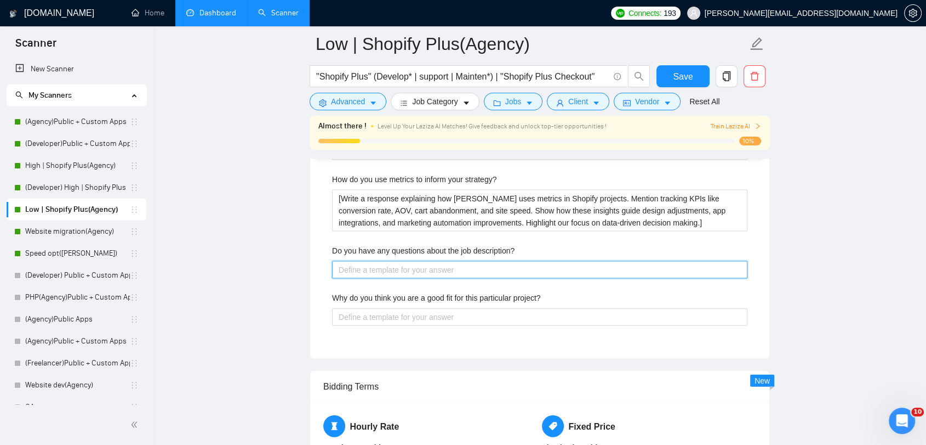
click at [434, 265] on description\? "Do you have any questions about the job description?" at bounding box center [540, 270] width 416 height 18
paste description\? "[Generate a thoughtful question based on the provided job description. The ques…"
type description\? "[Generate a thoughtful question based on the provided job description. The ques…"
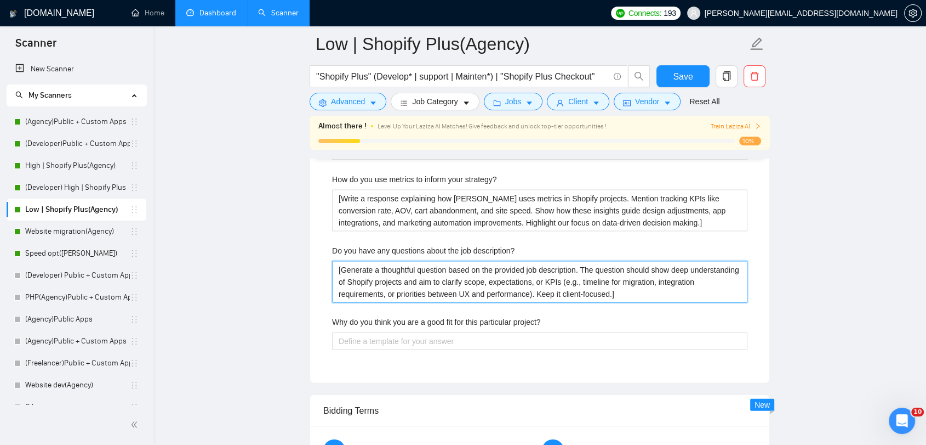
type description\? "[Generate a thoughtful question based on the provided job description. The ques…"
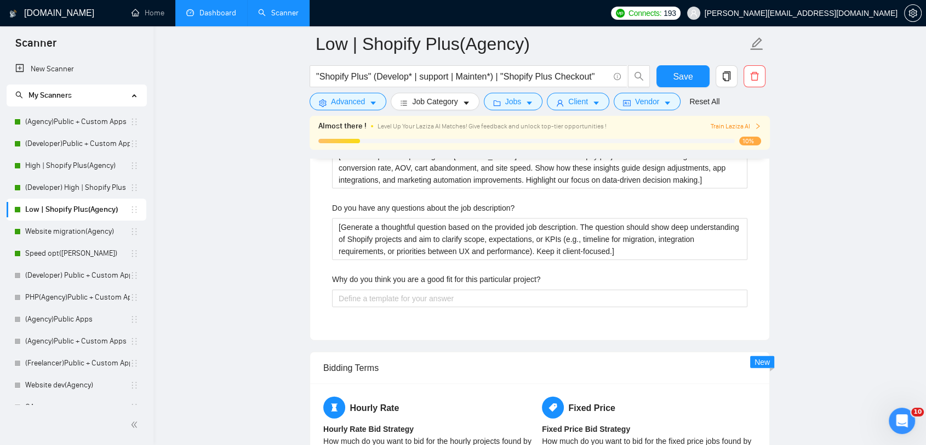
scroll to position [2436, 0]
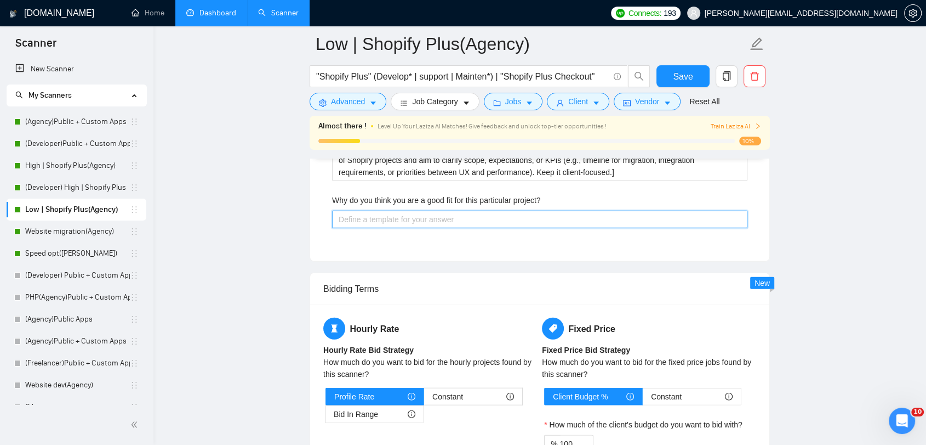
click at [468, 219] on project\? "Why do you think you are a good fit for this particular project?" at bounding box center [540, 220] width 416 height 18
paste project\? "[Write a compelling answer positioning Grodas as the ideal partner. Emphasize 1…"
type project\? "[Write a compelling answer positioning Grodas as the ideal partner. Emphasize 1…"
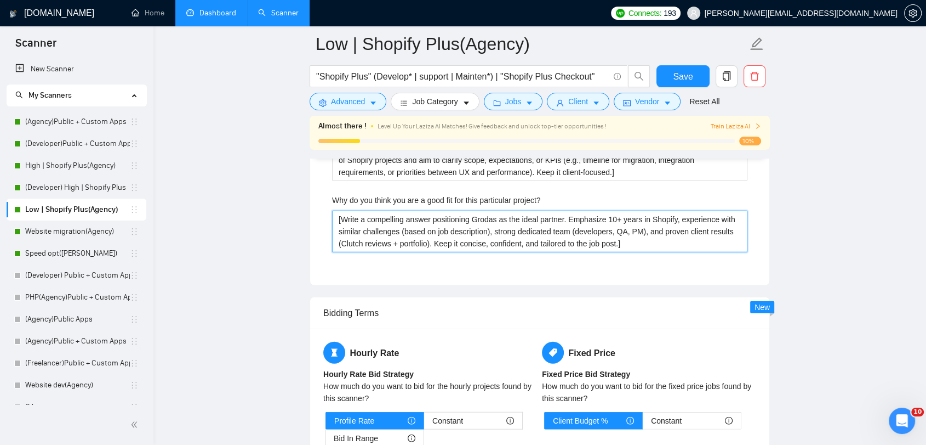
type project\? "[Write a compelling answer positioning Grodas as the ideal partner. Emphasize 1…"
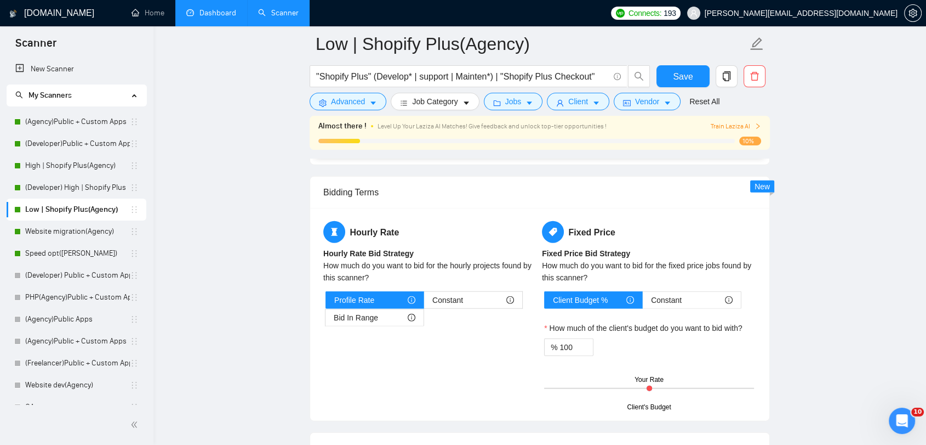
scroll to position [2558, 0]
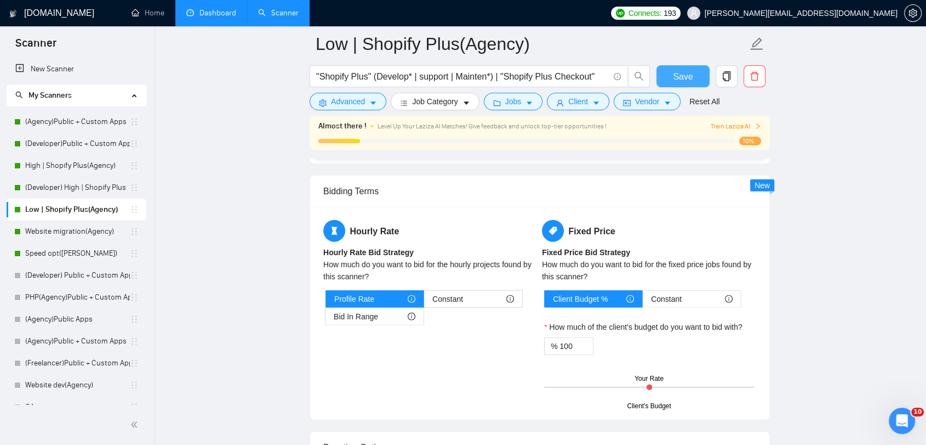
click at [687, 82] on span "Save" at bounding box center [683, 77] width 20 height 14
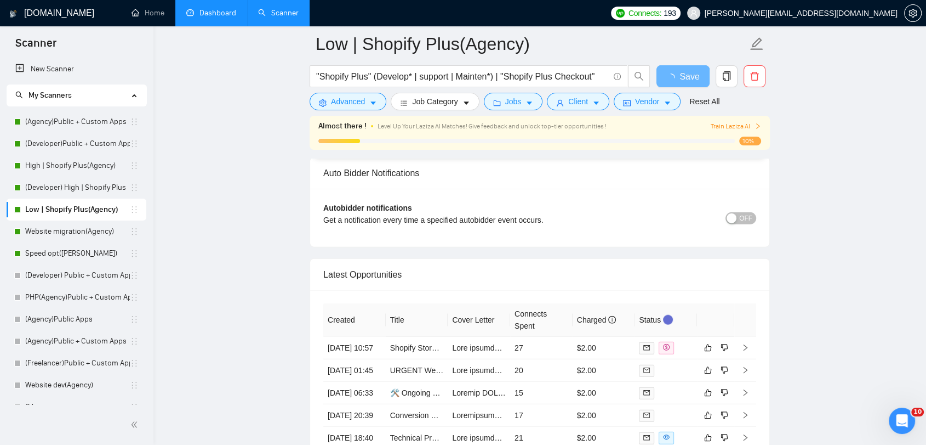
drag, startPoint x: 83, startPoint y: 231, endPoint x: 731, endPoint y: 99, distance: 660.9
click at [83, 231] on link "Website migration(Agency)" at bounding box center [77, 231] width 105 height 22
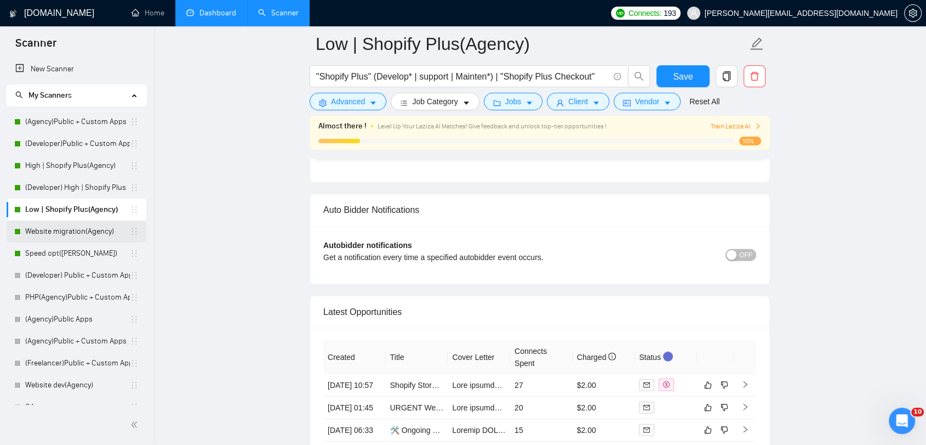
click at [67, 230] on link "Website migration(Agency)" at bounding box center [77, 231] width 105 height 22
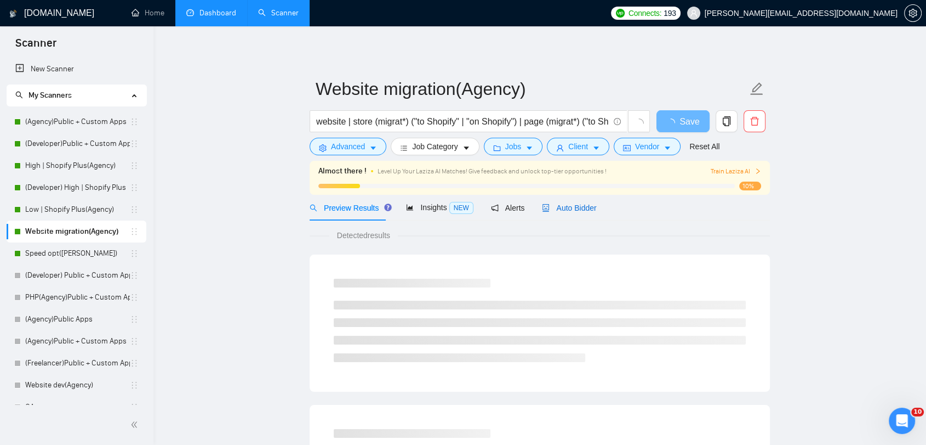
click at [567, 203] on span "Auto Bidder" at bounding box center [569, 207] width 54 height 9
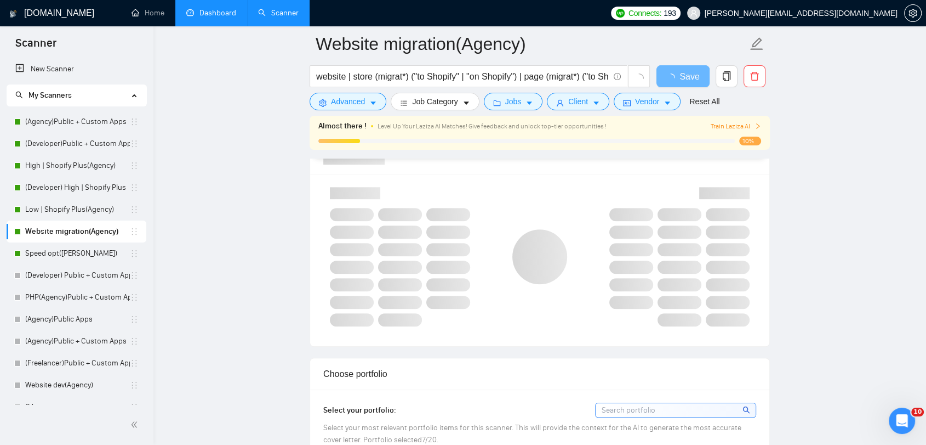
scroll to position [974, 0]
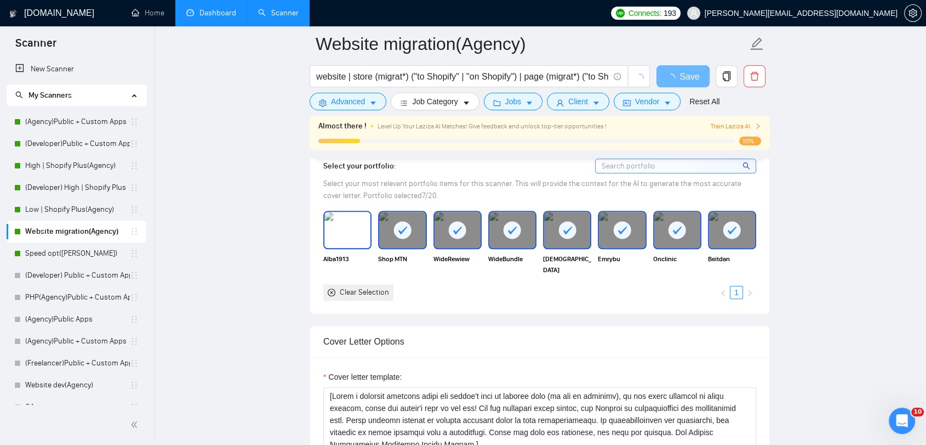
click at [339, 218] on img at bounding box center [348, 230] width 46 height 36
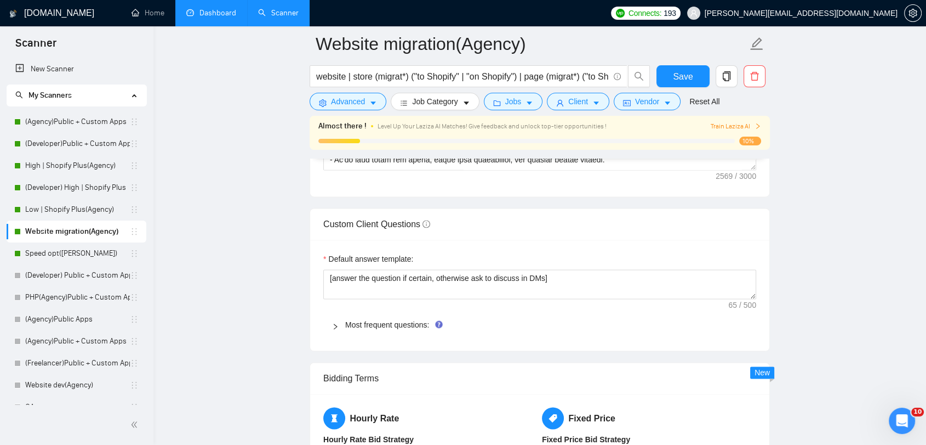
scroll to position [1462, 0]
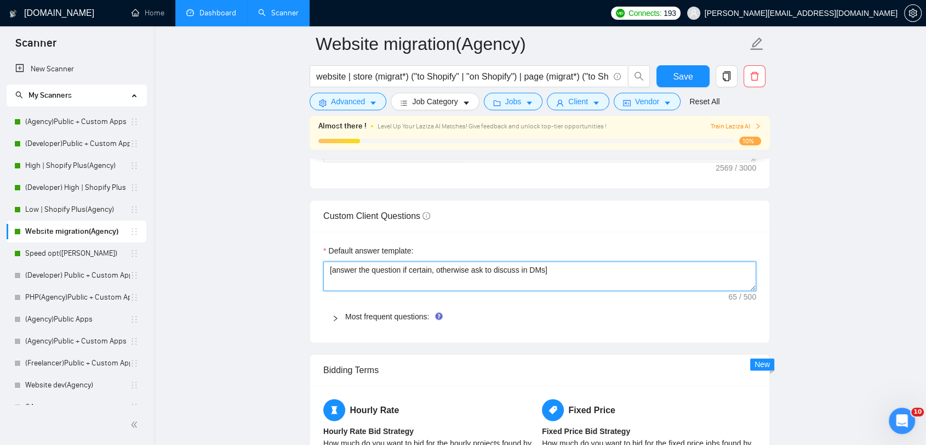
drag, startPoint x: 558, startPoint y: 271, endPoint x: 246, endPoint y: 260, distance: 312.1
click at [246, 260] on main "Website migration(Agency) website | store (migrat*) ("to Shopify" | "on Shopify…" at bounding box center [540, 163] width 738 height 3162
paste textarea ". Write from an agency, not from a developer. Use Development Solutions Studio"
type textarea "[answer the question if certain, otherwise ask to discuss in DMs. Write from an…"
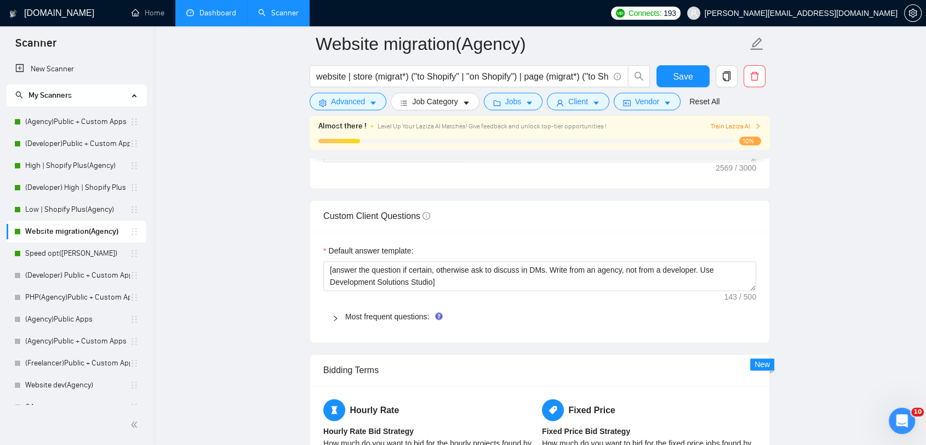
click at [247, 269] on main "Website migration(Agency) website | store (migrat*) ("to Shopify" | "on Shopify…" at bounding box center [540, 163] width 738 height 3162
click at [389, 312] on link "Most frequent questions:" at bounding box center [387, 316] width 84 height 9
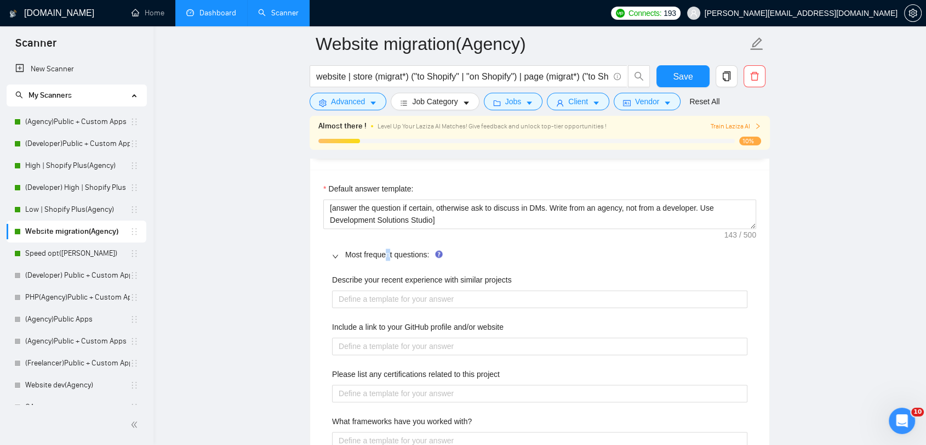
scroll to position [1583, 0]
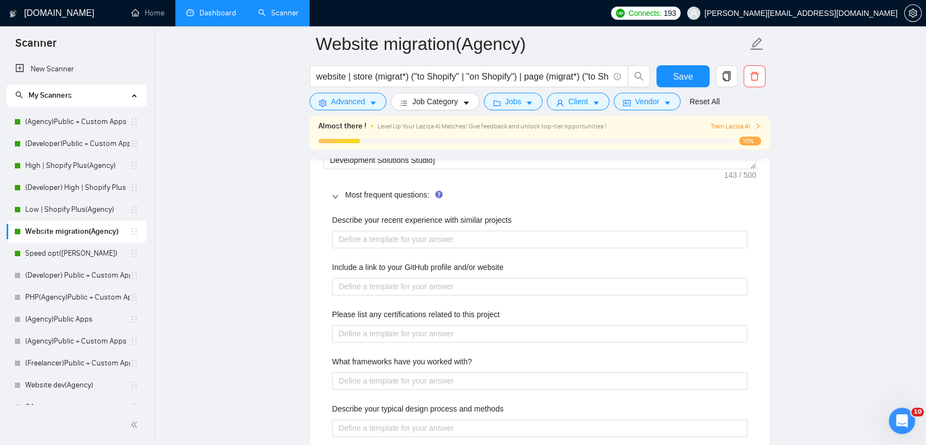
click at [251, 220] on main "Website migration(Agency) website | store (migrat*) ("to Shopify" | "on Shopify…" at bounding box center [540, 284] width 738 height 3646
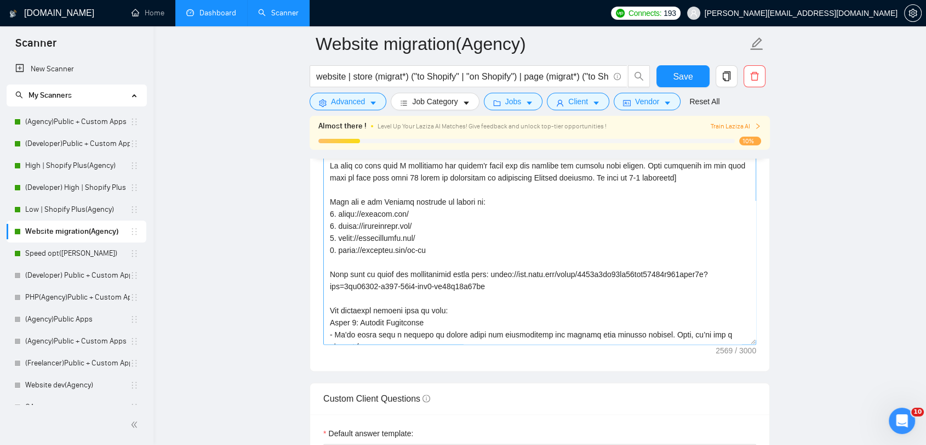
scroll to position [9, 0]
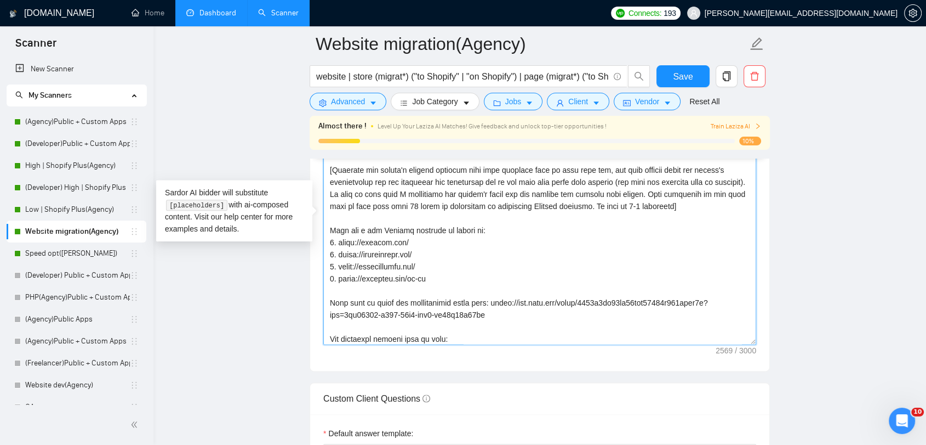
drag, startPoint x: 433, startPoint y: 278, endPoint x: 309, endPoint y: 235, distance: 131.1
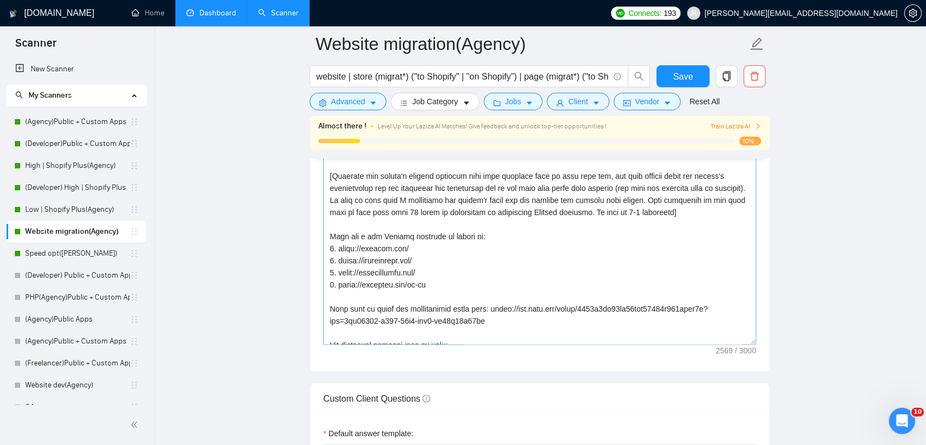
scroll to position [0, 0]
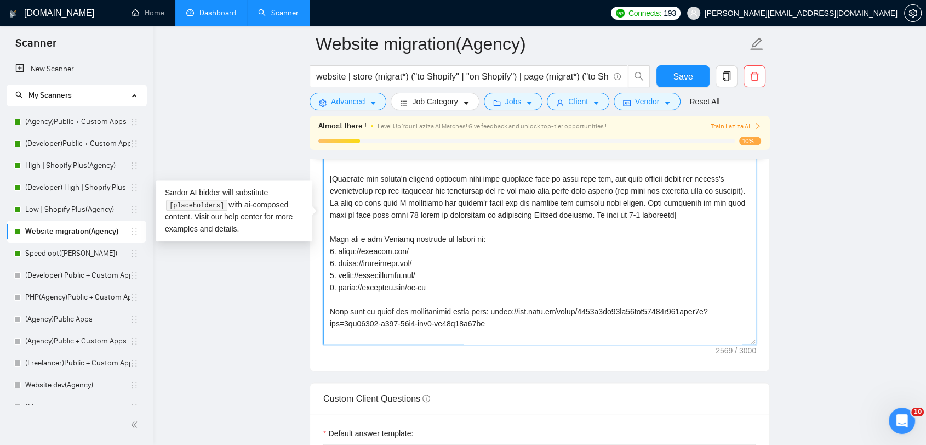
drag, startPoint x: 330, startPoint y: 238, endPoint x: 453, endPoint y: 286, distance: 131.5
click at [453, 286] on textarea "Cover letter template:" at bounding box center [539, 221] width 433 height 247
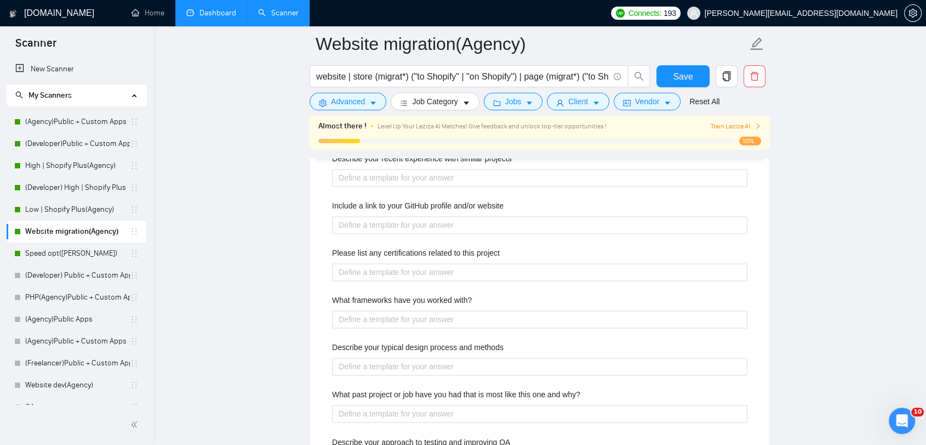
scroll to position [1522, 0]
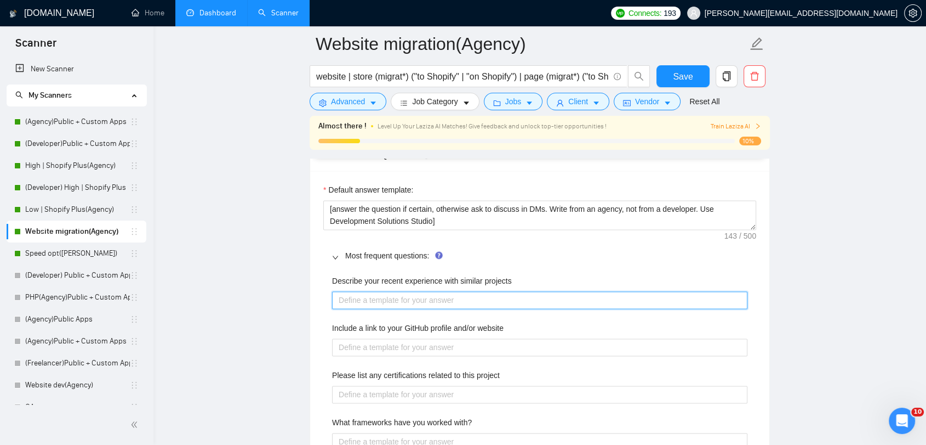
click at [450, 301] on projects "Describe your recent experience with similar projects" at bounding box center [540, 300] width 416 height 18
paste projects "Here are a few Shopify websites we worked on: 1. https://shopmtn.com/ 2. https:…"
type projects "Here are a few Shopify websites we worked on: 1. https://shopmtn.com/ 2. https:…"
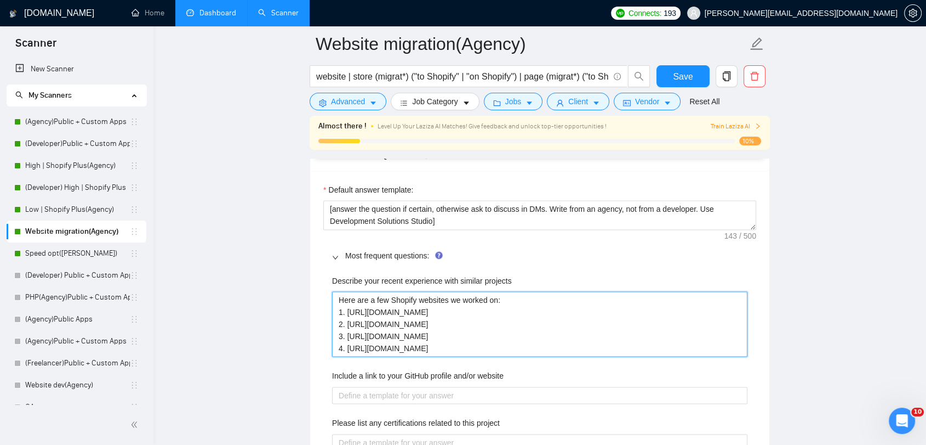
click at [339, 297] on projects "Here are a few Shopify websites we worked on: 1. https://shopmtn.com/ 2. https:…" at bounding box center [540, 324] width 416 height 66
type projects "[Here are a few Shopify websites we worked on: 1. https://shopmtn.com/ 2. https…"
click at [478, 346] on projects "[Here are a few Shopify websites we worked on: 1. https://shopmtn.com/ 2. https…" at bounding box center [540, 324] width 416 height 66
type projects "[Here are a few Shopify websites we worked on: 1. https://shopmtn.com/ 2. https…"
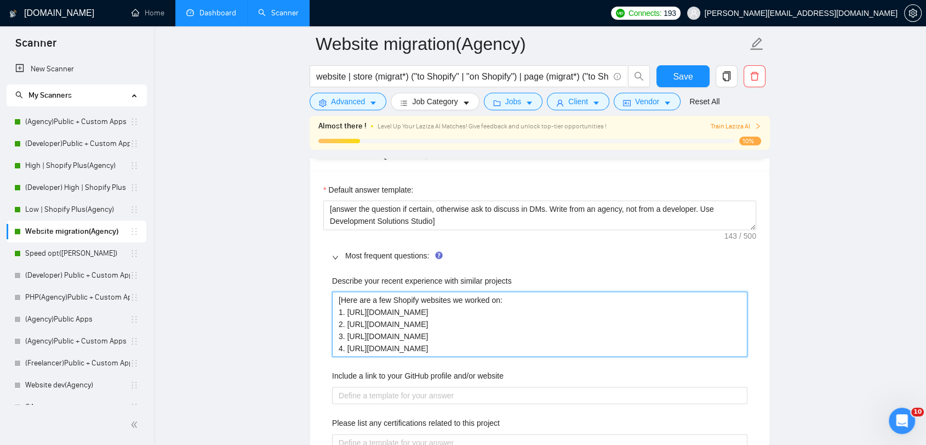
type projects "[Here are a few Shopify websites we worked on: 1. https://shopmtn.com/ 2. https…"
click at [502, 299] on projects "[Here are a few Shopify websites we worked on: 1. https://shopmtn.com/ 2. https…" at bounding box center [540, 324] width 416 height 66
drag, startPoint x: 504, startPoint y: 297, endPoint x: 373, endPoint y: 299, distance: 131.6
click at [373, 299] on projects "[Here are a few Shopify websites we worked on: 1. https://shopmtn.com/ 2. https…" at bounding box center [540, 324] width 416 height 66
type projects "[Here are a few Shopify websites we worked on: 1. https://shopmtn.com/ 2. https…"
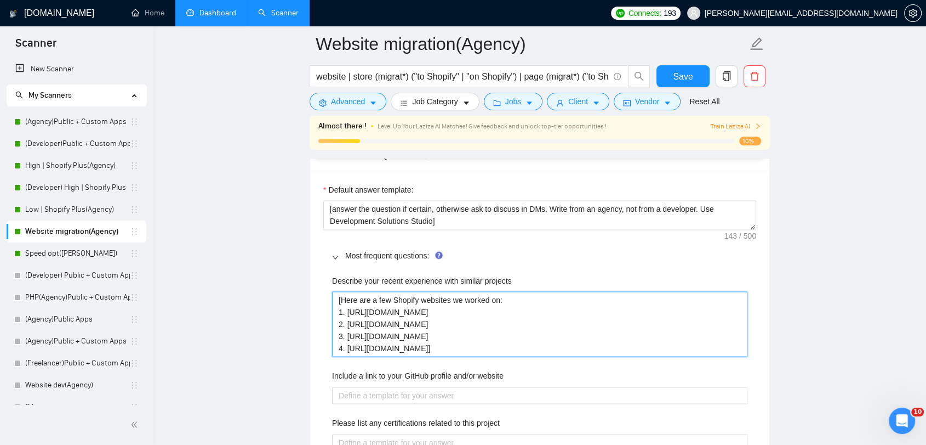
click at [482, 326] on projects "[Here are a few Shopify websites we worked on: 1. https://shopmtn.com/ 2. https…" at bounding box center [540, 324] width 416 height 66
drag, startPoint x: 499, startPoint y: 302, endPoint x: 340, endPoint y: 302, distance: 159.0
click at [340, 302] on projects "[Here are a few Shopify websites we worked on: 1. https://shopmtn.com/ 2. https…" at bounding box center [540, 324] width 416 height 66
paste projects "This is a list of Shopify websites where we have completed similar challenges t…"
type projects "[This is a list of Shopify websites where we have completed similar challenges …"
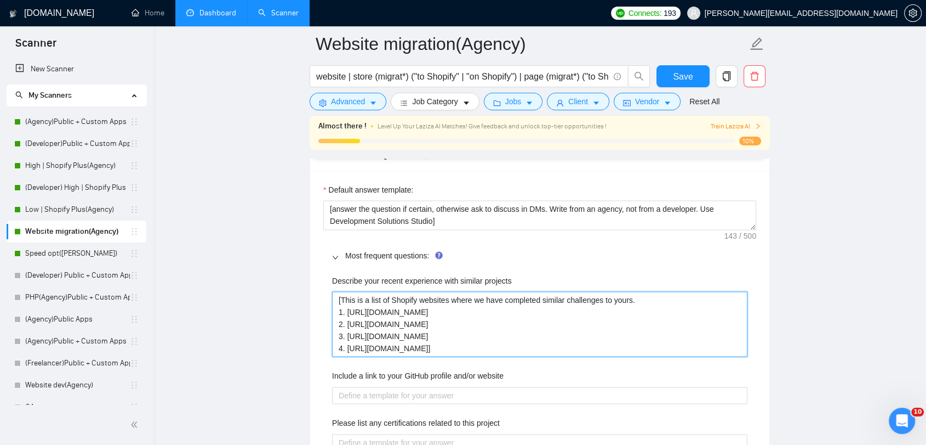
type projects "[Here are a few Shopify websites we worked on: 1. https://shopmtn.com/ 2. https…"
click at [382, 299] on projects "[Here are a few Shopify websites we worked on: 1. https://shopmtn.com/ 2. https…" at bounding box center [540, 324] width 416 height 66
drag, startPoint x: 392, startPoint y: 298, endPoint x: 498, endPoint y: 302, distance: 105.9
click at [498, 302] on projects "[Here are a few Shopify websites we worked on: 1. https://shopmtn.com/ 2. https…" at bounding box center [540, 324] width 416 height 66
paste projects "This is a list of Shopify websites where we have completed similar challenges t…"
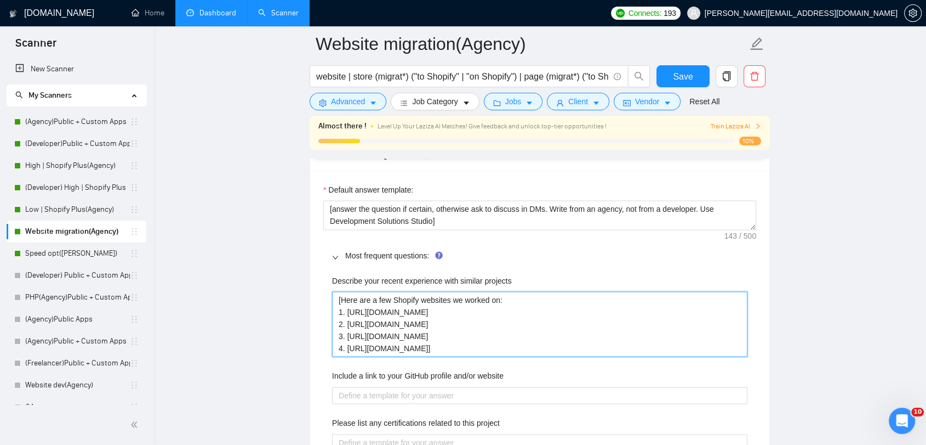
type projects "[Here are a few This is a list of Shopify websites where we have completed simi…"
drag, startPoint x: 434, startPoint y: 299, endPoint x: 391, endPoint y: 302, distance: 42.3
click at [391, 302] on projects "[Here are a few This is a list of Shopify websites where we have completed simi…" at bounding box center [540, 324] width 416 height 66
type projects "[Here are a few f Shopify websites where we have completed similar challenges t…"
type projects "[Here are a few Shopify websites where we have completed similar challenges to …"
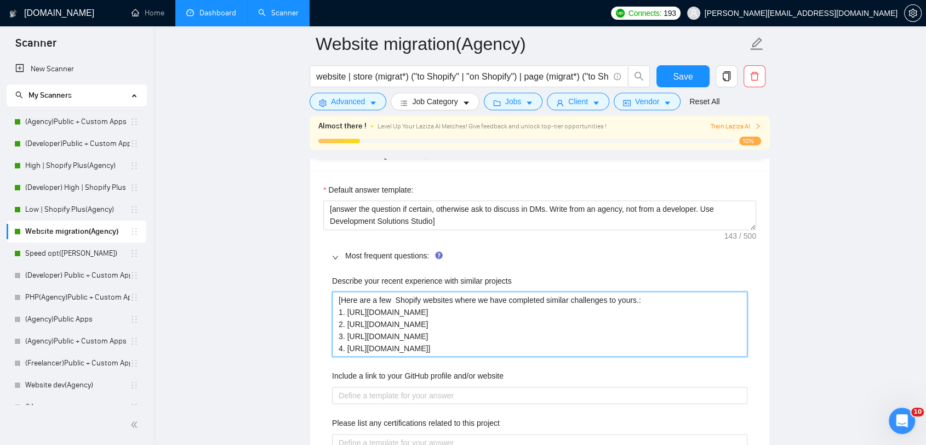
type projects "[Here are a few Shopify websites where we have completed similar challenges to …"
click at [634, 300] on projects "[Here are a few Shopify websites where we have completed similar challenges to …" at bounding box center [540, 324] width 416 height 66
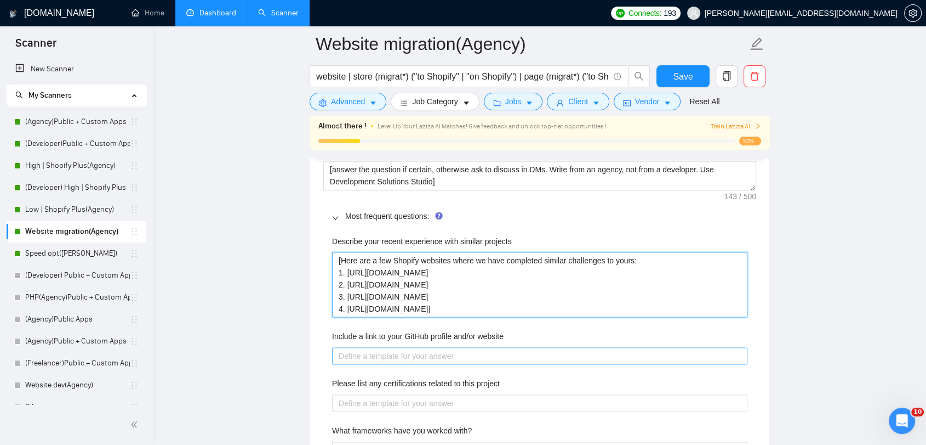
scroll to position [1583, 0]
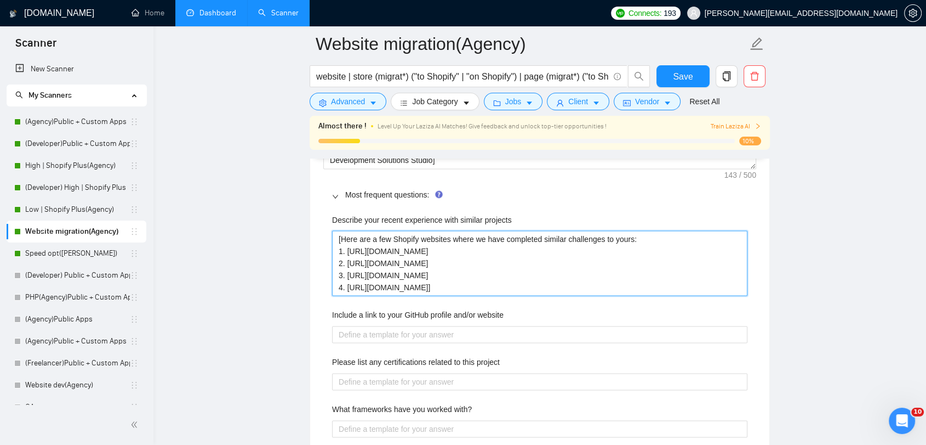
type projects "[Here are a few Shopify websites where we have completed similar challenges to …"
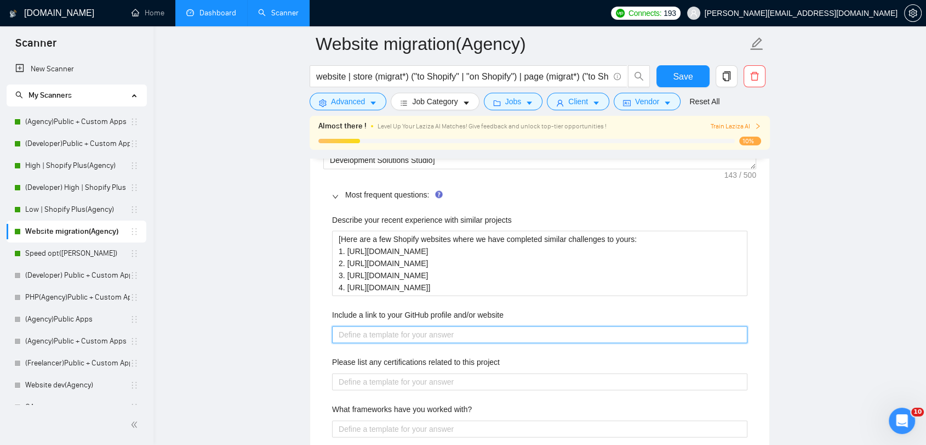
click at [451, 329] on website "Include a link to your GitHub profile and/or website" at bounding box center [540, 335] width 416 height 18
paste website "[Write a professional response that points to Grodas’ official website ([URL][D…"
type website "[Write a professional response that points to Grodas’ official website ([URL][D…"
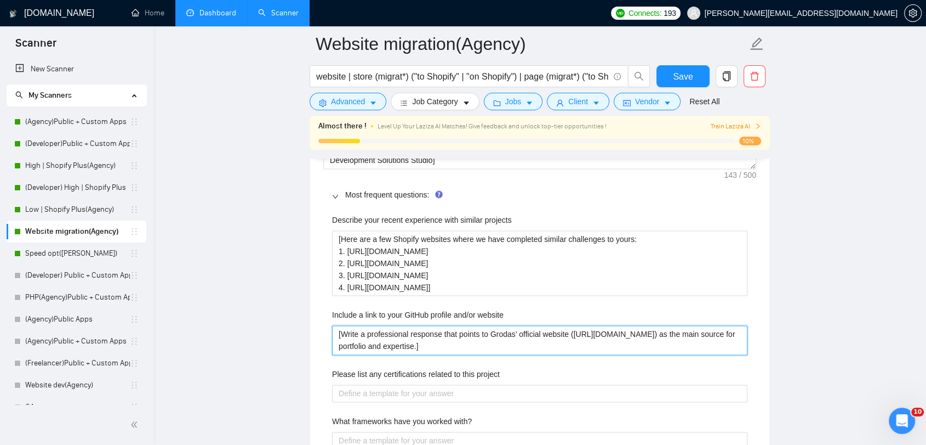
type website "[Write a professional response that points to Grodas’ official website ([URL][D…"
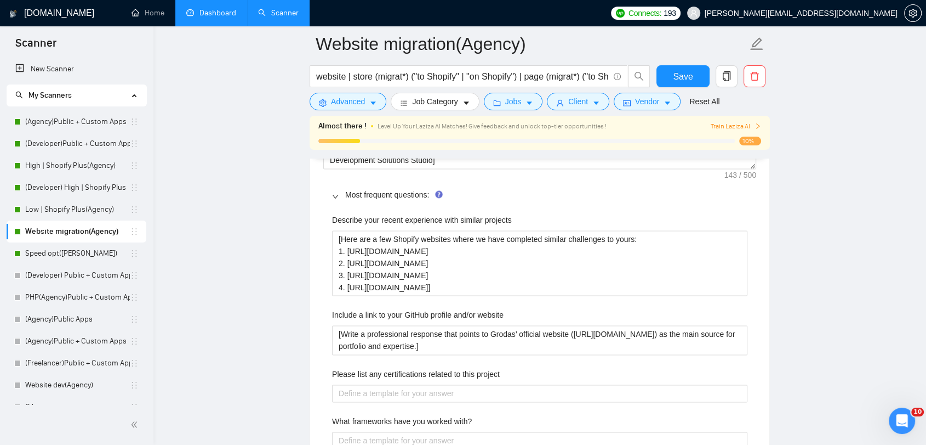
click at [203, 294] on main "Website migration(Agency) website | store (migrat*) ("to Shopify" | "on Shopify…" at bounding box center [540, 314] width 738 height 3706
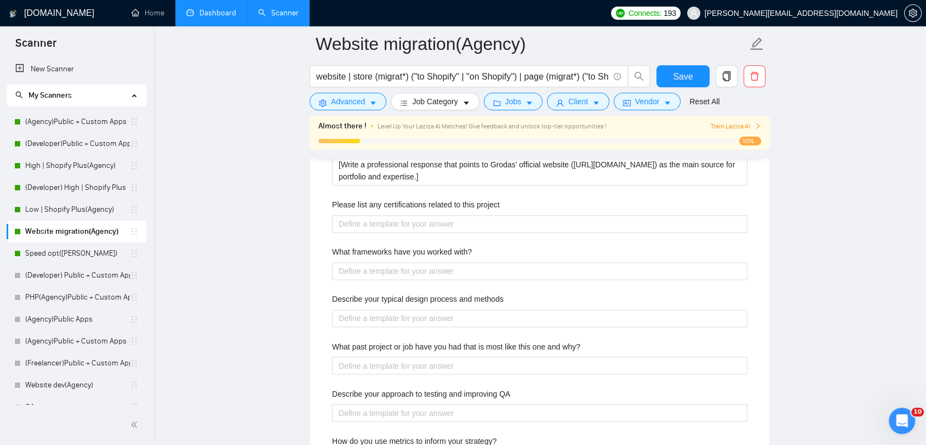
scroll to position [1766, 0]
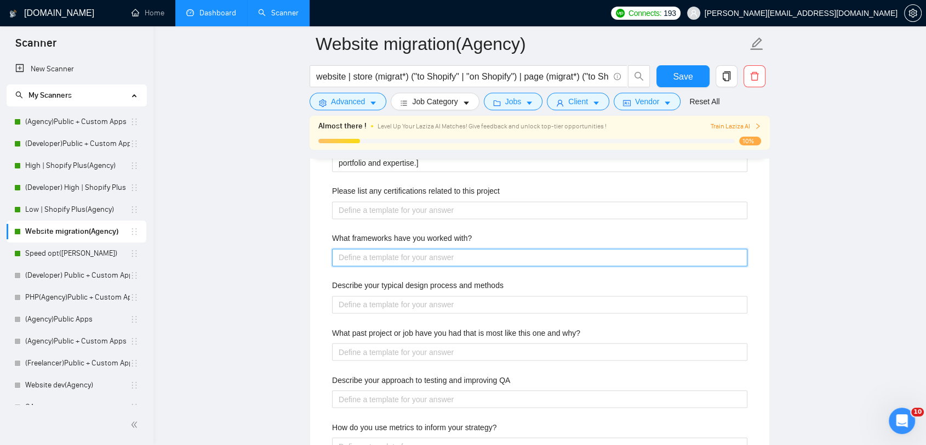
click at [448, 257] on with\? "What frameworks have you worked with?" at bounding box center [540, 257] width 416 height 18
paste with\? "Write a professional response to the question: “What frameworks have you worked…"
type with\? "Write a professional response to the question: “What frameworks have you worked…"
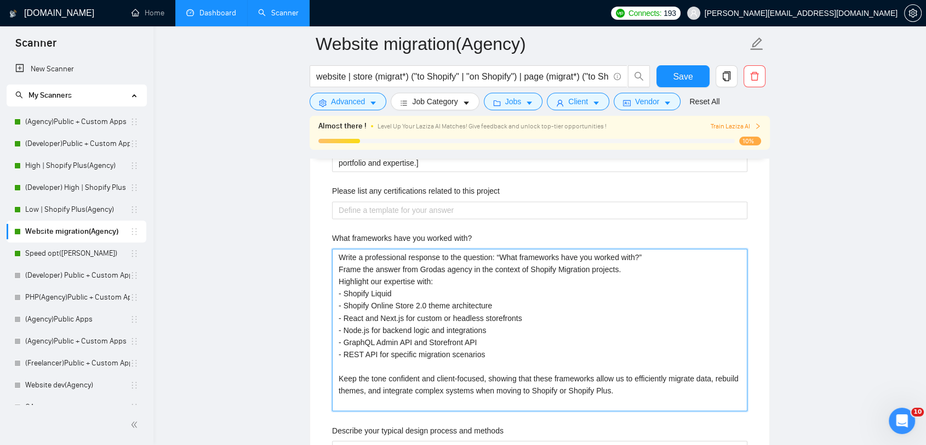
click at [339, 259] on with\? "Write a professional response to the question: “What frameworks have you worked…" at bounding box center [540, 329] width 416 height 162
type with\? "хWrite a professional response to the question: “What frameworks have you worke…"
type with\? "Write a professional response to the question: “What frameworks have you worked…"
type with\? "[Write a professional response to the question: “What frameworks have you worke…"
click at [645, 394] on with\? "[Write a professional response to the question: “What frameworks have you worke…" at bounding box center [540, 329] width 416 height 162
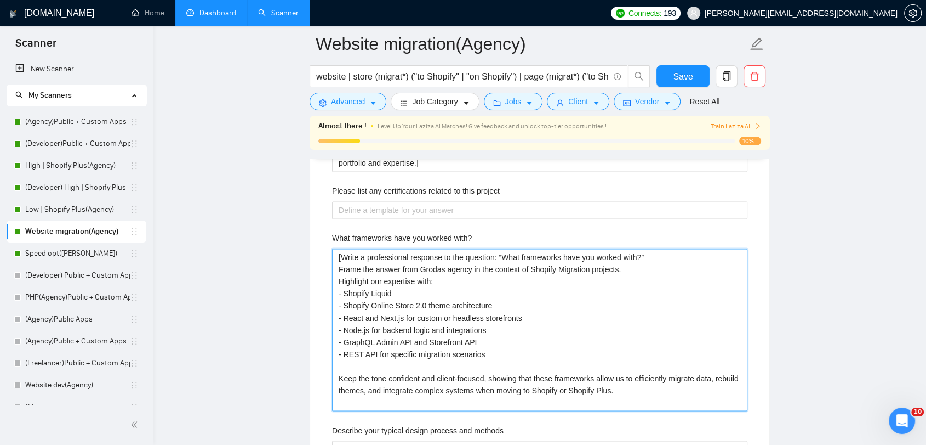
click at [636, 384] on with\? "[Write a professional response to the question: “What frameworks have you worke…" at bounding box center [540, 329] width 416 height 162
type with\? "[Write a professional response to the question: “What frameworks have you worke…"
drag, startPoint x: 610, startPoint y: 389, endPoint x: 474, endPoint y: 392, distance: 135.4
click at [474, 392] on with\? "[Write a professional response to the question: “What frameworks have you worke…" at bounding box center [540, 329] width 416 height 162
type with\? "[Write a professional response to the question: “What frameworks have you worke…"
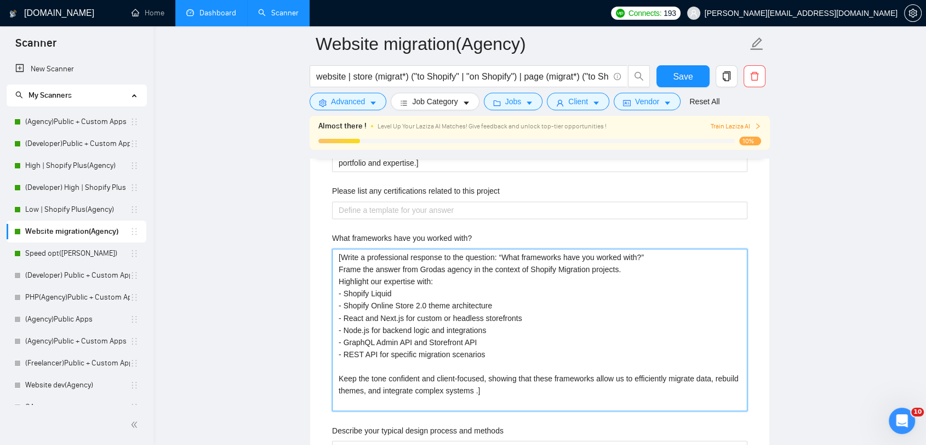
type with\? "[Write a professional response to the question: “What frameworks have you worke…"
click at [526, 393] on with\? "[Write a professional response to the question: “What frameworks have you worke…" at bounding box center [540, 329] width 416 height 162
drag, startPoint x: 469, startPoint y: 269, endPoint x: 447, endPoint y: 269, distance: 21.9
click at [447, 269] on with\? "[Write a professional response to the question: “What frameworks have you worke…" at bounding box center [540, 329] width 416 height 162
type with\? "[Write a professional response to the question: “What frameworks have you worke…"
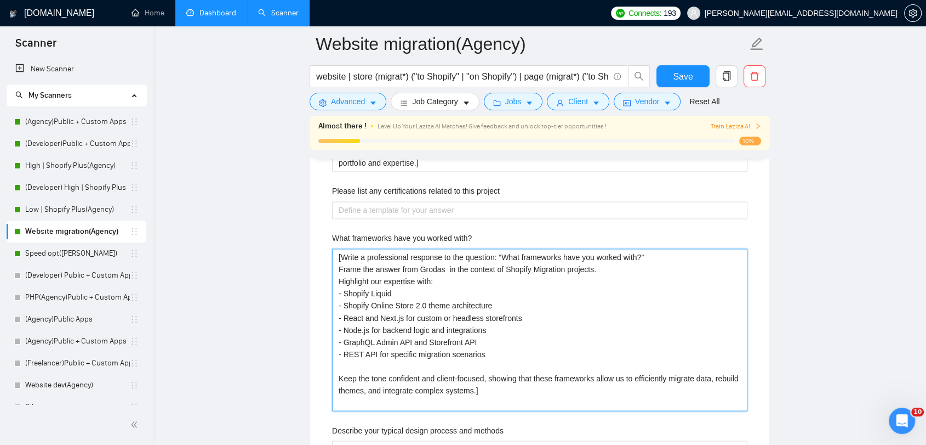
type with\? "[Write a professional response to the question: “What frameworks have you worke…"
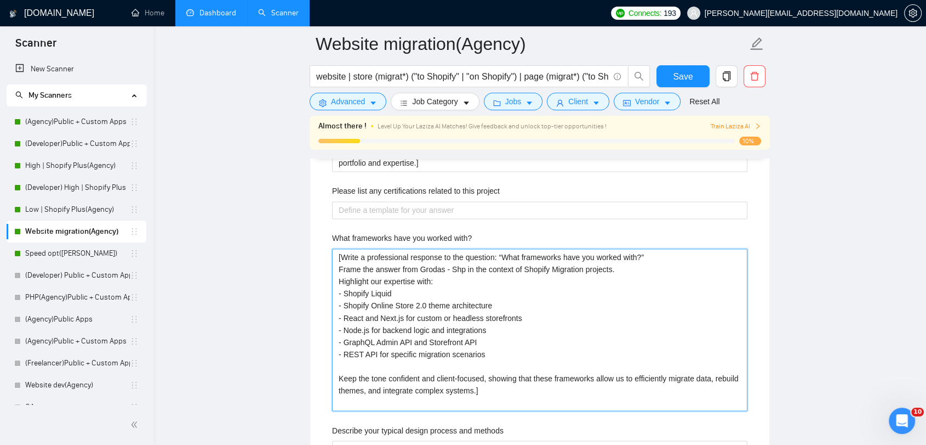
type with\? "[Write a professional response to the question: “What frameworks have you worke…"
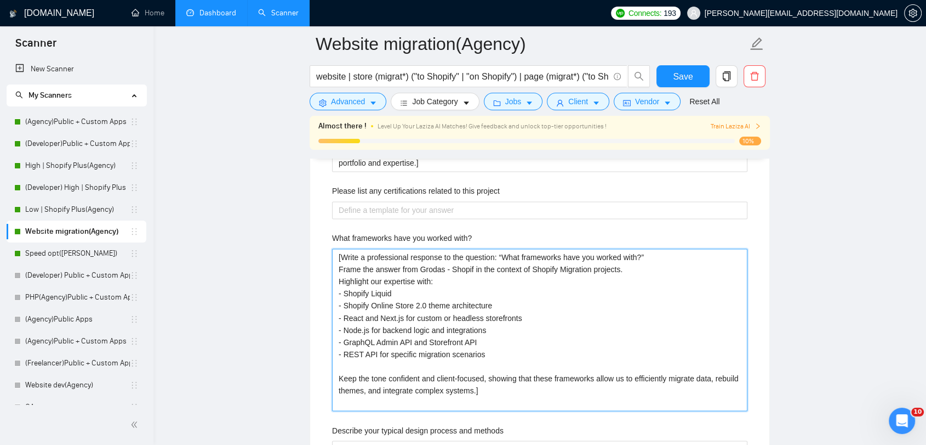
type with\? "[Write a professional response to the question: “What frameworks have you worke…"
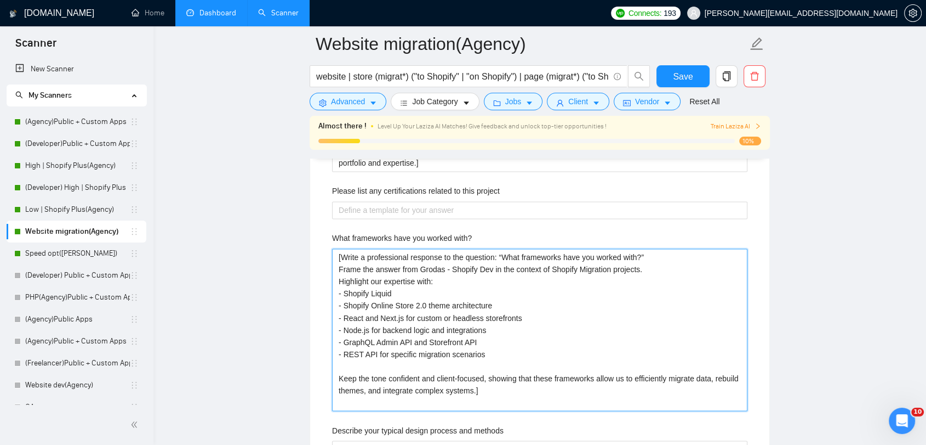
type with\? "[Write a professional response to the question: “What frameworks have you worke…"
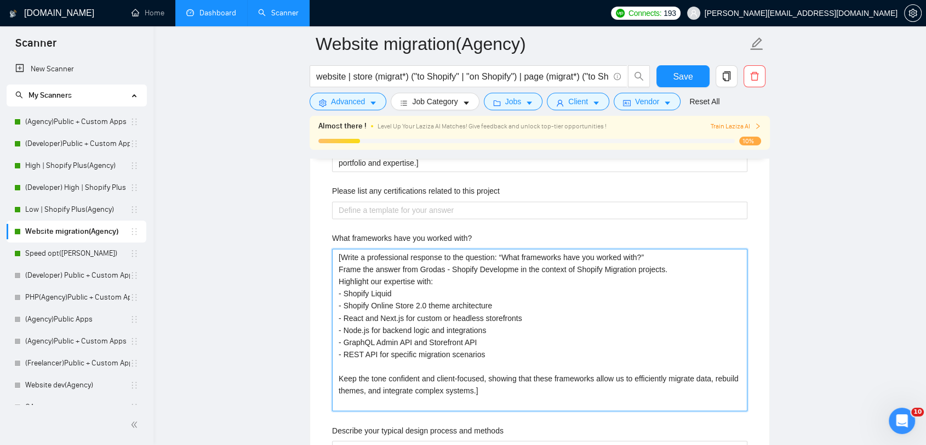
type with\? "[Write a professional response to the question: “What frameworks have you worke…"
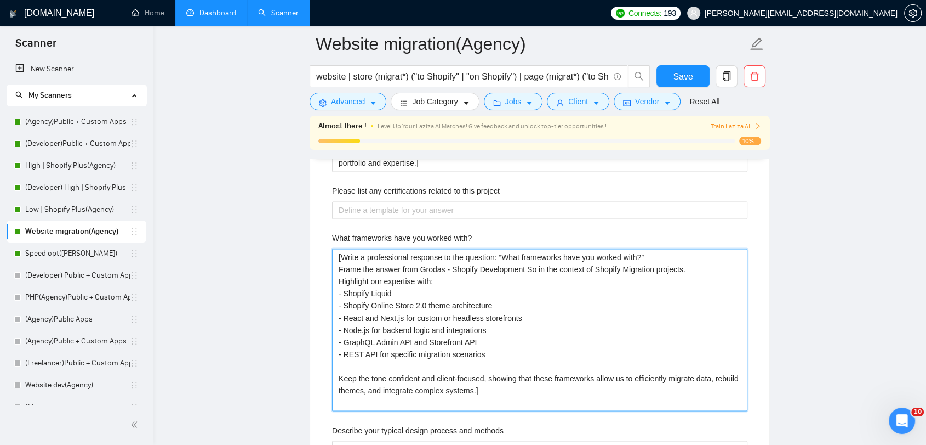
type with\? "[Write a professional response to the question: “What frameworks have you worke…"
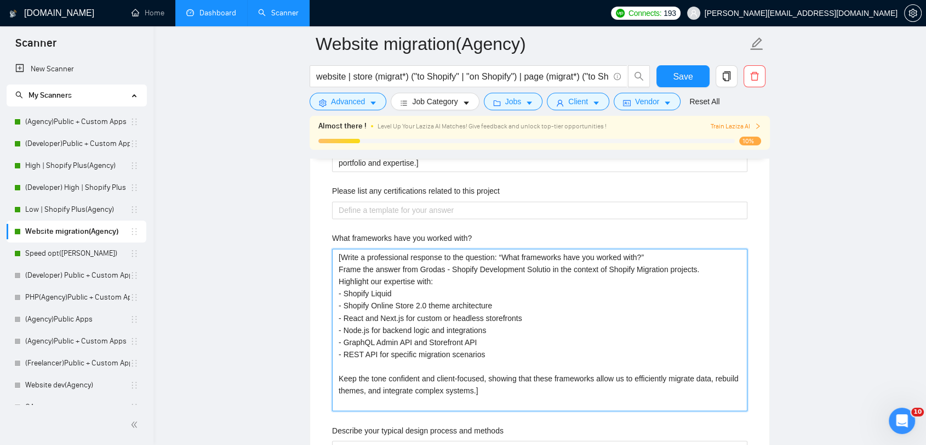
type with\? "[Write a professional response to the question: “What frameworks have you worke…"
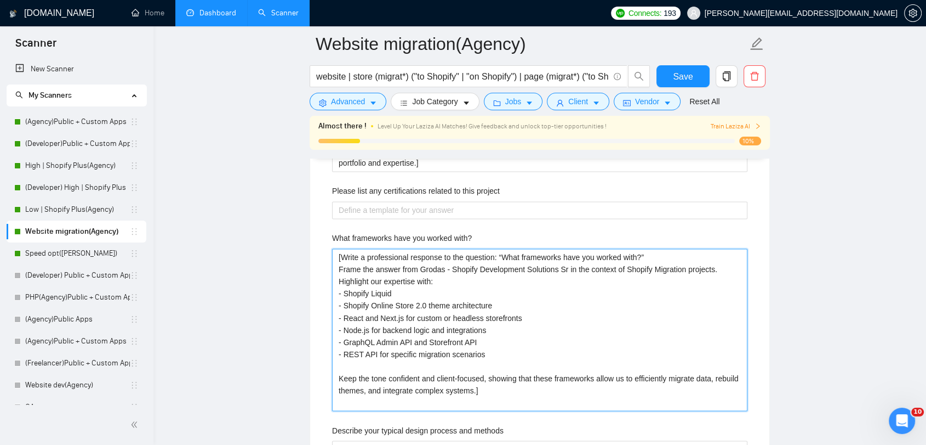
type with\? "[Write a professional response to the question: “What frameworks have you worke…"
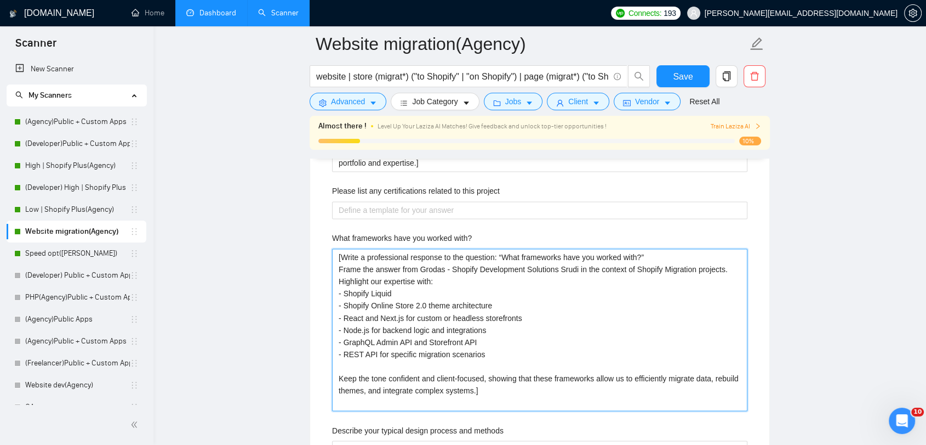
type with\? "[Write a professional response to the question: “What frameworks have you worke…"
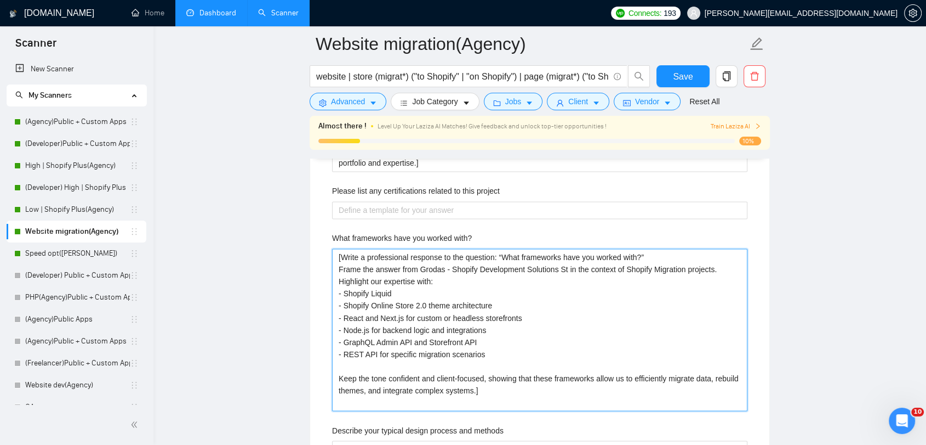
type with\? "[Write a professional response to the question: “What frameworks have you worke…"
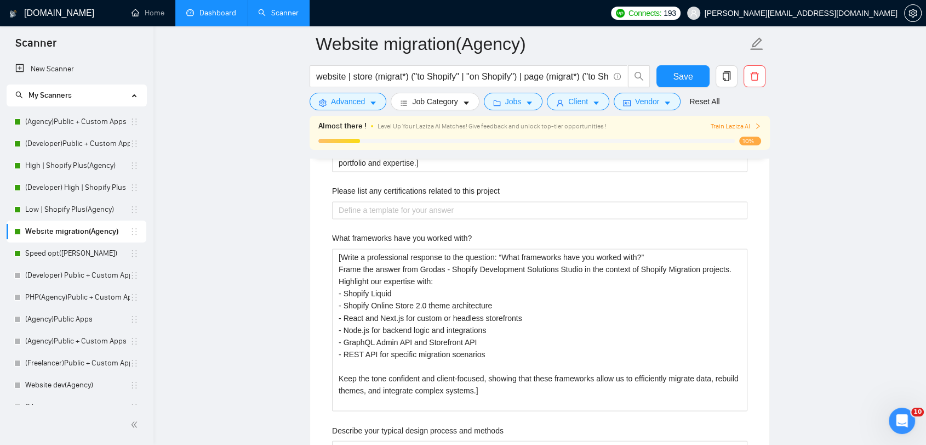
click at [886, 269] on main "Website migration(Agency) website | store (migrat*) ("to Shopify" | "on Shopify…" at bounding box center [540, 203] width 738 height 3851
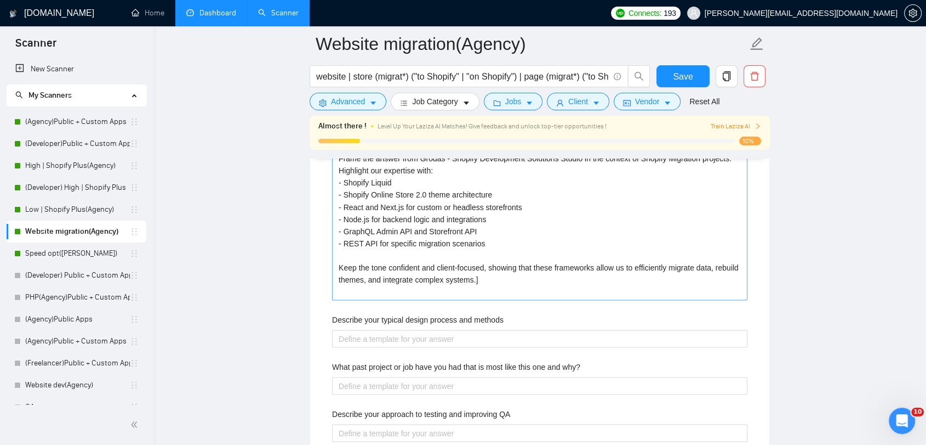
scroll to position [1949, 0]
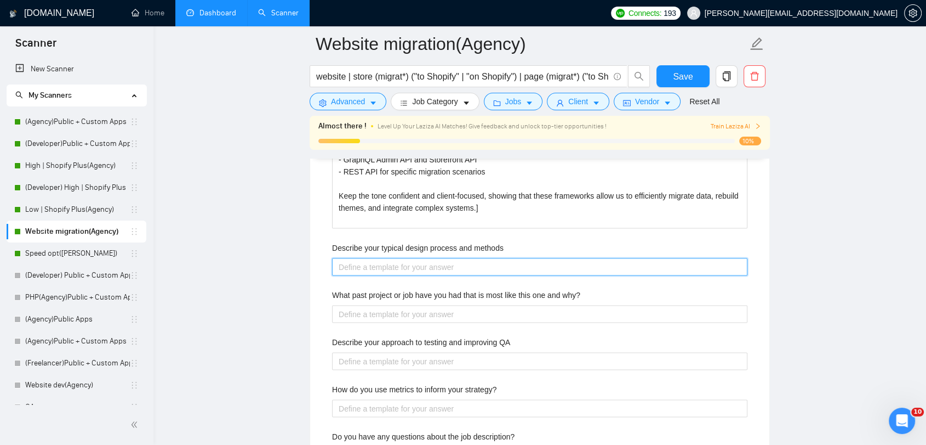
click at [428, 268] on methods "Describe your typical design process and methods" at bounding box center [540, 267] width 416 height 18
paste methods "[Explain Grodas’ design process for Shopify stores in a structured way. Include…"
type methods "[Explain Grodas’ design process for Shopify stores in a structured way. Include…"
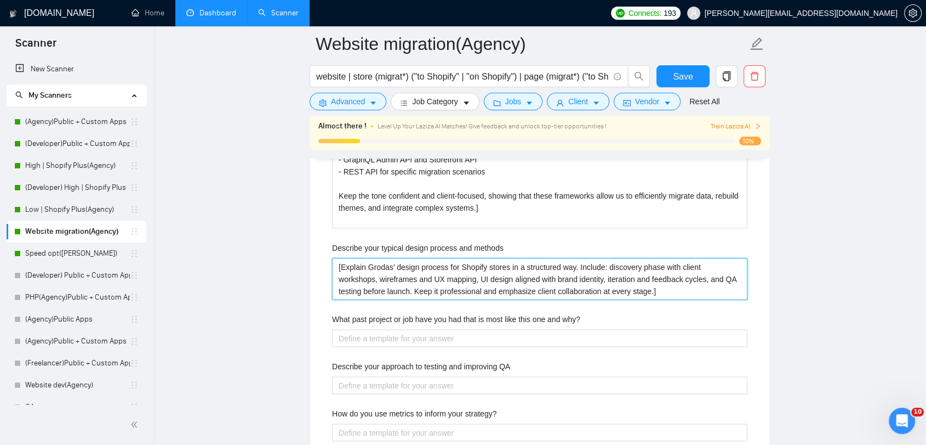
type methods "[Explain Grodas’ design process for Shopify stores in a structured way. Include…"
click at [250, 266] on main "Website migration(Agency) website | store (migrat*) ("to Shopify" | "on Shopify…" at bounding box center [540, 32] width 738 height 3875
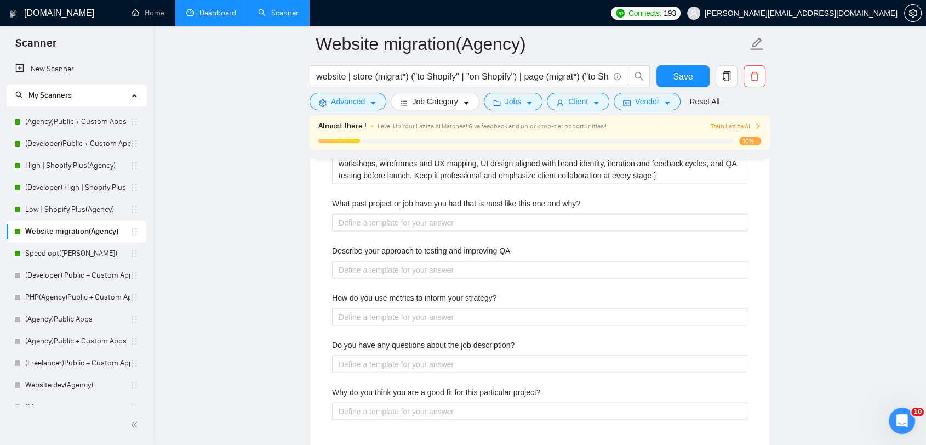
scroll to position [2071, 0]
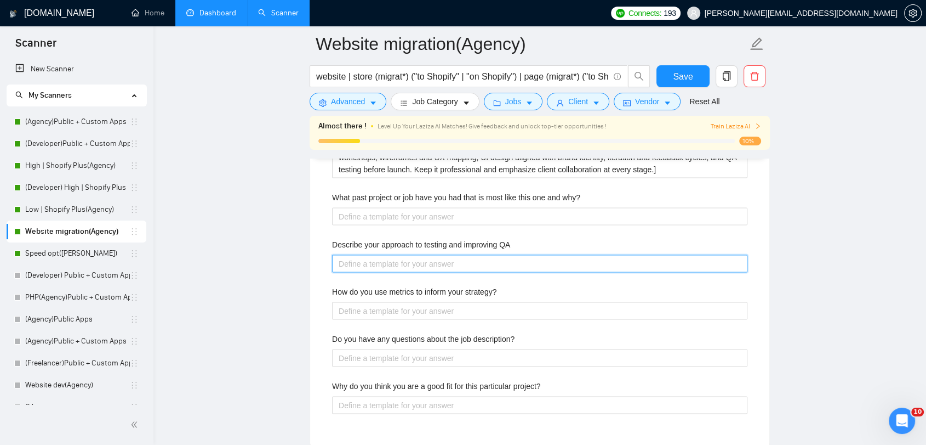
click at [499, 260] on QA "Describe your approach to testing and improving QA" at bounding box center [540, 263] width 416 height 18
paste QA "[Use one of the following messages: - Our QA process combines both manual and a…"
type QA "[Use one of the following messages: - Our QA process combines both manual and a…"
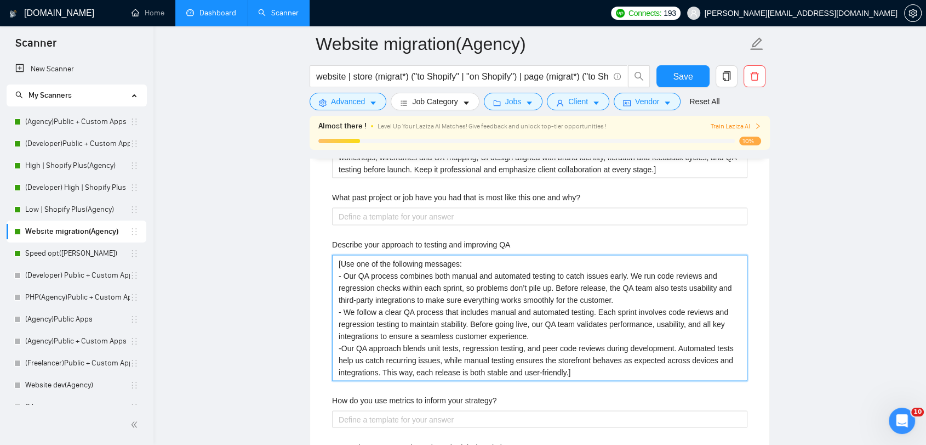
type QA "[Use one of the following messages: - Our QA process combines both manual and a…"
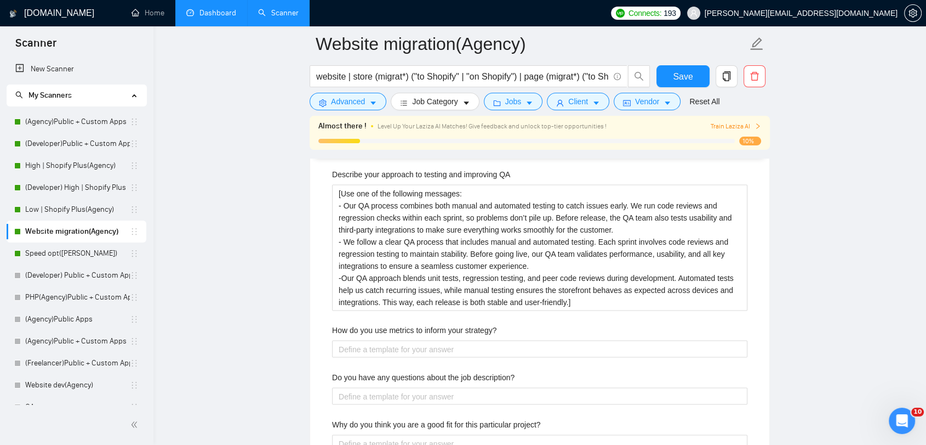
scroll to position [2254, 0]
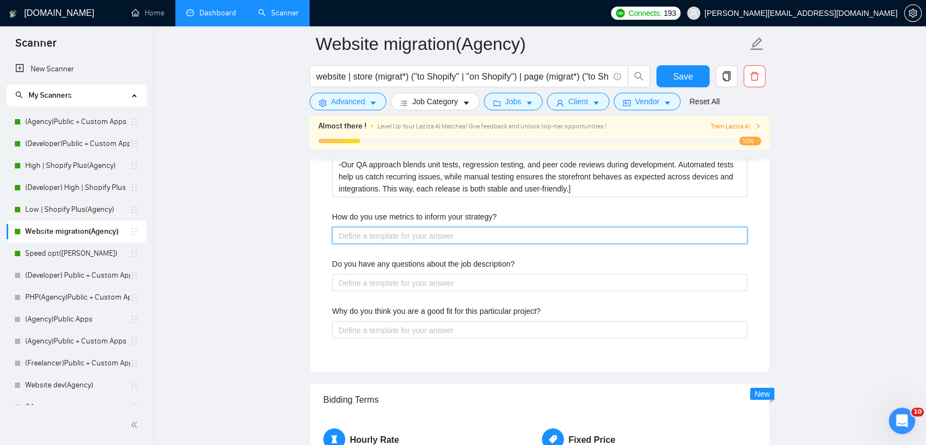
click at [422, 234] on strategy\? "How do you use metrics to inform your strategy?" at bounding box center [540, 236] width 416 height 18
paste strategy\? "[Write a response explaining how [PERSON_NAME] uses metrics in Shopify projects…"
type strategy\? "[Write a response explaining how [PERSON_NAME] uses metrics in Shopify projects…"
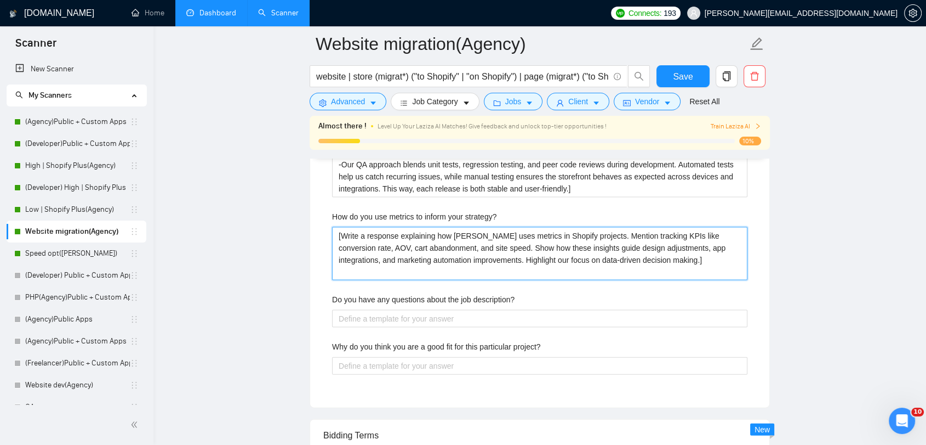
type strategy\? "[Write a response explaining how [PERSON_NAME] uses metrics in Shopify projects…"
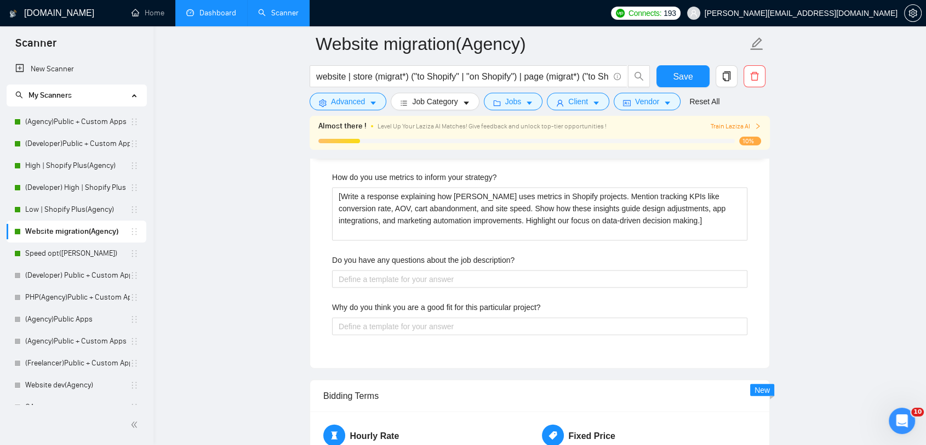
scroll to position [2315, 0]
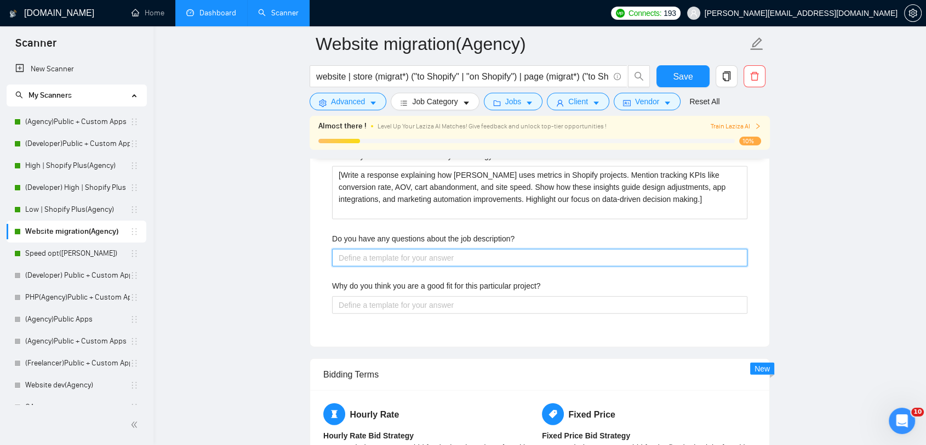
click at [390, 252] on description\? "Do you have any questions about the job description?" at bounding box center [540, 258] width 416 height 18
paste description\? "[Generate a thoughtful question based on the provided job description. The ques…"
type description\? "[Generate a thoughtful question based on the provided job description. The ques…"
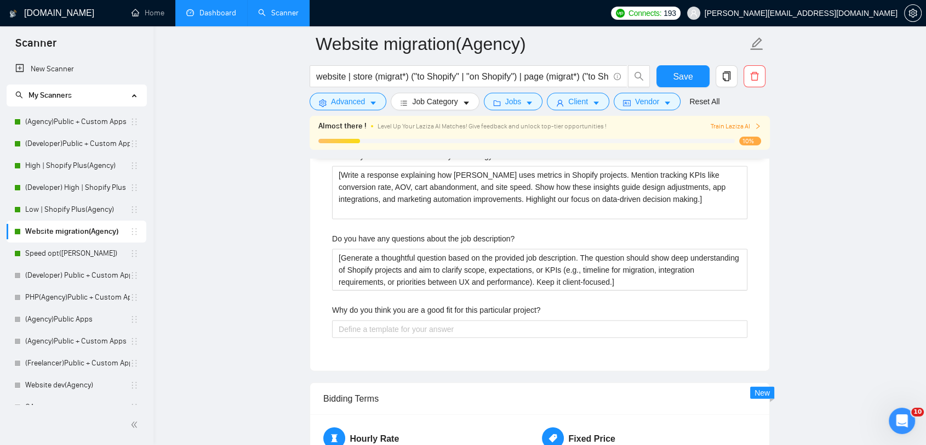
click at [453, 327] on project\? "Why do you think you are a good fit for this particular project?" at bounding box center [540, 329] width 416 height 18
paste project\? "[Write a compelling answer positioning Grodas as the ideal partner. Emphasize 1…"
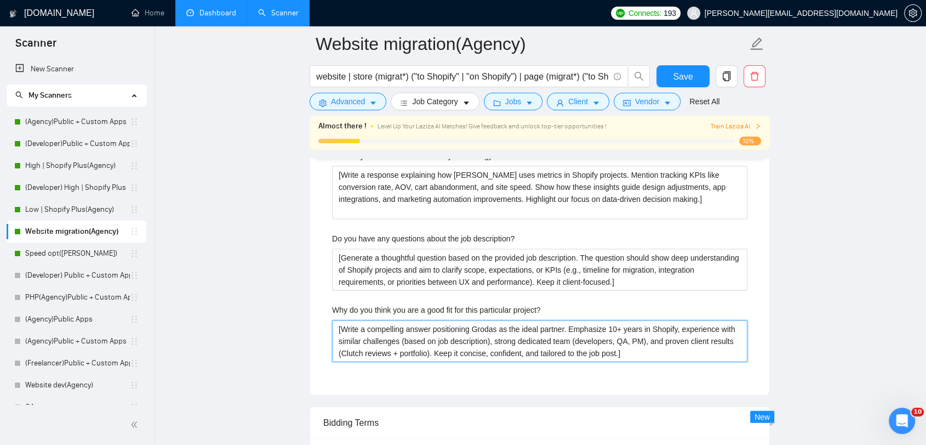
click at [434, 338] on project\? "[Write a compelling answer positioning Grodas as the ideal partner. Emphasize 1…" at bounding box center [540, 341] width 416 height 42
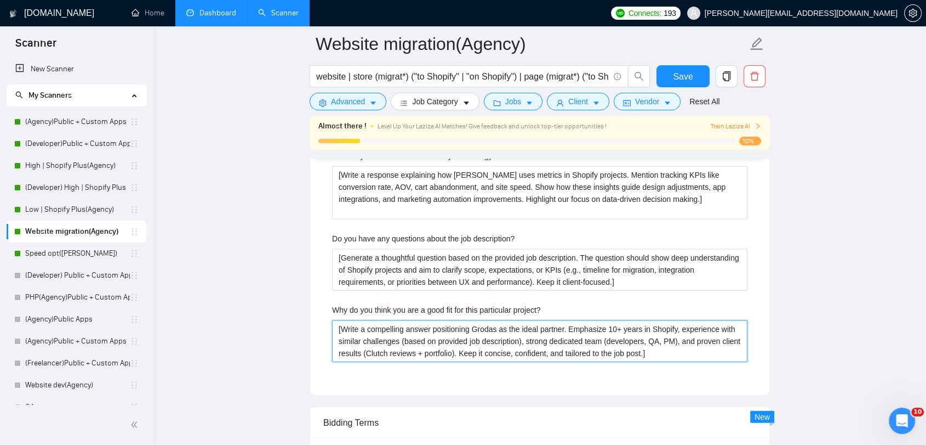
drag, startPoint x: 465, startPoint y: 340, endPoint x: 437, endPoint y: 341, distance: 27.4
click at [437, 341] on project\? "[Write a compelling answer positioning Grodas as the ideal partner. Emphasize 1…" at bounding box center [540, 341] width 416 height 42
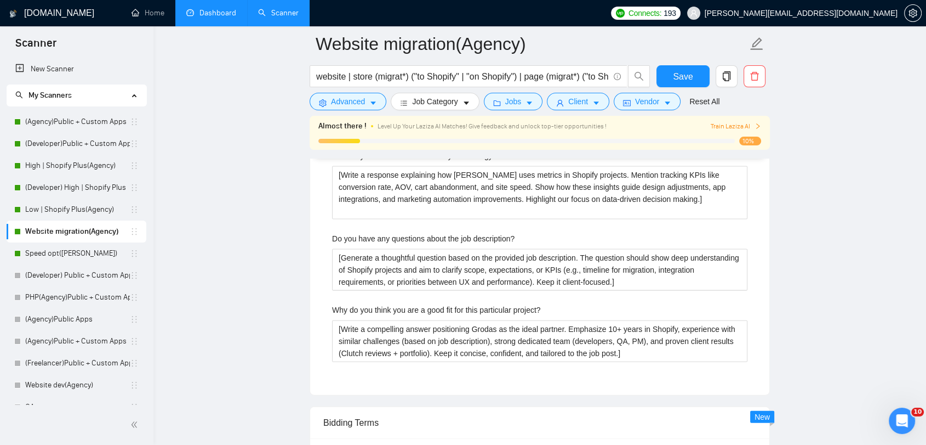
drag, startPoint x: 244, startPoint y: 259, endPoint x: 257, endPoint y: 264, distance: 13.5
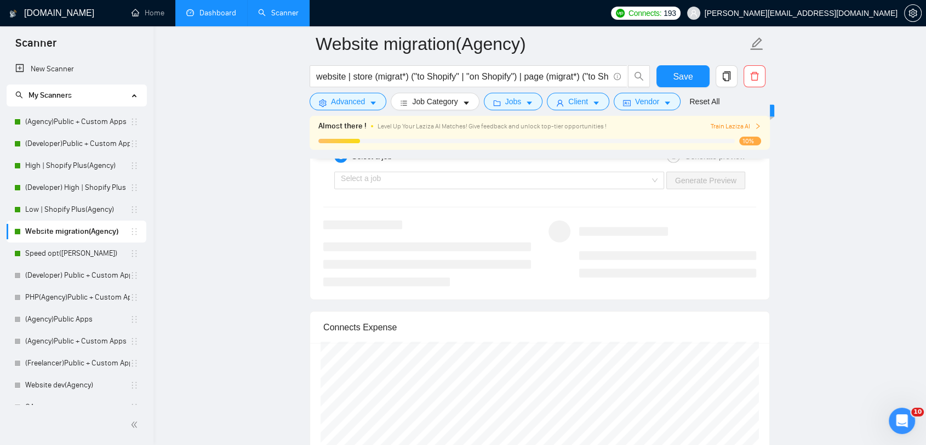
scroll to position [2984, 0]
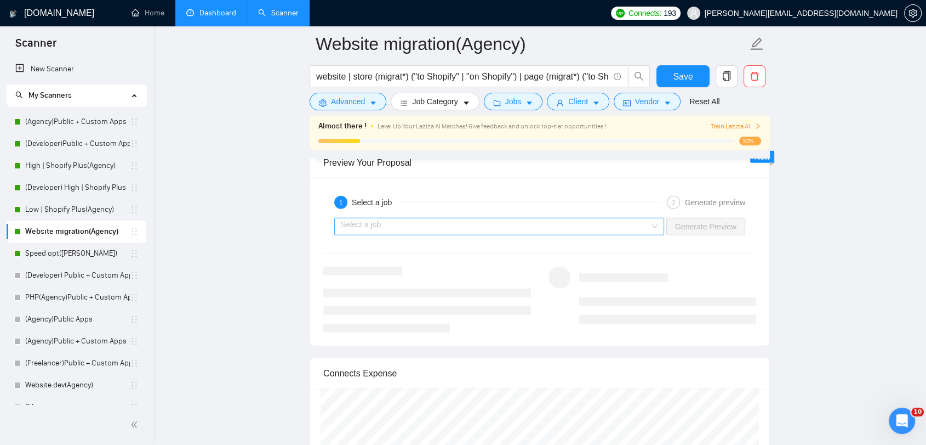
click at [550, 224] on input "search" at bounding box center [495, 226] width 309 height 16
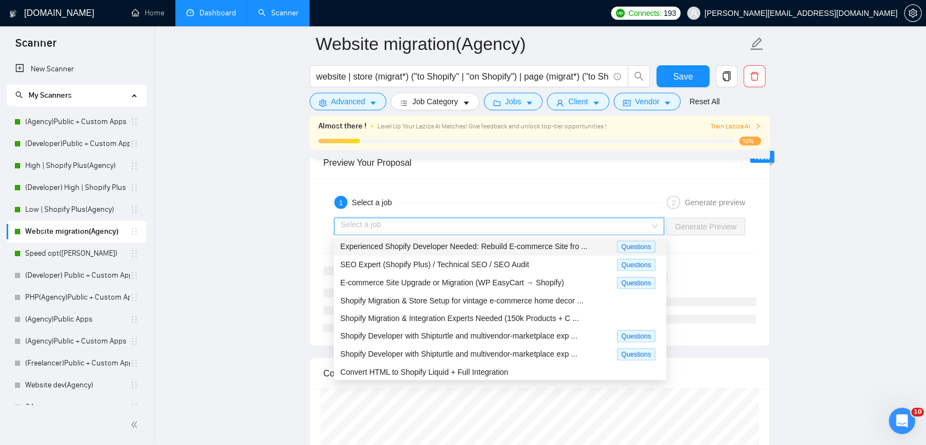
click at [604, 245] on div "Experienced Shopify Developer Needed: Rebuild E-commerce Site fro ..." at bounding box center [478, 246] width 277 height 13
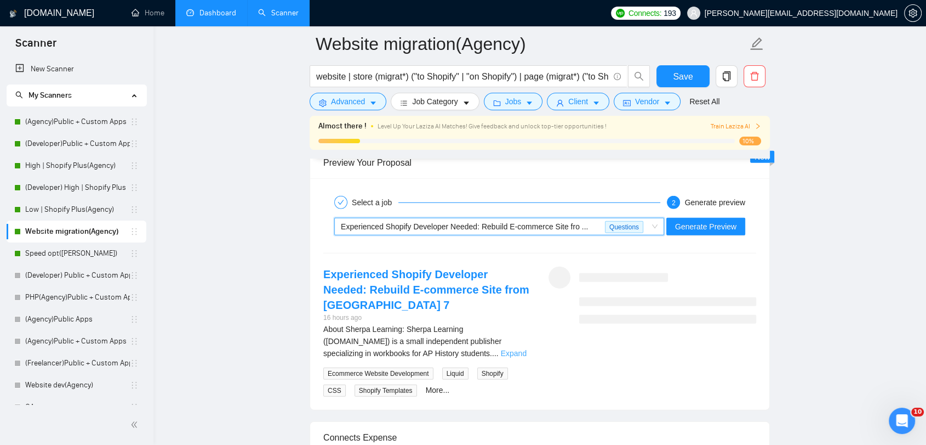
click at [504, 349] on link "Expand" at bounding box center [514, 353] width 26 height 9
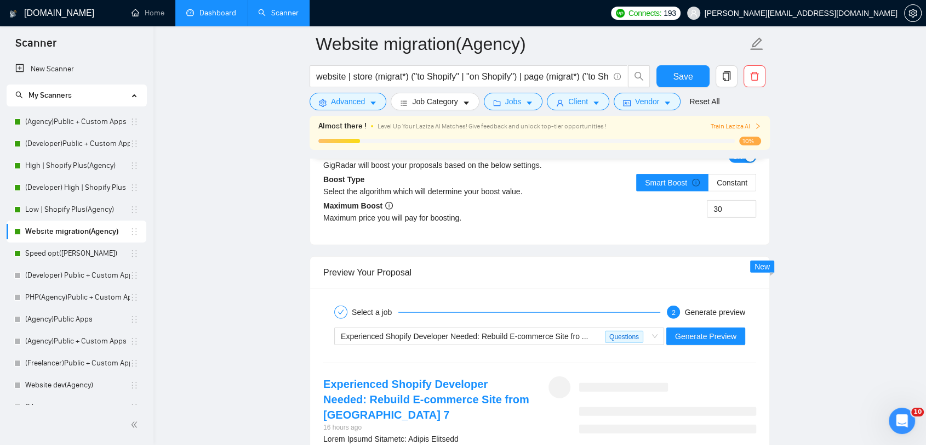
scroll to position [2924, 0]
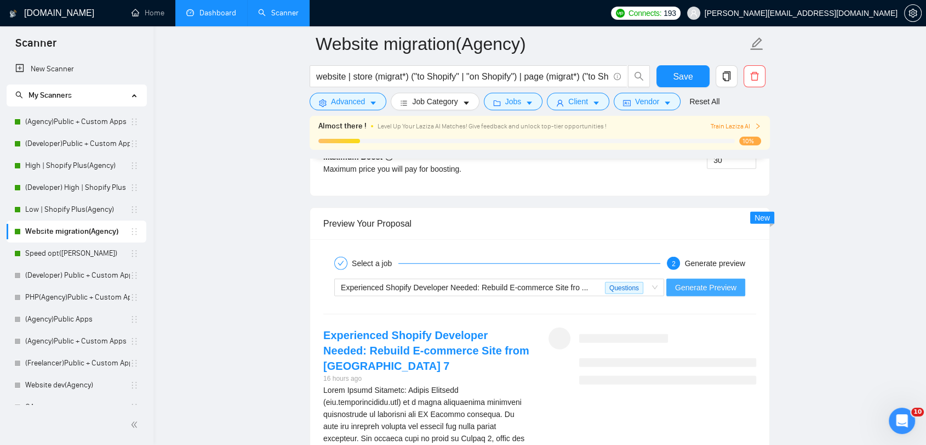
click at [717, 288] on span "Generate Preview" at bounding box center [705, 287] width 61 height 12
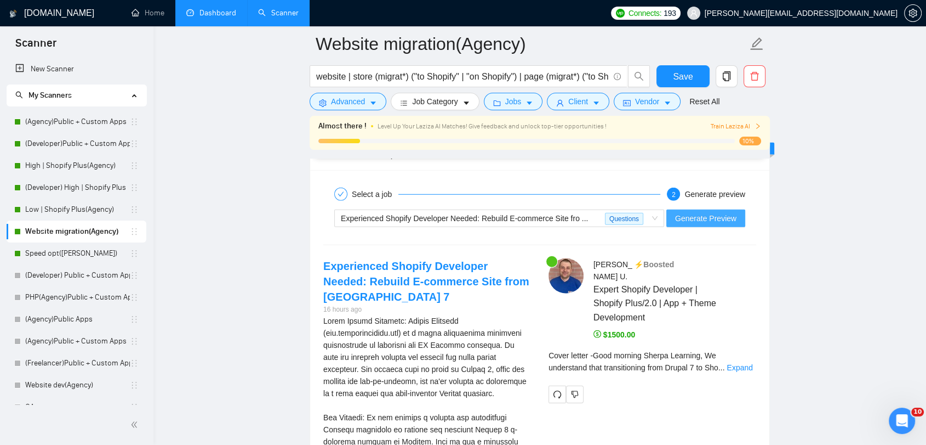
scroll to position [3045, 0]
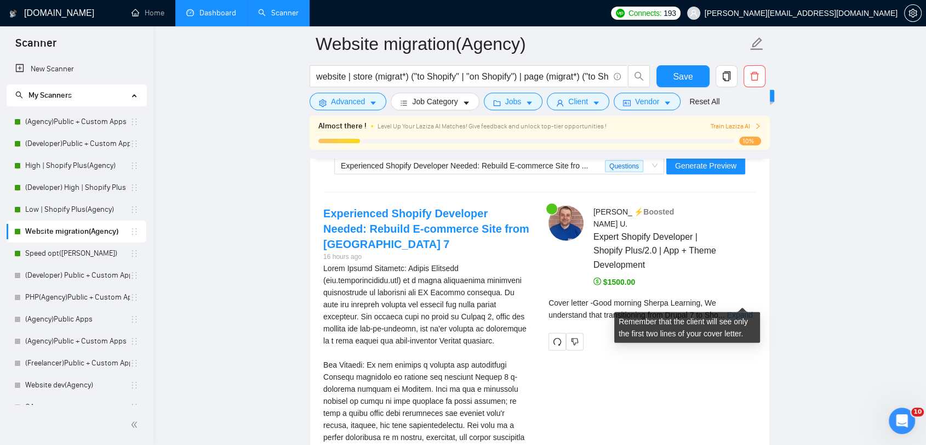
click at [731, 310] on link "Expand" at bounding box center [740, 314] width 26 height 9
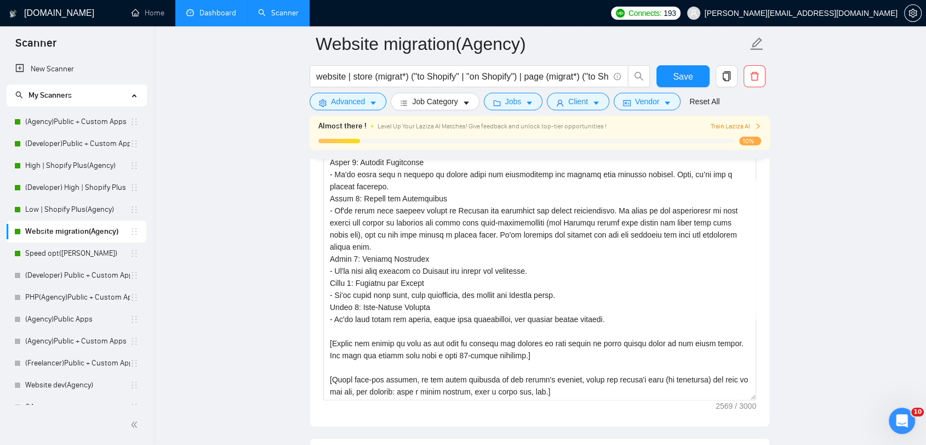
scroll to position [1035, 0]
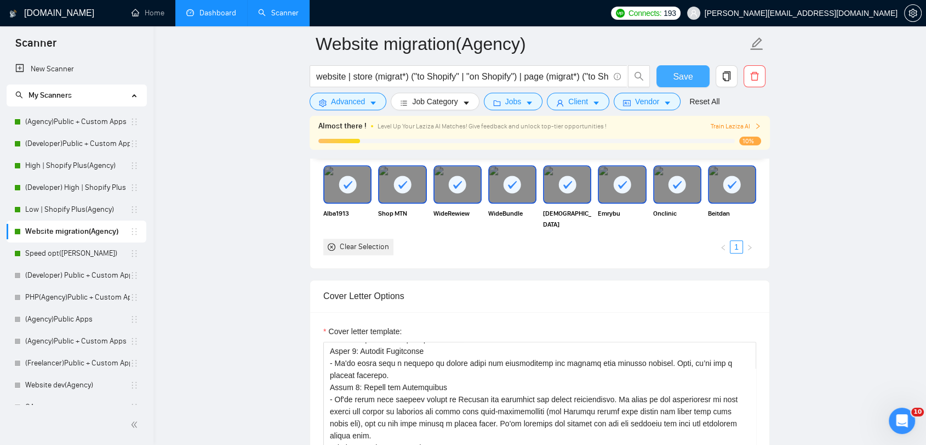
click at [697, 80] on button "Save" at bounding box center [683, 76] width 53 height 22
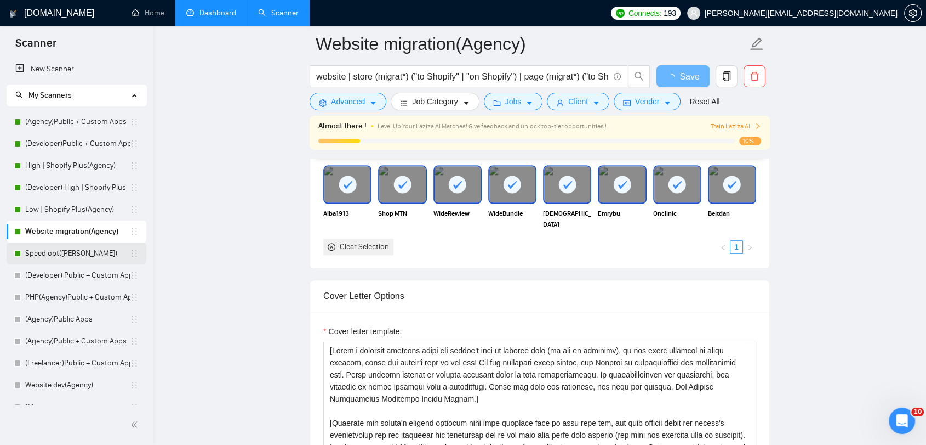
drag, startPoint x: 81, startPoint y: 252, endPoint x: 264, endPoint y: 242, distance: 183.9
click at [81, 252] on link "Speed opt([PERSON_NAME])" at bounding box center [77, 253] width 105 height 22
